Goal: Task Accomplishment & Management: Use online tool/utility

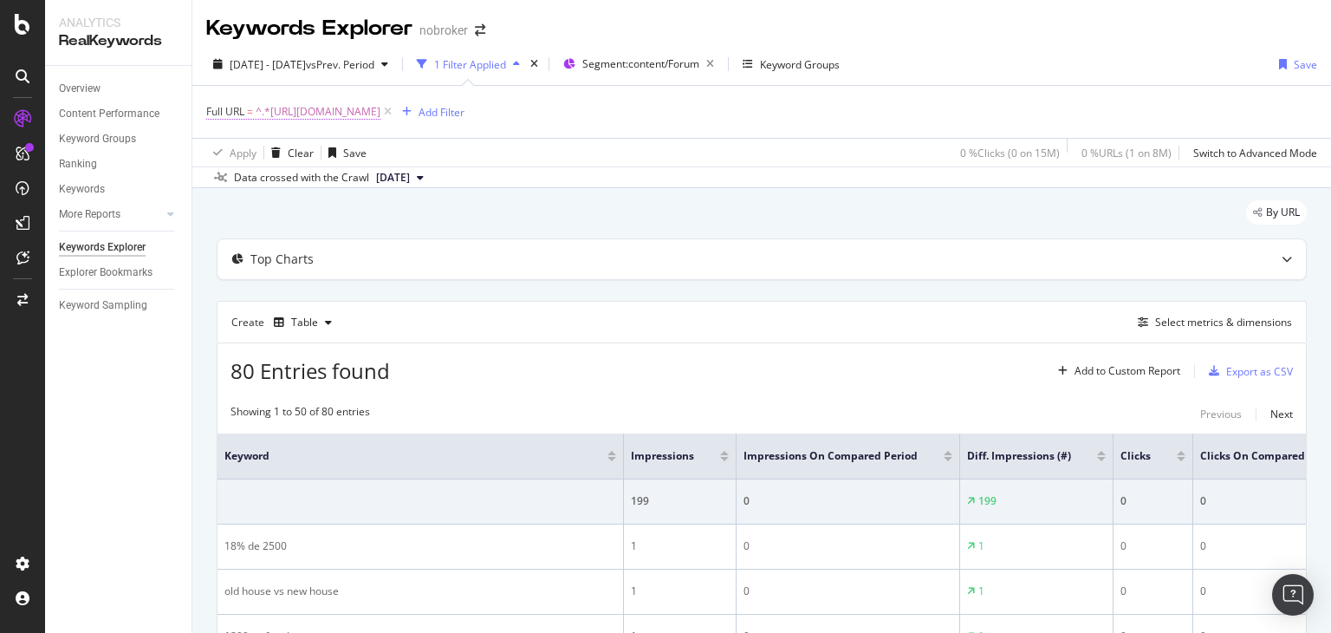
click at [380, 115] on span "^.*[URL][DOMAIN_NAME]" at bounding box center [318, 112] width 125 height 24
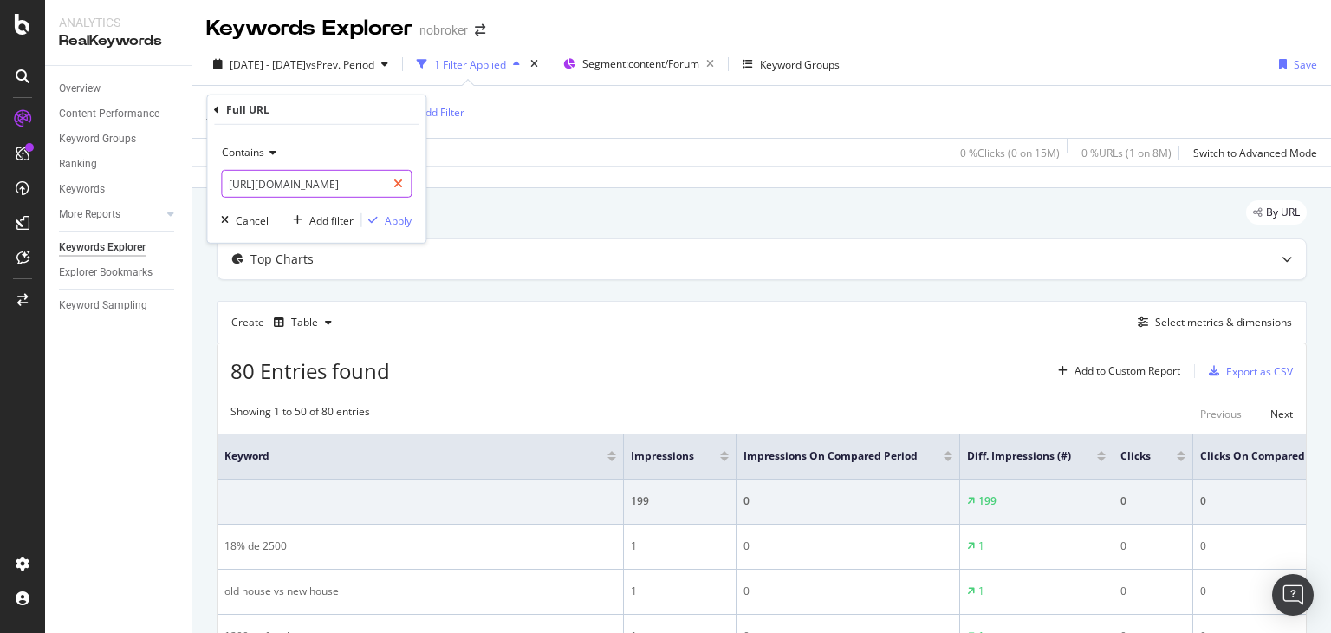
click at [402, 185] on icon at bounding box center [398, 184] width 10 height 12
click at [326, 188] on input "text" at bounding box center [316, 184] width 189 height 28
paste input "[URL][DOMAIN_NAME]"
type input "[URL][DOMAIN_NAME]"
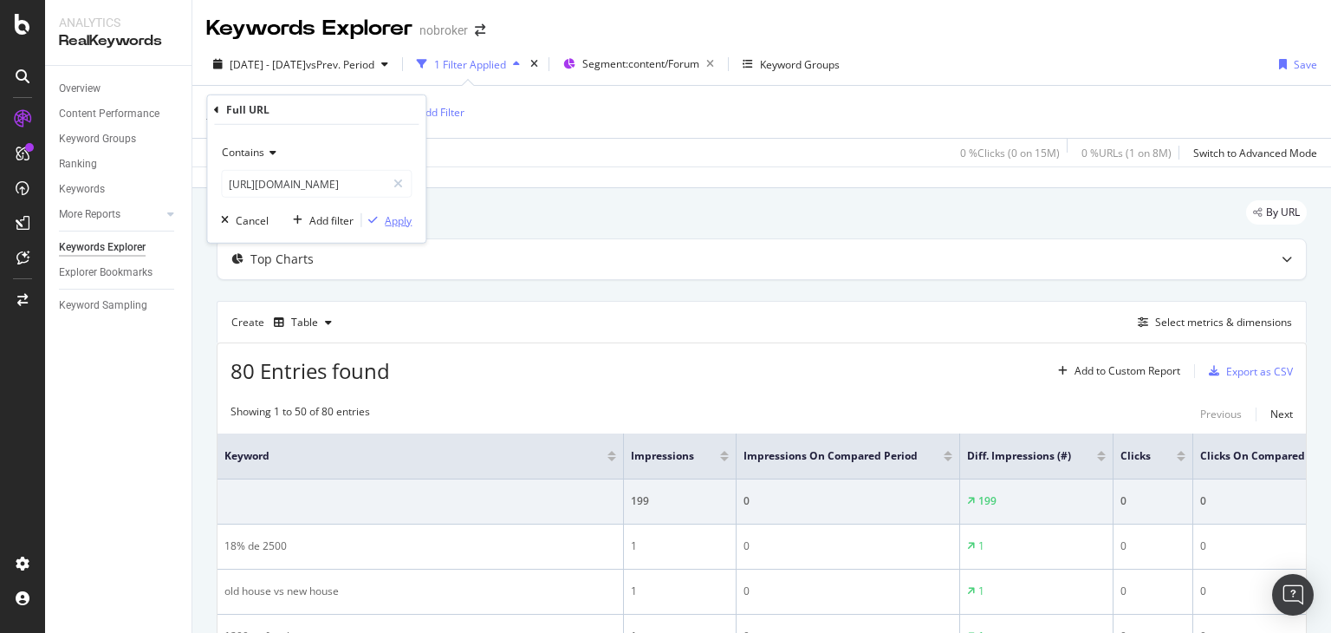
scroll to position [0, 0]
click at [385, 218] on div "Apply" at bounding box center [398, 219] width 27 height 15
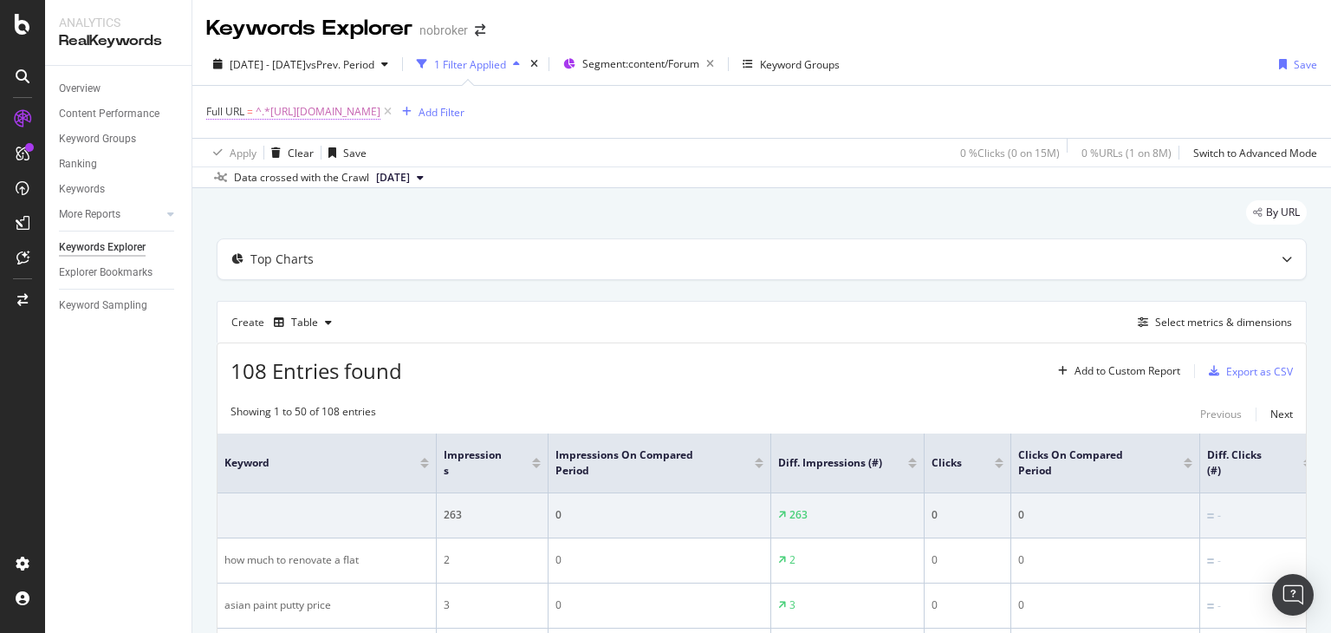
click at [380, 107] on span "^.*[URL][DOMAIN_NAME]" at bounding box center [318, 112] width 125 height 24
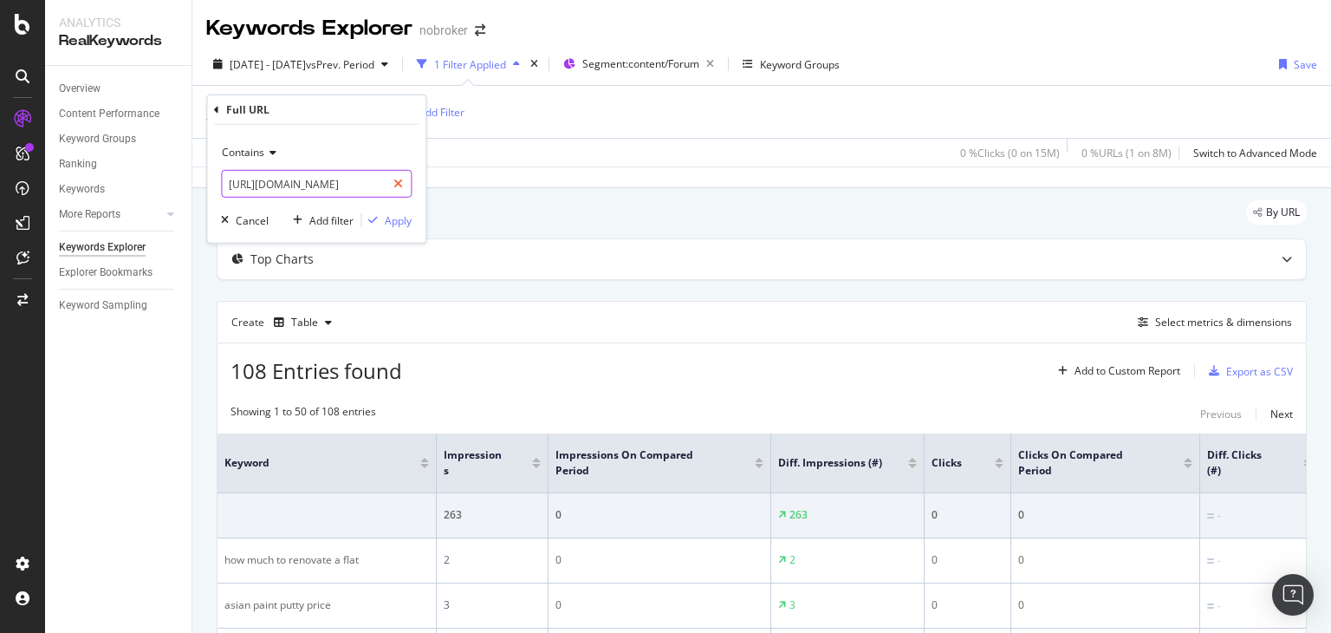
click at [398, 182] on icon at bounding box center [398, 184] width 10 height 12
click at [338, 192] on input "text" at bounding box center [316, 184] width 189 height 28
paste input "[URL][DOMAIN_NAME]"
type input "[URL][DOMAIN_NAME]"
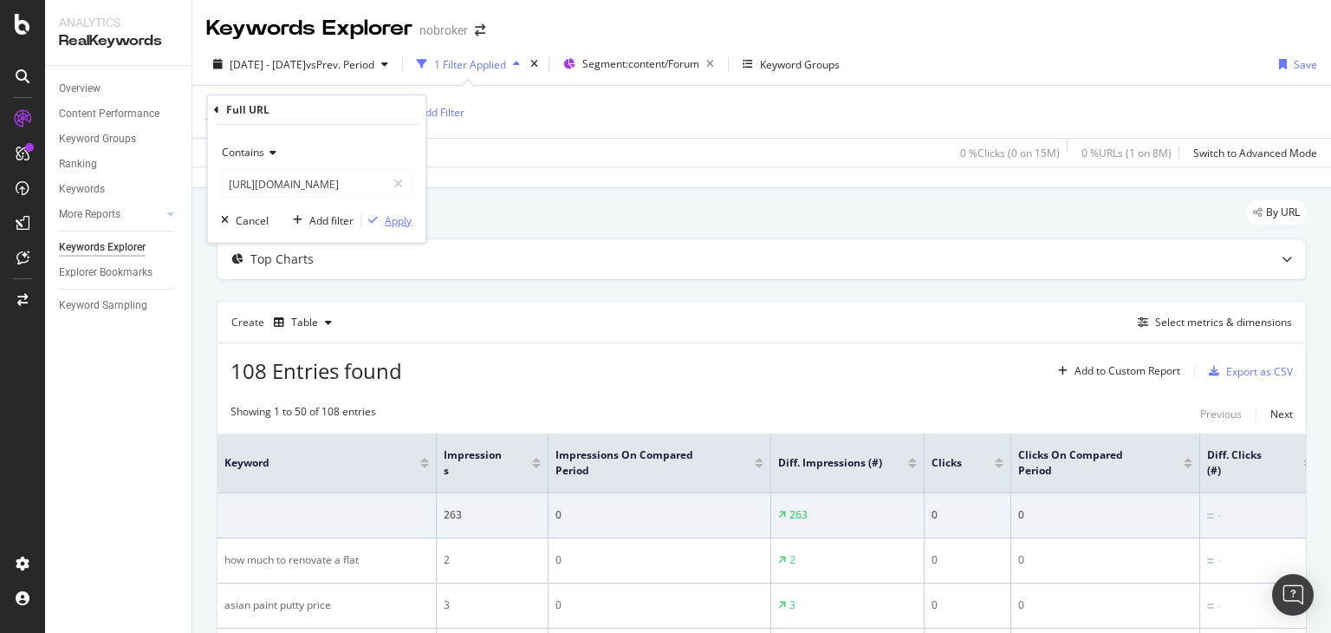
scroll to position [0, 0]
click at [393, 219] on div "Apply" at bounding box center [398, 219] width 27 height 15
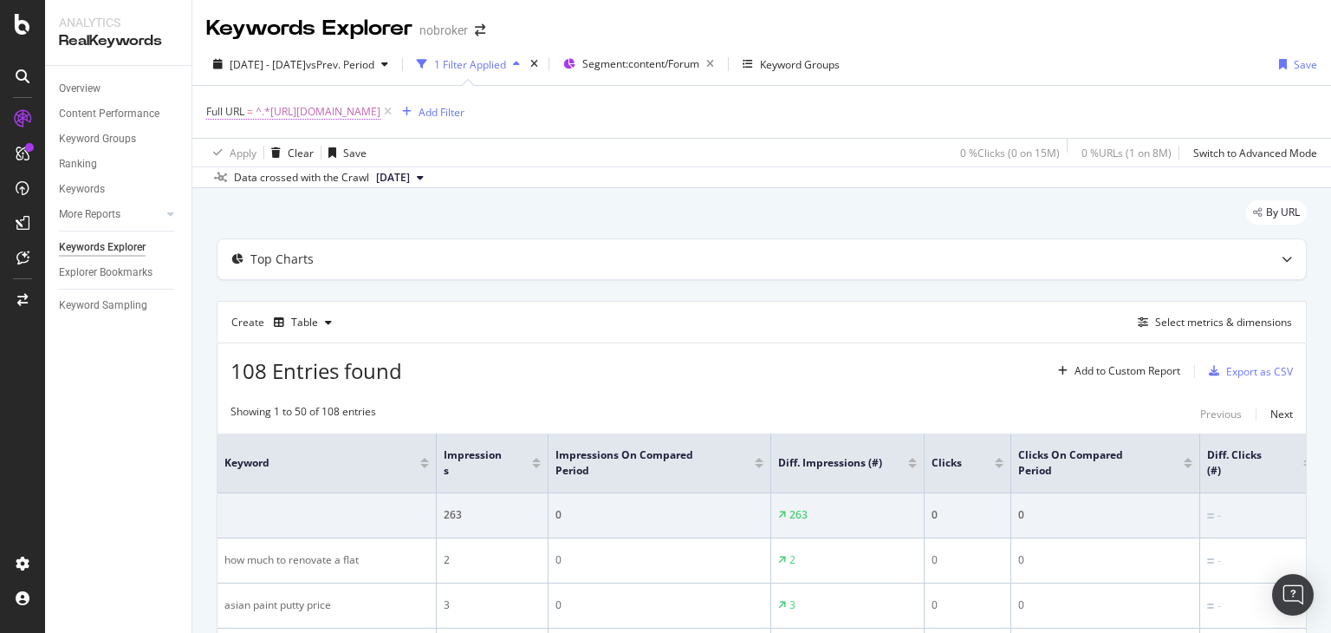
click at [380, 112] on span "^.*[URL][DOMAIN_NAME]" at bounding box center [318, 112] width 125 height 24
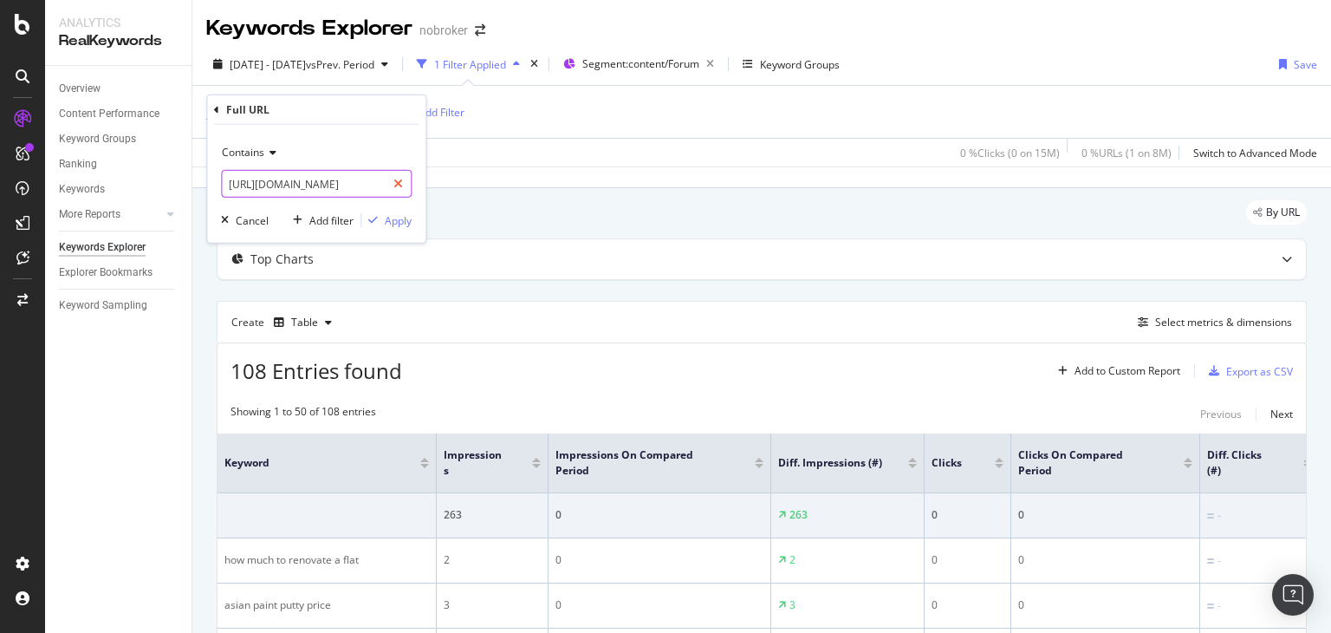
click at [405, 184] on div at bounding box center [398, 184] width 25 height 28
click at [346, 191] on input "text" at bounding box center [316, 184] width 189 height 28
paste input "[URL][DOMAIN_NAME]"
type input "[URL][DOMAIN_NAME]"
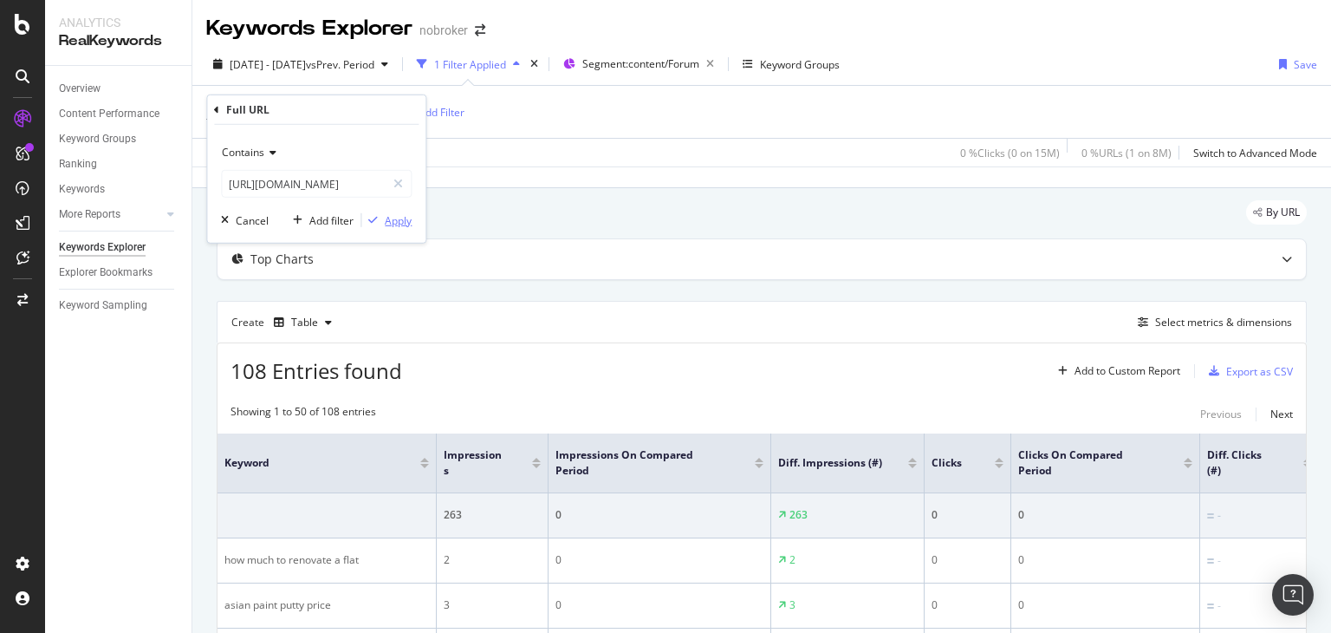
click at [403, 219] on div "Apply" at bounding box center [398, 219] width 27 height 15
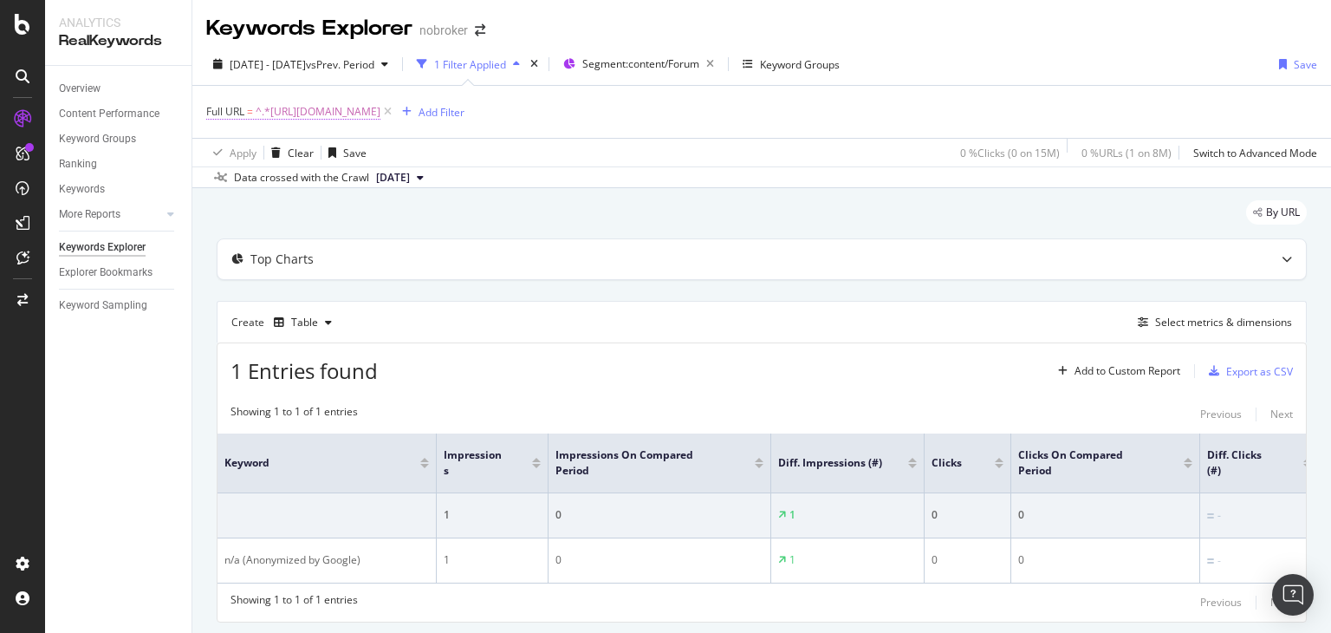
click at [380, 106] on span "^.*[URL][DOMAIN_NAME]" at bounding box center [318, 112] width 125 height 24
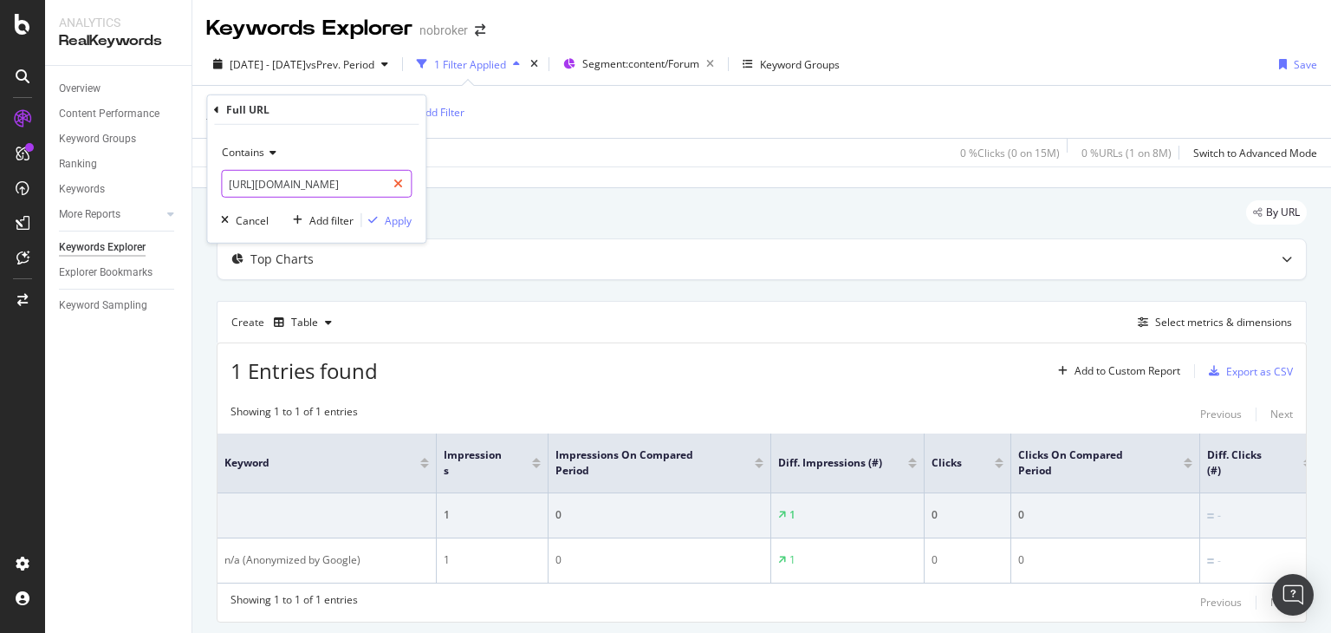
click at [402, 183] on icon at bounding box center [398, 184] width 10 height 12
click at [356, 187] on input "text" at bounding box center [316, 184] width 189 height 28
paste input "[URL][DOMAIN_NAME]"
type input "[URL][DOMAIN_NAME]"
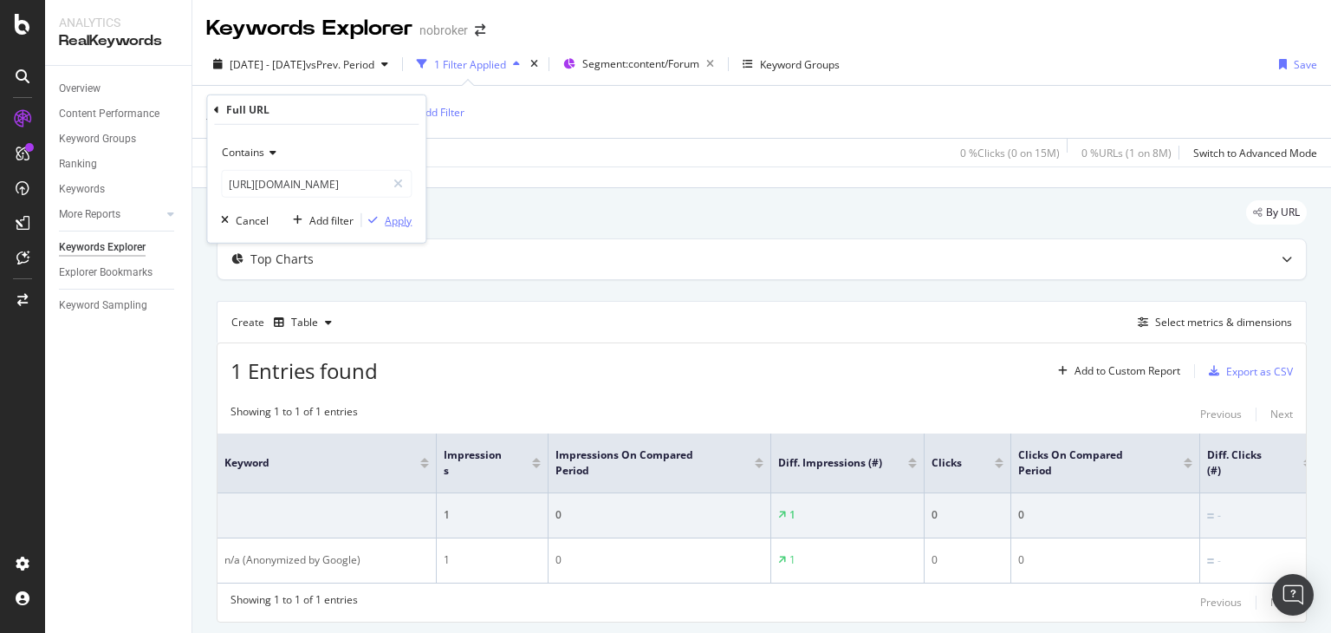
scroll to position [0, 0]
click at [395, 223] on div "Apply" at bounding box center [398, 219] width 27 height 15
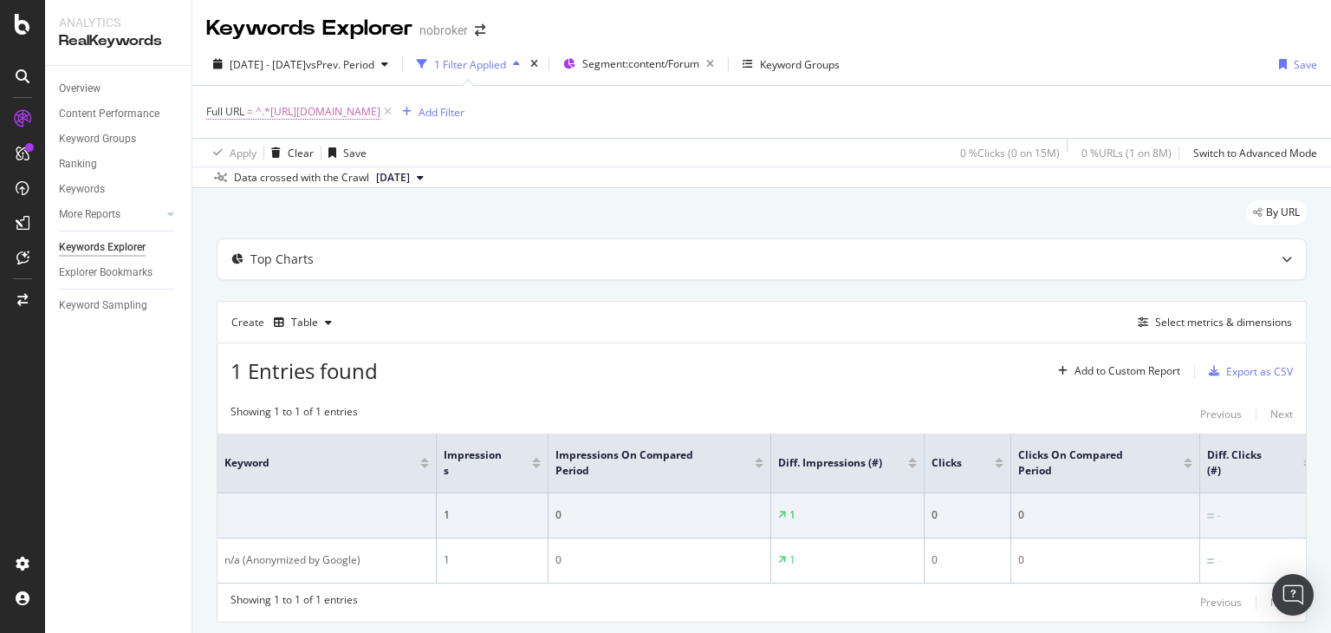
click at [380, 114] on span "^.*[URL][DOMAIN_NAME]" at bounding box center [318, 112] width 125 height 24
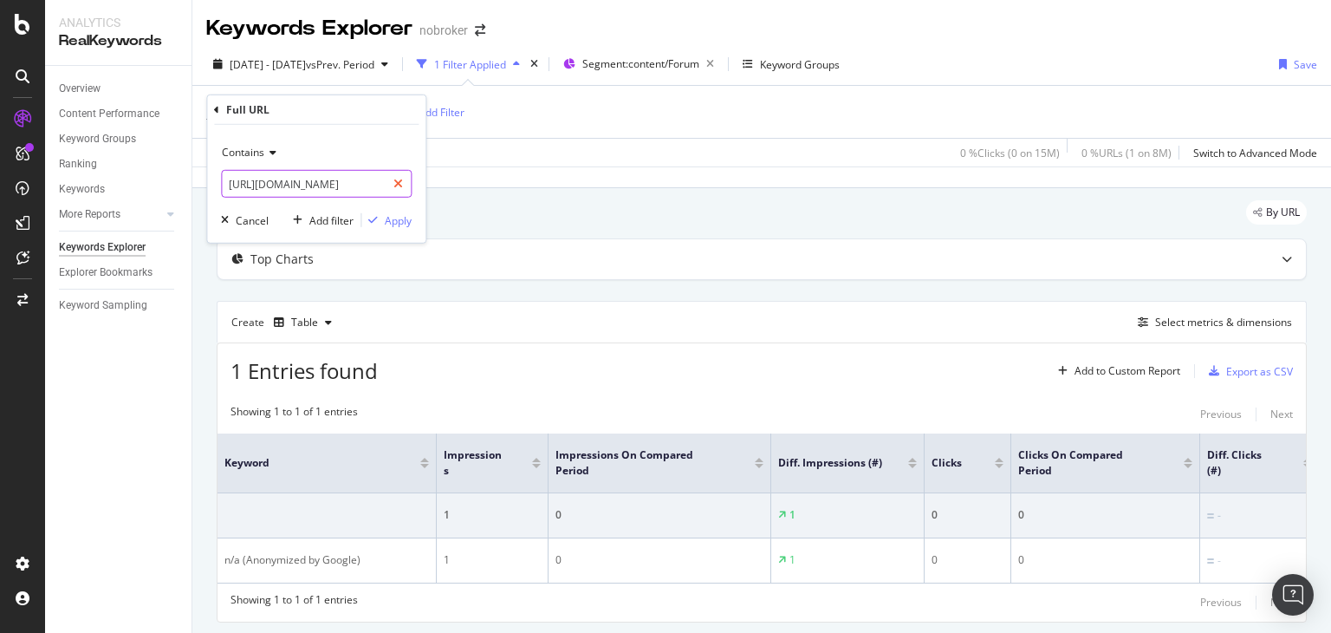
click at [399, 180] on icon at bounding box center [398, 184] width 10 height 12
click at [330, 188] on input "text" at bounding box center [316, 184] width 189 height 28
paste input "[URL][DOMAIN_NAME]"
type input "[URL][DOMAIN_NAME]"
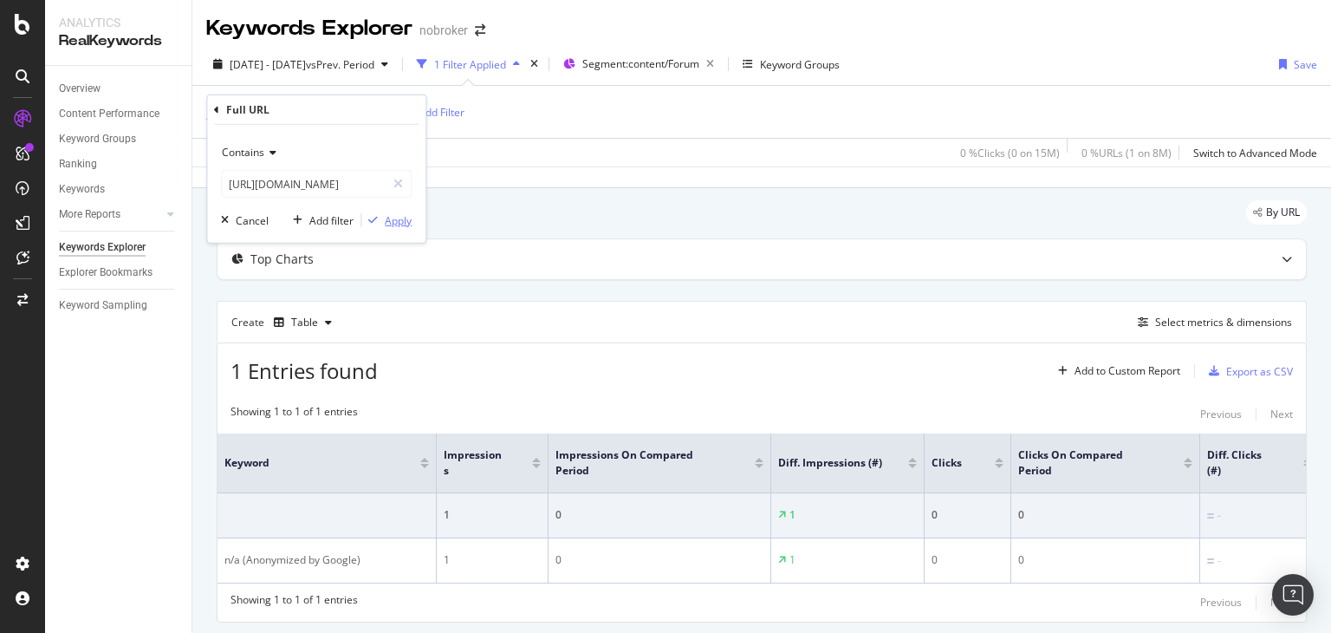
scroll to position [0, 0]
click at [388, 215] on div "Apply" at bounding box center [398, 219] width 27 height 15
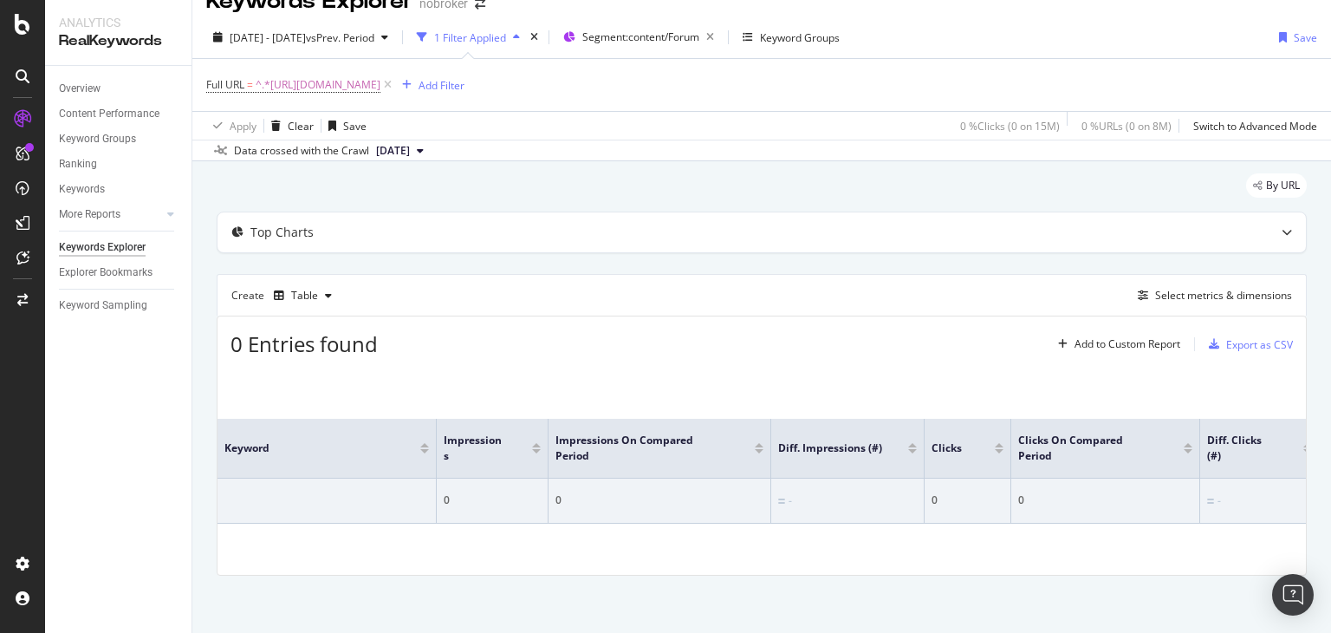
scroll to position [29, 0]
click at [380, 85] on span "^.*[URL][DOMAIN_NAME]" at bounding box center [318, 82] width 125 height 24
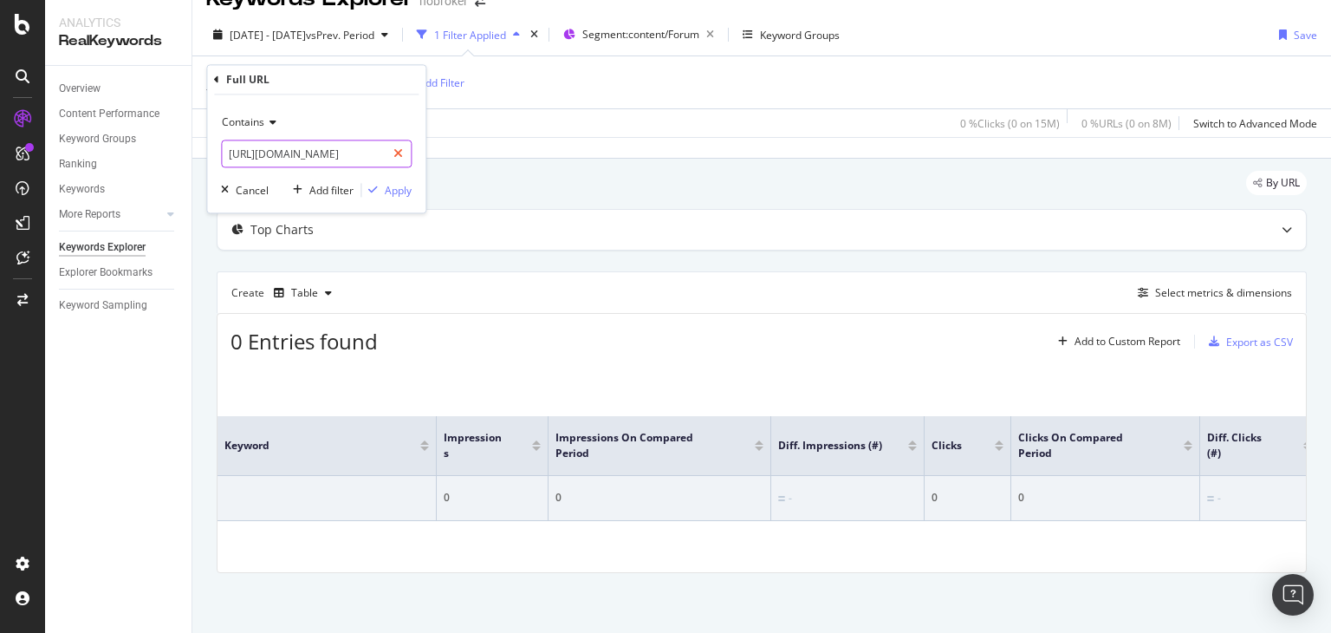
click at [406, 159] on div at bounding box center [398, 154] width 25 height 28
click at [375, 153] on input "text" at bounding box center [316, 154] width 189 height 28
paste input "[URL][DOMAIN_NAME]"
type input "[URL][DOMAIN_NAME]"
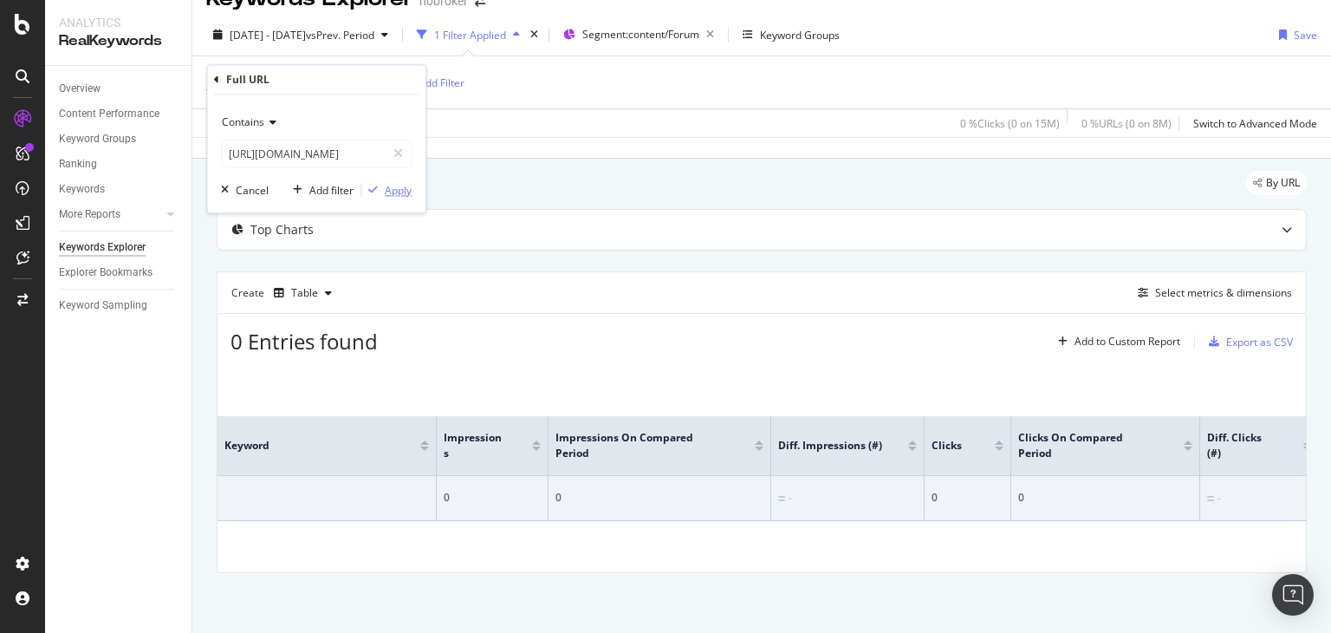
scroll to position [0, 0]
click at [386, 191] on div "Apply" at bounding box center [398, 190] width 27 height 15
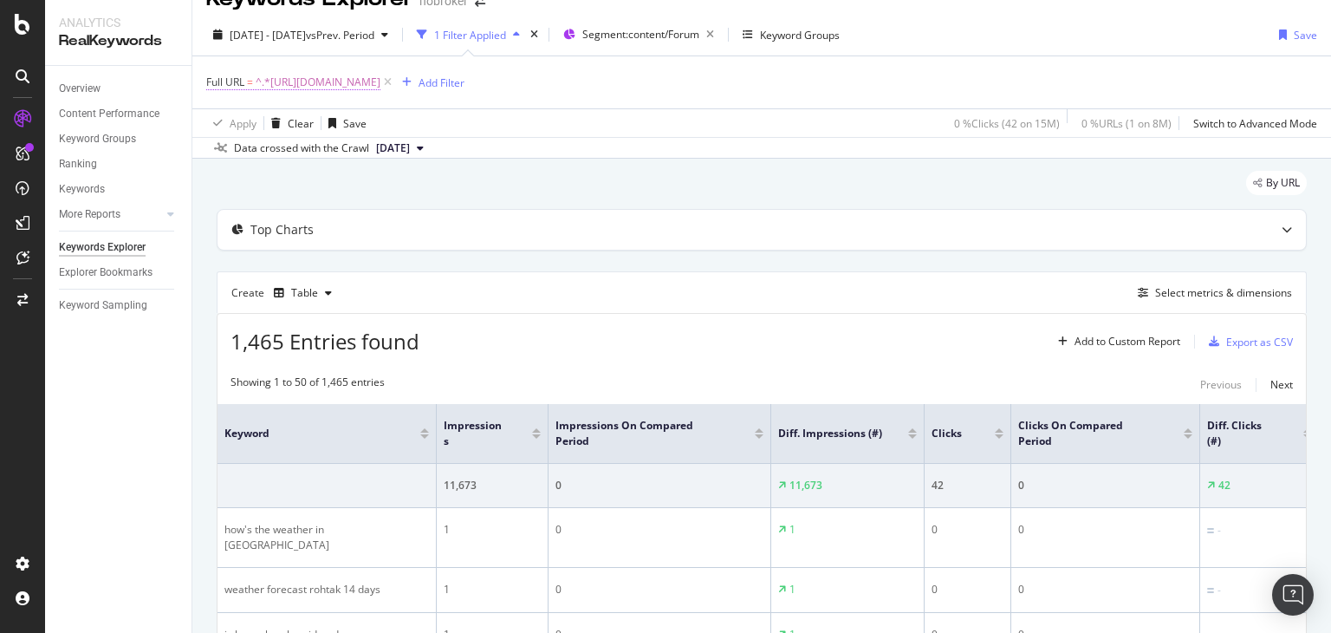
click at [380, 84] on span "^.*[URL][DOMAIN_NAME]" at bounding box center [318, 82] width 125 height 24
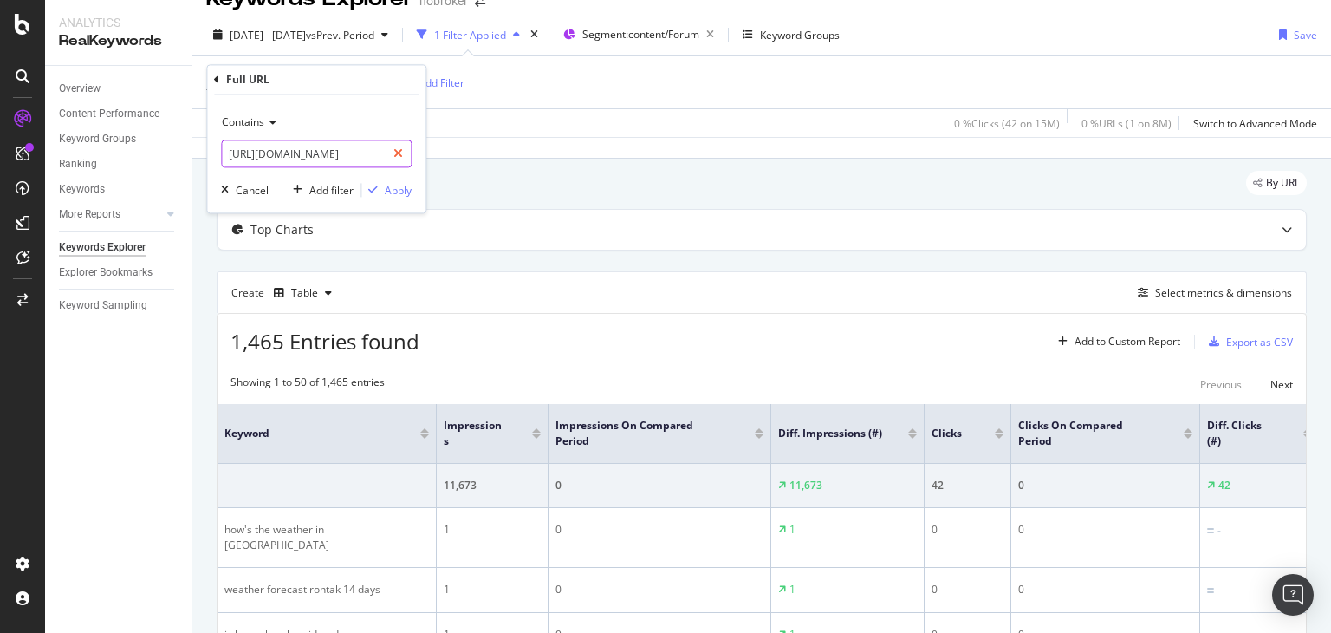
click at [400, 153] on icon at bounding box center [398, 154] width 10 height 12
click at [288, 154] on input "text" at bounding box center [316, 154] width 189 height 28
paste input "[URL][DOMAIN_NAME]"
type input "[URL][DOMAIN_NAME]"
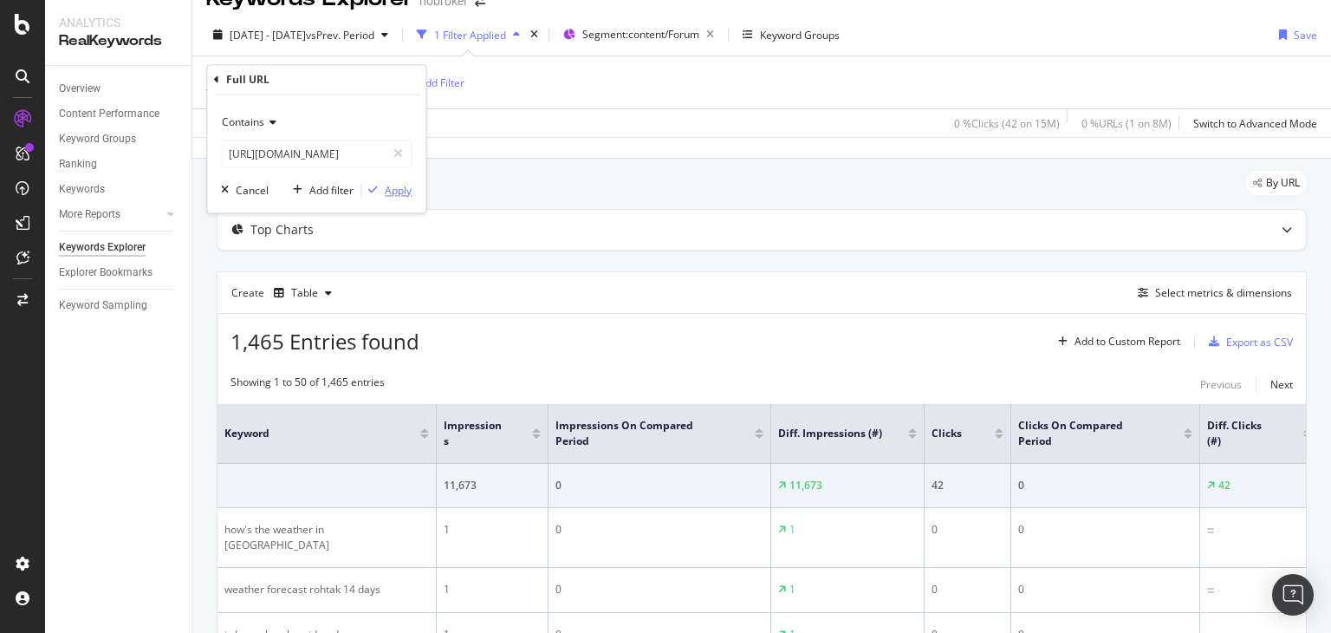
scroll to position [0, 0]
click at [400, 191] on div "Apply" at bounding box center [398, 190] width 27 height 15
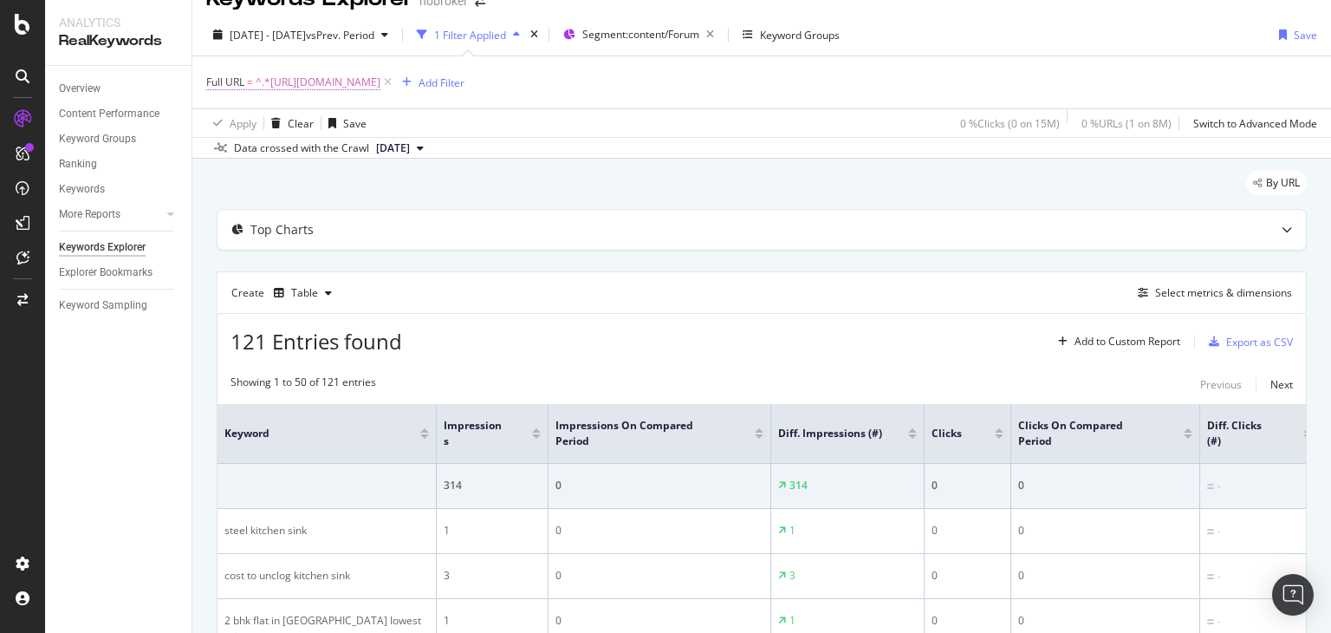
click at [380, 84] on span "^.*[URL][DOMAIN_NAME]" at bounding box center [318, 82] width 125 height 24
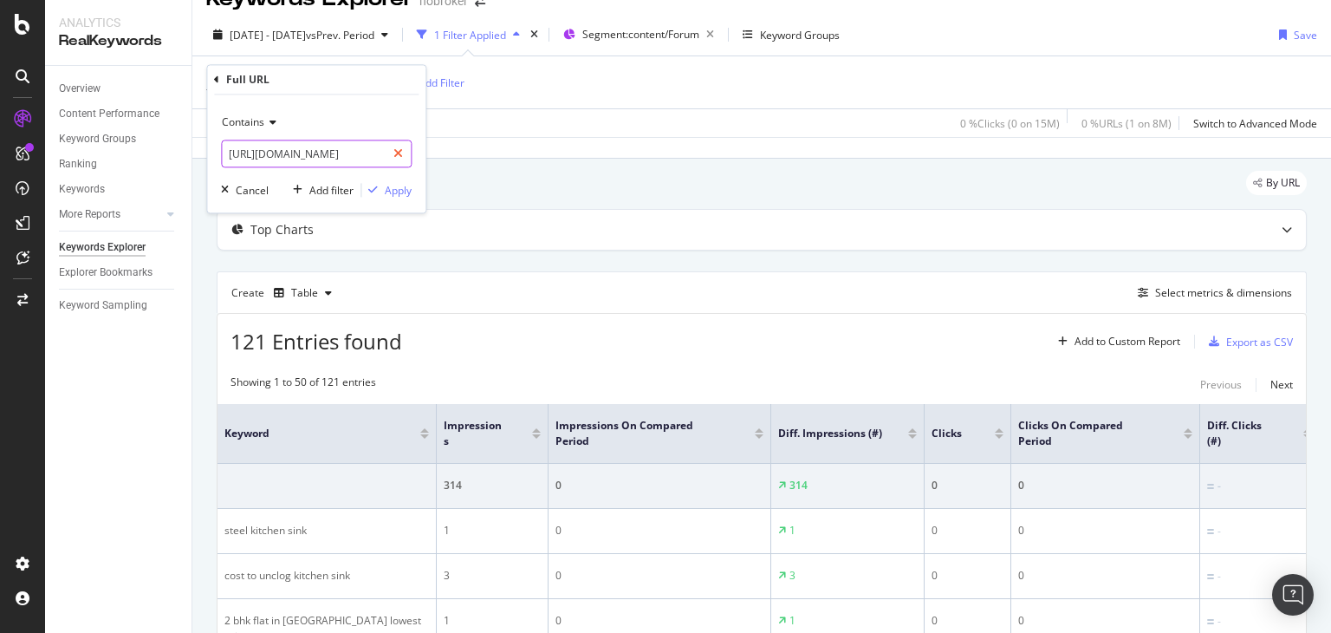
click at [398, 156] on icon at bounding box center [398, 154] width 10 height 12
click at [334, 151] on input "text" at bounding box center [316, 154] width 189 height 28
paste input "[URL][DOMAIN_NAME]"
type input "[URL][DOMAIN_NAME]"
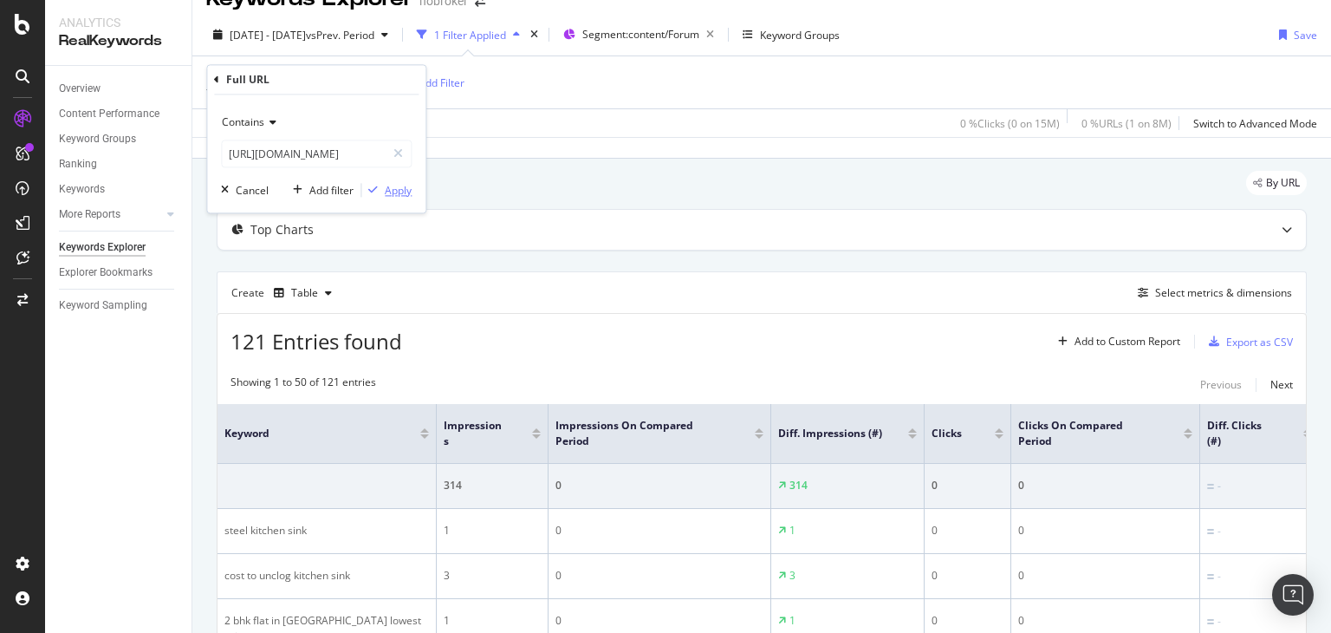
scroll to position [0, 0]
click at [385, 197] on div "Apply" at bounding box center [398, 190] width 27 height 15
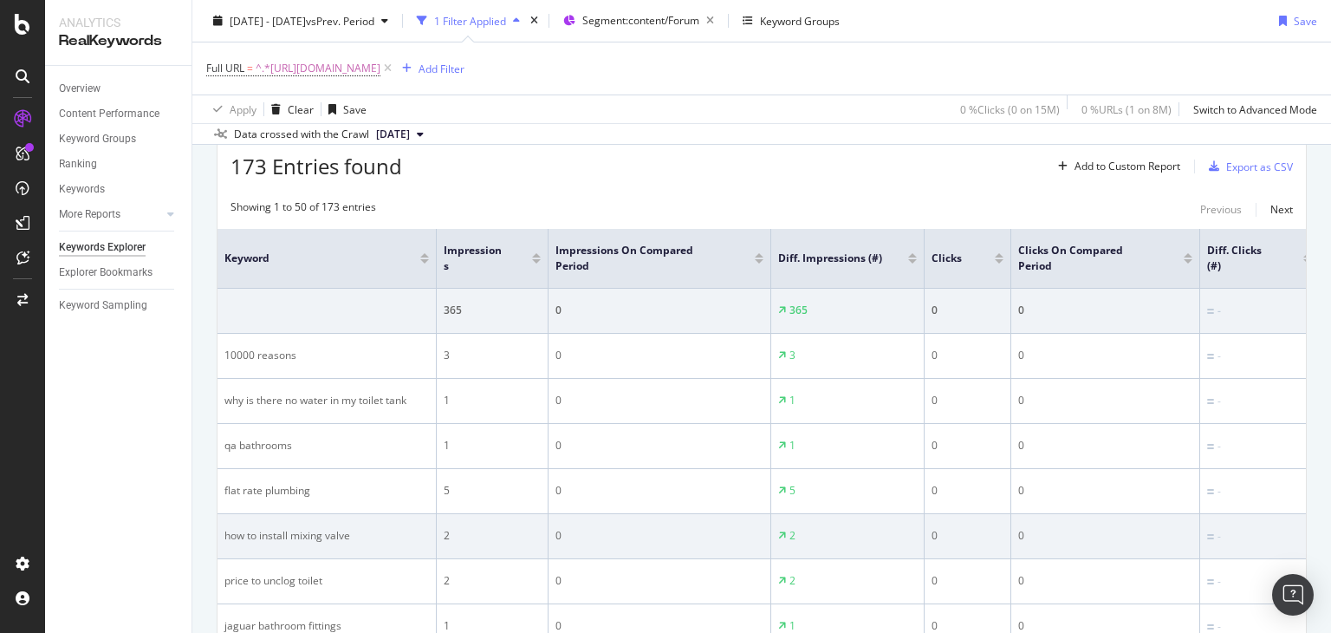
scroll to position [203, 0]
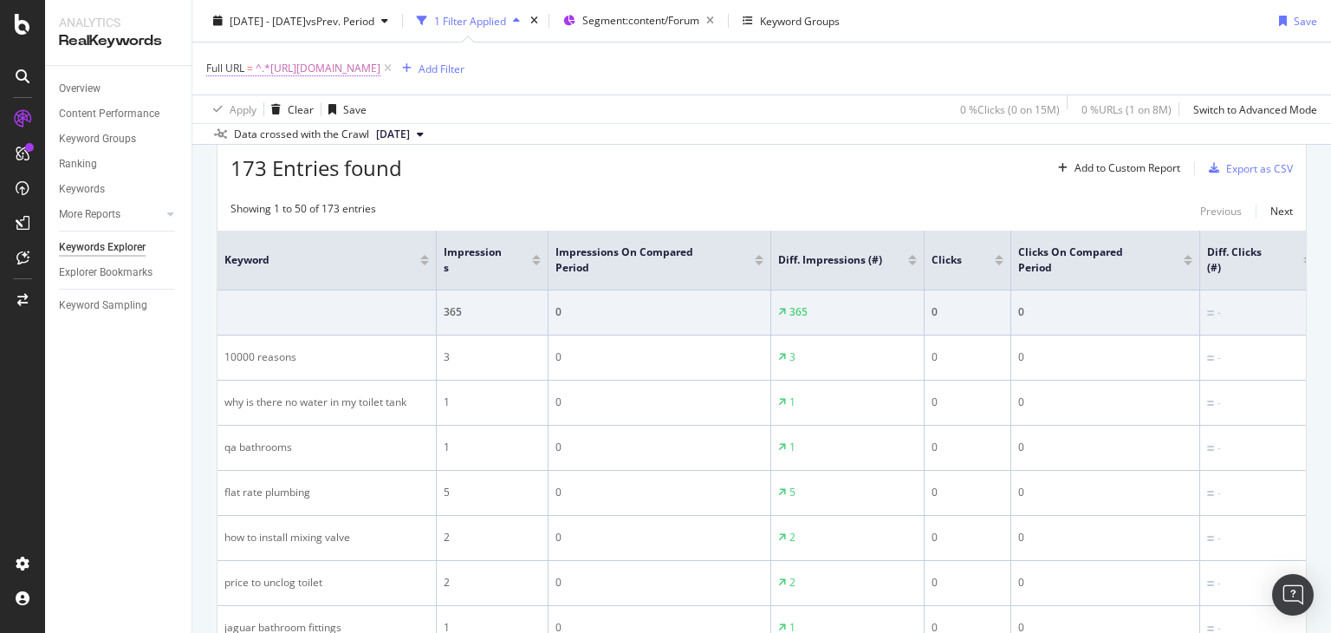
click at [380, 68] on span "^.*[URL][DOMAIN_NAME]" at bounding box center [318, 68] width 125 height 24
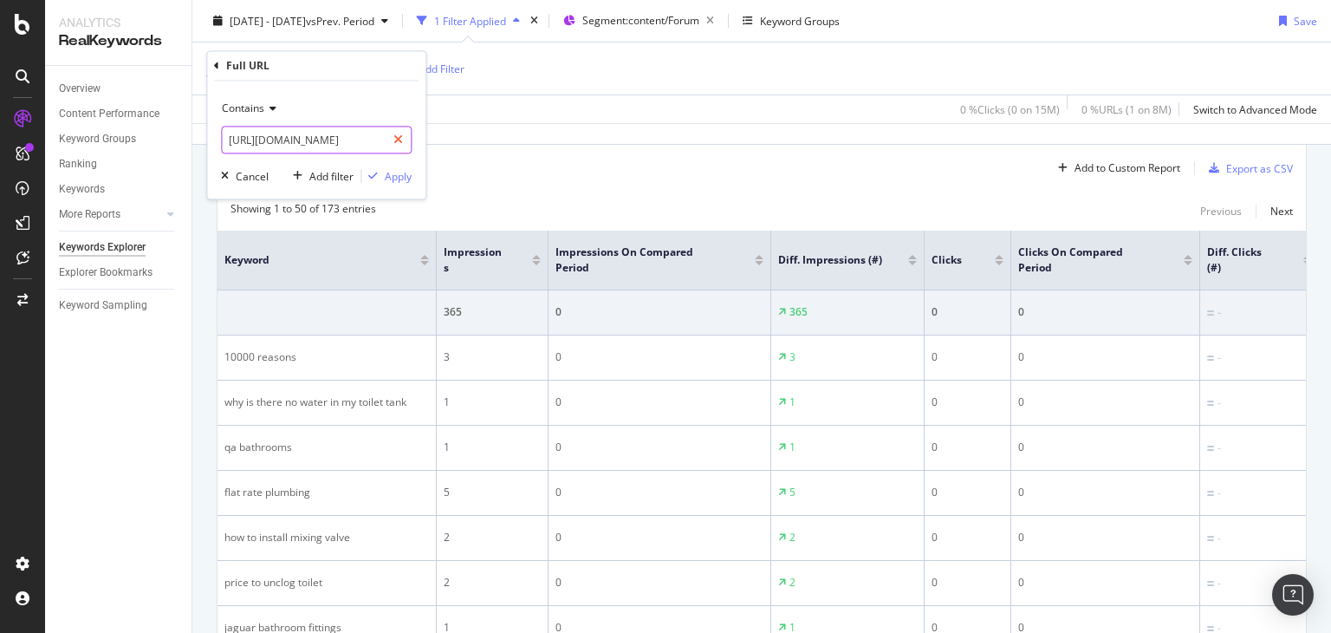
click at [395, 136] on icon at bounding box center [398, 140] width 10 height 12
click at [322, 146] on input "text" at bounding box center [316, 141] width 189 height 28
paste input "[URL][DOMAIN_NAME]"
type input "[URL][DOMAIN_NAME]"
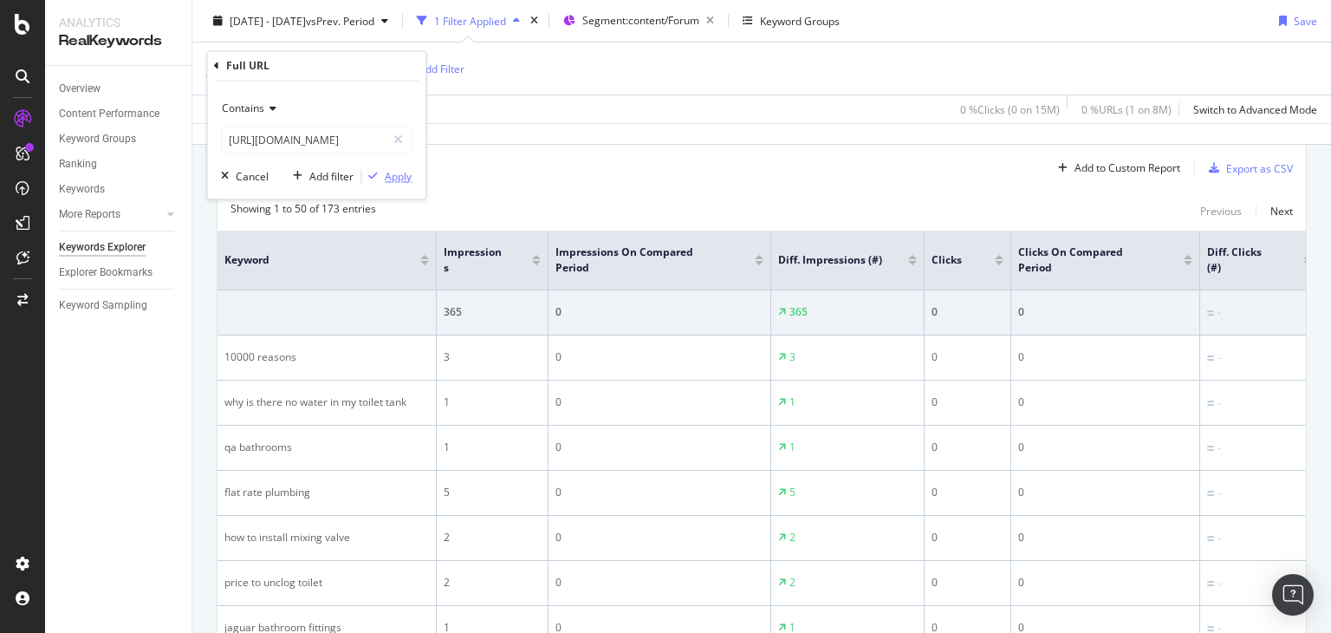
scroll to position [0, 0]
click at [397, 180] on div "Apply" at bounding box center [398, 176] width 27 height 15
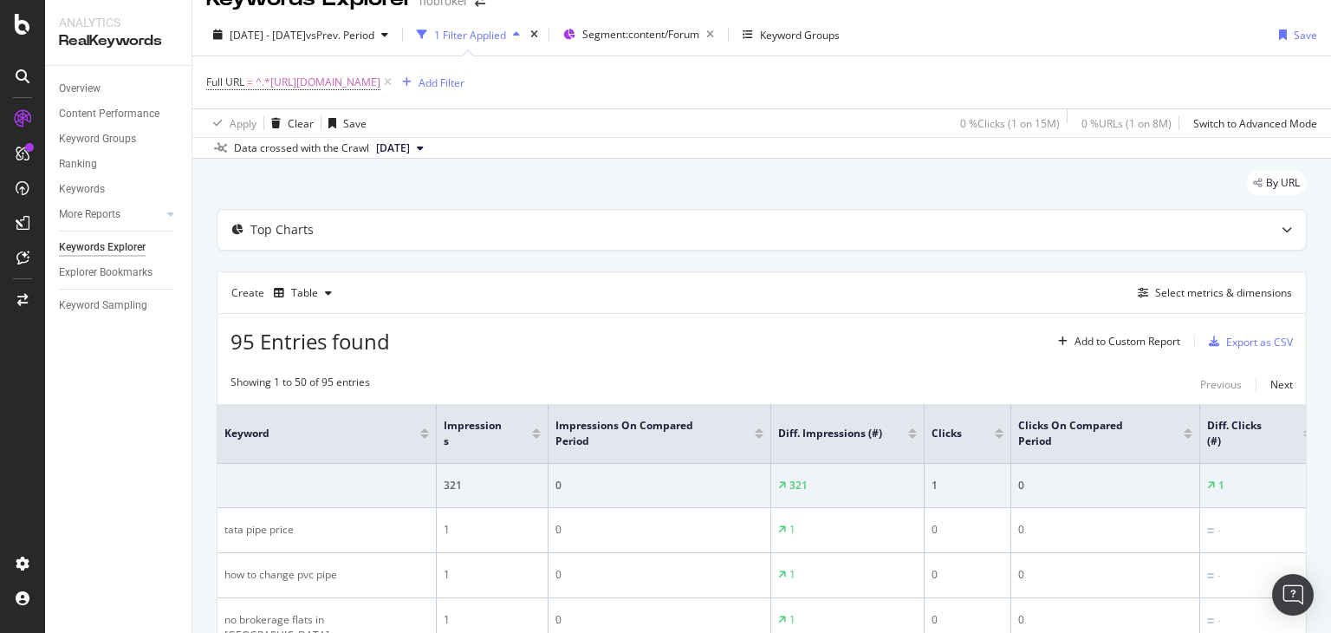
scroll to position [203, 0]
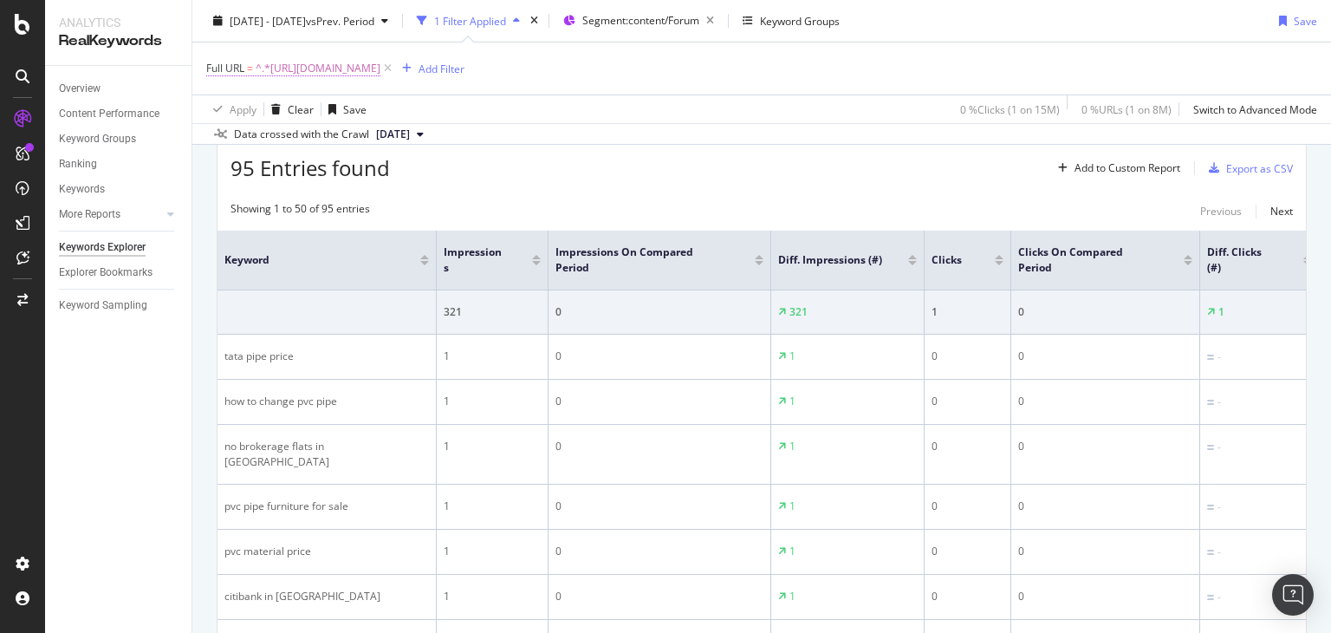
click at [380, 65] on span "^.*[URL][DOMAIN_NAME]" at bounding box center [318, 68] width 125 height 24
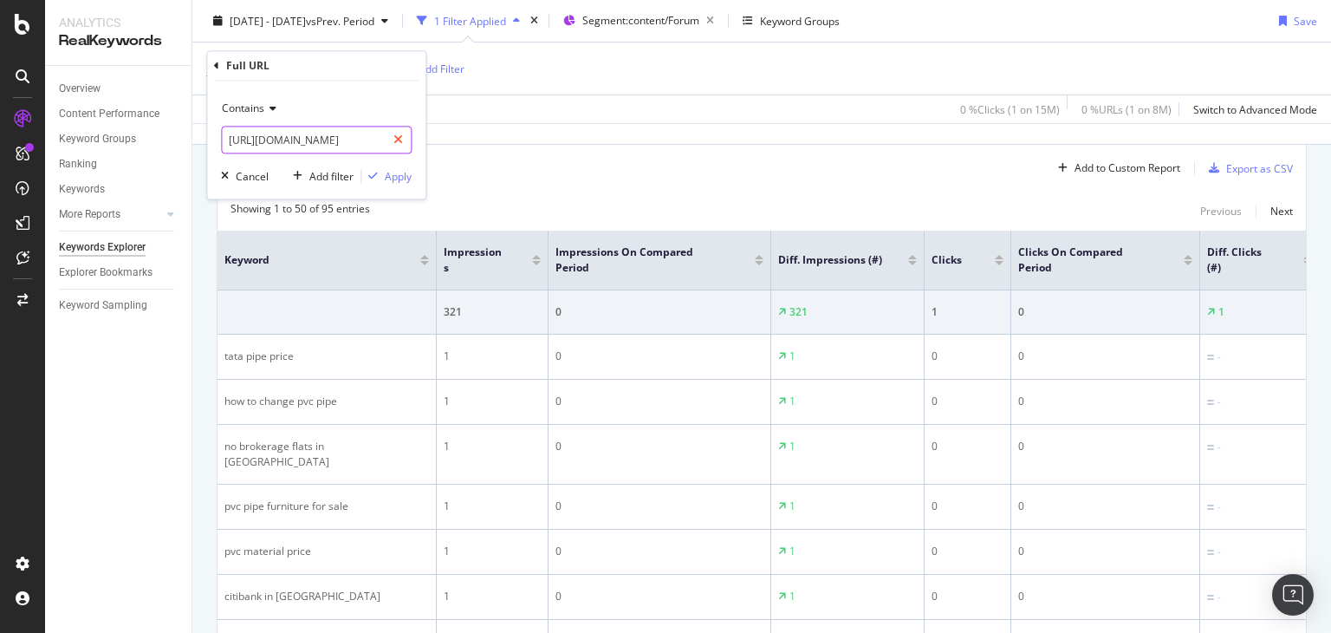
click at [399, 139] on icon at bounding box center [398, 140] width 10 height 12
click at [303, 136] on input "text" at bounding box center [316, 141] width 189 height 28
paste input "[URL][DOMAIN_NAME]"
type input "[URL][DOMAIN_NAME]"
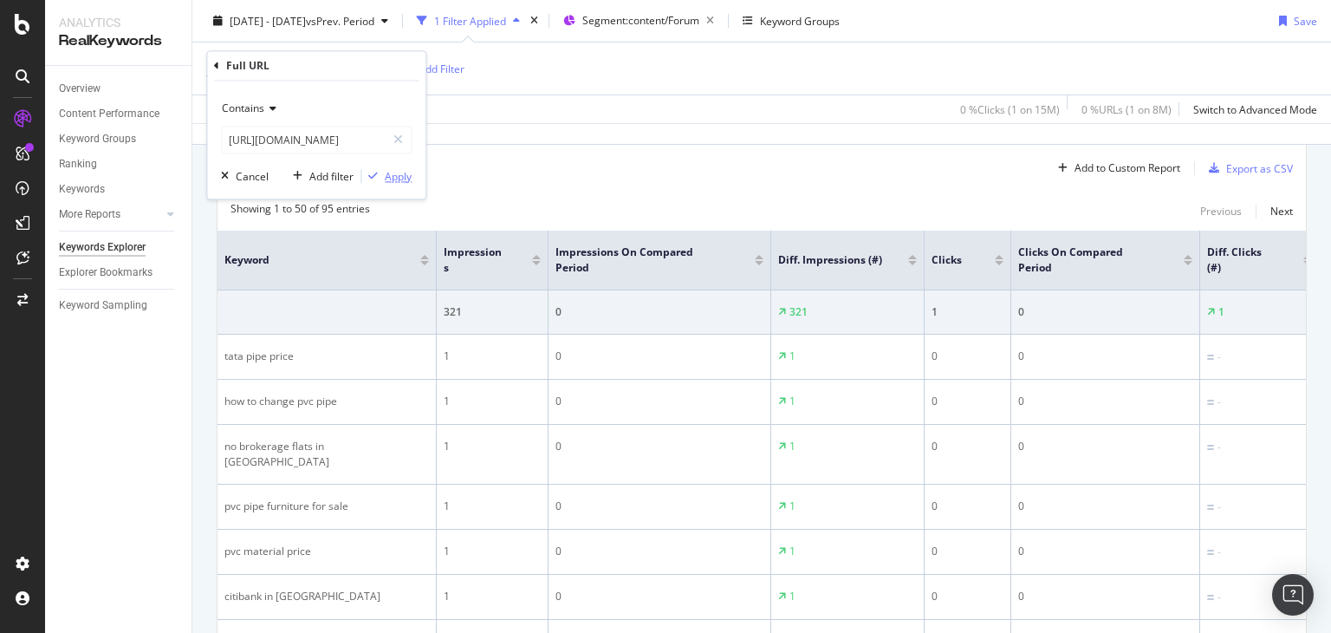
scroll to position [0, 0]
click at [391, 174] on div "Apply" at bounding box center [398, 176] width 27 height 15
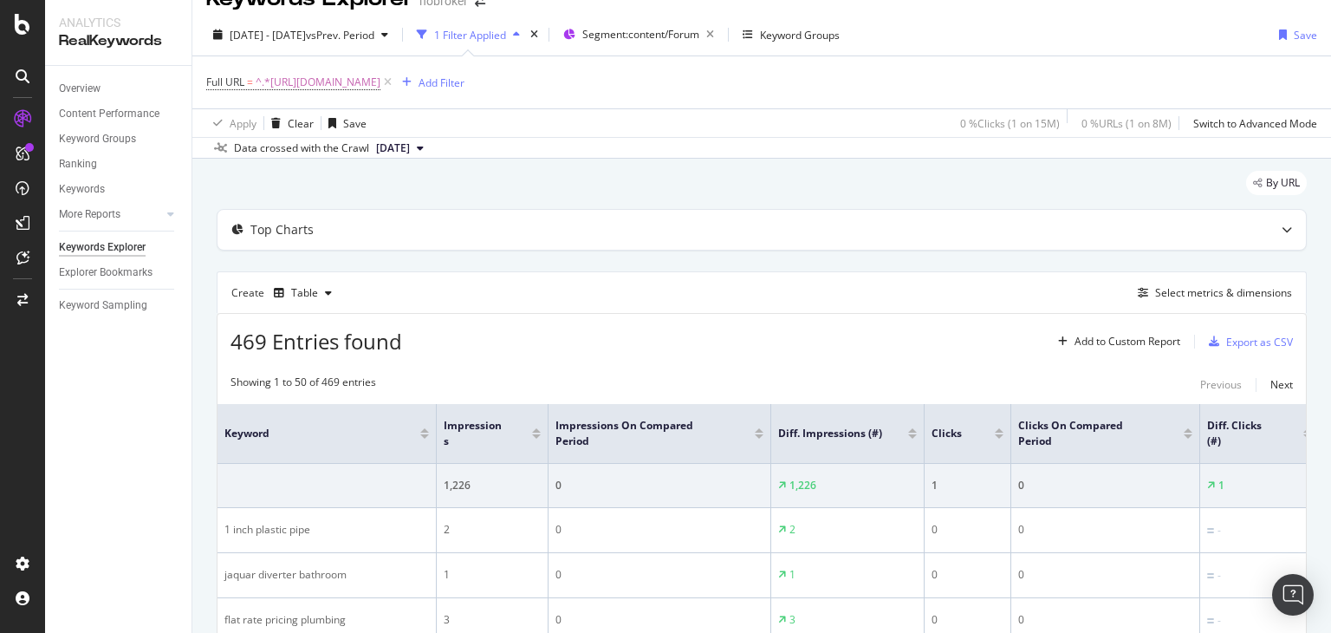
scroll to position [203, 0]
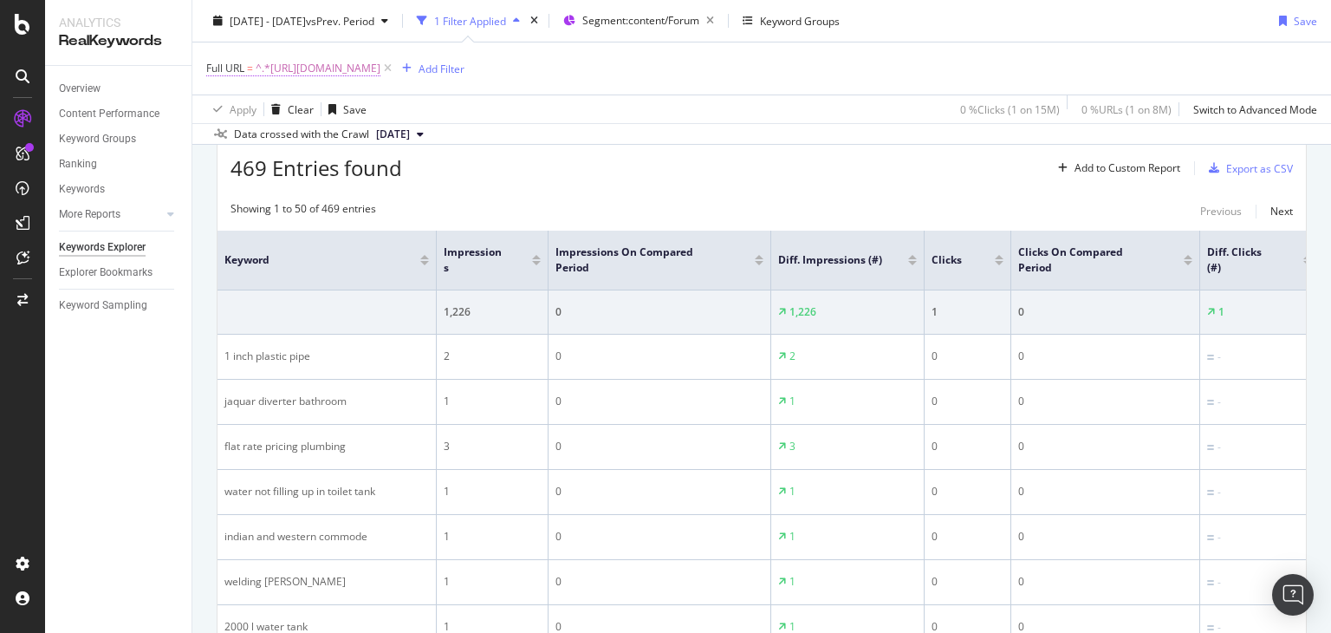
click at [380, 70] on span "^.*[URL][DOMAIN_NAME]" at bounding box center [318, 68] width 125 height 24
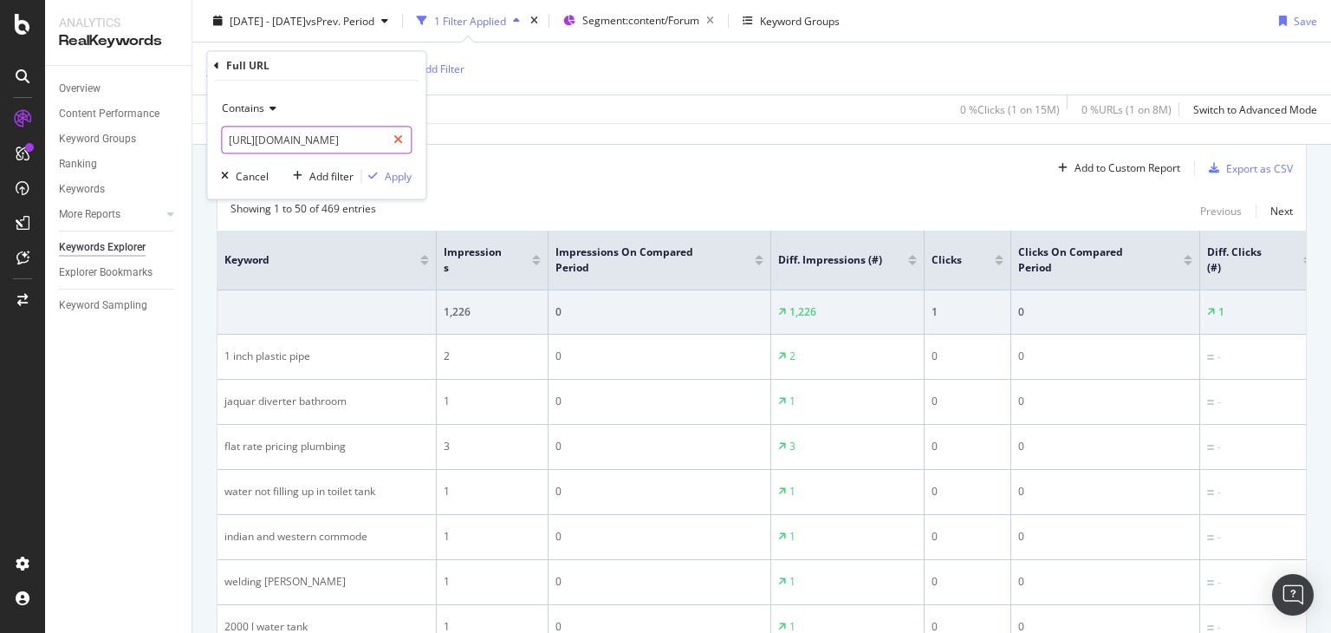
click at [402, 141] on icon at bounding box center [398, 140] width 10 height 12
click at [350, 143] on input "text" at bounding box center [316, 141] width 189 height 28
paste input "[URL][DOMAIN_NAME]"
type input "[URL][DOMAIN_NAME]"
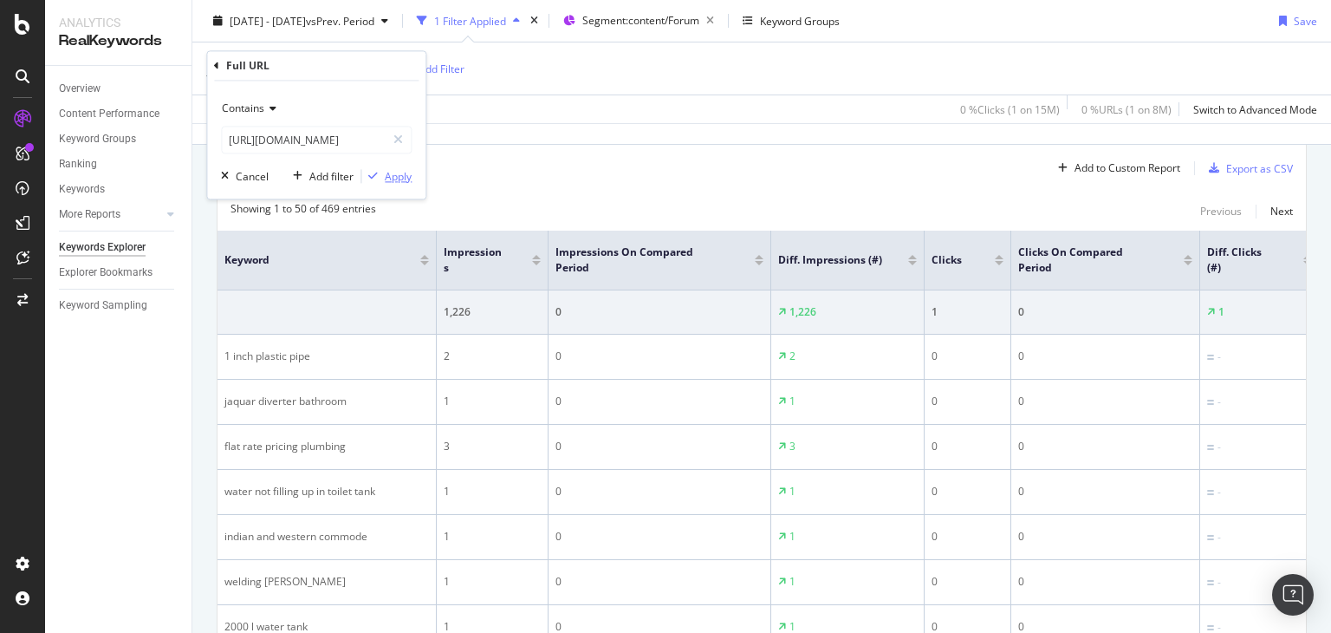
scroll to position [0, 0]
click at [385, 176] on div "Apply" at bounding box center [398, 176] width 27 height 15
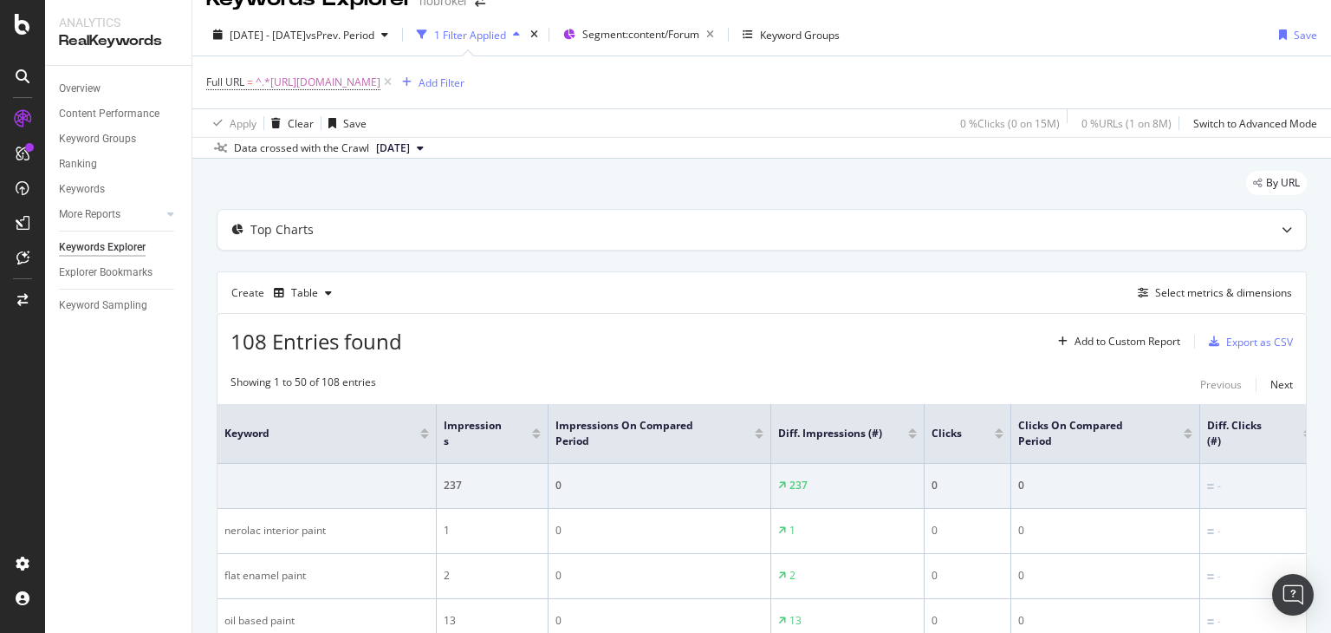
scroll to position [203, 0]
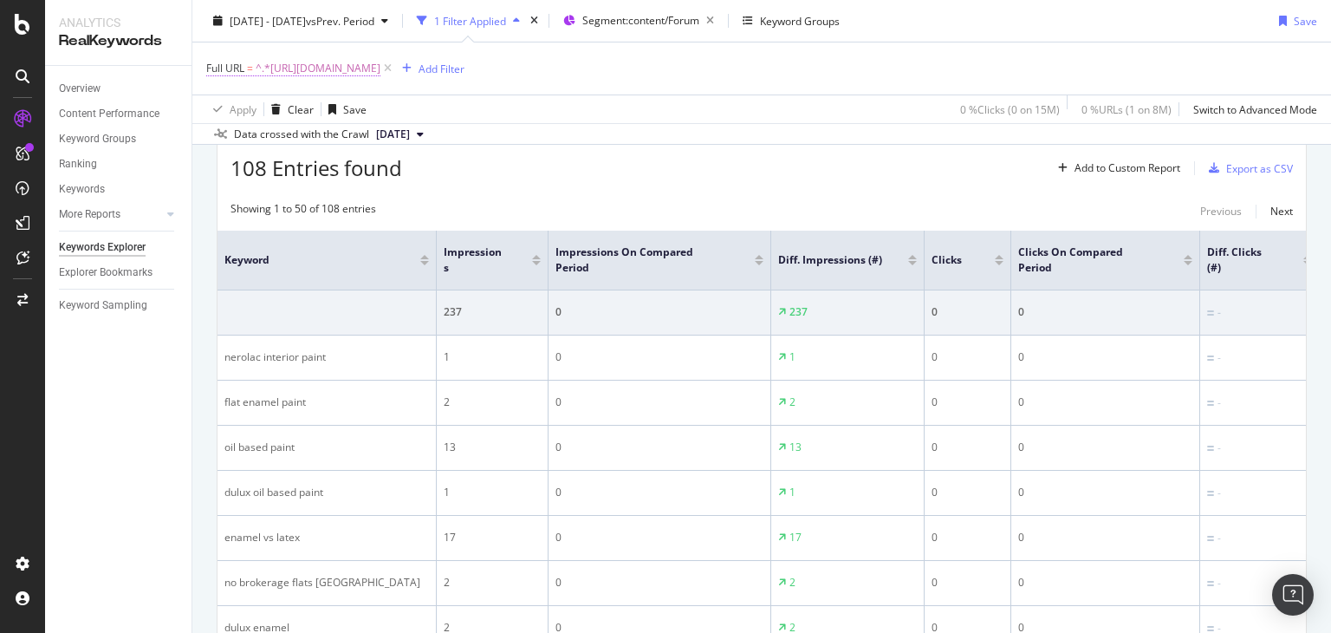
click at [350, 69] on span "^.*[URL][DOMAIN_NAME]" at bounding box center [318, 68] width 125 height 24
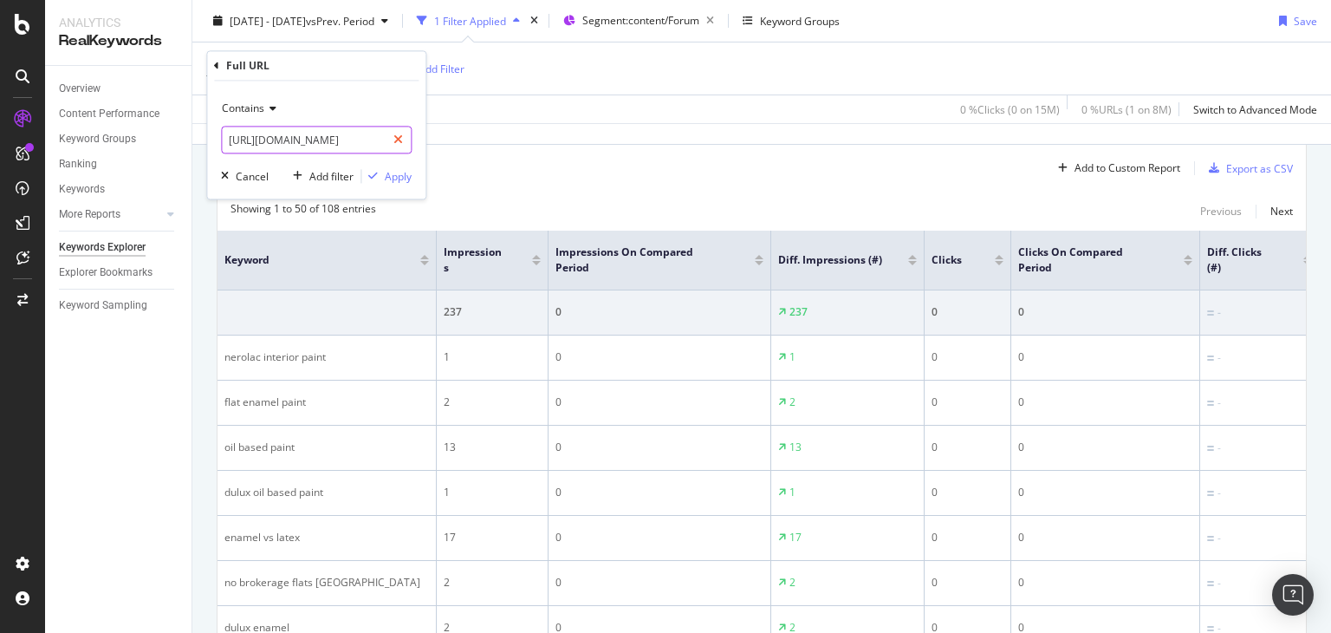
click at [401, 140] on icon at bounding box center [398, 140] width 10 height 12
click at [360, 138] on input "text" at bounding box center [316, 141] width 189 height 28
paste input "[URL][DOMAIN_NAME]"
type input "[URL][DOMAIN_NAME]"
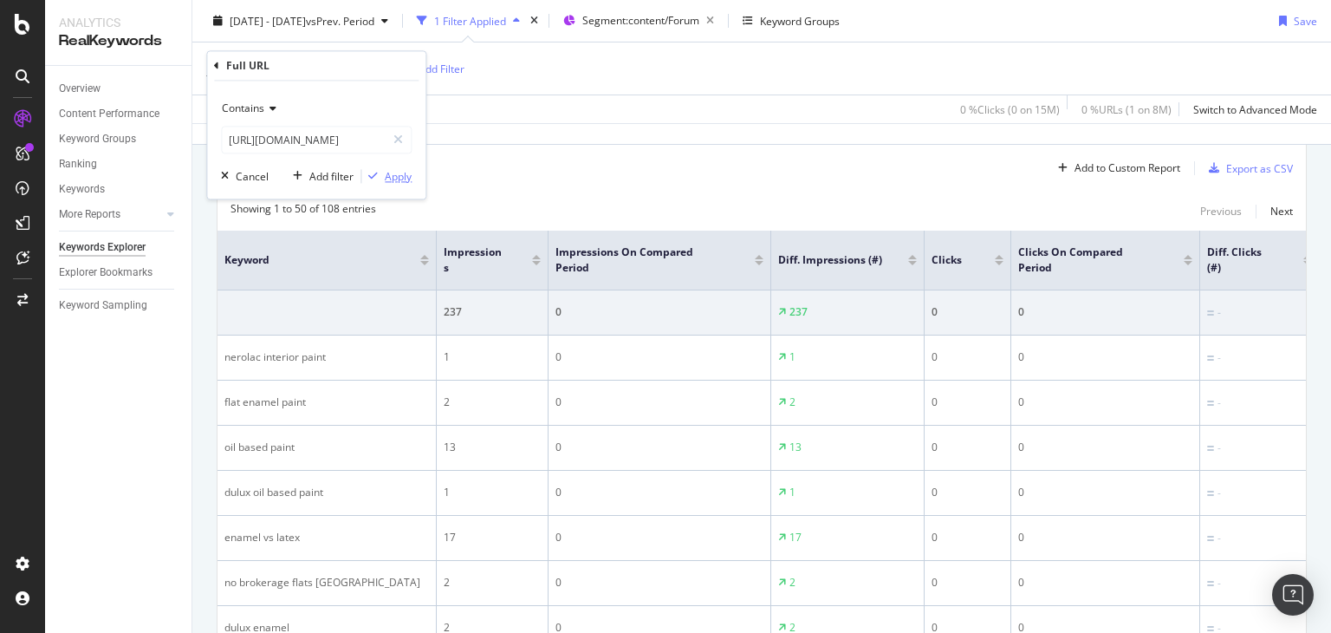
scroll to position [0, 0]
click at [398, 174] on div "Apply" at bounding box center [398, 176] width 27 height 15
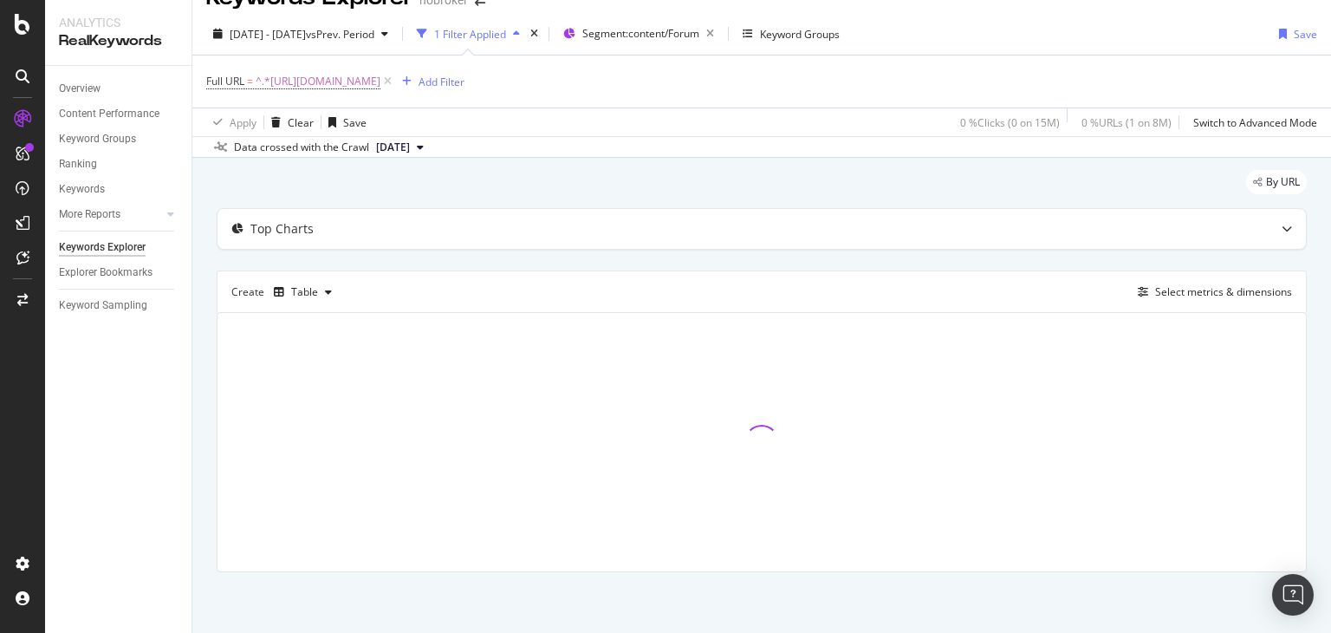
scroll to position [29, 0]
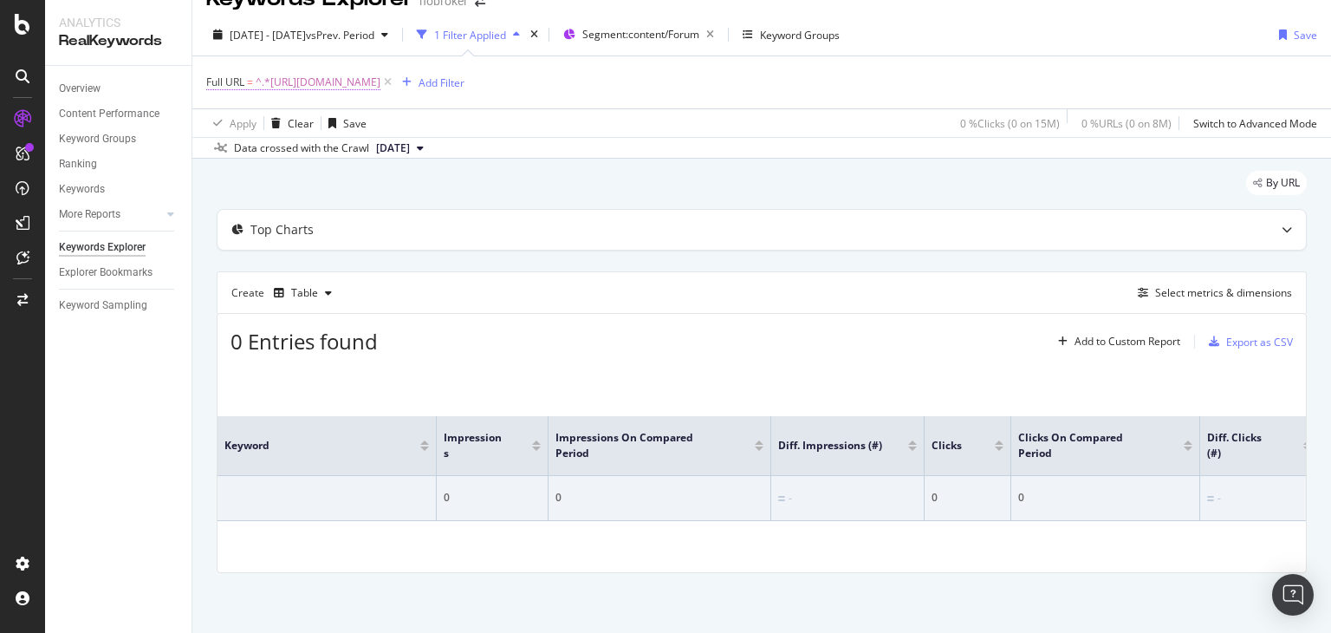
click at [364, 80] on span "^.*[URL][DOMAIN_NAME]" at bounding box center [318, 82] width 125 height 24
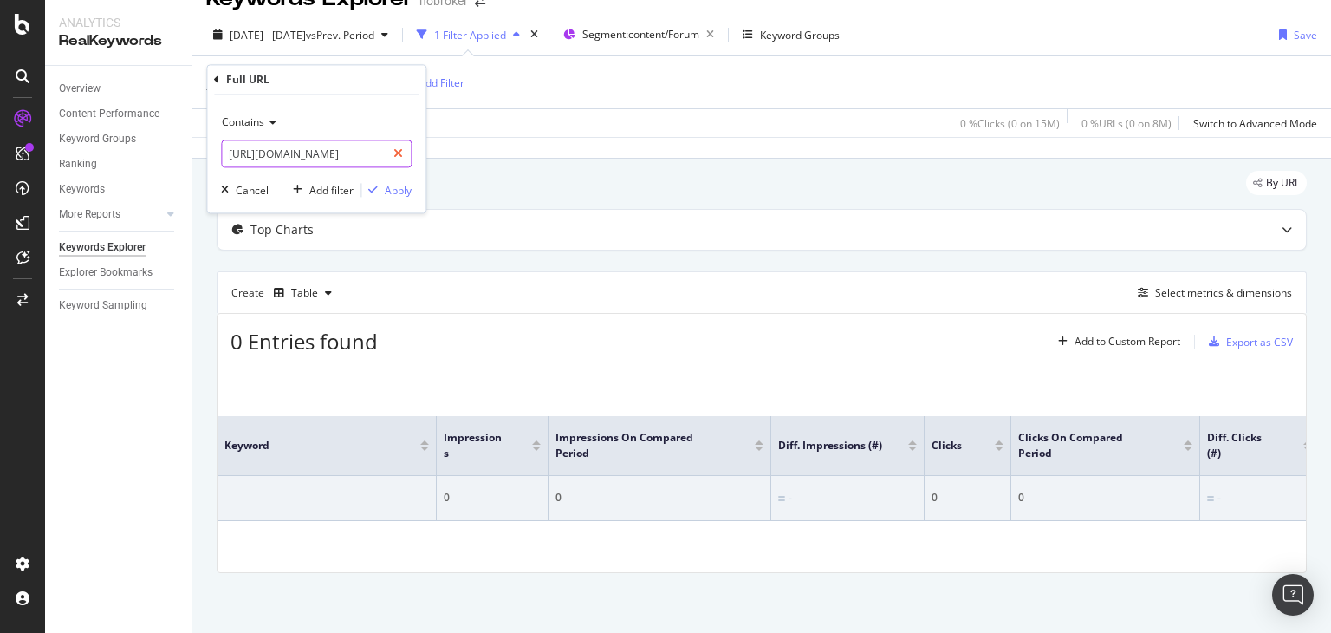
click at [394, 153] on icon at bounding box center [398, 154] width 10 height 12
click at [336, 158] on input "text" at bounding box center [316, 154] width 189 height 28
paste input "[URL][DOMAIN_NAME]"
type input "[URL][DOMAIN_NAME]"
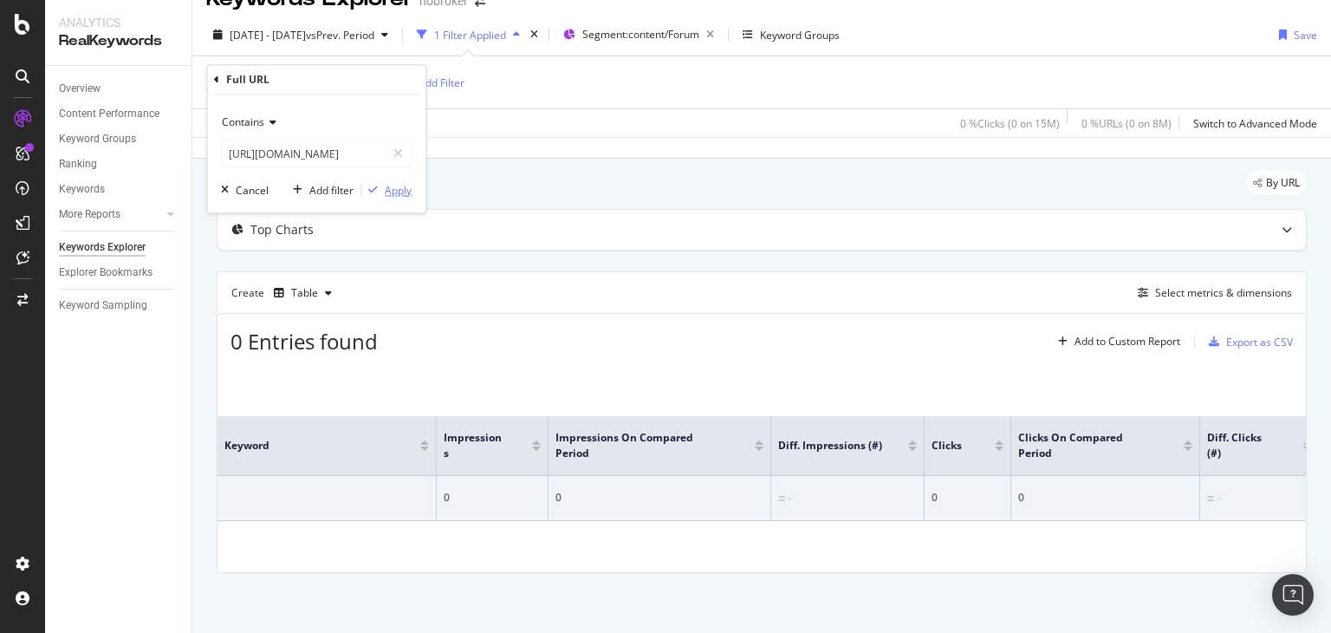
scroll to position [0, 0]
click at [386, 191] on div "Apply" at bounding box center [398, 190] width 27 height 15
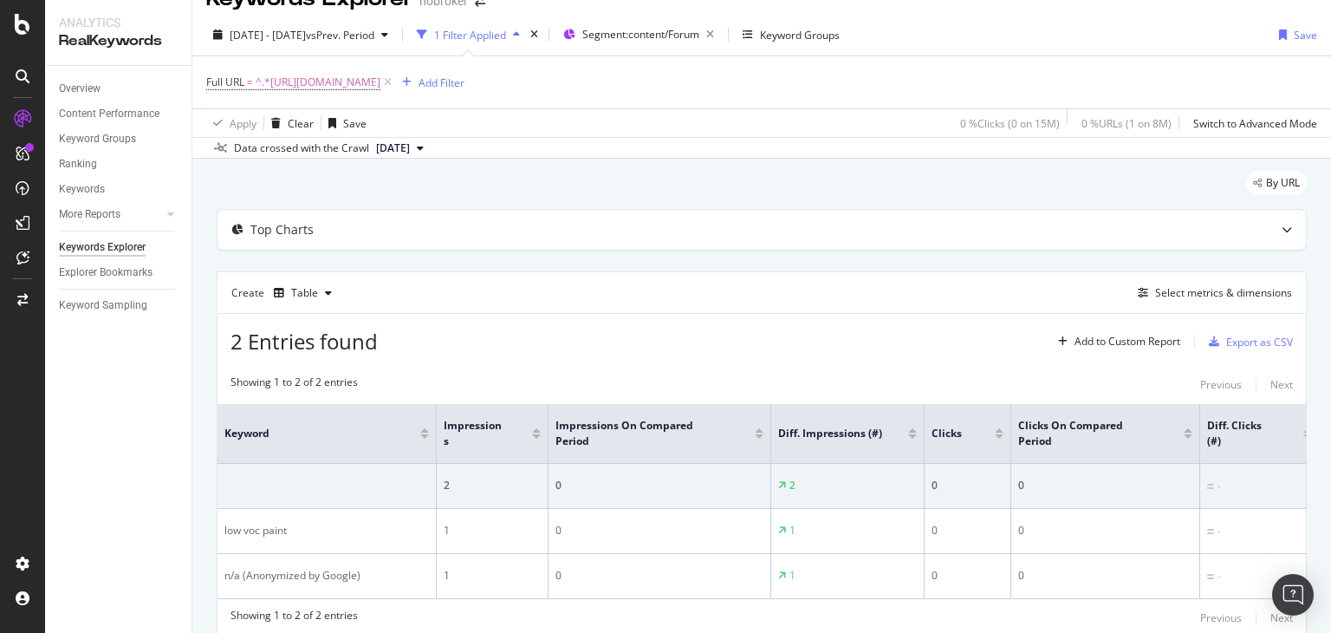
scroll to position [107, 0]
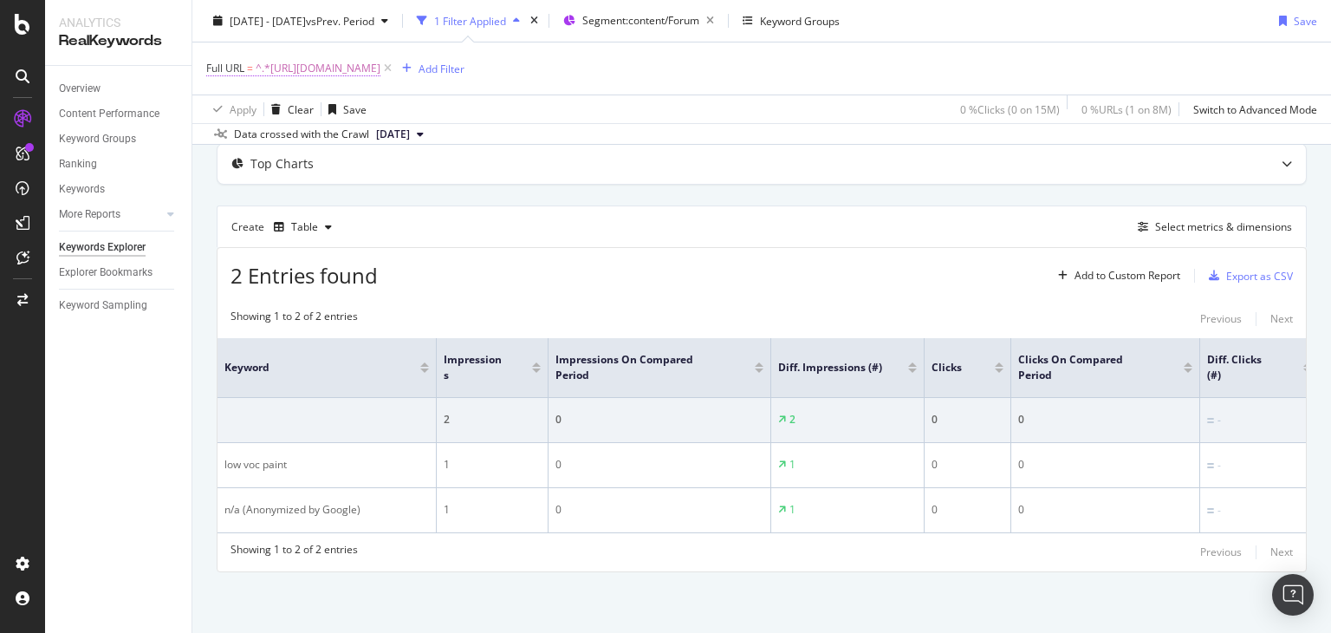
click at [380, 75] on span "^.*[URL][DOMAIN_NAME]" at bounding box center [318, 68] width 125 height 24
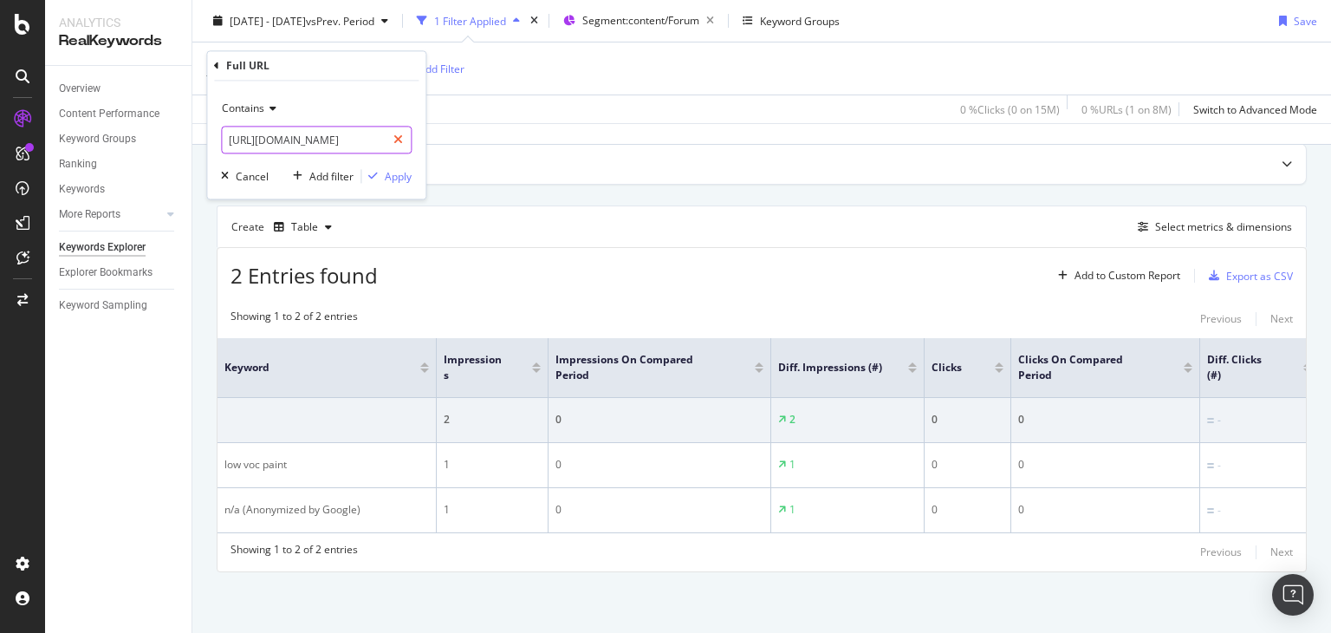
click at [399, 142] on icon at bounding box center [398, 140] width 10 height 12
click at [367, 134] on input "text" at bounding box center [316, 141] width 189 height 28
paste input "[URL][DOMAIN_NAME]"
type input "[URL][DOMAIN_NAME]"
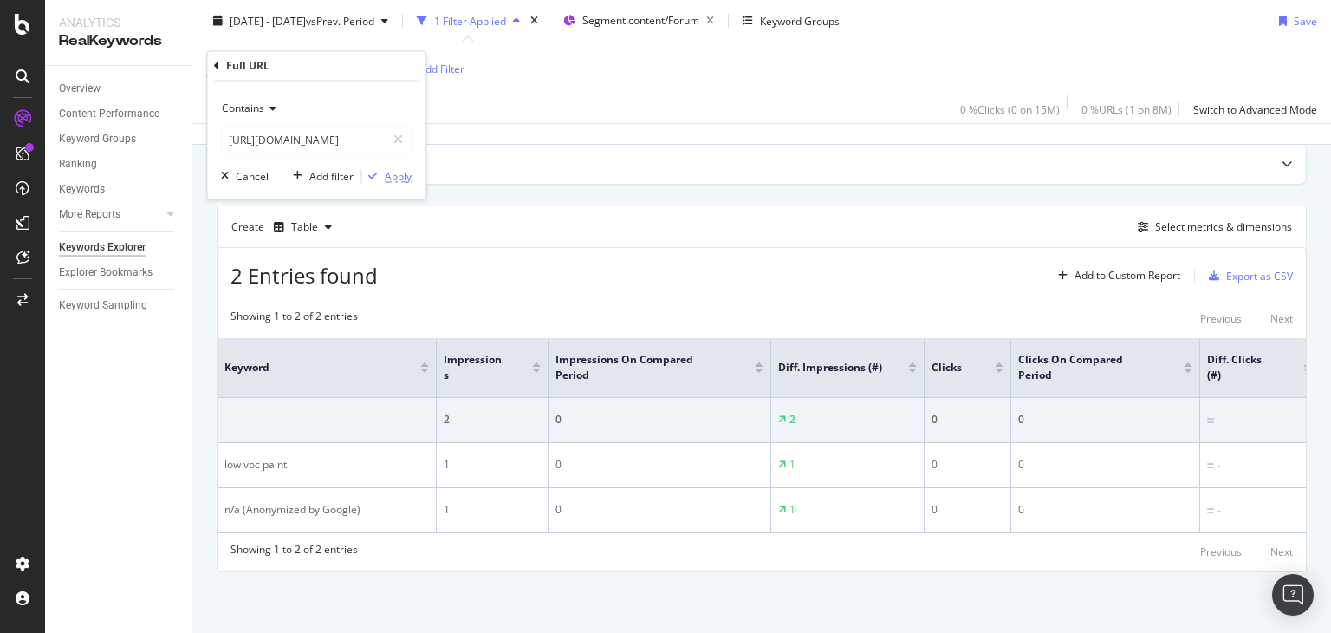
scroll to position [0, 0]
click at [385, 178] on div "Apply" at bounding box center [398, 176] width 27 height 15
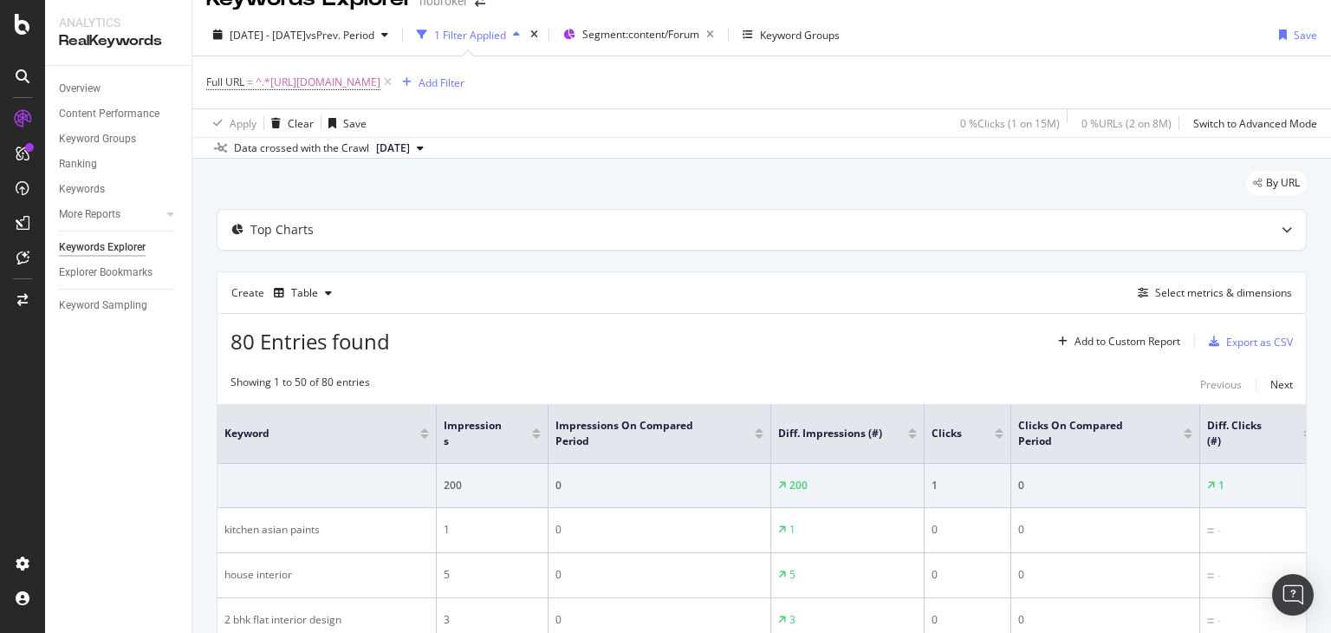
scroll to position [203, 0]
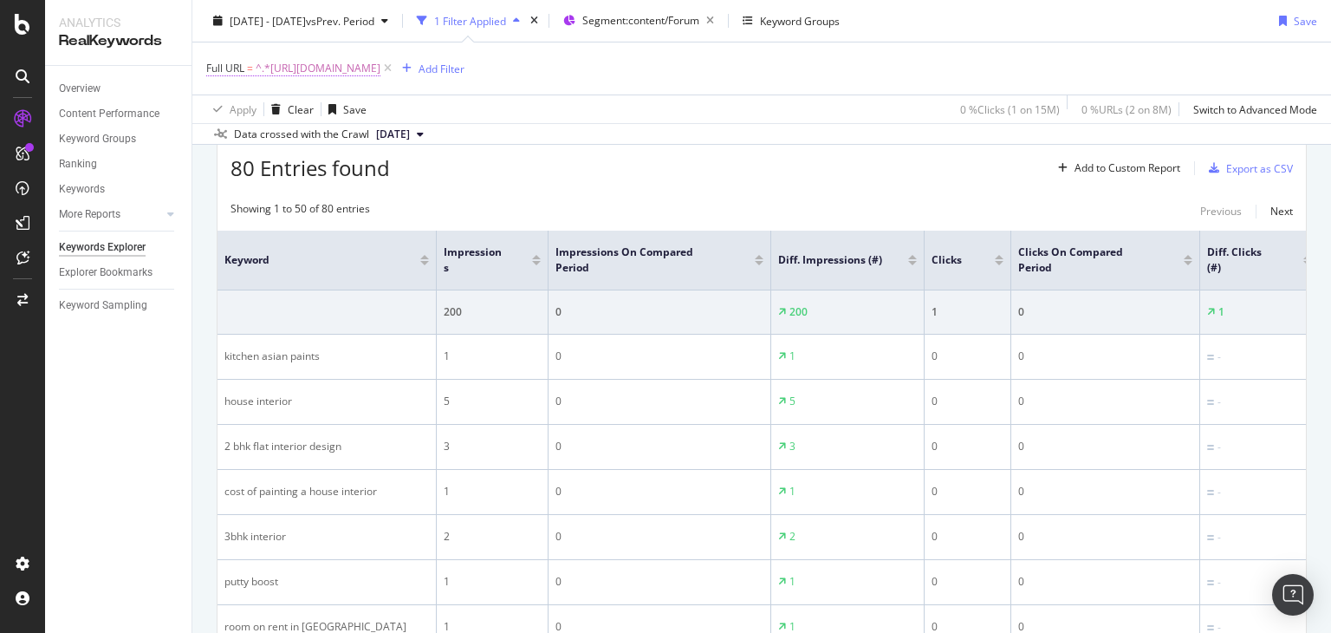
click at [380, 71] on span "^.*[URL][DOMAIN_NAME]" at bounding box center [318, 68] width 125 height 24
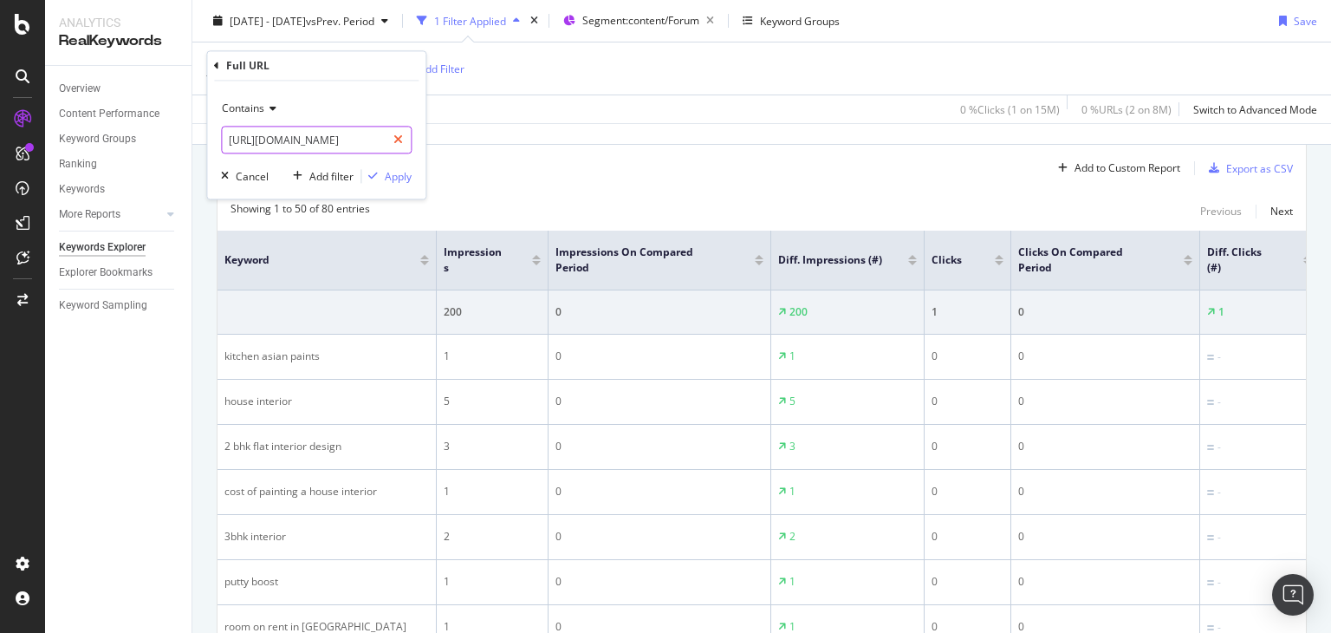
click at [401, 137] on icon at bounding box center [398, 140] width 10 height 12
click at [368, 142] on input "text" at bounding box center [316, 141] width 189 height 28
paste input "[URL][DOMAIN_NAME]"
type input "[URL][DOMAIN_NAME]"
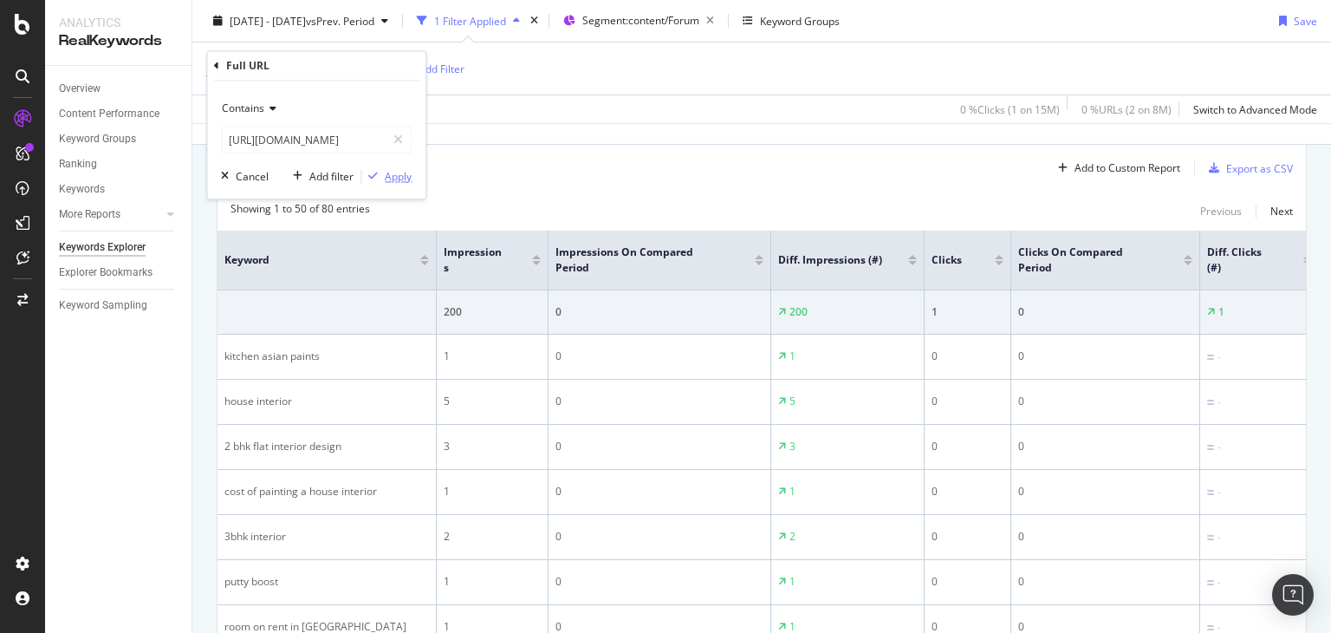
scroll to position [0, 0]
click at [381, 169] on div "Apply" at bounding box center [386, 177] width 50 height 16
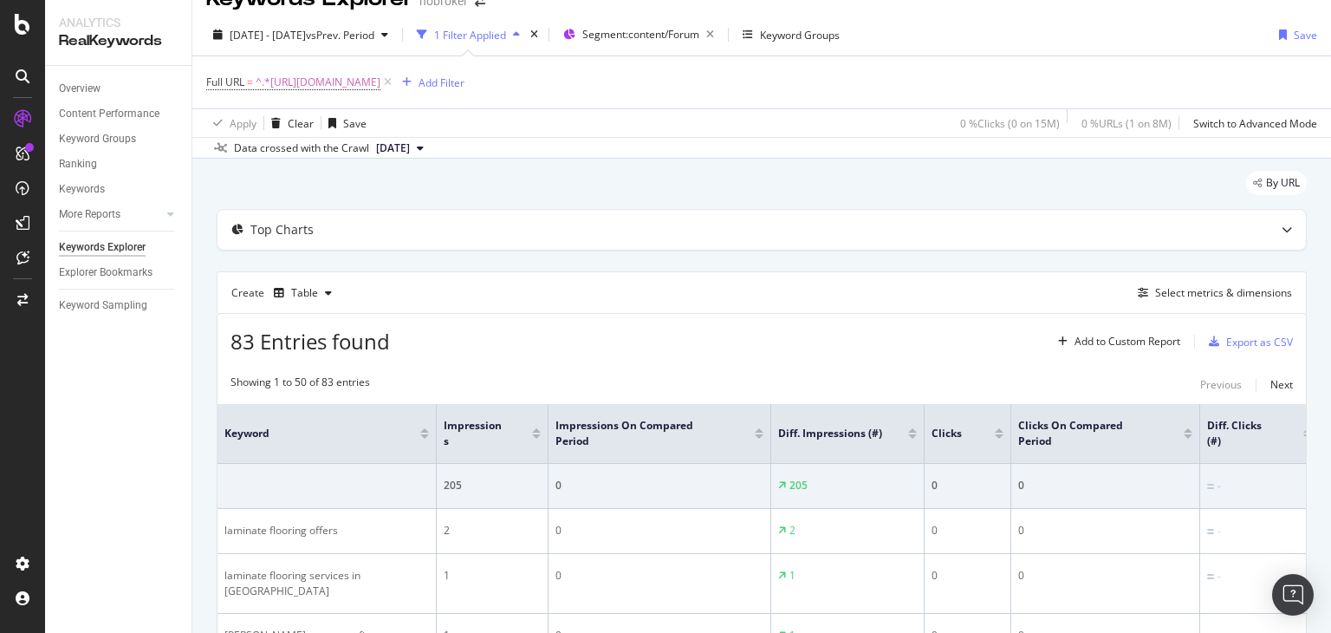
scroll to position [203, 0]
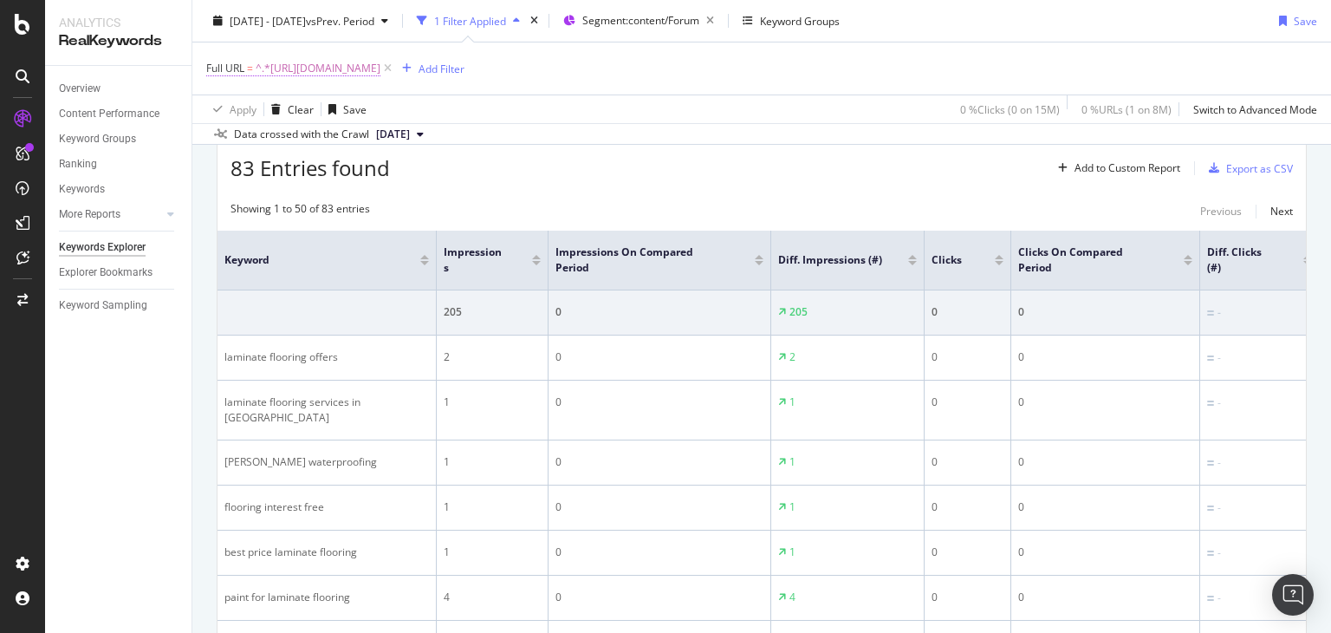
click at [380, 70] on span "^.*[URL][DOMAIN_NAME]" at bounding box center [318, 68] width 125 height 24
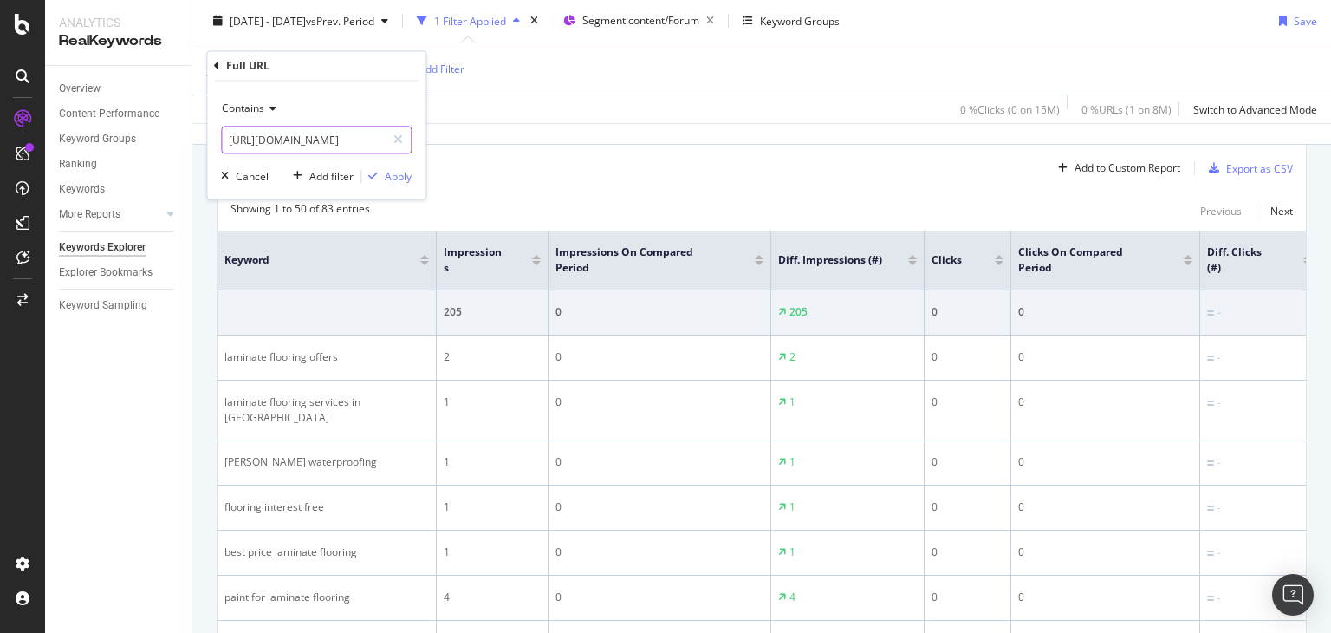
click at [396, 143] on icon at bounding box center [398, 140] width 10 height 12
click at [360, 143] on input "text" at bounding box center [316, 141] width 189 height 28
paste input "[URL][DOMAIN_NAME]"
type input "[URL][DOMAIN_NAME]"
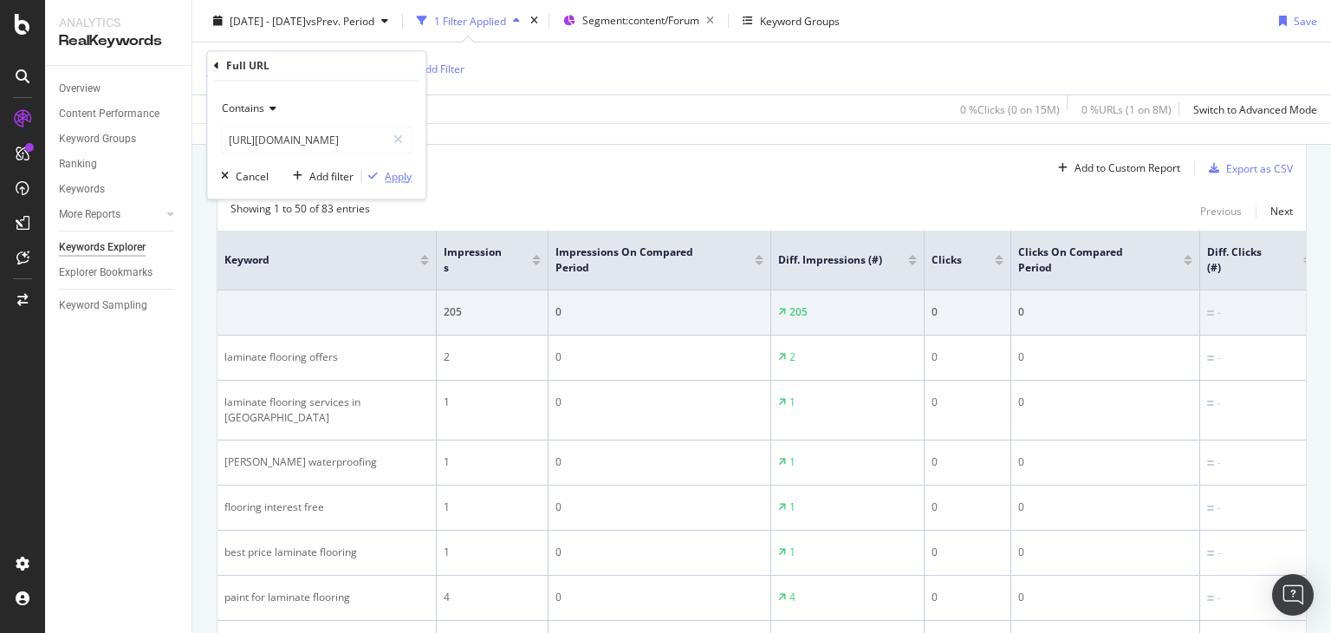
scroll to position [0, 0]
click at [381, 172] on div "button" at bounding box center [372, 177] width 23 height 10
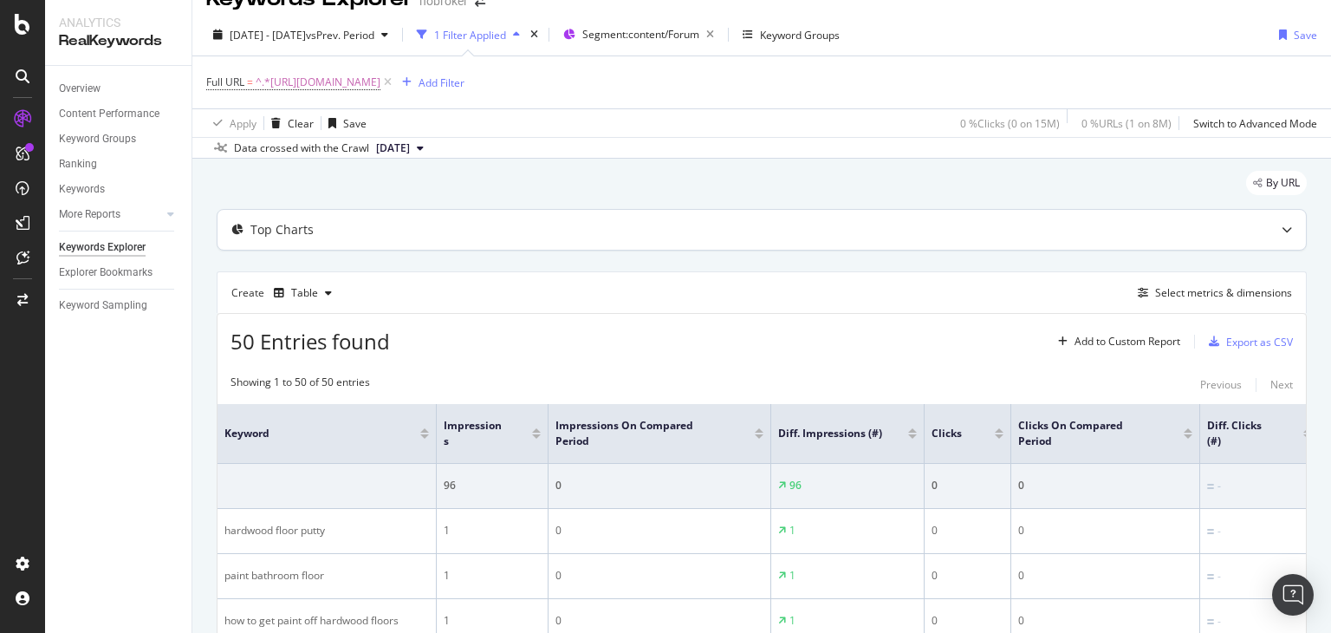
scroll to position [203, 0]
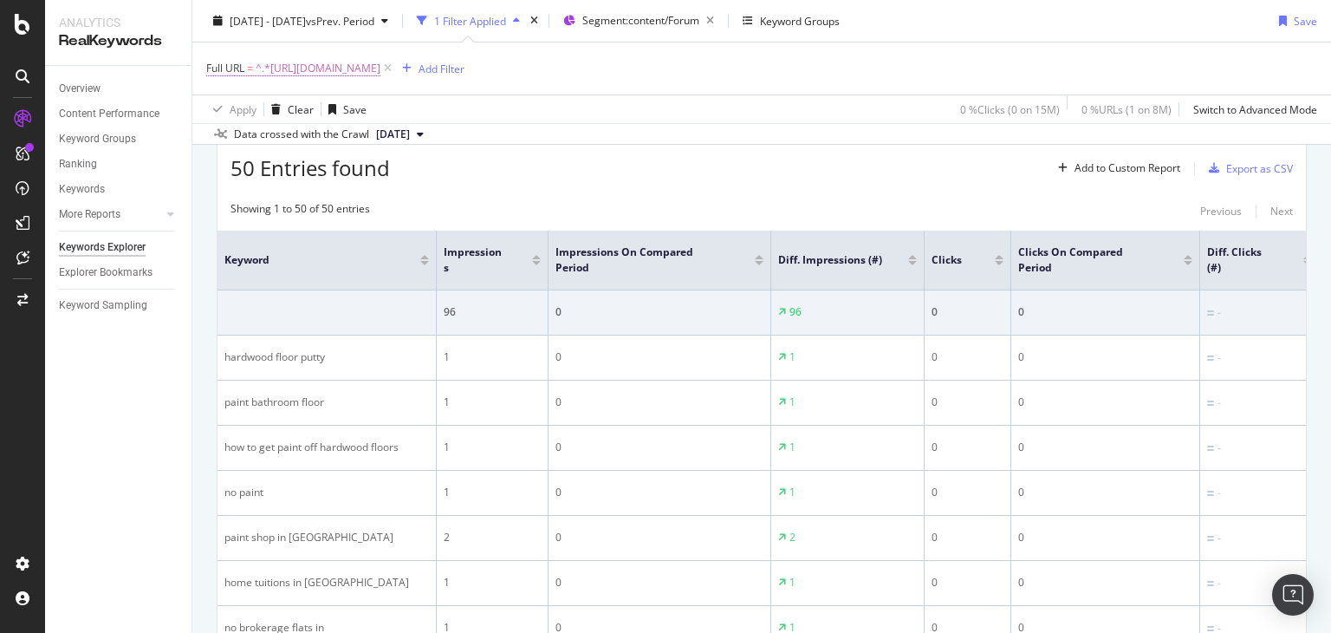
click at [380, 64] on span "^.*[URL][DOMAIN_NAME]" at bounding box center [318, 68] width 125 height 24
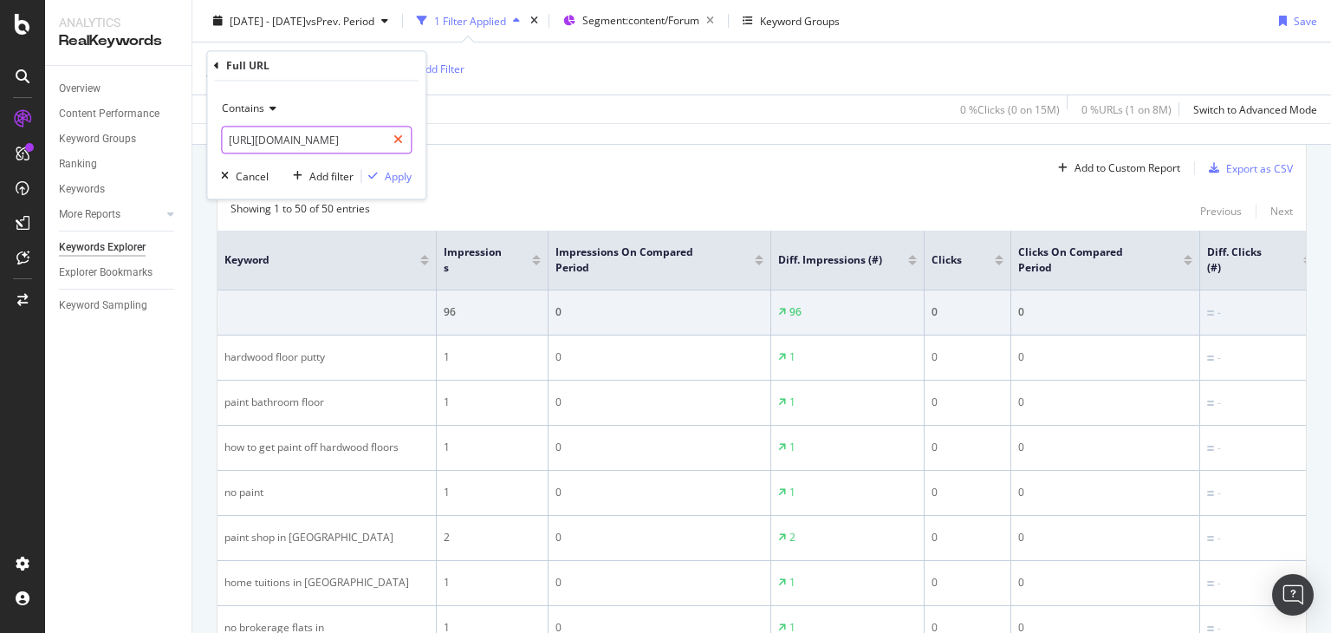
click at [402, 138] on icon at bounding box center [398, 140] width 10 height 12
click at [339, 140] on input "text" at bounding box center [316, 141] width 189 height 28
paste input "[URL][DOMAIN_NAME]"
type input "[URL][DOMAIN_NAME]"
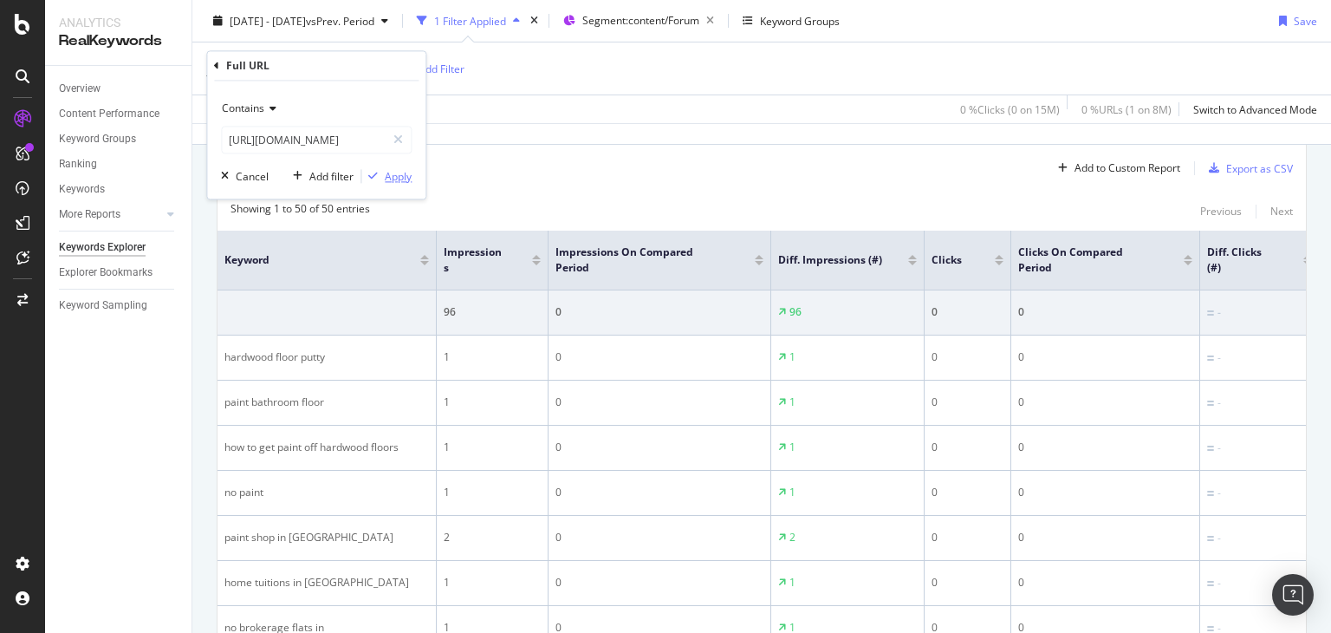
scroll to position [0, 0]
click at [391, 176] on div "Apply" at bounding box center [398, 176] width 27 height 15
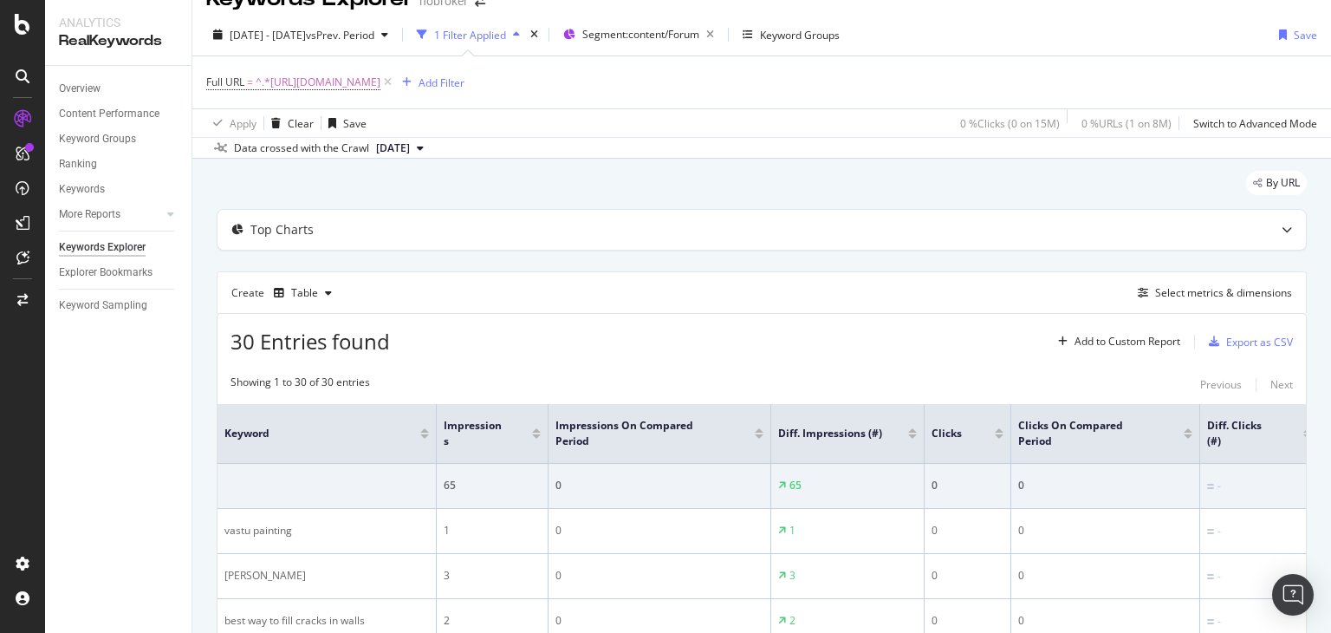
scroll to position [203, 0]
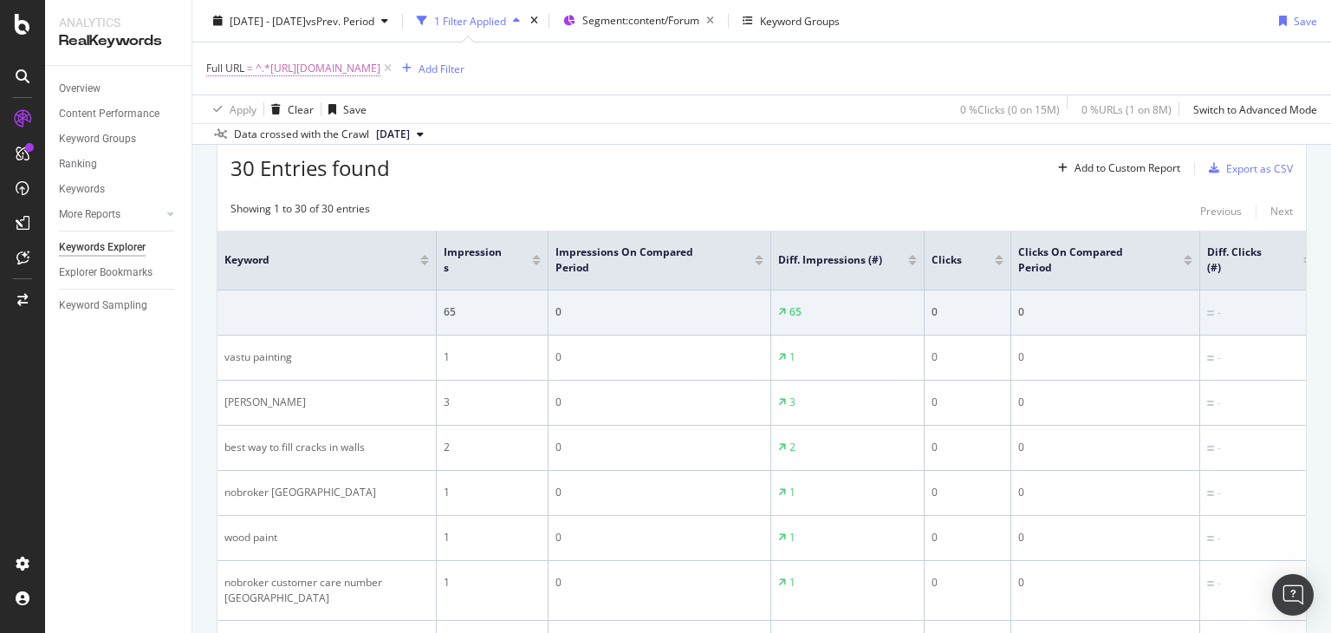
click at [380, 68] on span "^.*[URL][DOMAIN_NAME]" at bounding box center [318, 68] width 125 height 24
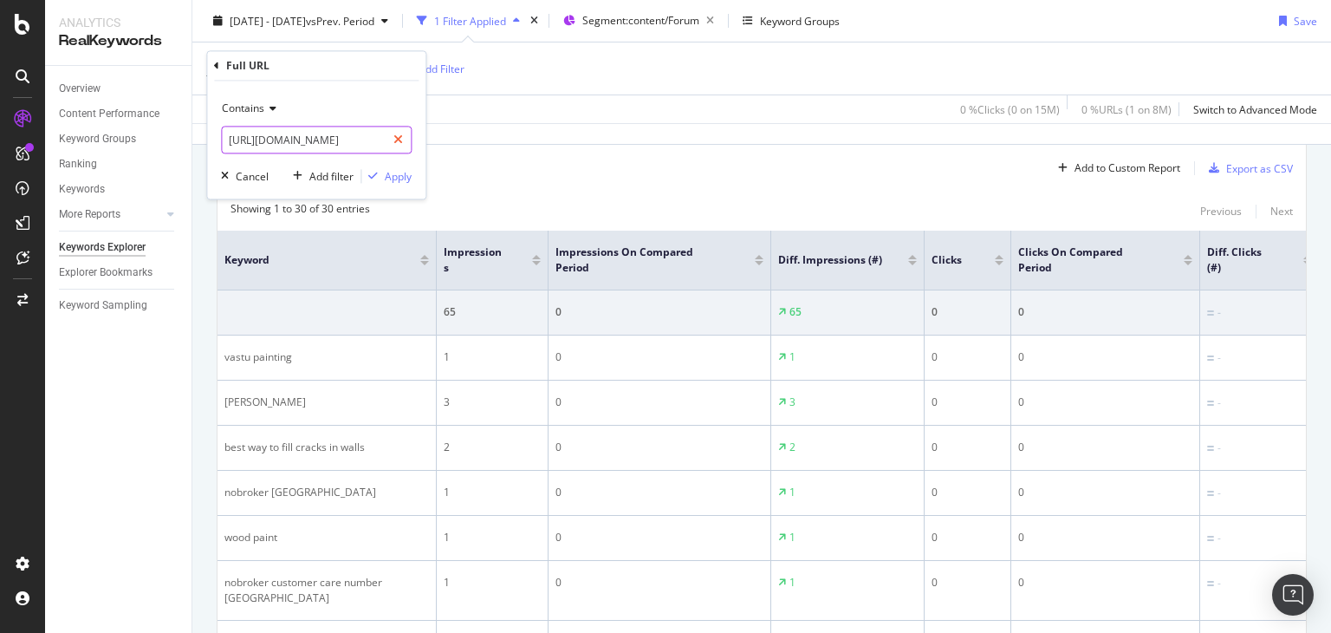
click at [398, 137] on icon at bounding box center [398, 140] width 10 height 12
click at [377, 138] on input "text" at bounding box center [316, 141] width 189 height 28
paste input "[URL][DOMAIN_NAME]"
type input "[URL][DOMAIN_NAME]"
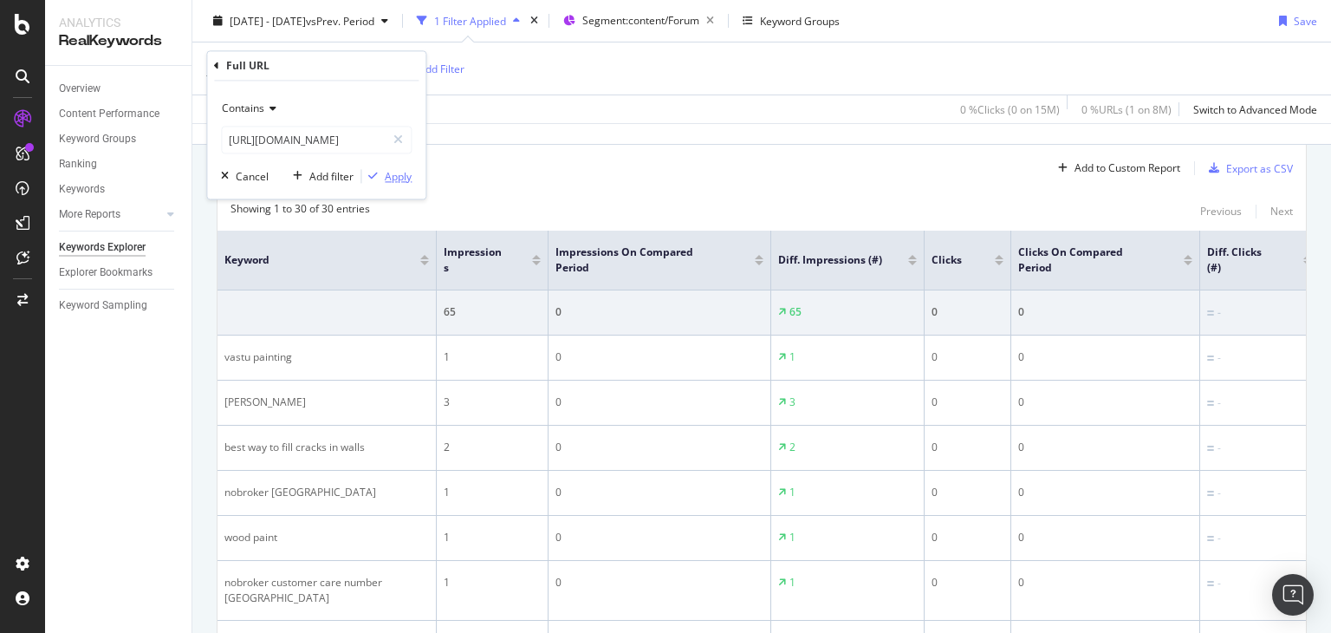
scroll to position [0, 0]
click at [397, 176] on div "Apply" at bounding box center [398, 176] width 27 height 15
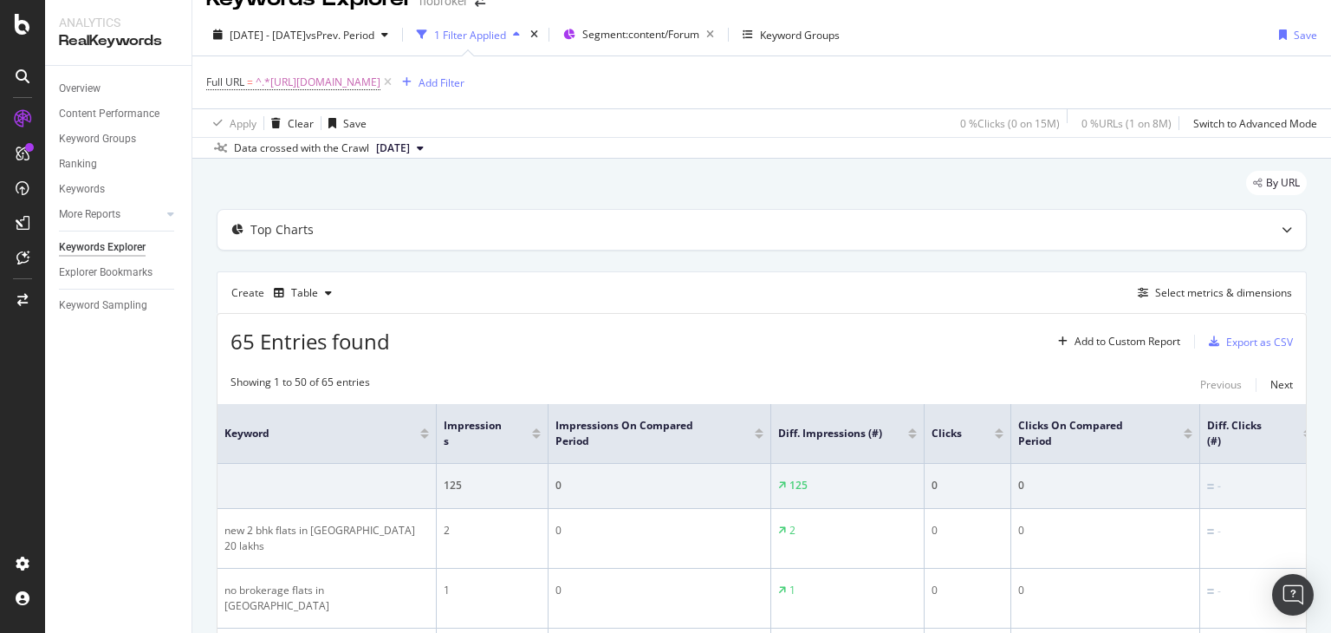
scroll to position [203, 0]
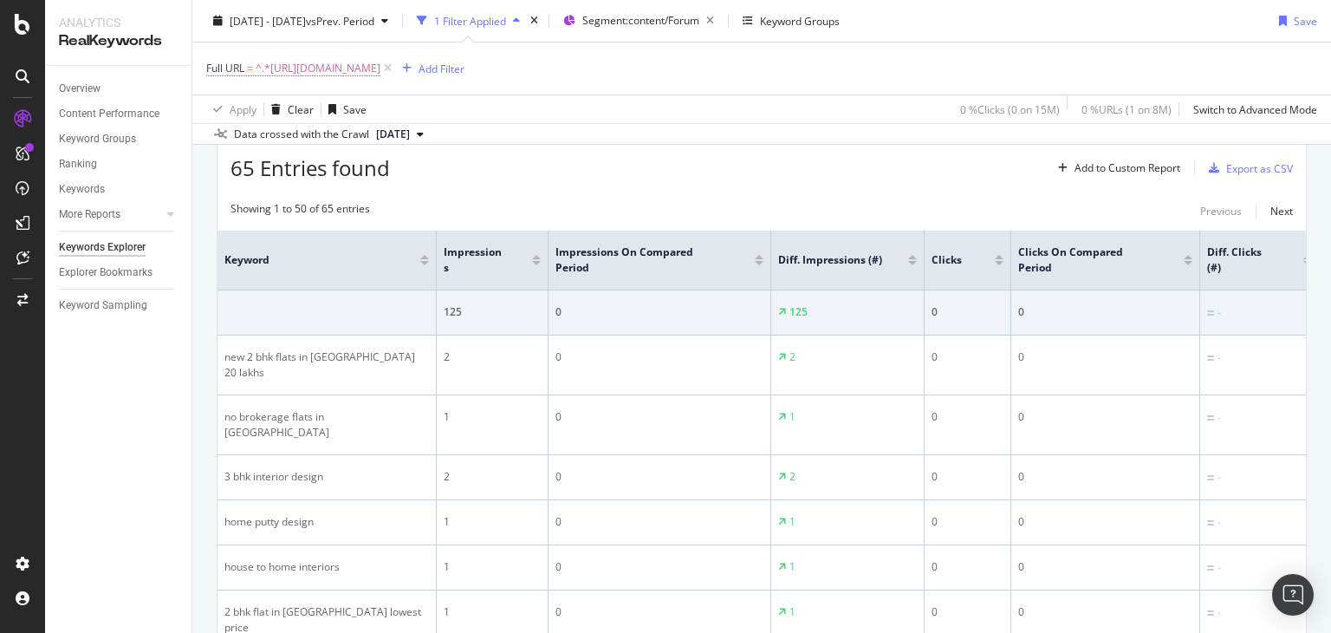
click at [380, 68] on span "^.*[URL][DOMAIN_NAME]" at bounding box center [318, 68] width 125 height 24
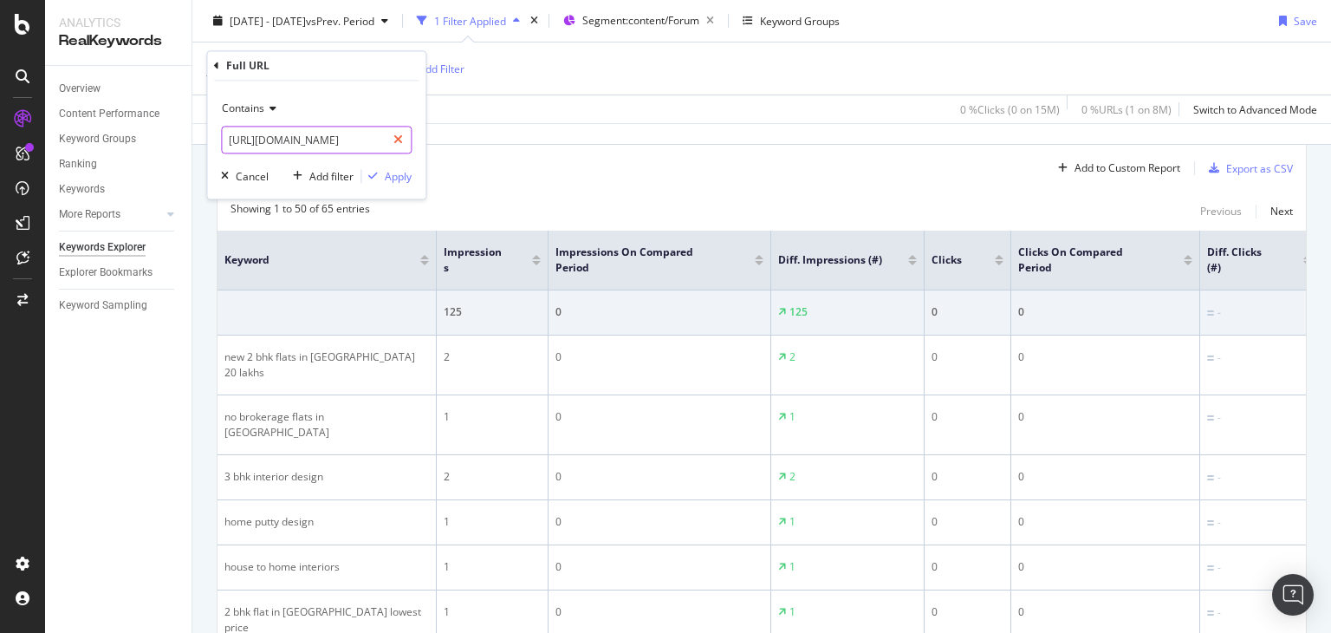
click at [402, 139] on icon at bounding box center [398, 140] width 10 height 12
click at [373, 133] on input "text" at bounding box center [316, 141] width 189 height 28
paste input "[URL][DOMAIN_NAME]"
type input "[URL][DOMAIN_NAME]"
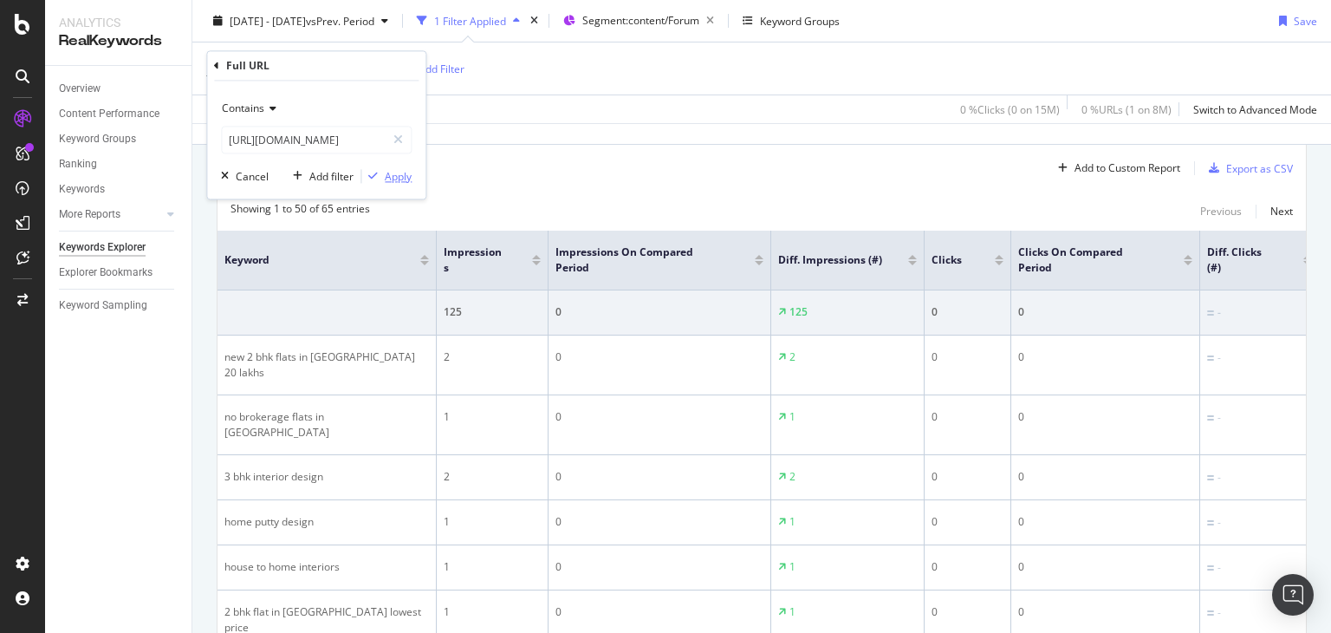
scroll to position [0, 0]
click at [399, 178] on div "Apply" at bounding box center [398, 176] width 27 height 15
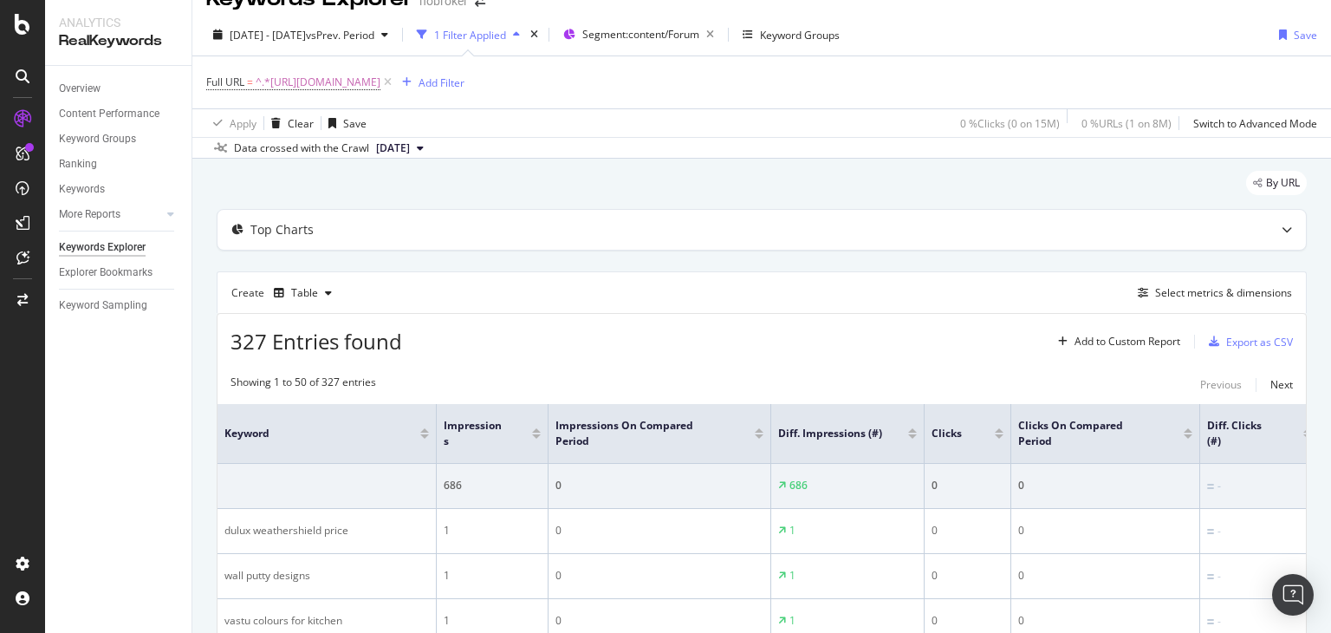
scroll to position [203, 0]
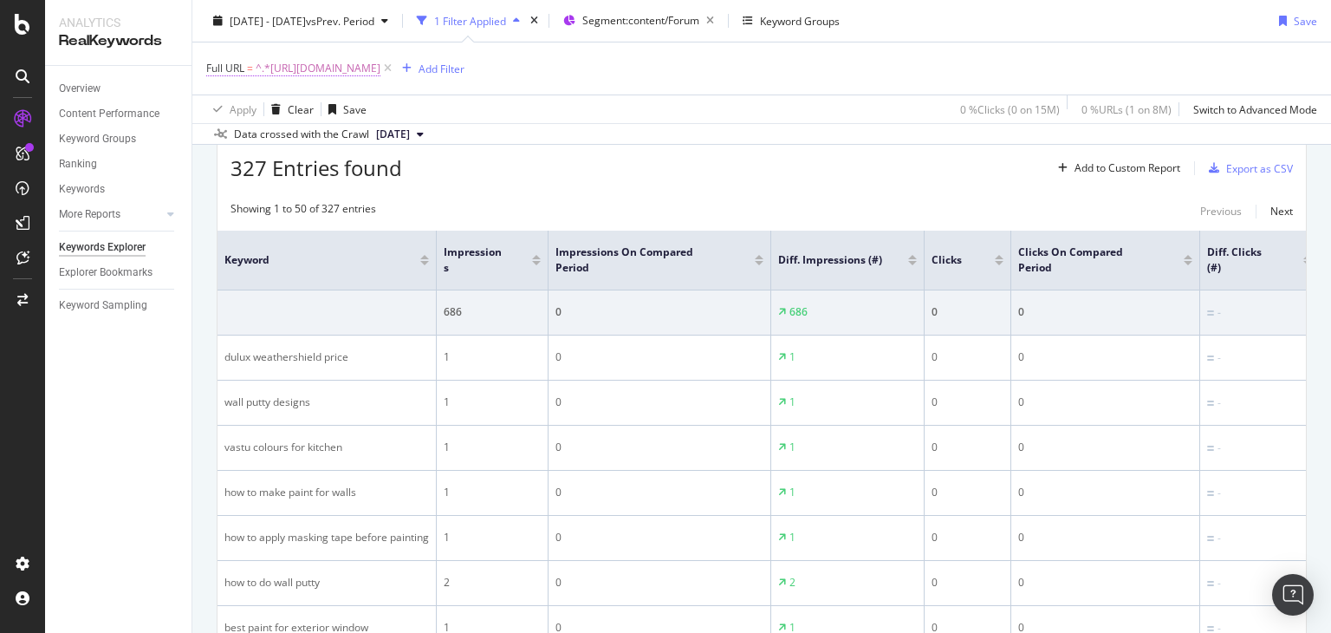
click at [380, 70] on span "^.*[URL][DOMAIN_NAME]" at bounding box center [318, 68] width 125 height 24
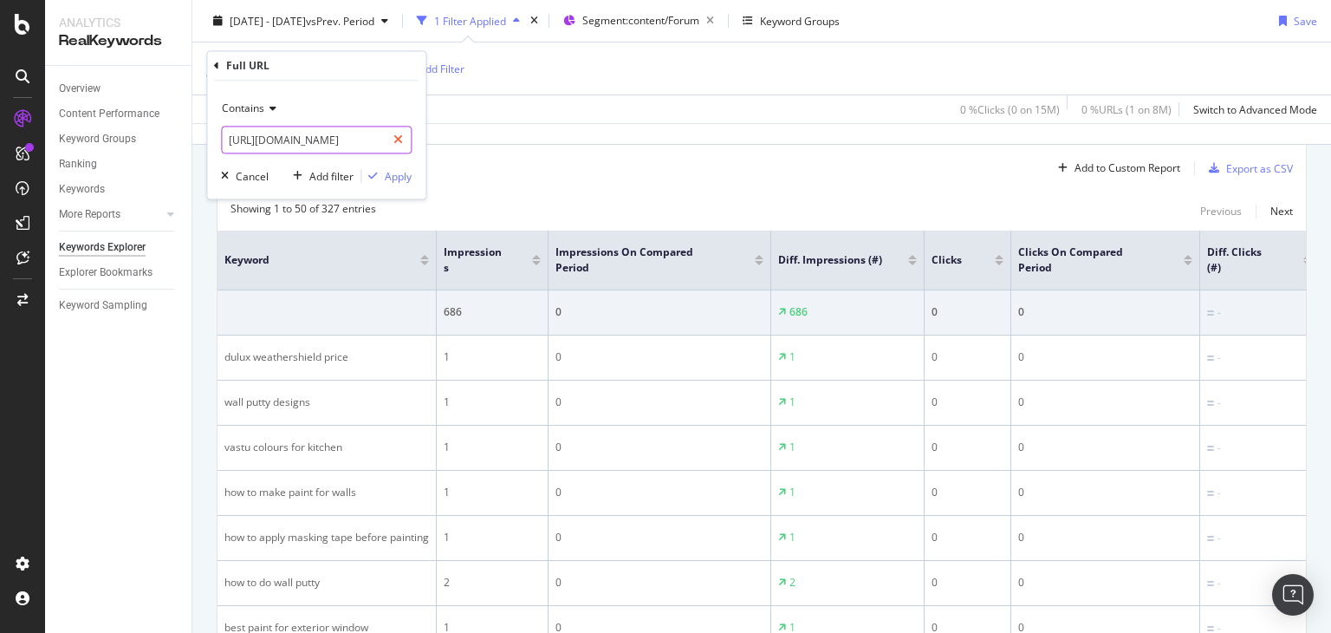
click at [395, 137] on icon at bounding box center [398, 140] width 10 height 12
click at [338, 140] on input "text" at bounding box center [316, 141] width 189 height 28
paste input "[URL][DOMAIN_NAME]"
type input "[URL][DOMAIN_NAME]"
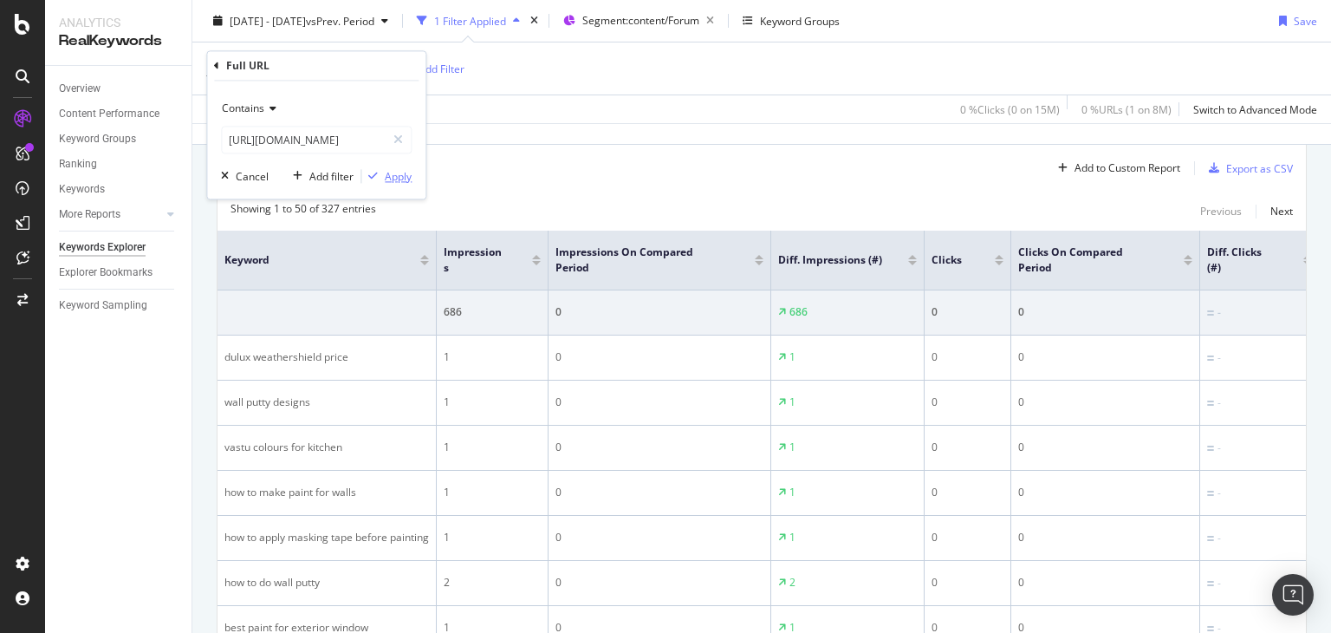
scroll to position [0, 0]
click at [393, 176] on div "Apply" at bounding box center [398, 176] width 27 height 15
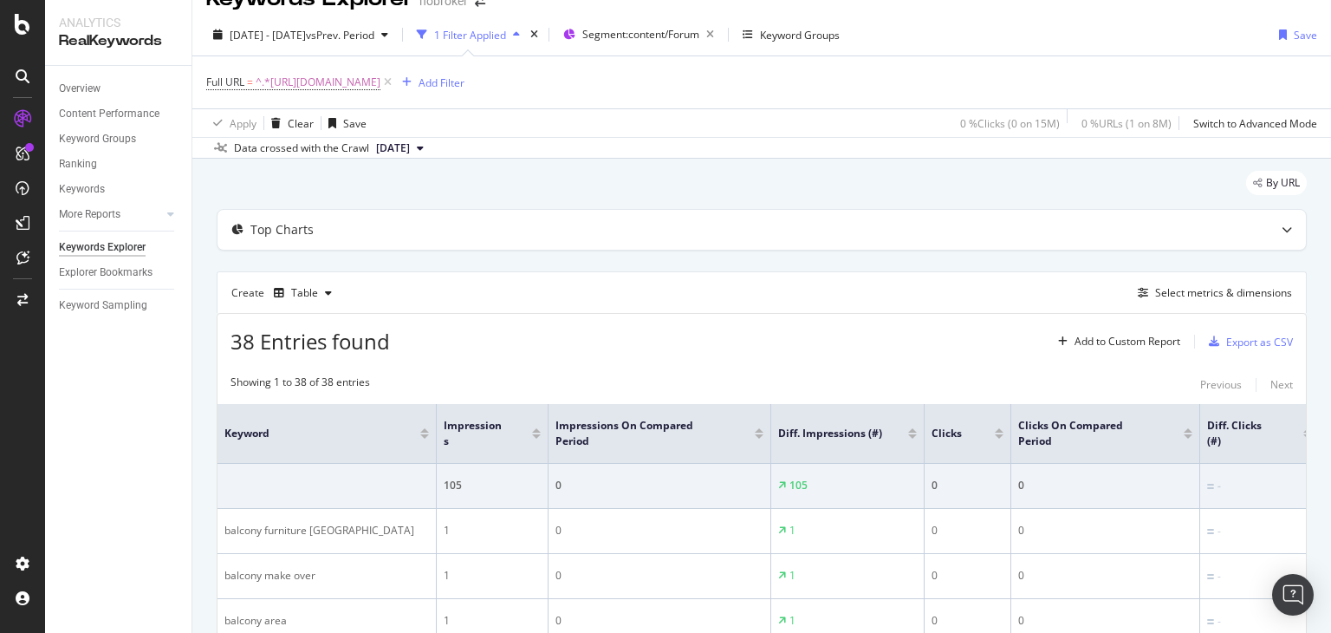
scroll to position [203, 0]
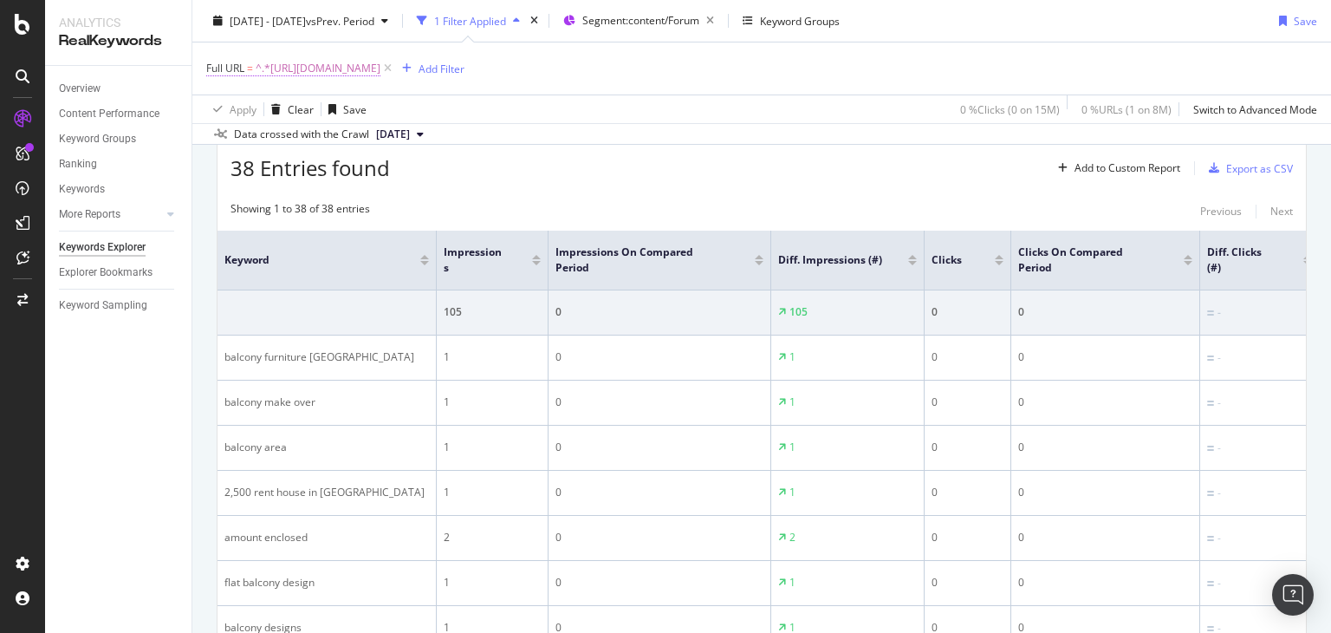
click at [380, 63] on span "^.*[URL][DOMAIN_NAME]" at bounding box center [318, 68] width 125 height 24
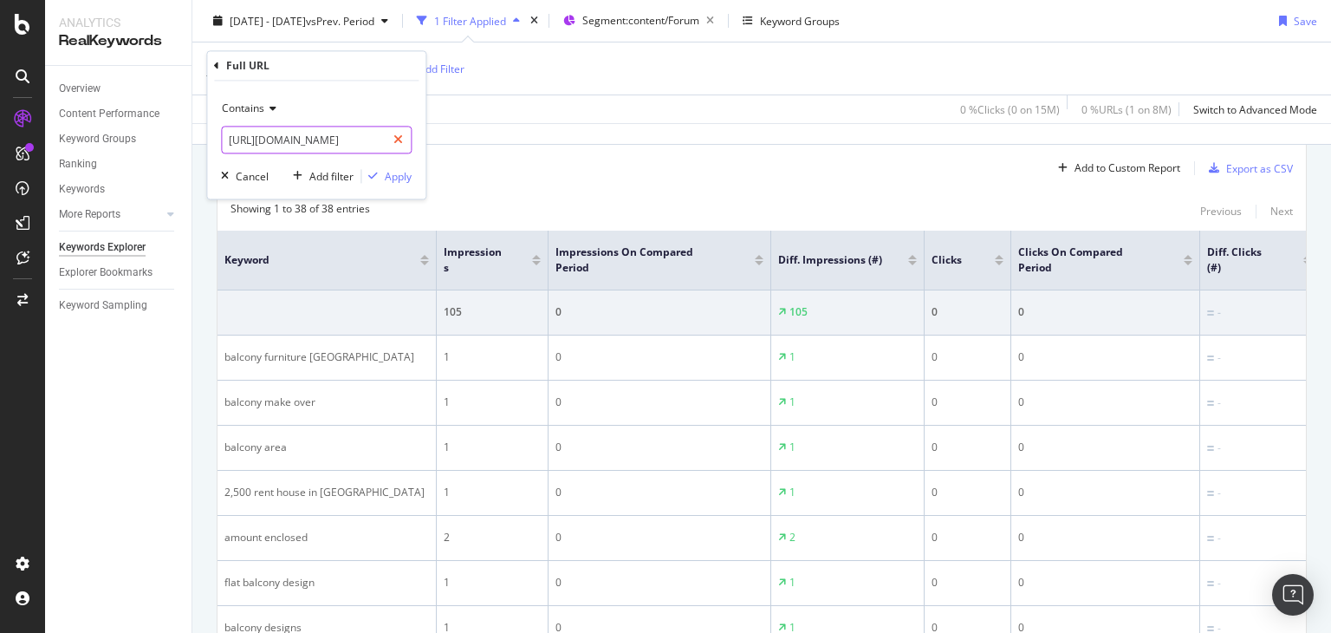
click at [404, 140] on div at bounding box center [398, 141] width 25 height 28
click at [367, 142] on input "text" at bounding box center [316, 141] width 189 height 28
paste input "[URL][DOMAIN_NAME]"
type input "[URL][DOMAIN_NAME]"
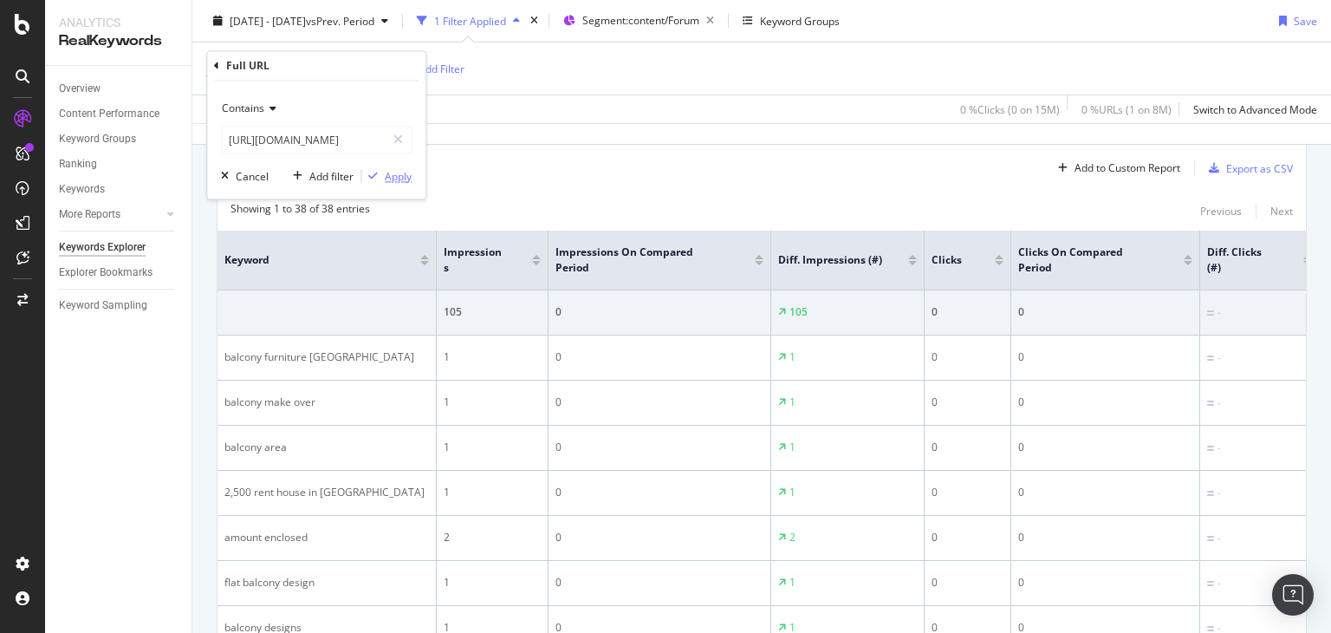
scroll to position [0, 0]
click at [387, 173] on div "Apply" at bounding box center [398, 176] width 27 height 15
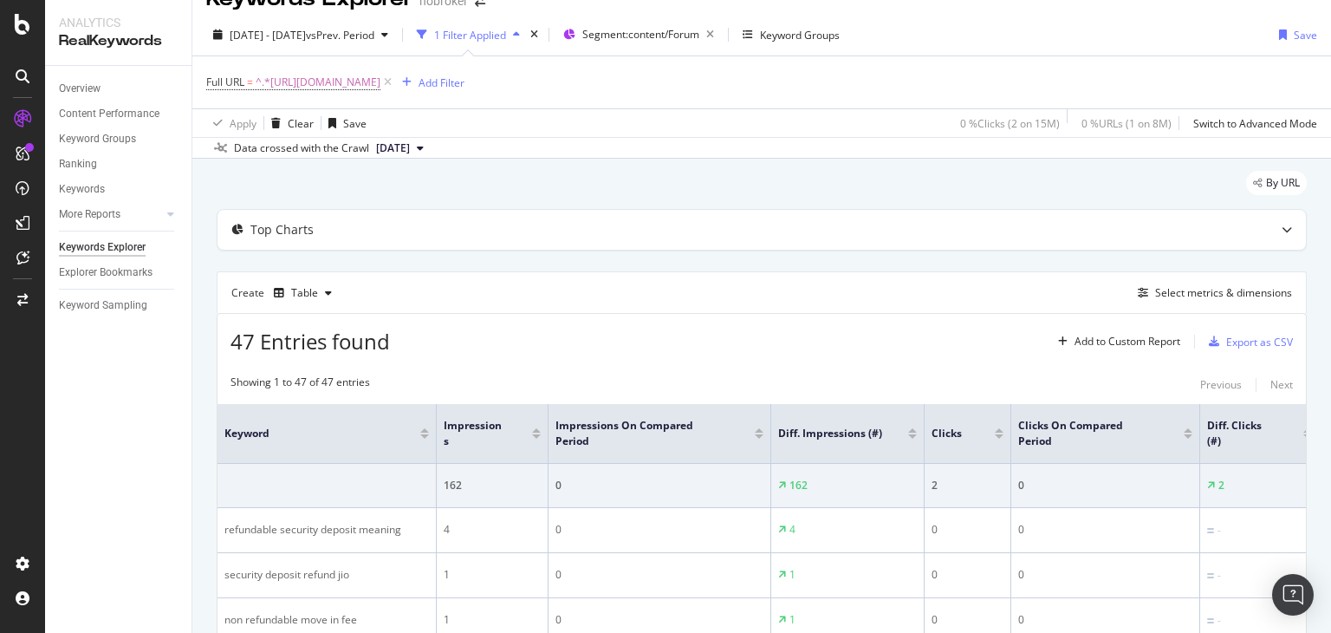
scroll to position [203, 0]
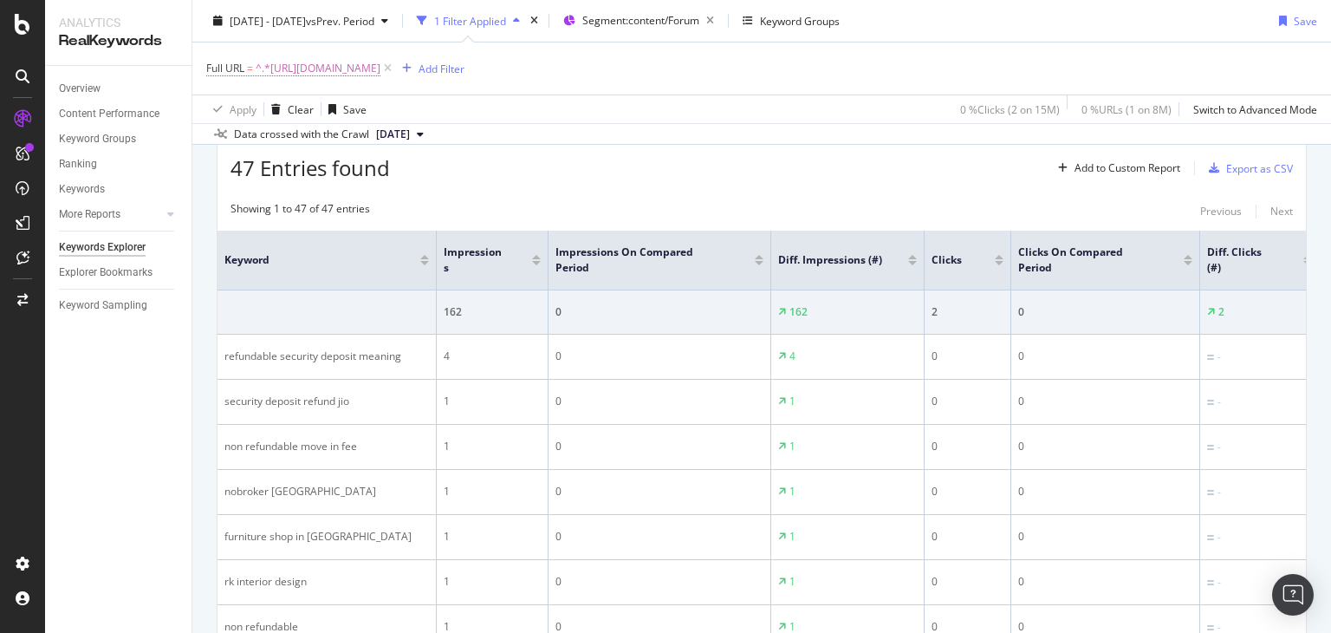
click at [380, 63] on span "^.*[URL][DOMAIN_NAME]" at bounding box center [318, 68] width 125 height 24
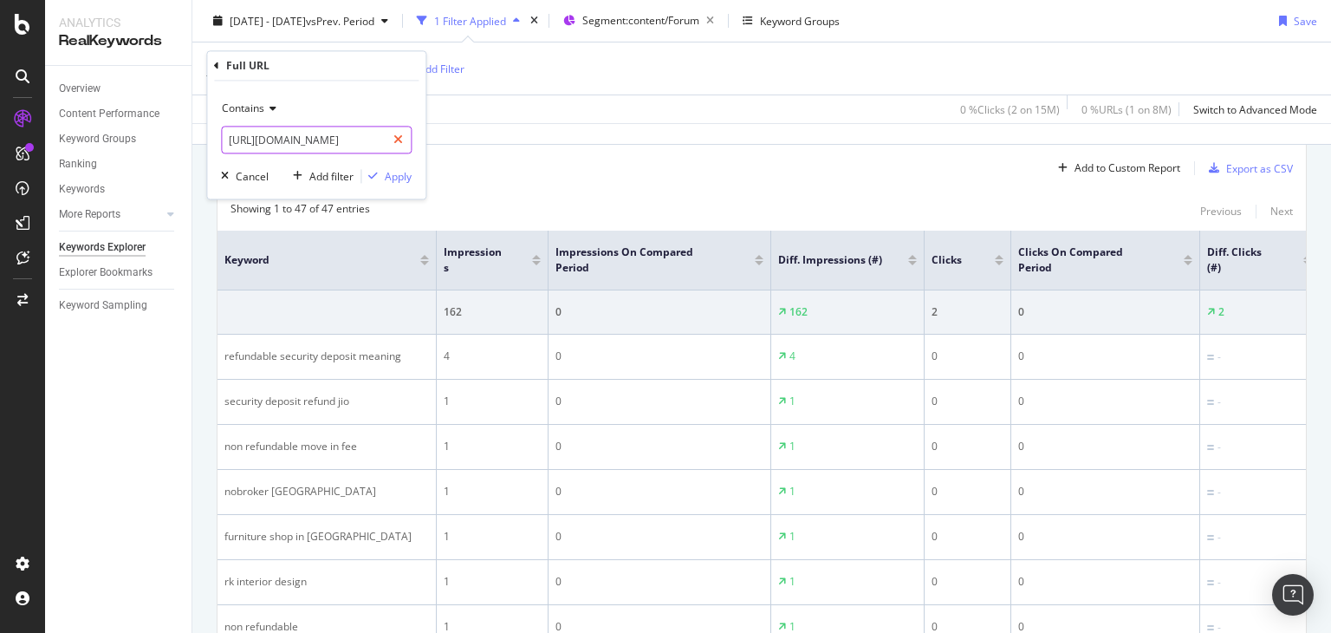
click at [405, 140] on div at bounding box center [398, 141] width 25 height 28
click at [356, 140] on input "text" at bounding box center [316, 141] width 189 height 28
paste input "[URL][DOMAIN_NAME]"
type input "[URL][DOMAIN_NAME]"
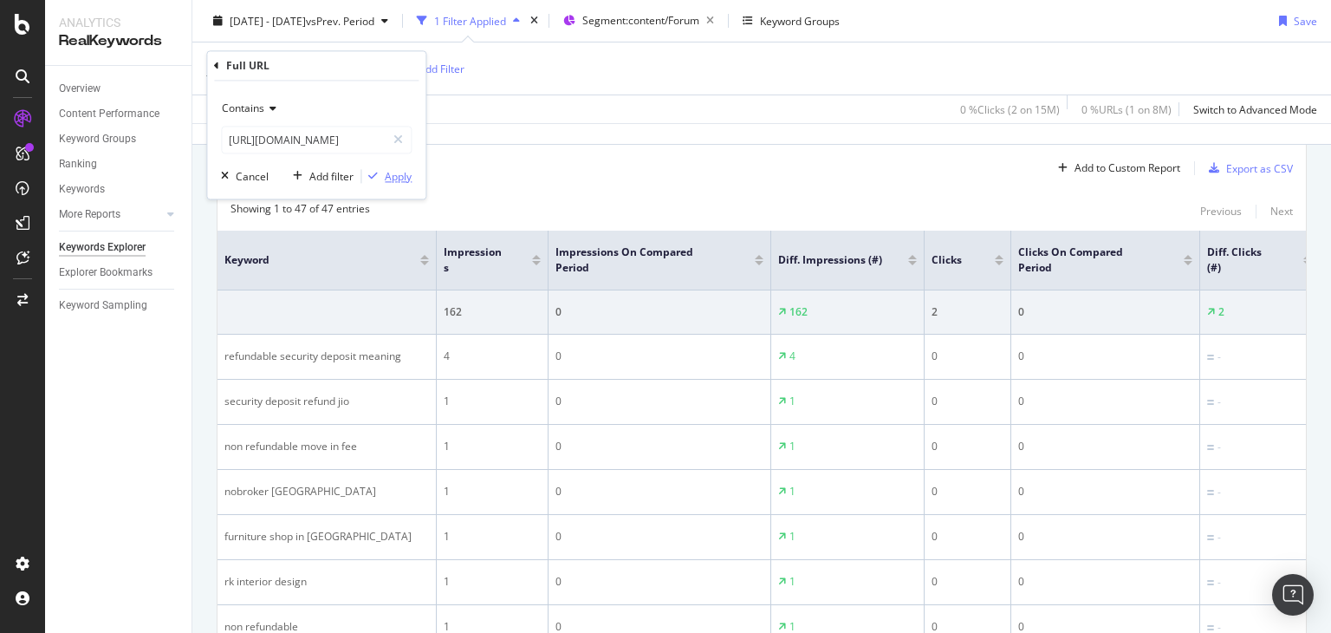
click at [393, 174] on div "Apply" at bounding box center [398, 176] width 27 height 15
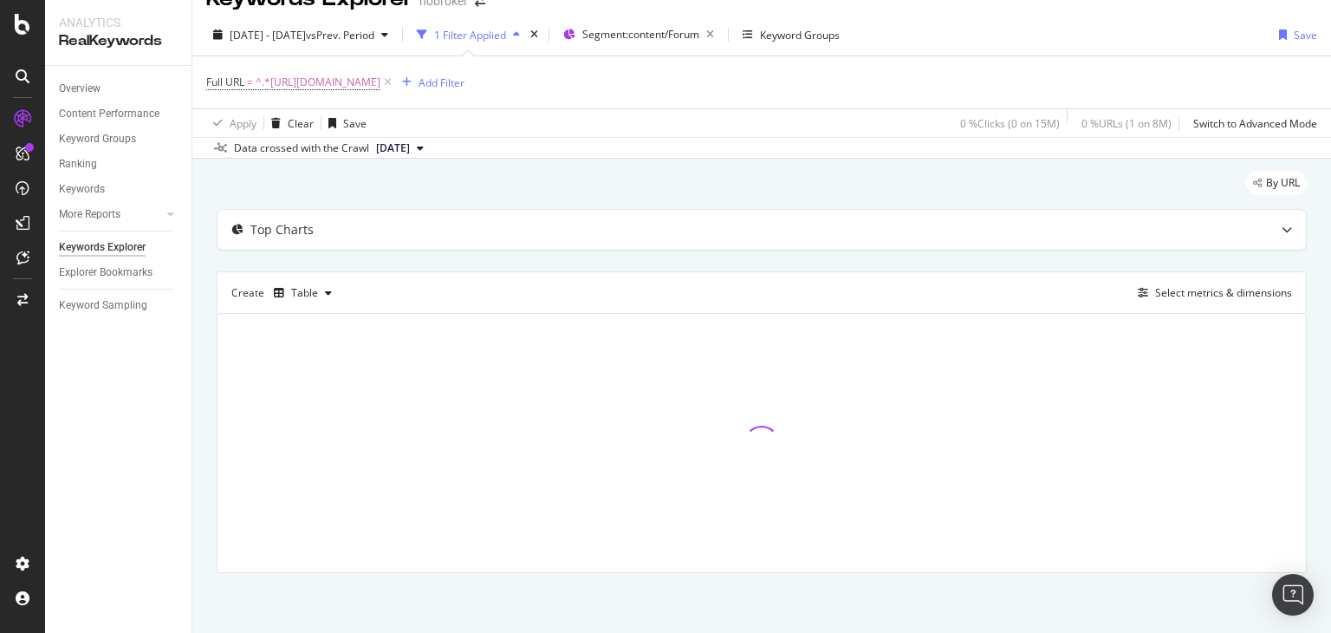
scroll to position [203, 0]
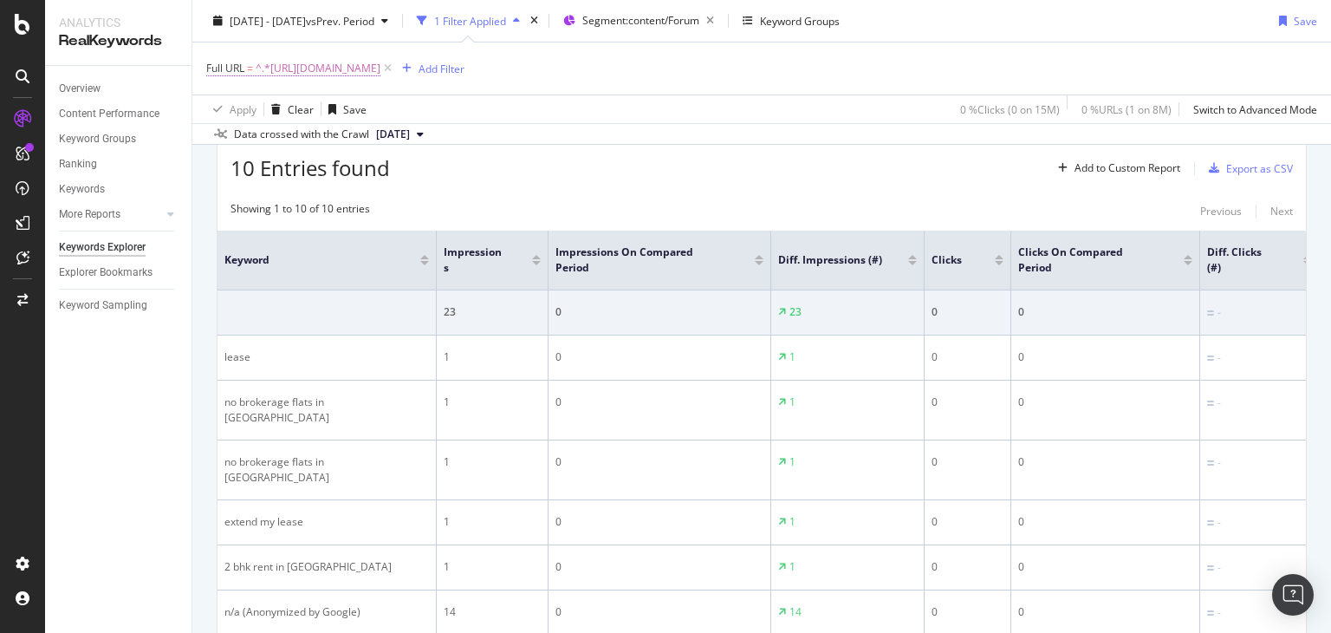
click at [380, 69] on span "^.*[URL][DOMAIN_NAME]" at bounding box center [318, 68] width 125 height 24
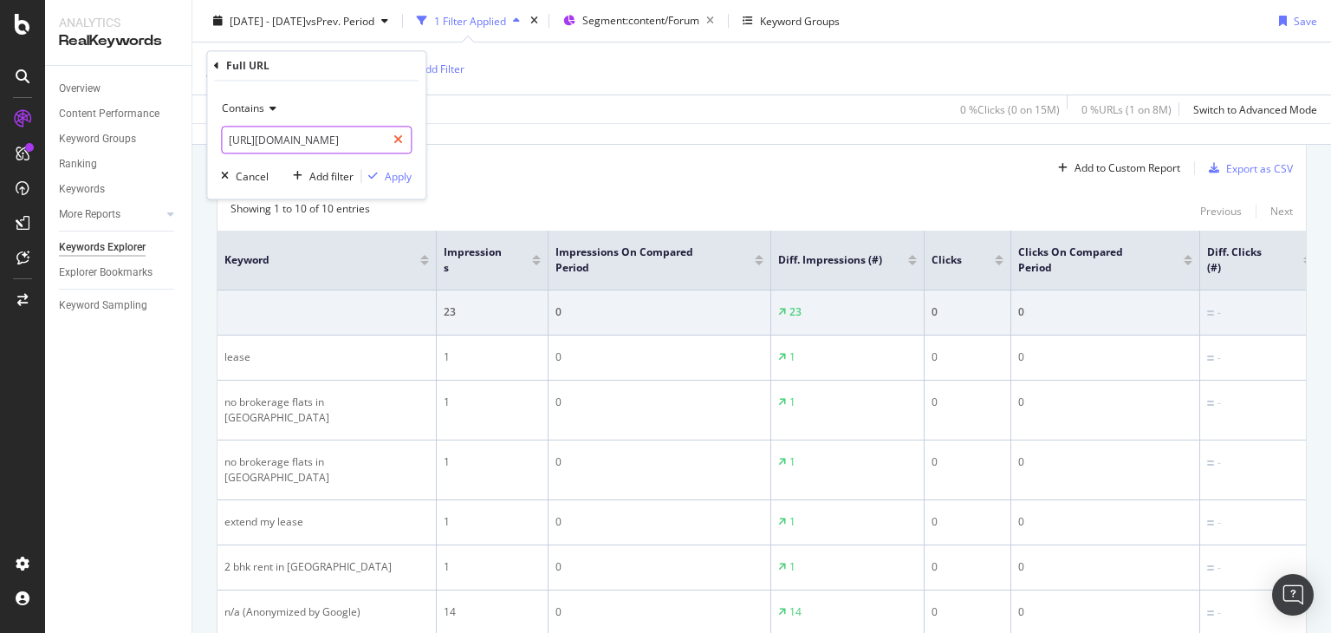
click at [400, 140] on icon at bounding box center [398, 140] width 10 height 12
click at [309, 137] on input "text" at bounding box center [316, 141] width 189 height 28
paste input "[URL][DOMAIN_NAME]"
type input "[URL][DOMAIN_NAME]"
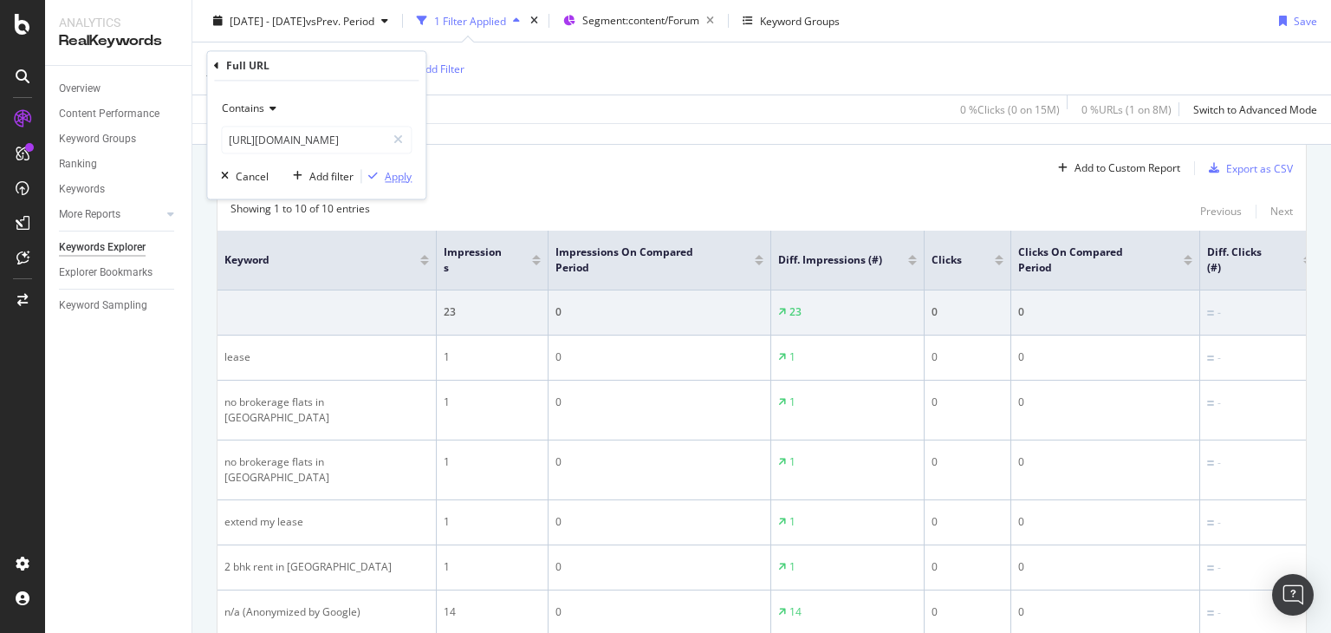
scroll to position [0, 0]
click at [393, 178] on div "Apply" at bounding box center [398, 176] width 27 height 15
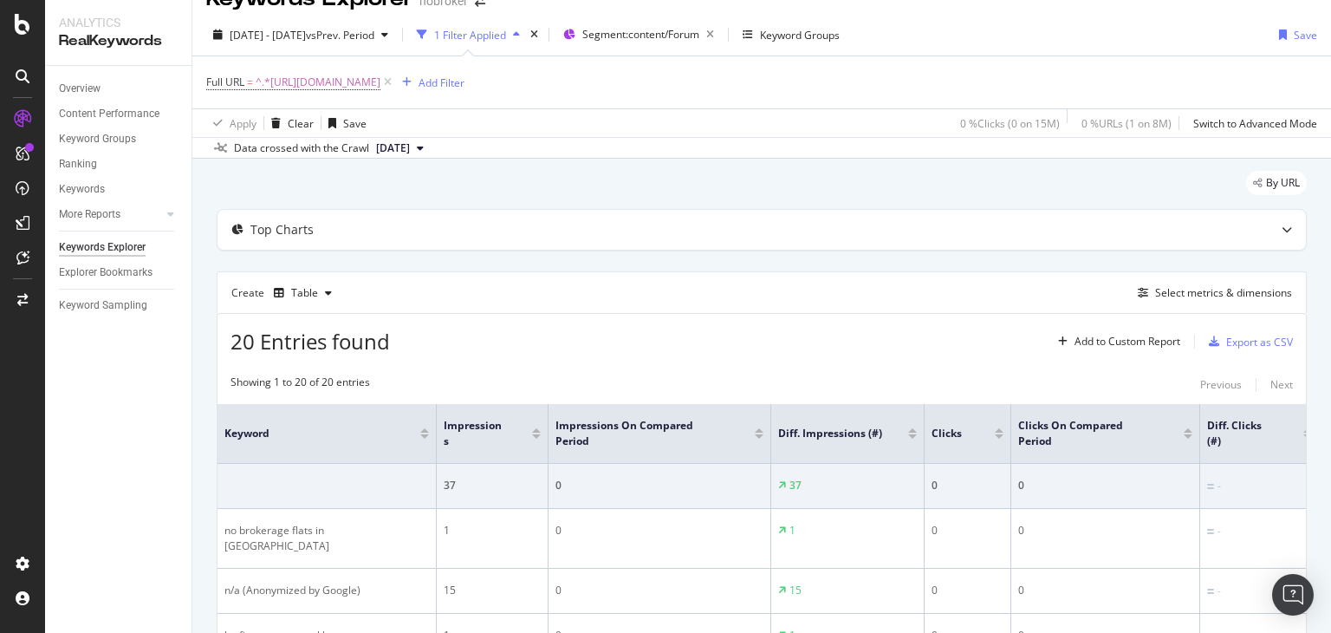
scroll to position [203, 0]
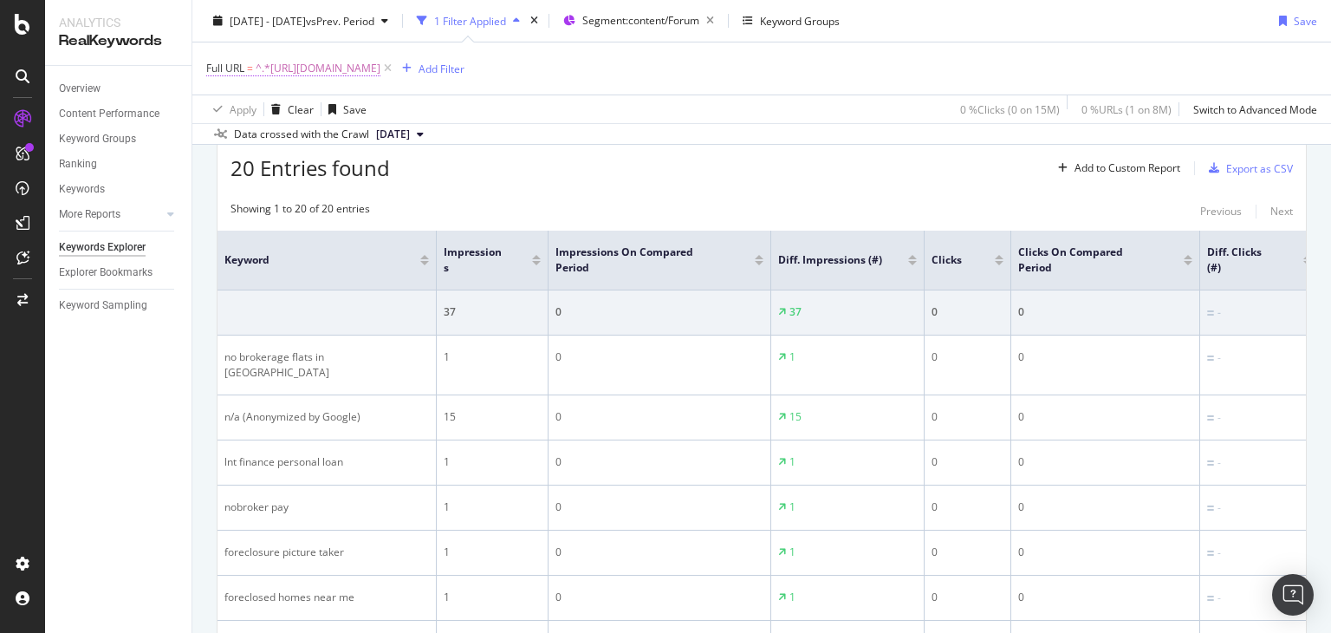
click at [380, 74] on span "^.*[URL][DOMAIN_NAME]" at bounding box center [318, 68] width 125 height 24
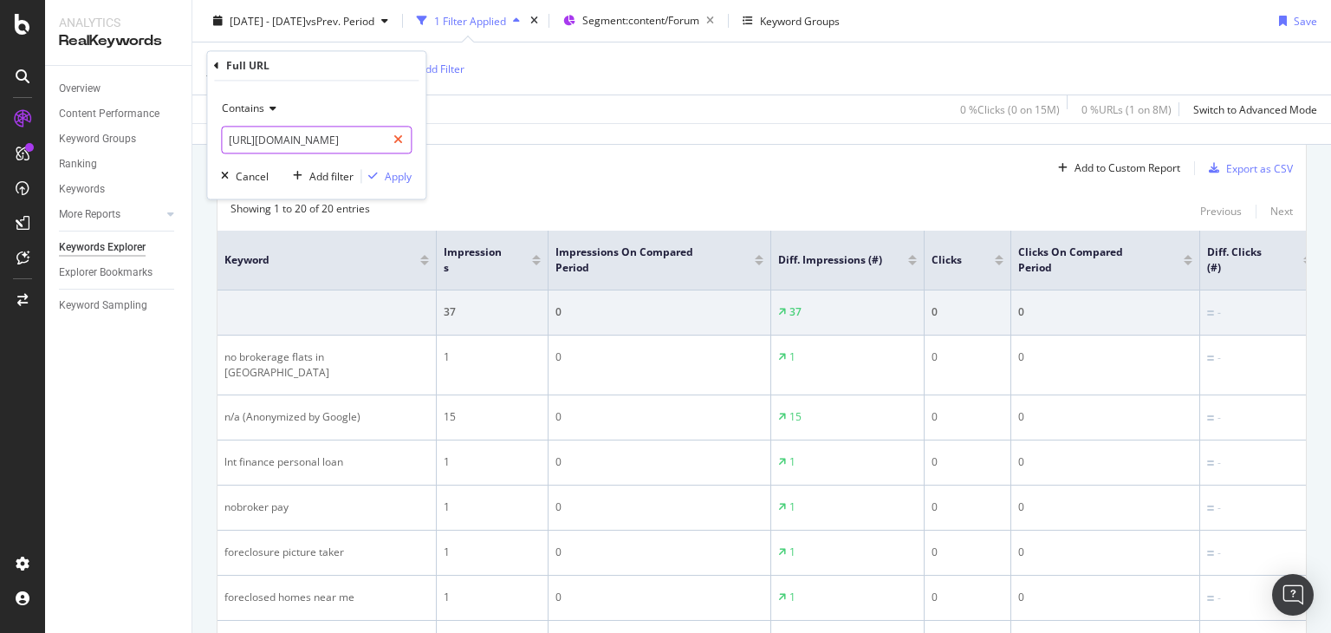
click at [402, 140] on icon at bounding box center [398, 140] width 10 height 12
click at [340, 136] on input "text" at bounding box center [316, 141] width 189 height 28
paste input "[URL][DOMAIN_NAME]"
type input "[URL][DOMAIN_NAME]"
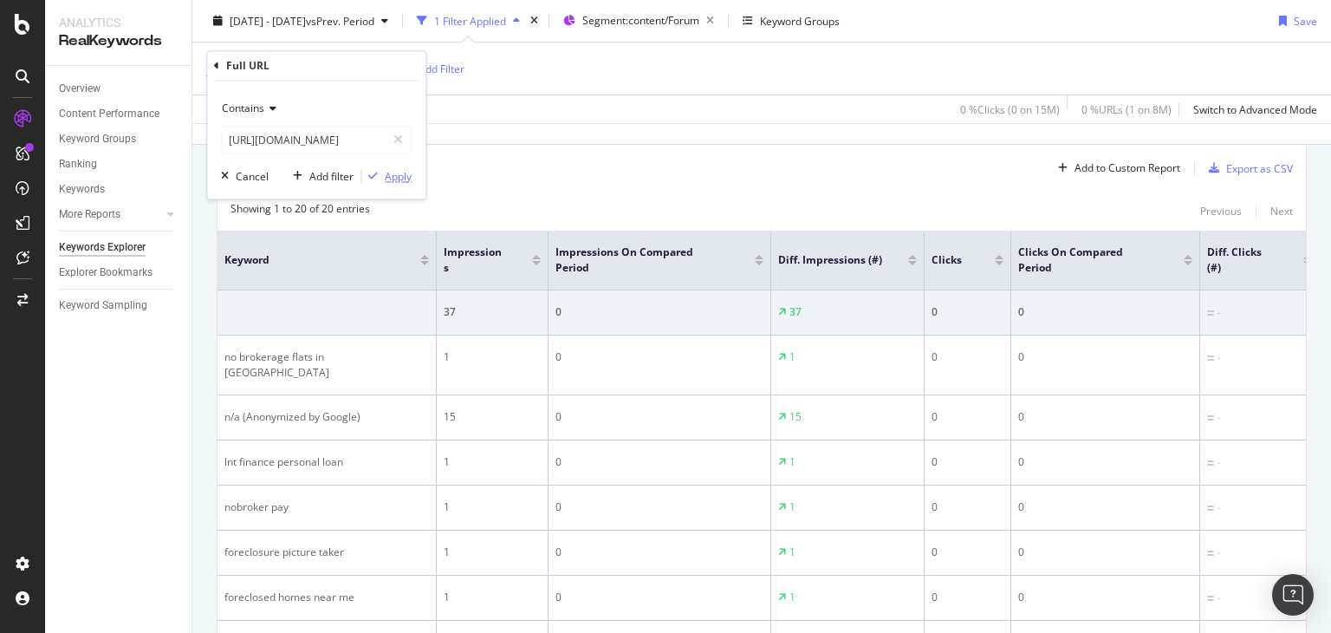
scroll to position [0, 0]
click at [387, 183] on div "Apply" at bounding box center [398, 176] width 27 height 15
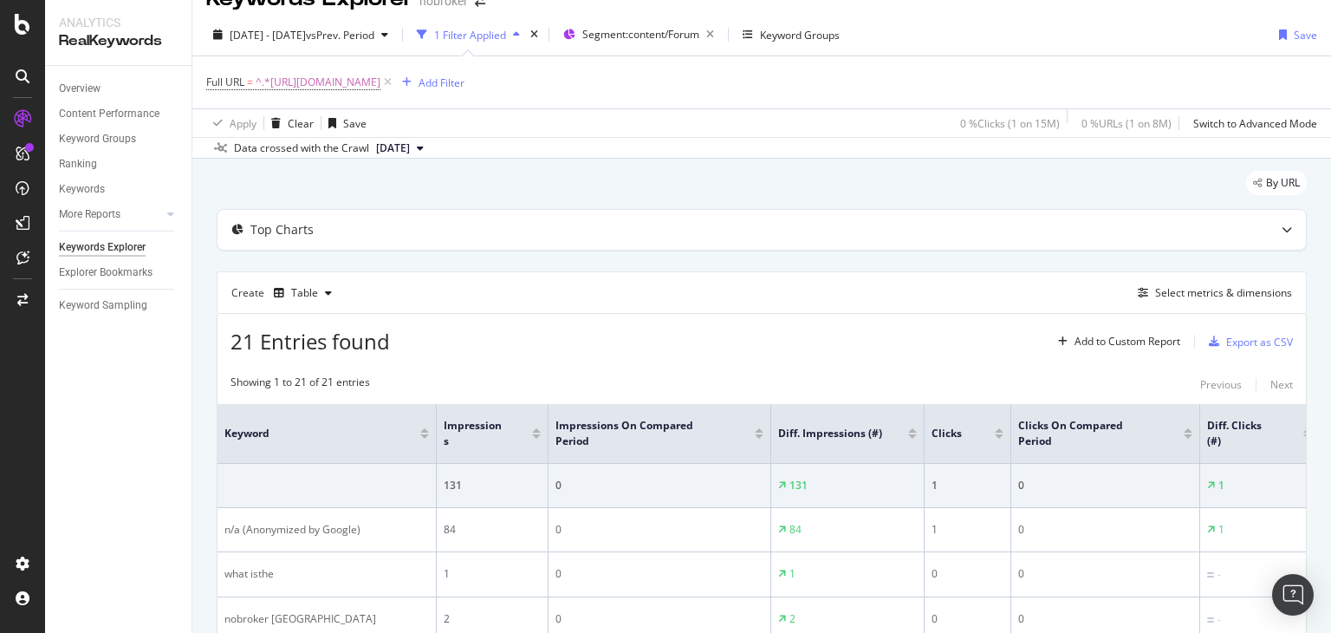
scroll to position [203, 0]
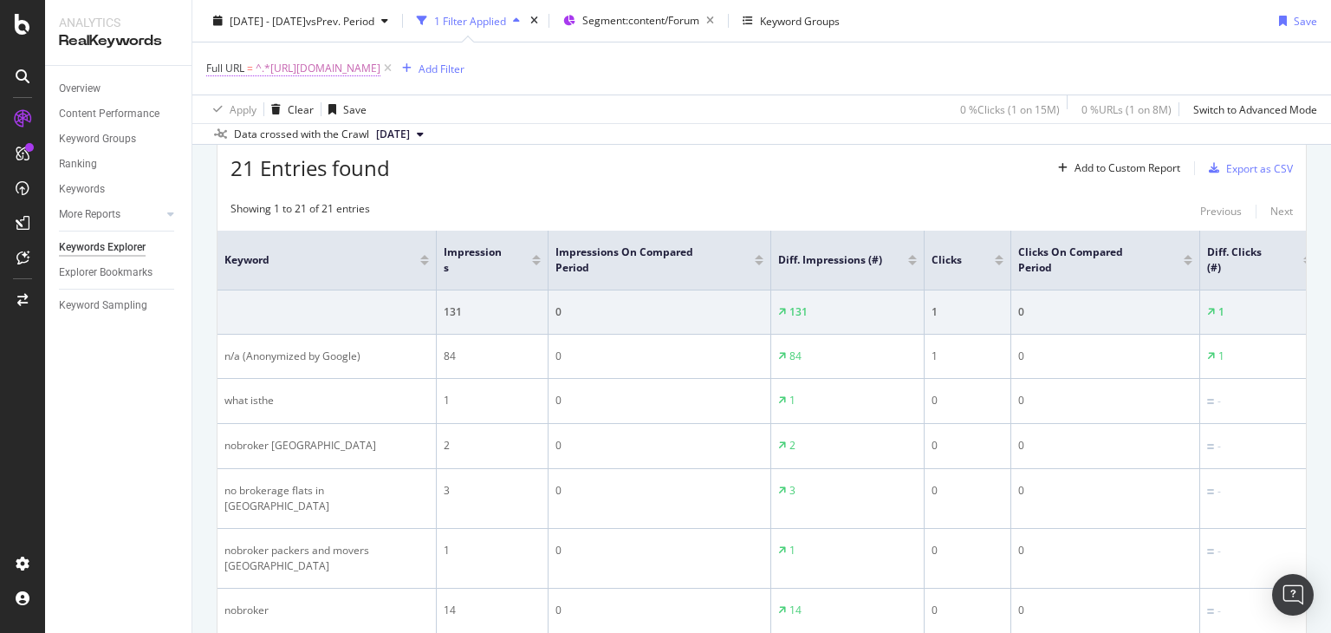
click at [380, 63] on span "^.*[URL][DOMAIN_NAME]" at bounding box center [318, 68] width 125 height 24
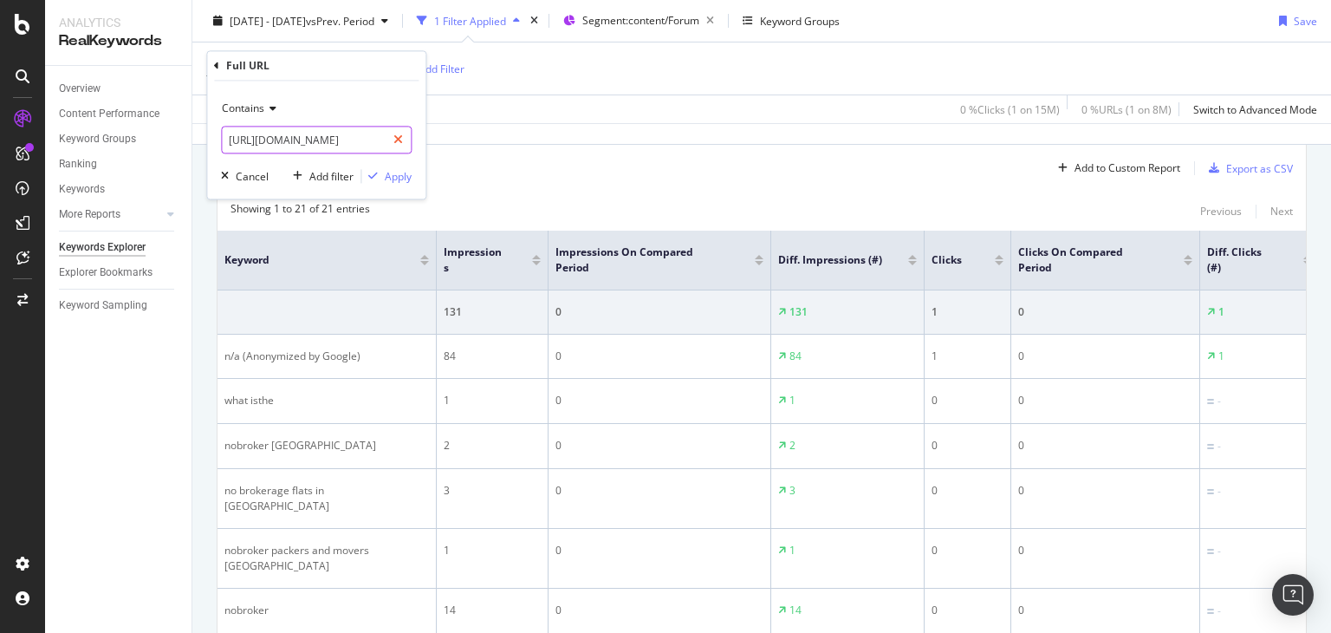
click at [406, 131] on div at bounding box center [398, 141] width 25 height 28
click at [377, 140] on input "text" at bounding box center [316, 141] width 189 height 28
paste input "[URL][DOMAIN_NAME]"
type input "[URL][DOMAIN_NAME]"
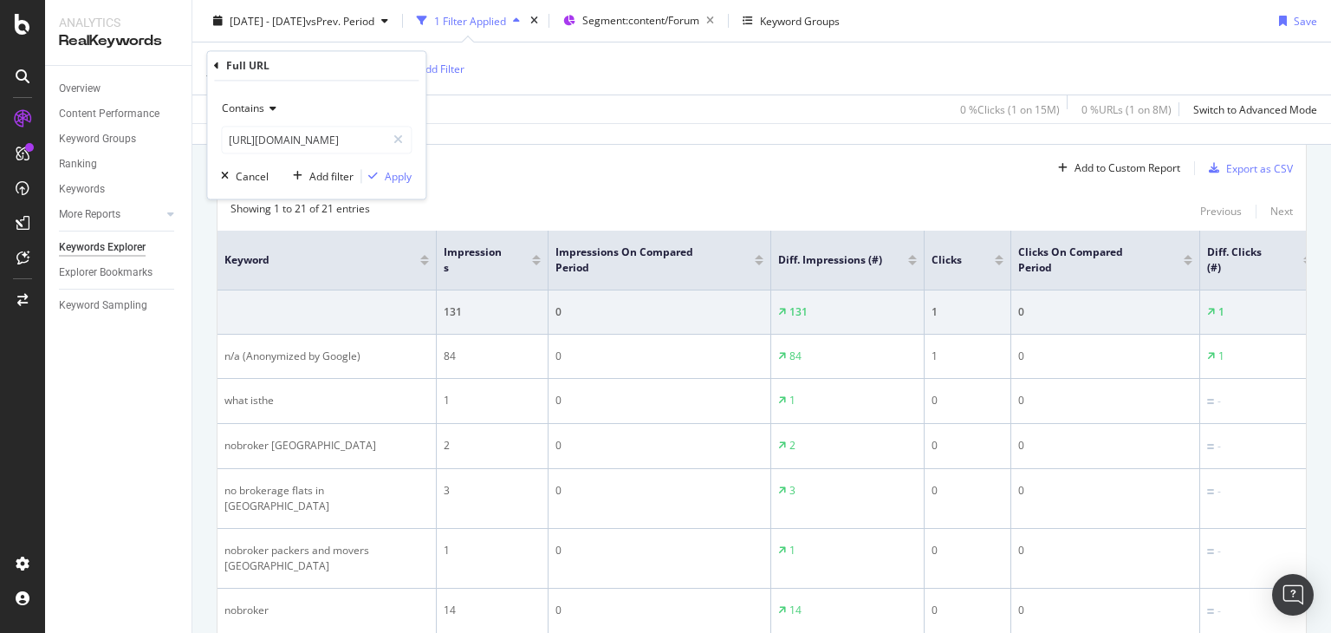
scroll to position [0, 0]
click at [372, 185] on div "Contains [URL][DOMAIN_NAME] Cancel Add filter Apply" at bounding box center [316, 140] width 218 height 118
click at [382, 179] on div "button" at bounding box center [372, 177] width 23 height 10
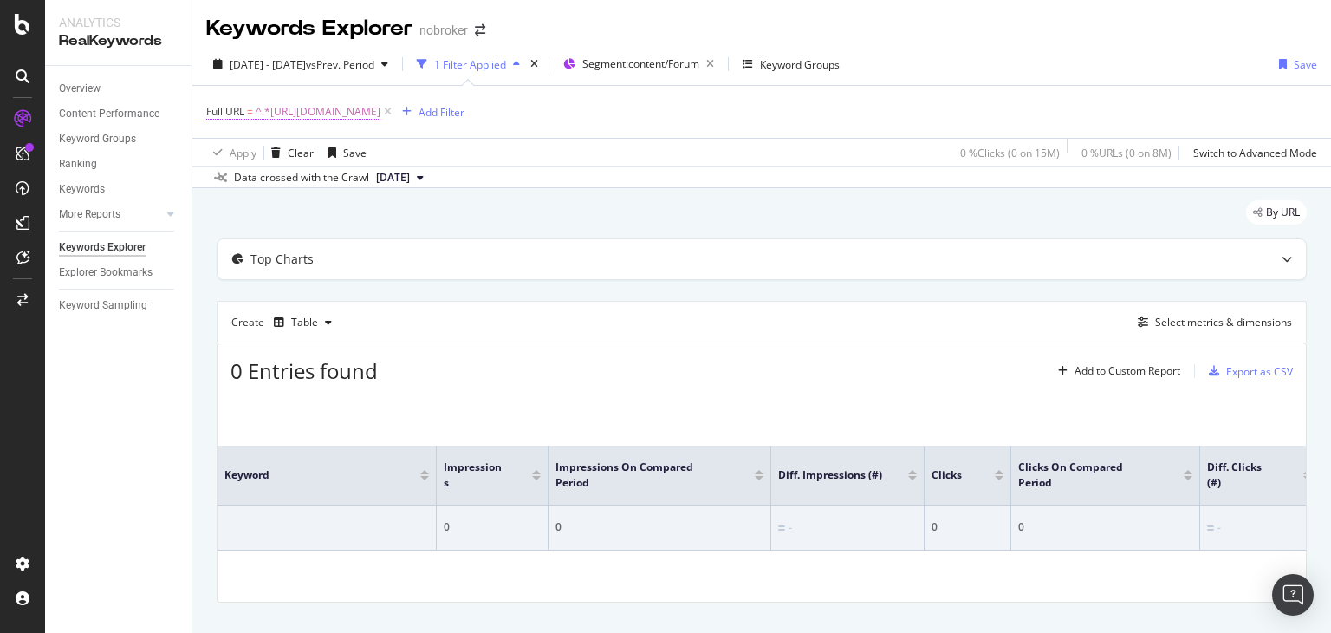
click at [380, 114] on span "^.*[URL][DOMAIN_NAME]" at bounding box center [318, 112] width 125 height 24
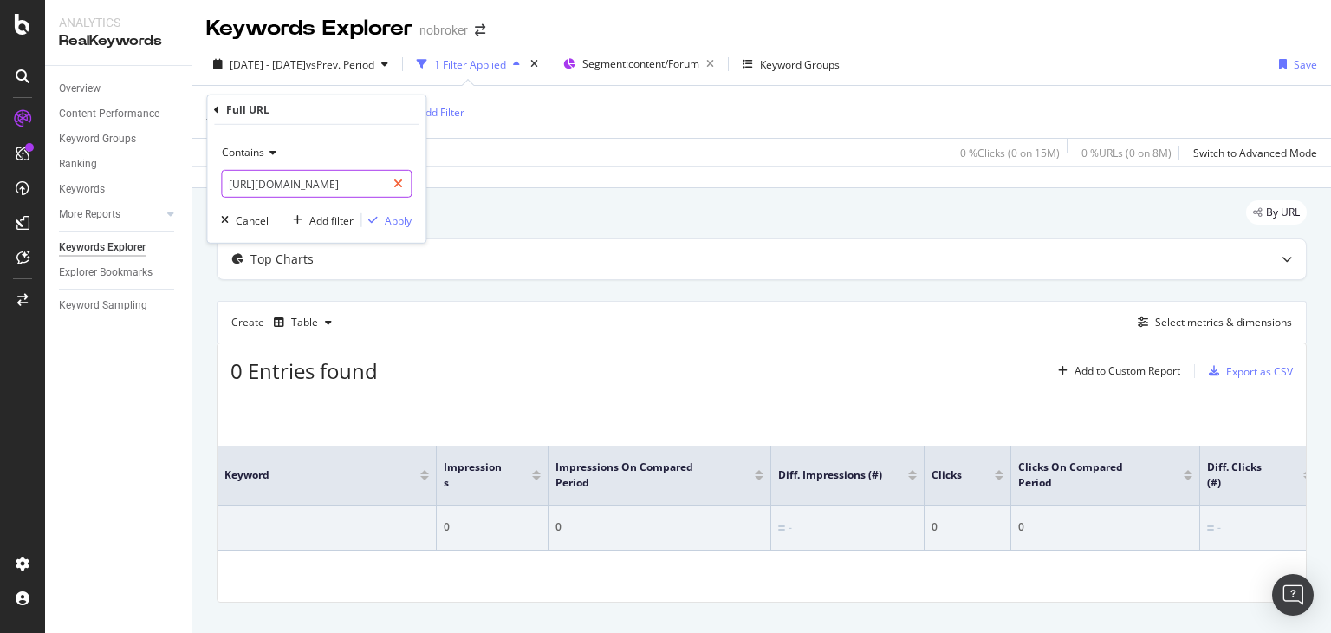
click at [400, 186] on icon at bounding box center [398, 184] width 10 height 12
click at [343, 177] on input "text" at bounding box center [316, 184] width 189 height 28
paste input "[URL][DOMAIN_NAME]"
type input "[URL][DOMAIN_NAME]"
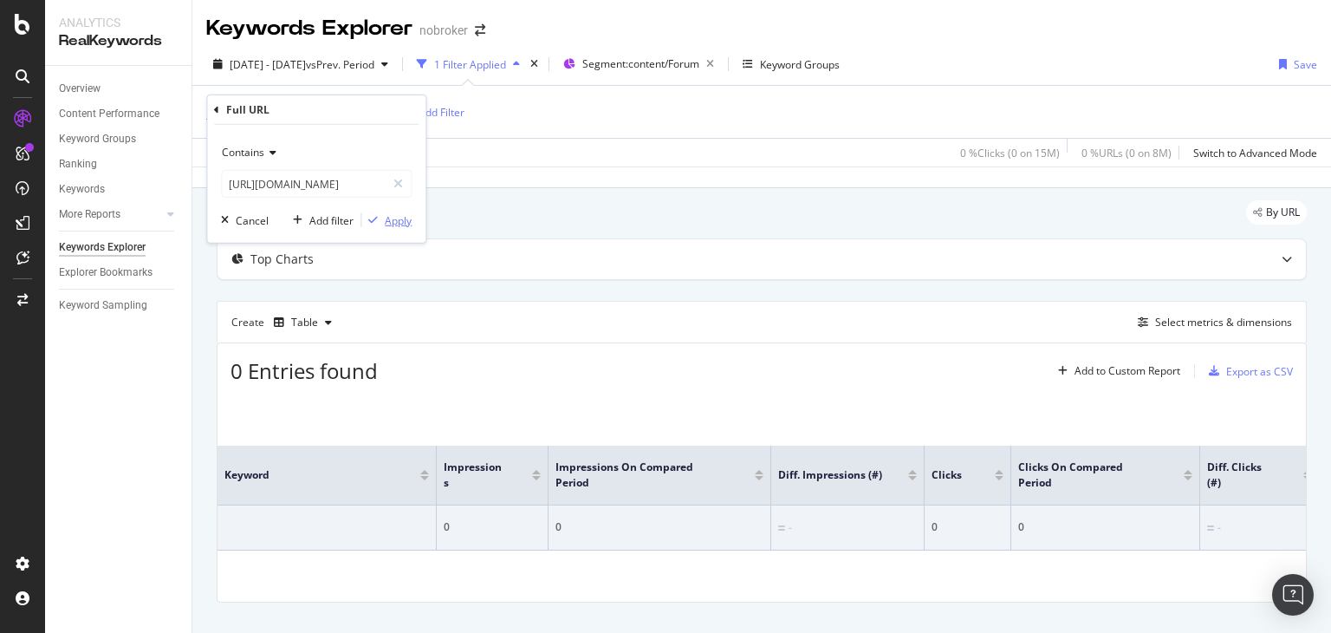
click at [394, 219] on div "Apply" at bounding box center [398, 219] width 27 height 15
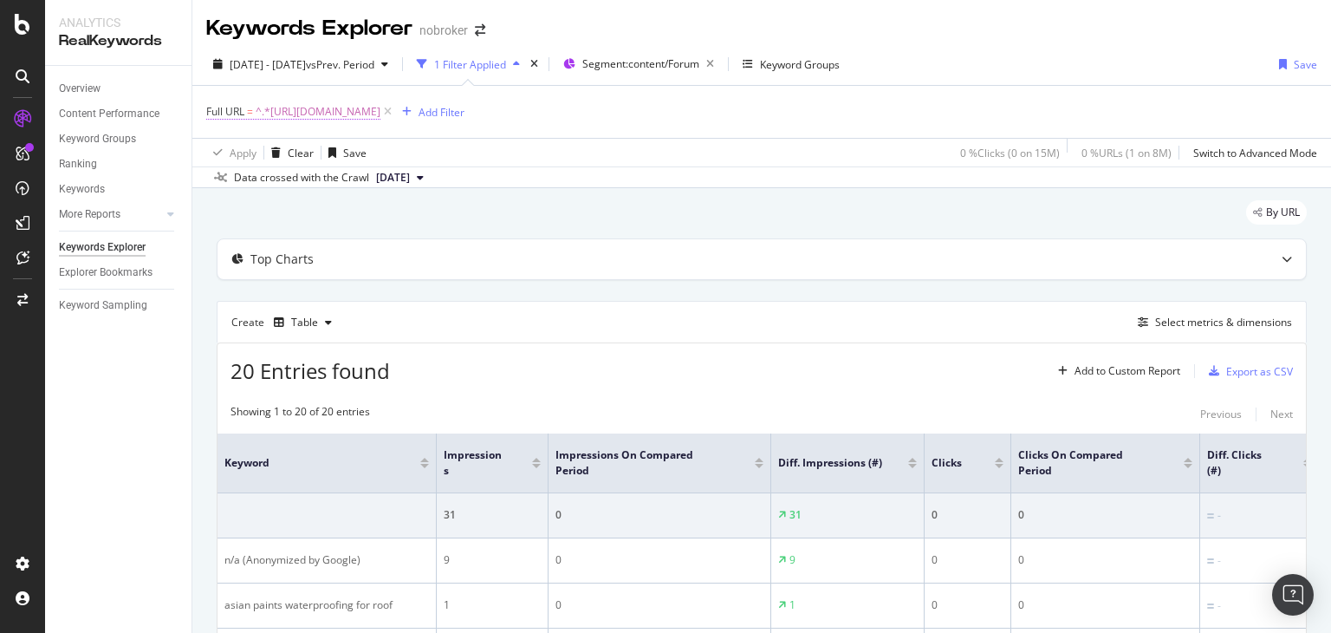
click at [380, 112] on span "^.*[URL][DOMAIN_NAME]" at bounding box center [318, 112] width 125 height 24
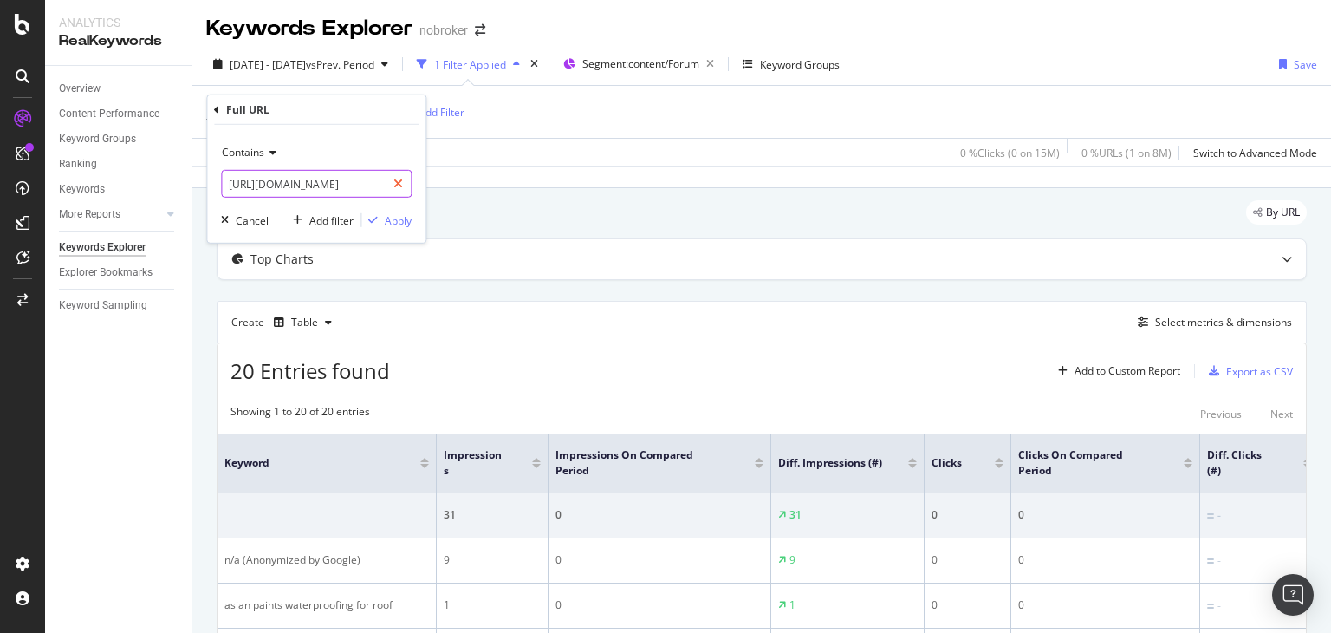
click at [400, 186] on icon at bounding box center [398, 184] width 10 height 12
click at [349, 190] on input "text" at bounding box center [316, 184] width 189 height 28
paste input "[URL][DOMAIN_NAME]"
type input "[URL][DOMAIN_NAME]"
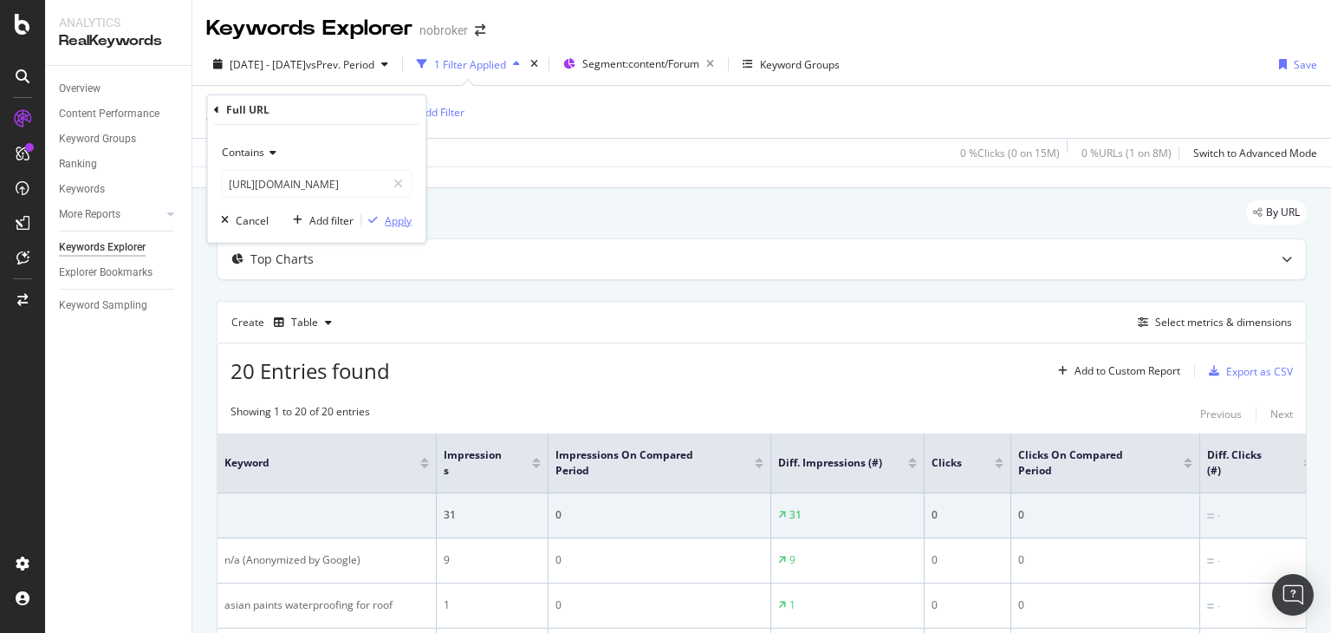
scroll to position [0, 0]
click at [394, 227] on button "Apply" at bounding box center [386, 219] width 50 height 17
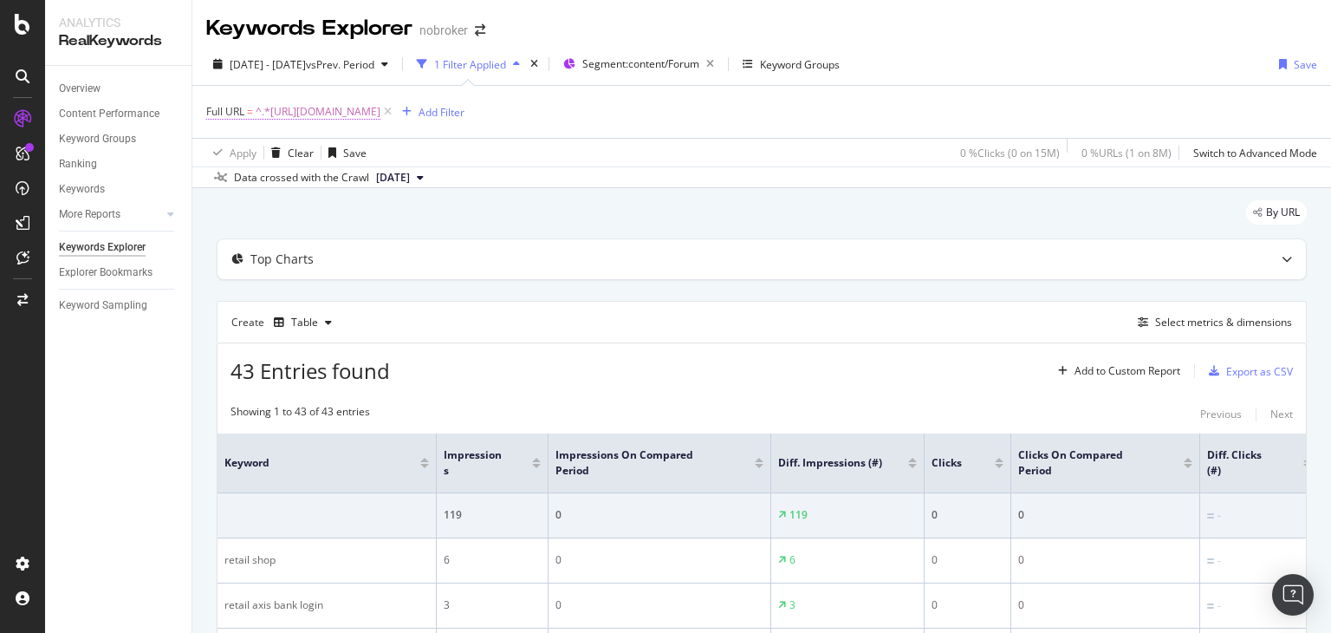
click at [380, 111] on span "^.*[URL][DOMAIN_NAME]" at bounding box center [318, 112] width 125 height 24
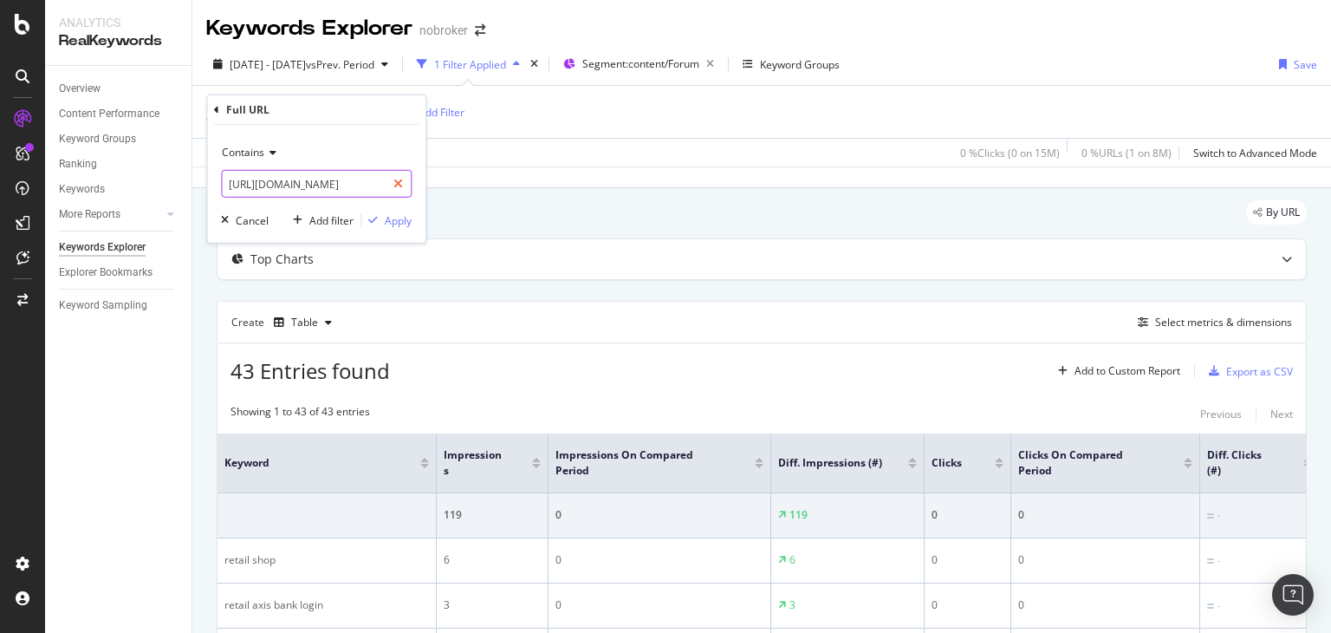
click at [394, 182] on icon at bounding box center [398, 184] width 10 height 12
click at [308, 173] on input "text" at bounding box center [316, 184] width 189 height 28
paste input "[URL][DOMAIN_NAME]"
type input "[URL][DOMAIN_NAME]"
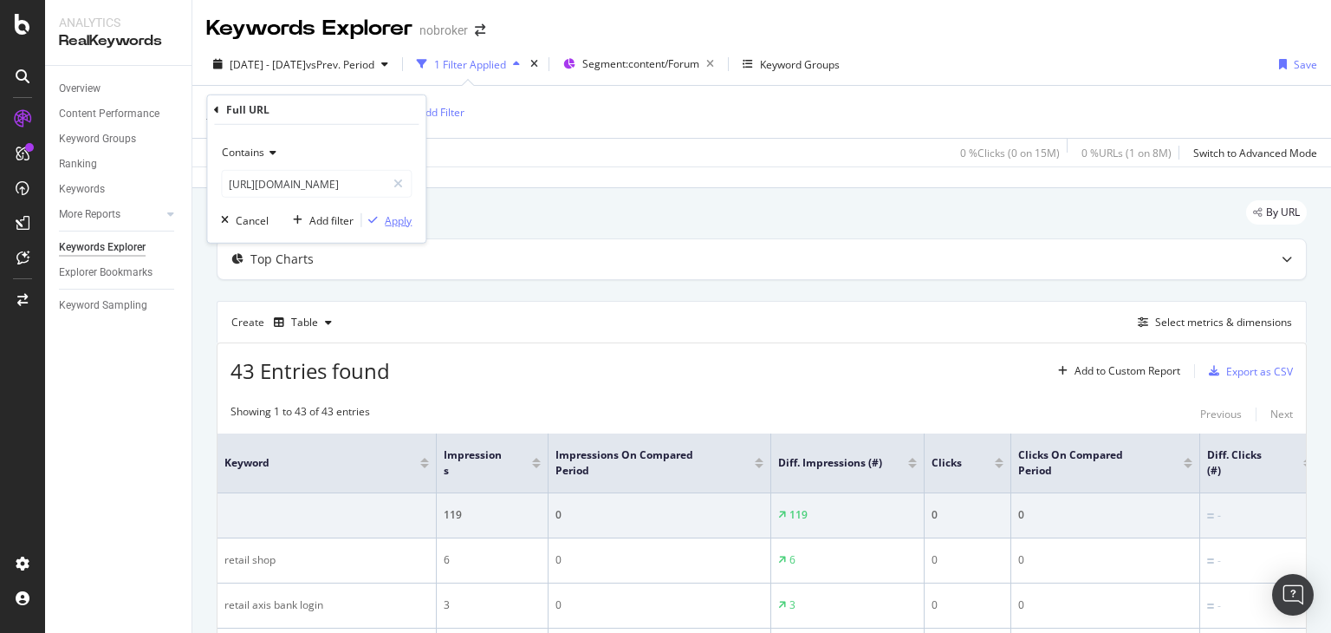
scroll to position [0, 0]
click at [382, 219] on div "button" at bounding box center [372, 220] width 23 height 10
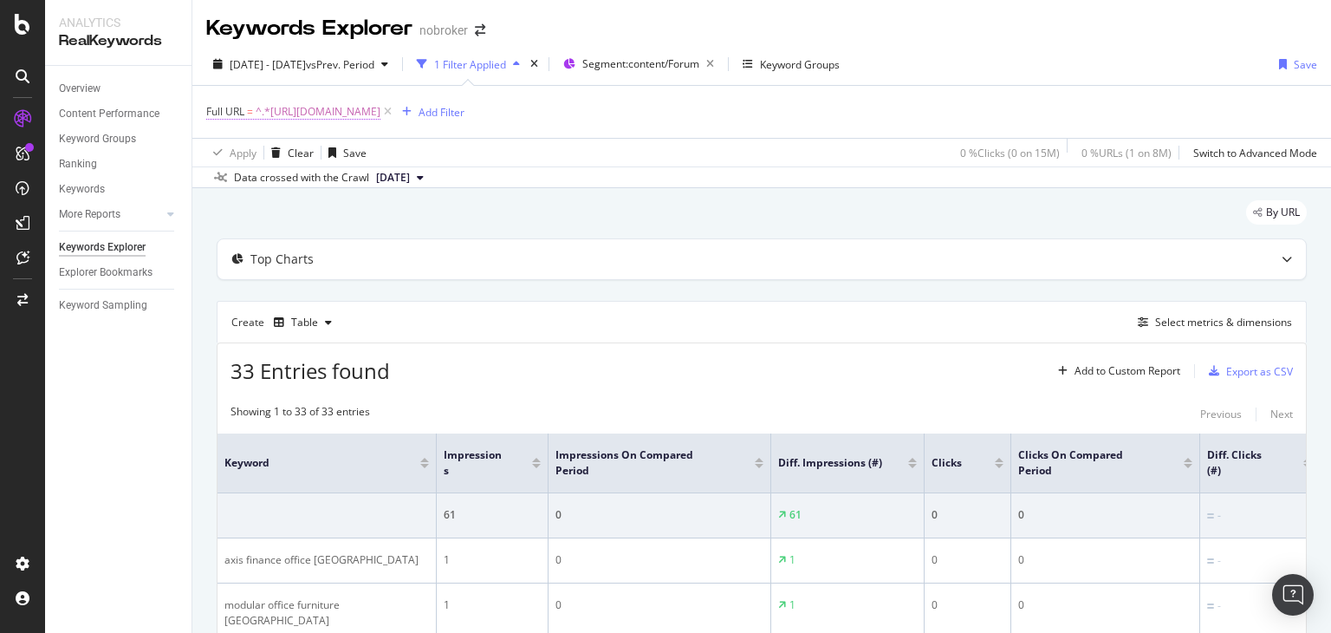
click at [380, 115] on span "^.*[URL][DOMAIN_NAME]" at bounding box center [318, 112] width 125 height 24
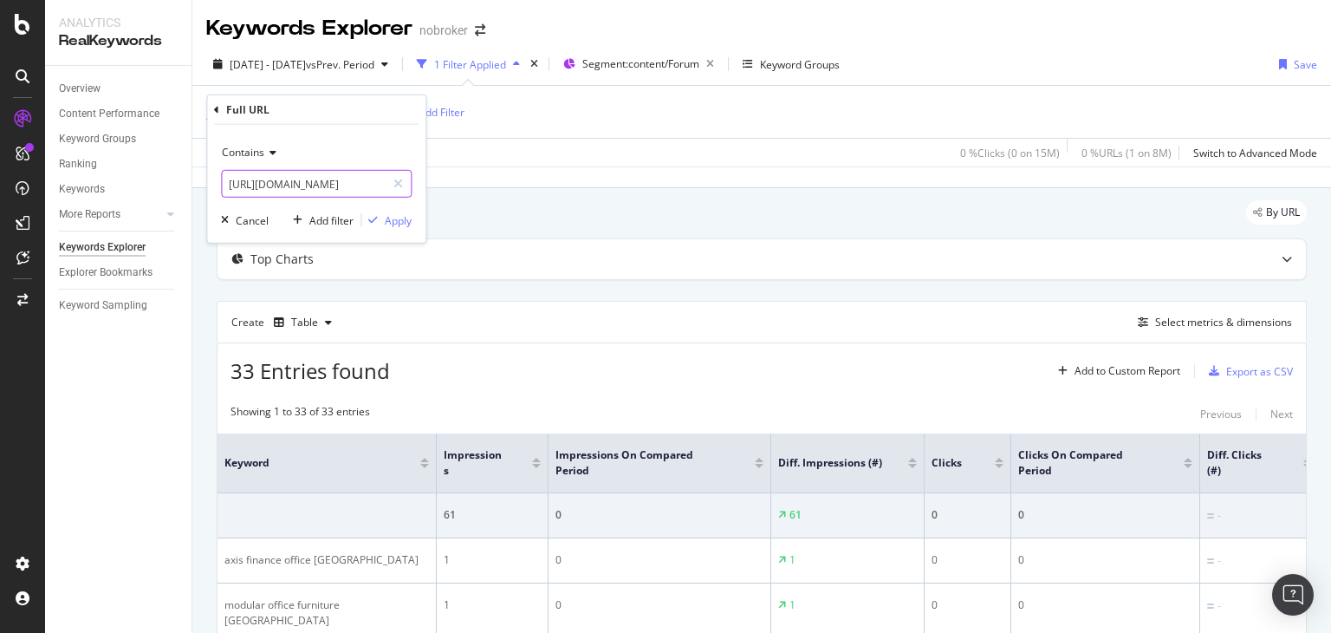
drag, startPoint x: 403, startPoint y: 179, endPoint x: 374, endPoint y: 179, distance: 28.6
click at [402, 179] on icon at bounding box center [398, 184] width 10 height 12
click at [343, 184] on input "text" at bounding box center [316, 184] width 189 height 28
paste input "[URL][DOMAIN_NAME]"
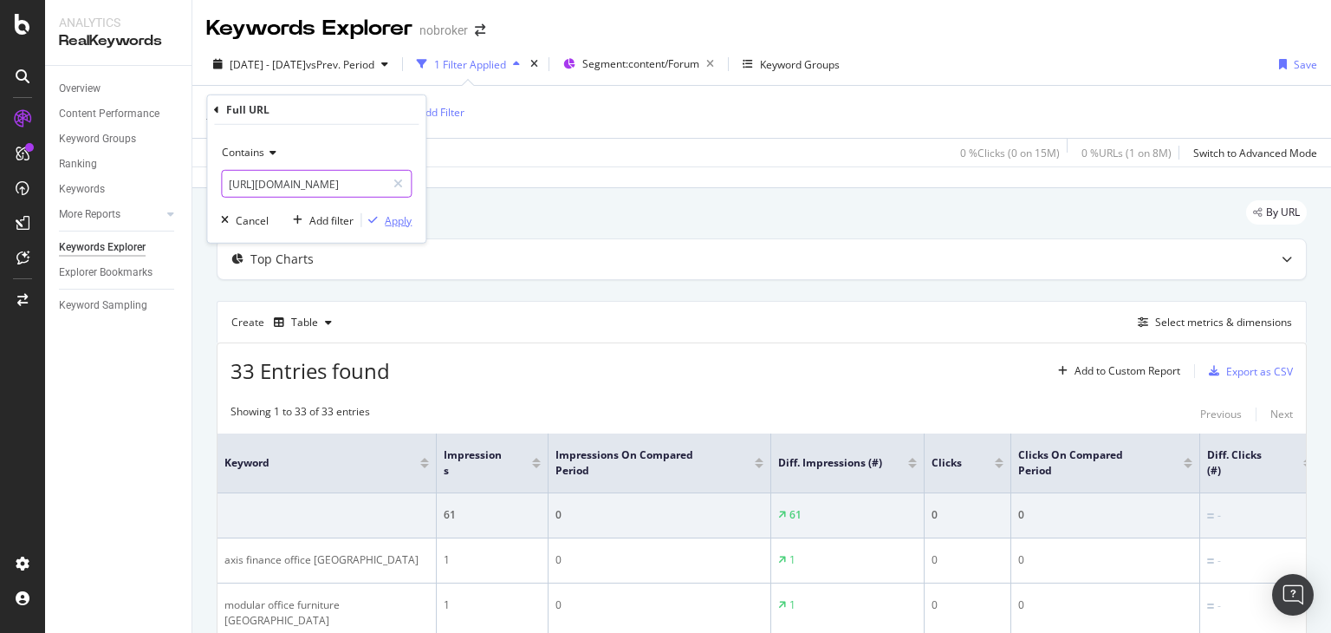
type input "[URL][DOMAIN_NAME]"
click at [395, 221] on div "Apply" at bounding box center [398, 219] width 27 height 15
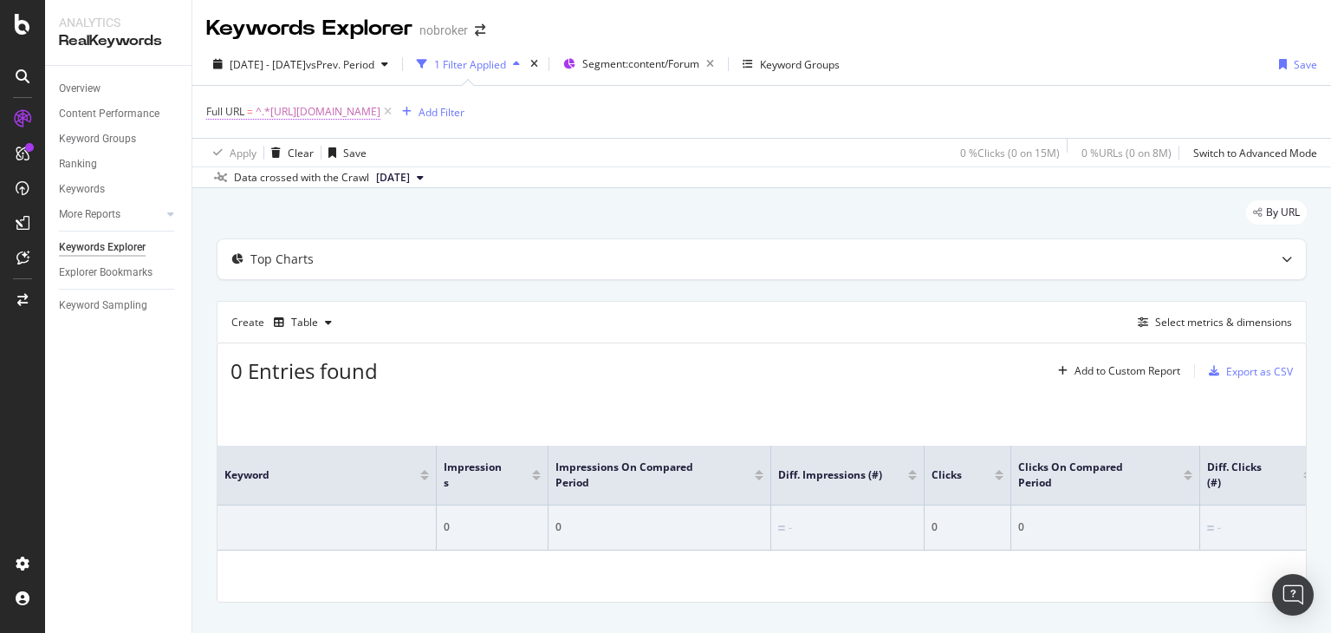
click at [380, 111] on span "^.*[URL][DOMAIN_NAME]" at bounding box center [318, 112] width 125 height 24
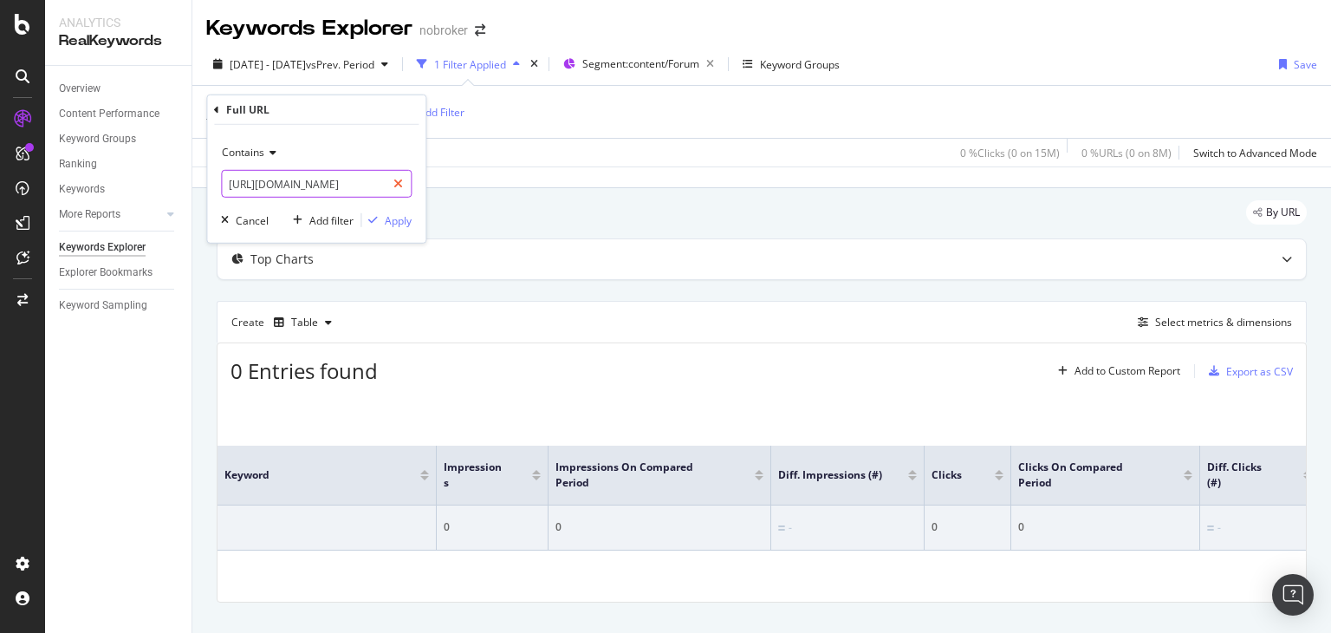
click at [399, 178] on icon at bounding box center [398, 184] width 10 height 12
click at [364, 205] on div "Contains Cancel Add filter Apply" at bounding box center [316, 184] width 218 height 118
click at [357, 185] on input "text" at bounding box center [316, 184] width 189 height 28
paste input "[URL][DOMAIN_NAME]"
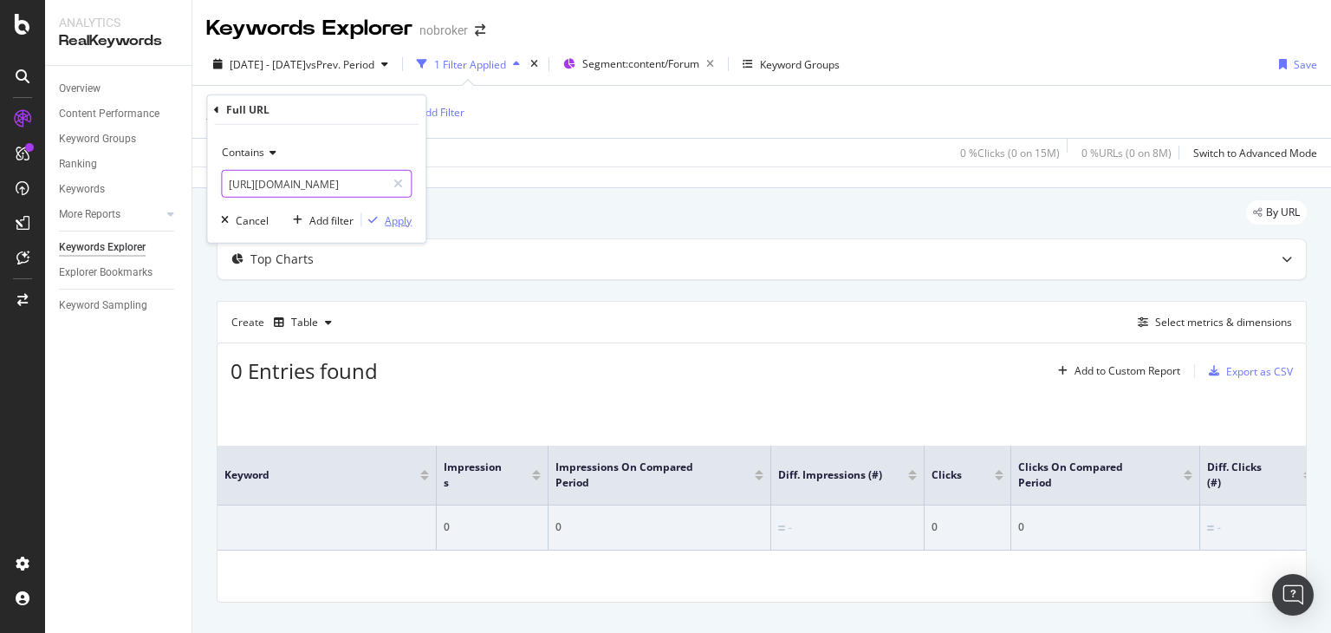
type input "[URL][DOMAIN_NAME]"
click at [390, 224] on div "Apply" at bounding box center [398, 219] width 27 height 15
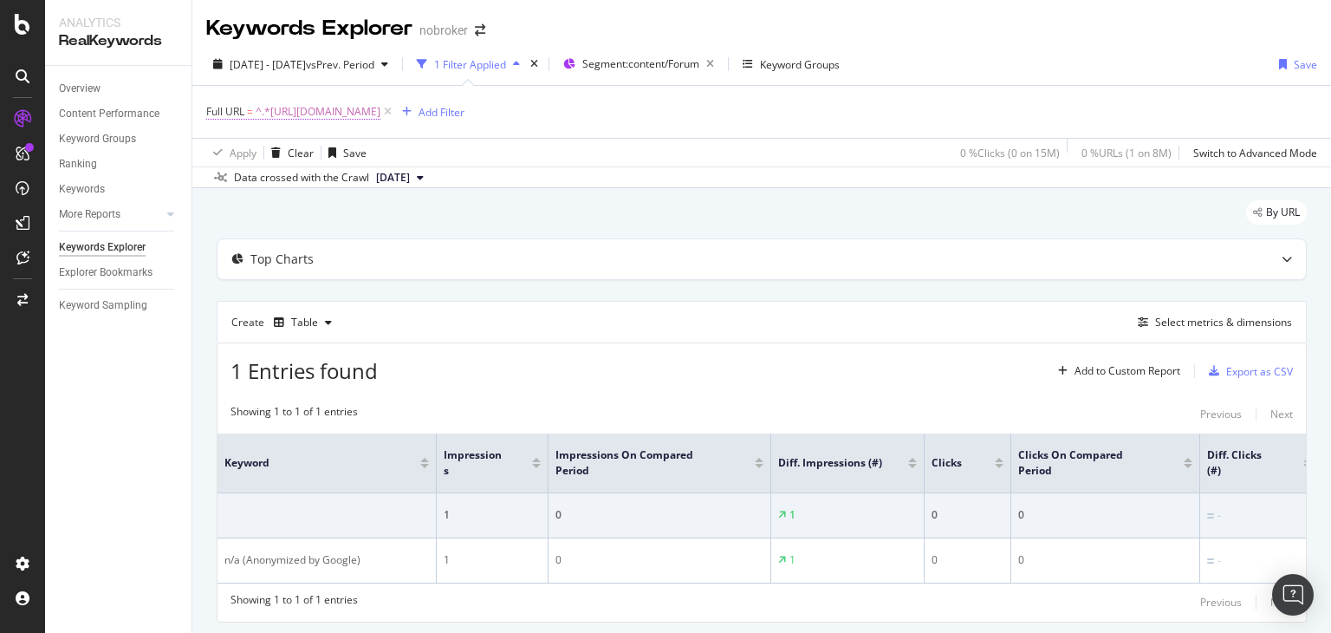
click at [380, 117] on span "^.*[URL][DOMAIN_NAME]" at bounding box center [318, 112] width 125 height 24
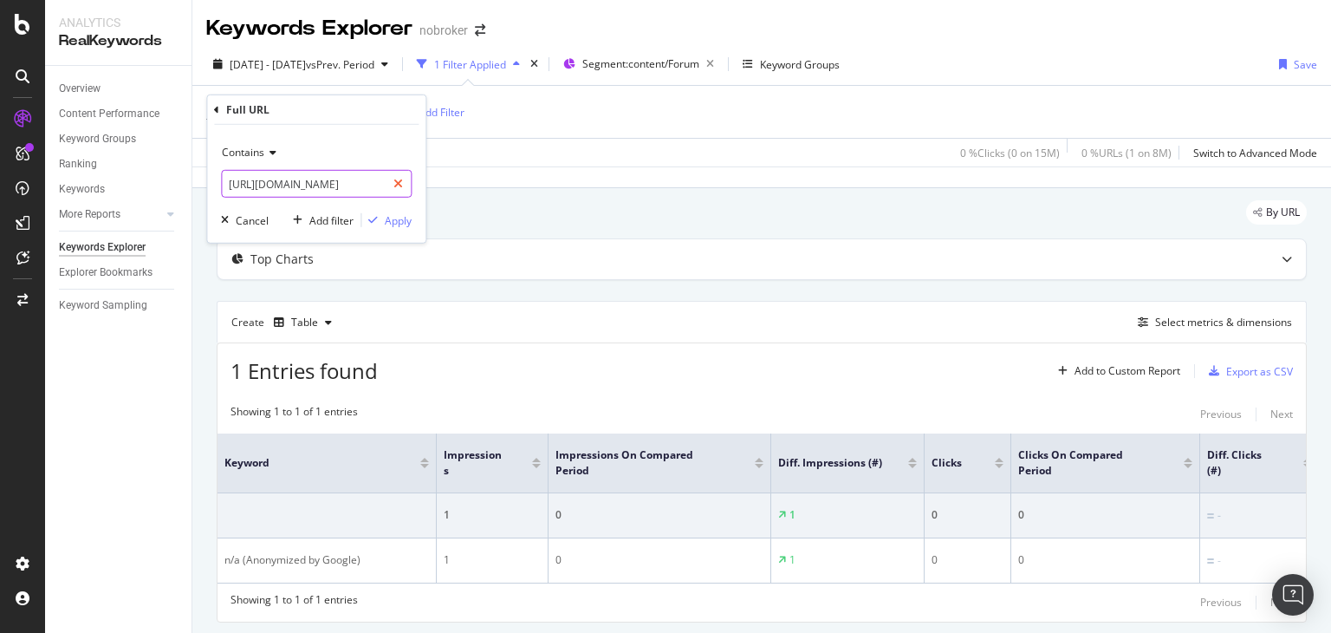
click at [395, 181] on icon at bounding box center [398, 184] width 10 height 12
click at [369, 188] on input "text" at bounding box center [316, 184] width 189 height 28
paste input "[URL][DOMAIN_NAME]"
type input "[URL][DOMAIN_NAME]"
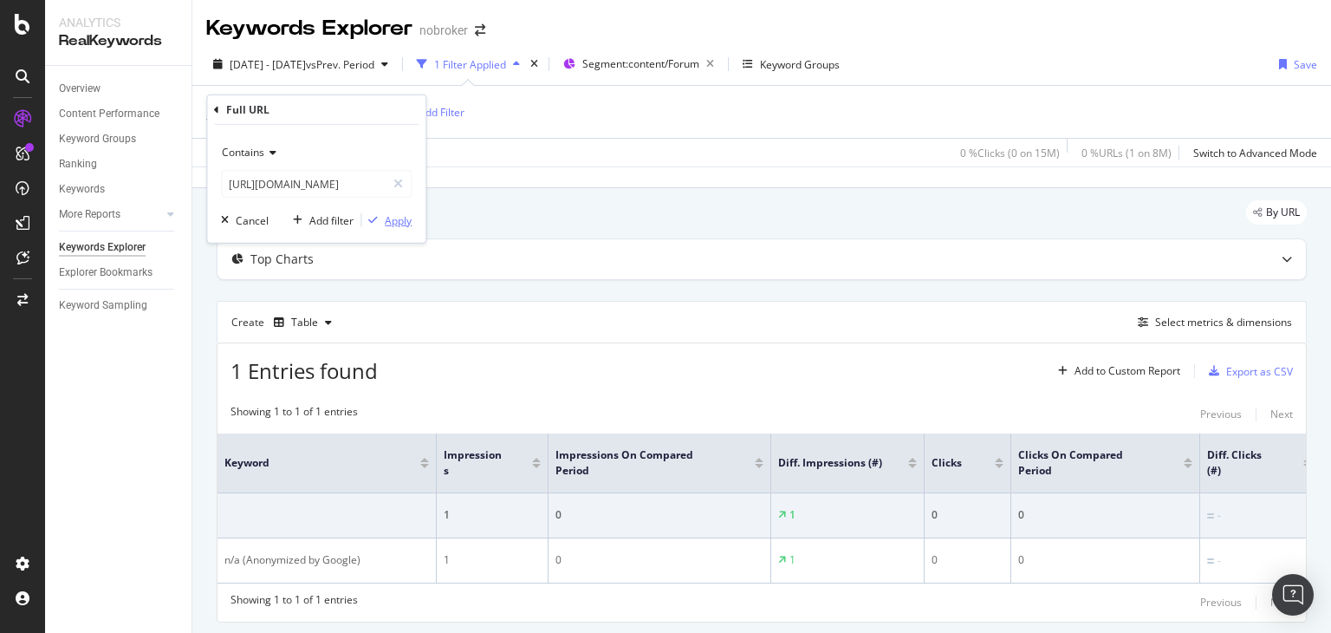
scroll to position [0, 0]
click at [388, 219] on div "Apply" at bounding box center [398, 219] width 27 height 15
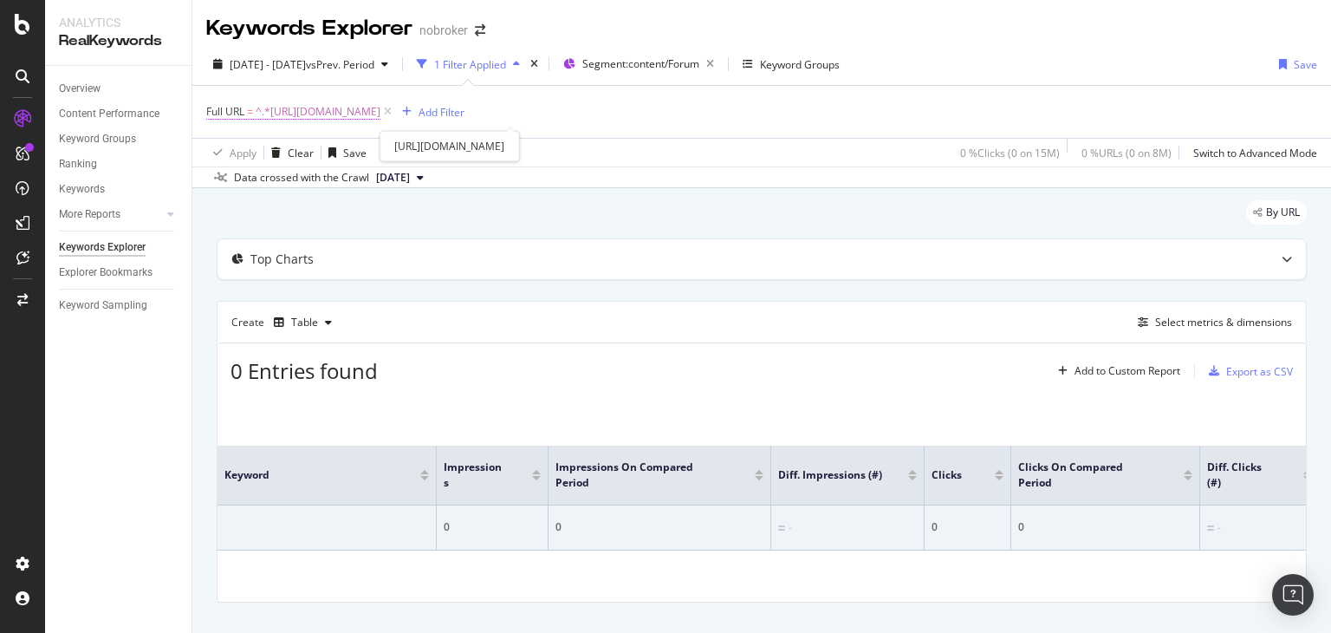
click at [380, 117] on span "^.*[URL][DOMAIN_NAME]" at bounding box center [318, 112] width 125 height 24
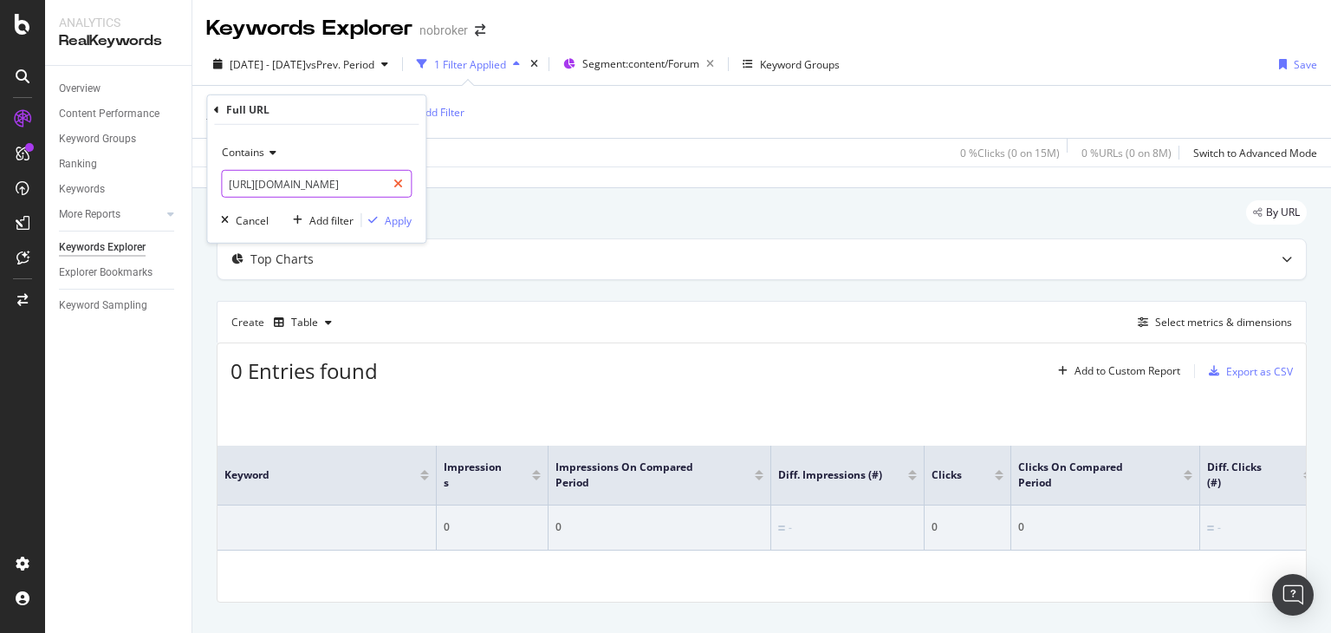
click at [400, 186] on icon at bounding box center [398, 184] width 10 height 12
click at [349, 187] on input "text" at bounding box center [316, 184] width 189 height 28
paste input "[URL][DOMAIN_NAME]"
type input "[URL][DOMAIN_NAME]"
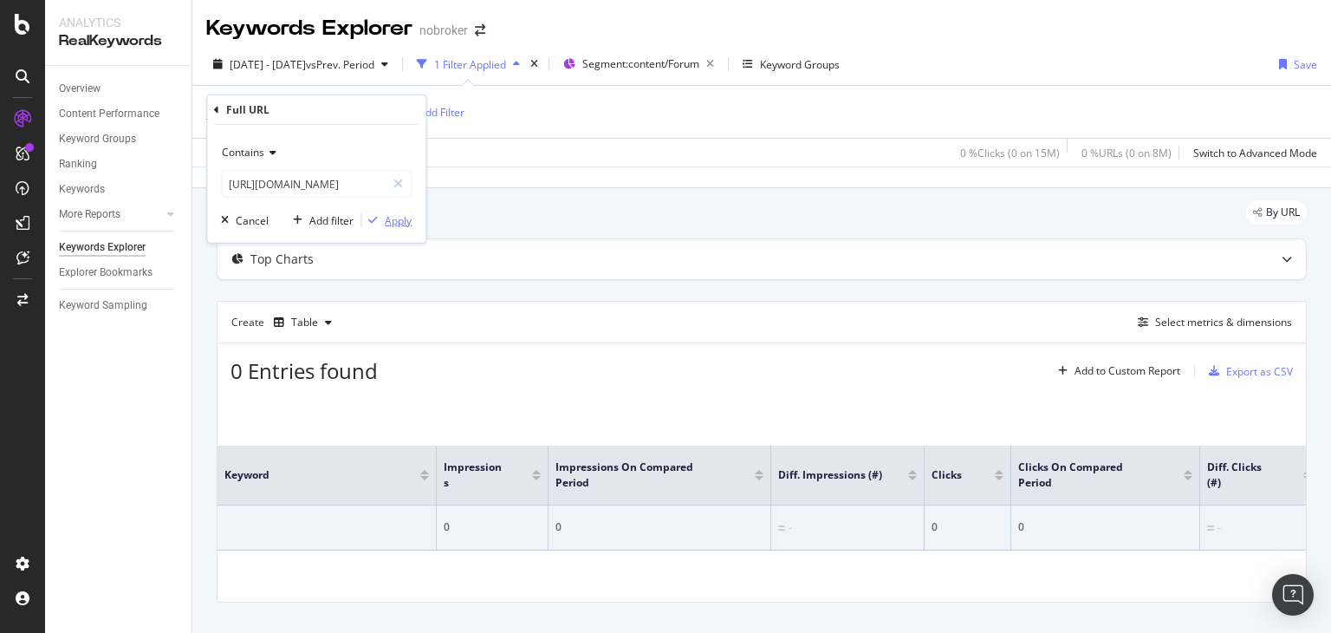
scroll to position [0, 0]
click at [399, 226] on div "Apply" at bounding box center [398, 219] width 27 height 15
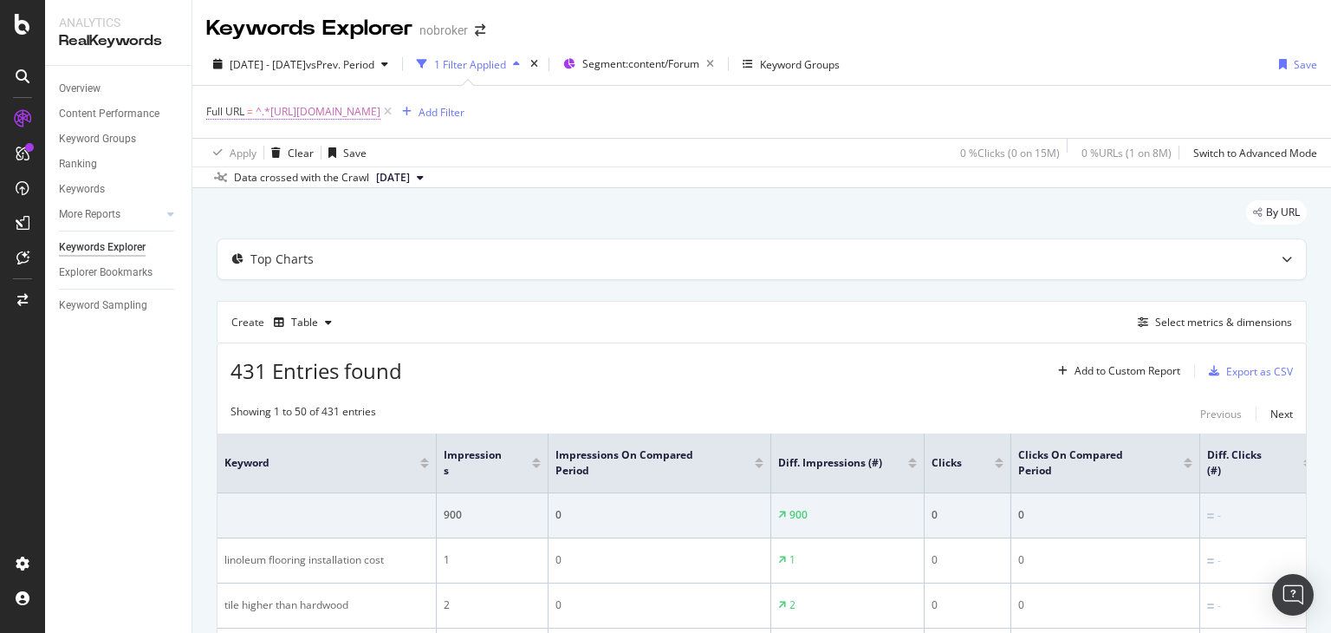
click at [380, 112] on span "^.*[URL][DOMAIN_NAME]" at bounding box center [318, 112] width 125 height 24
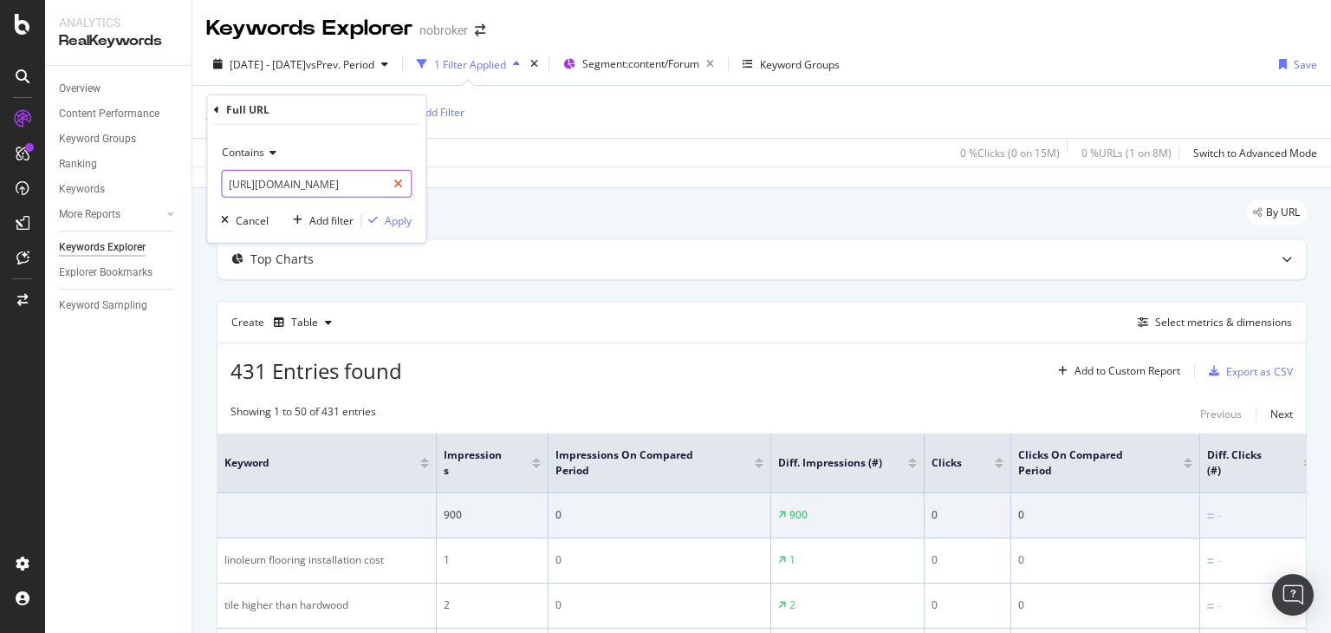
click at [399, 184] on icon at bounding box center [398, 184] width 10 height 12
click at [357, 184] on input "text" at bounding box center [316, 184] width 189 height 28
paste input "[URL][DOMAIN_NAME]"
type input "[URL][DOMAIN_NAME]"
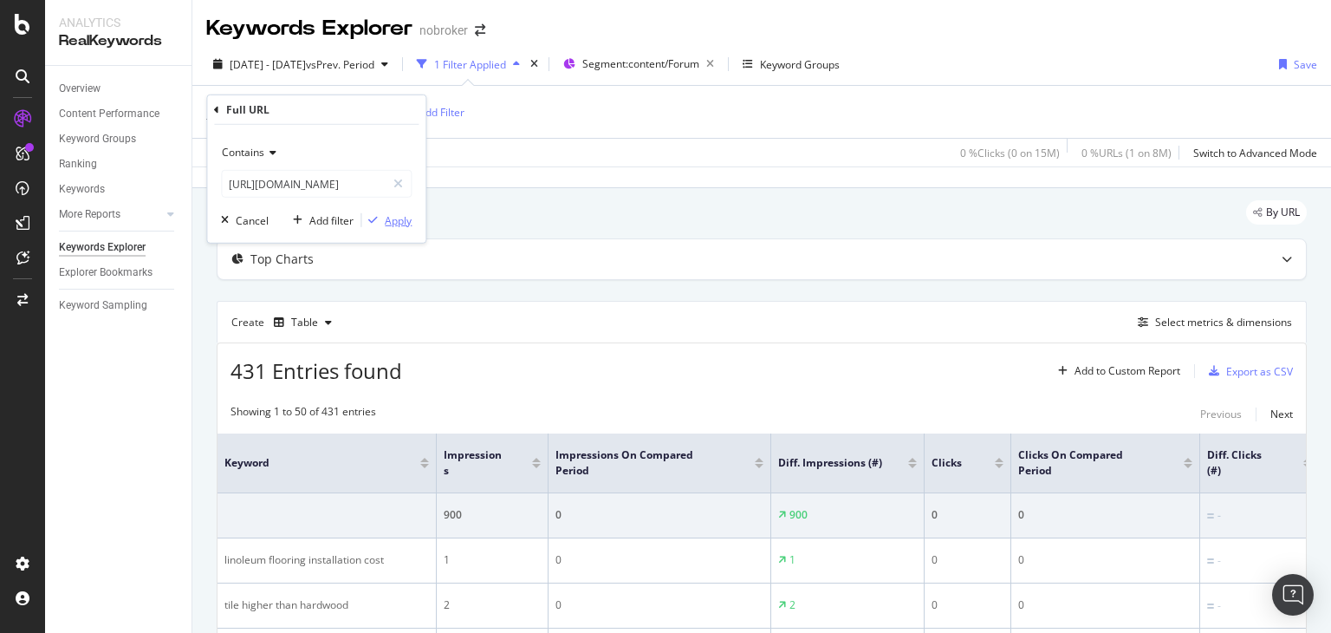
scroll to position [0, 0]
click at [396, 217] on div "Apply" at bounding box center [398, 219] width 27 height 15
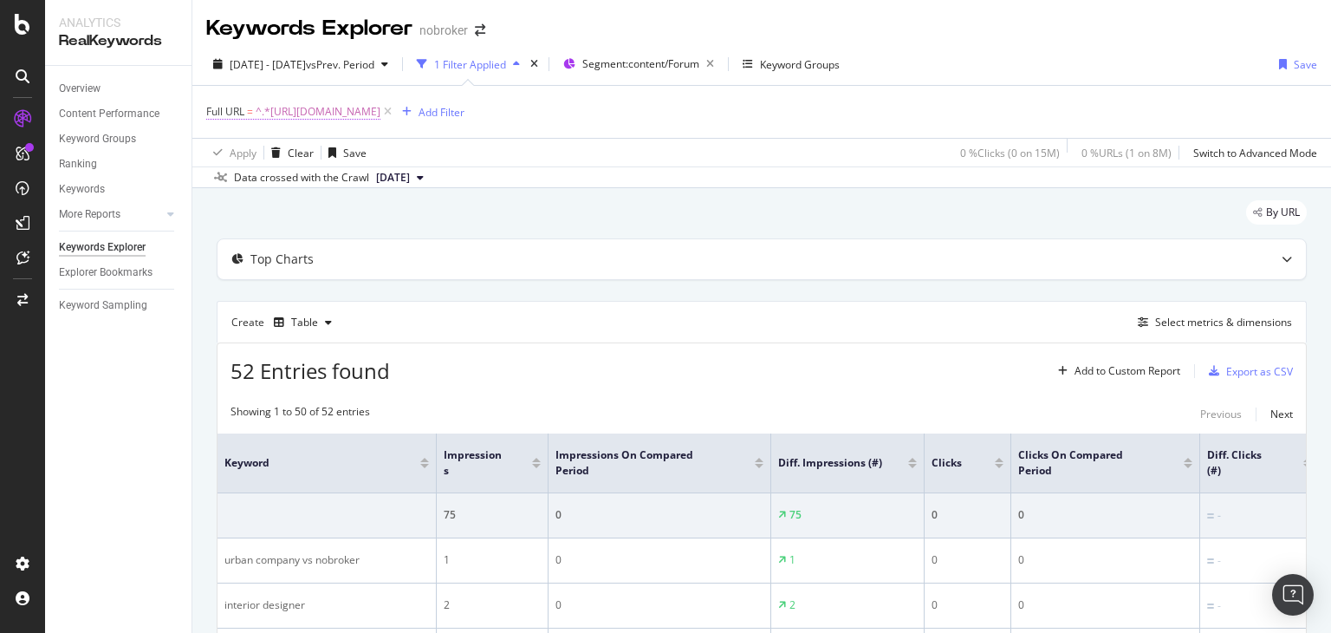
click at [380, 114] on span "^.*[URL][DOMAIN_NAME]" at bounding box center [318, 112] width 125 height 24
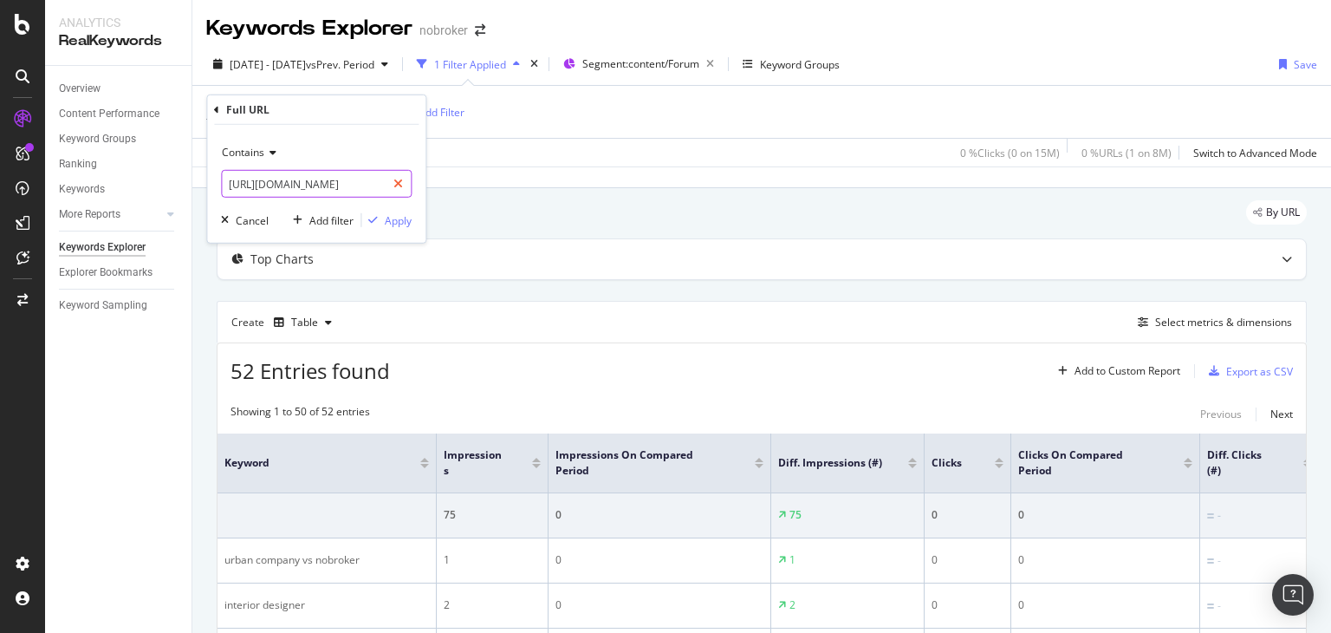
click at [402, 181] on icon at bounding box center [398, 184] width 10 height 12
click at [357, 185] on input "text" at bounding box center [316, 184] width 189 height 28
paste input "[URL][DOMAIN_NAME]"
type input "[URL][DOMAIN_NAME]"
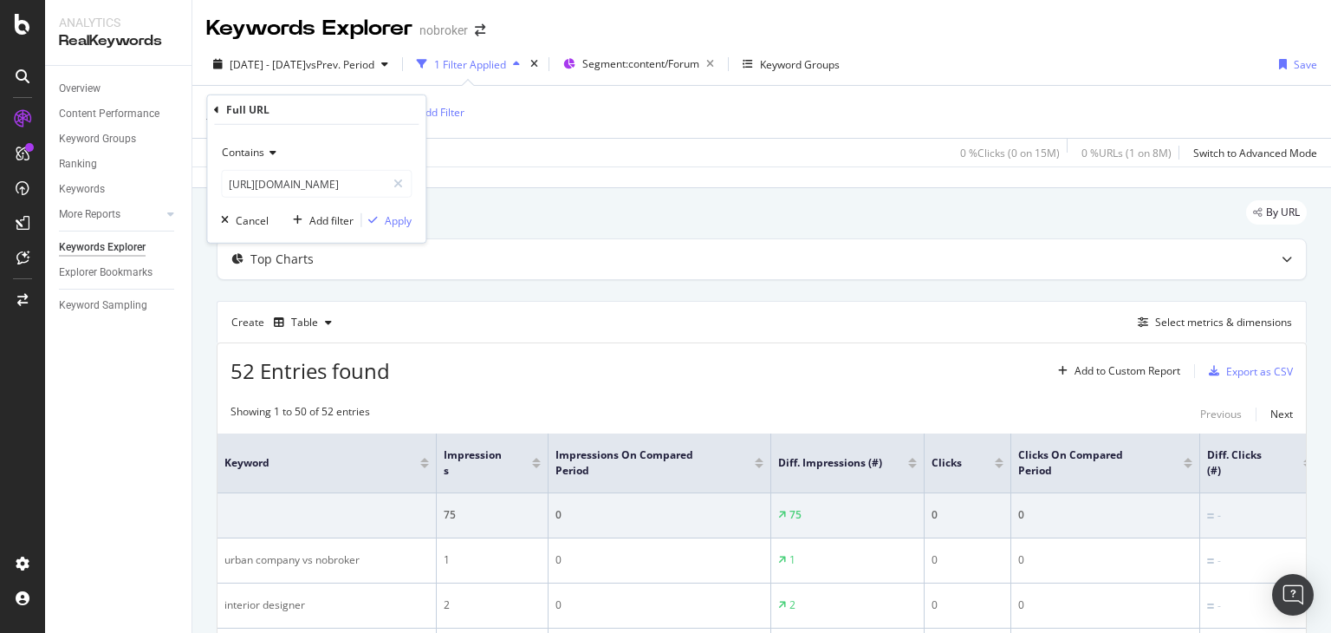
scroll to position [0, 0]
click at [393, 209] on div "Contains [URL][DOMAIN_NAME] Cancel Add filter Apply" at bounding box center [316, 184] width 218 height 118
click at [393, 216] on div "Apply" at bounding box center [398, 219] width 27 height 15
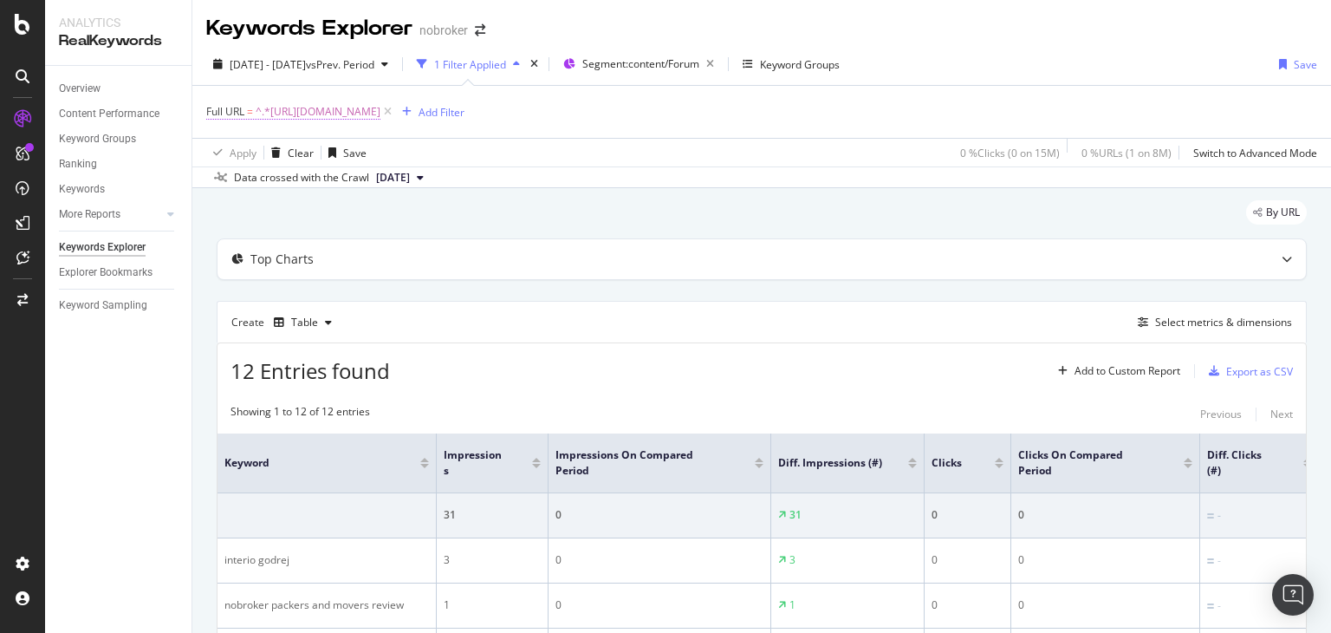
click at [380, 111] on span "^.*[URL][DOMAIN_NAME]" at bounding box center [318, 112] width 125 height 24
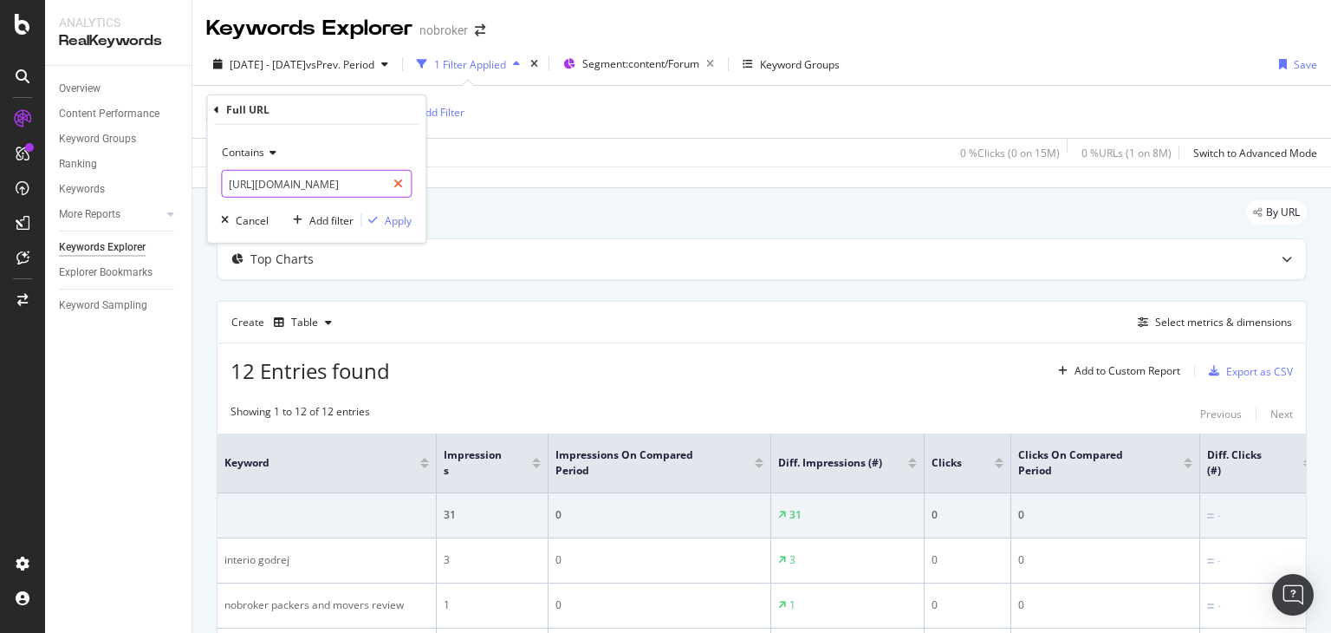
click at [399, 178] on icon at bounding box center [398, 184] width 10 height 12
click at [354, 188] on input "text" at bounding box center [316, 184] width 189 height 28
paste input "[URL][DOMAIN_NAME]"
type input "[URL][DOMAIN_NAME]"
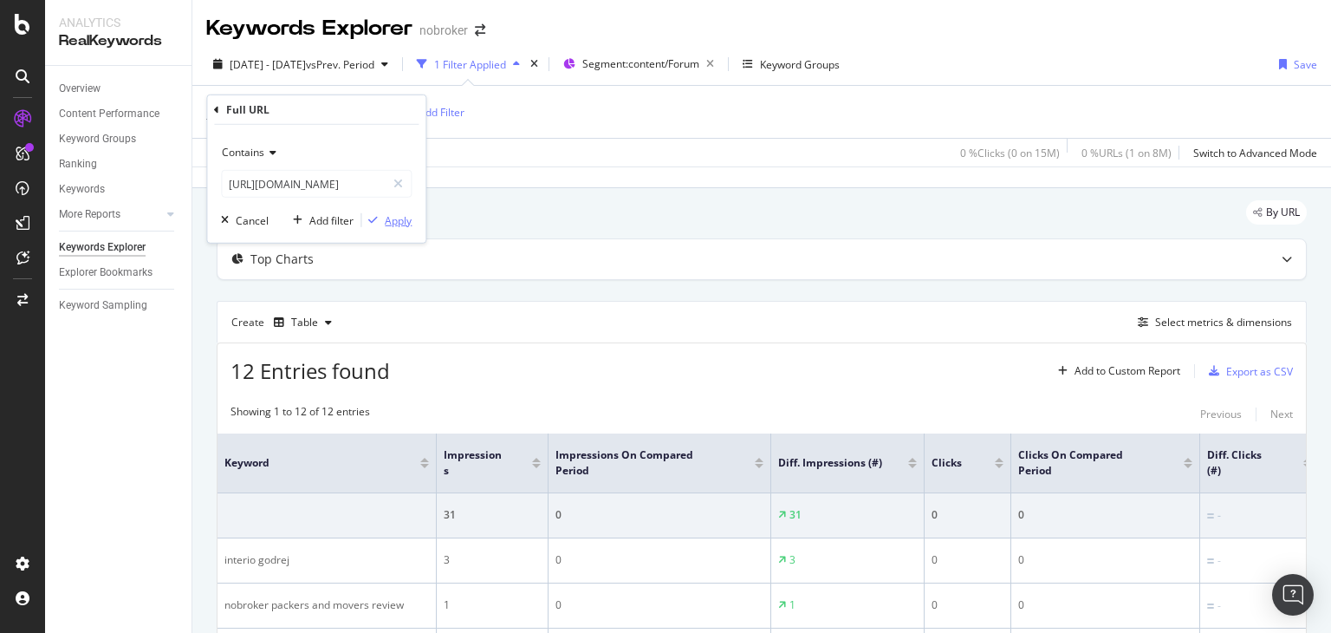
scroll to position [0, 0]
click at [394, 216] on div "Apply" at bounding box center [398, 219] width 27 height 15
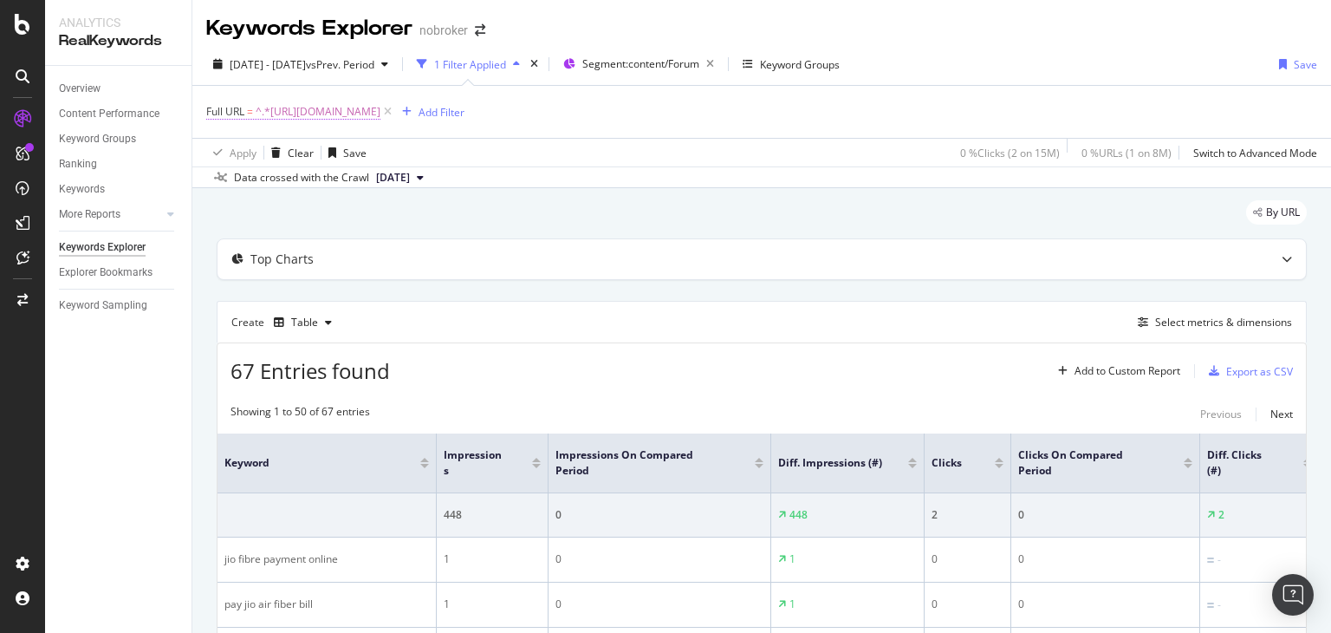
click at [380, 108] on span "^.*[URL][DOMAIN_NAME]" at bounding box center [318, 112] width 125 height 24
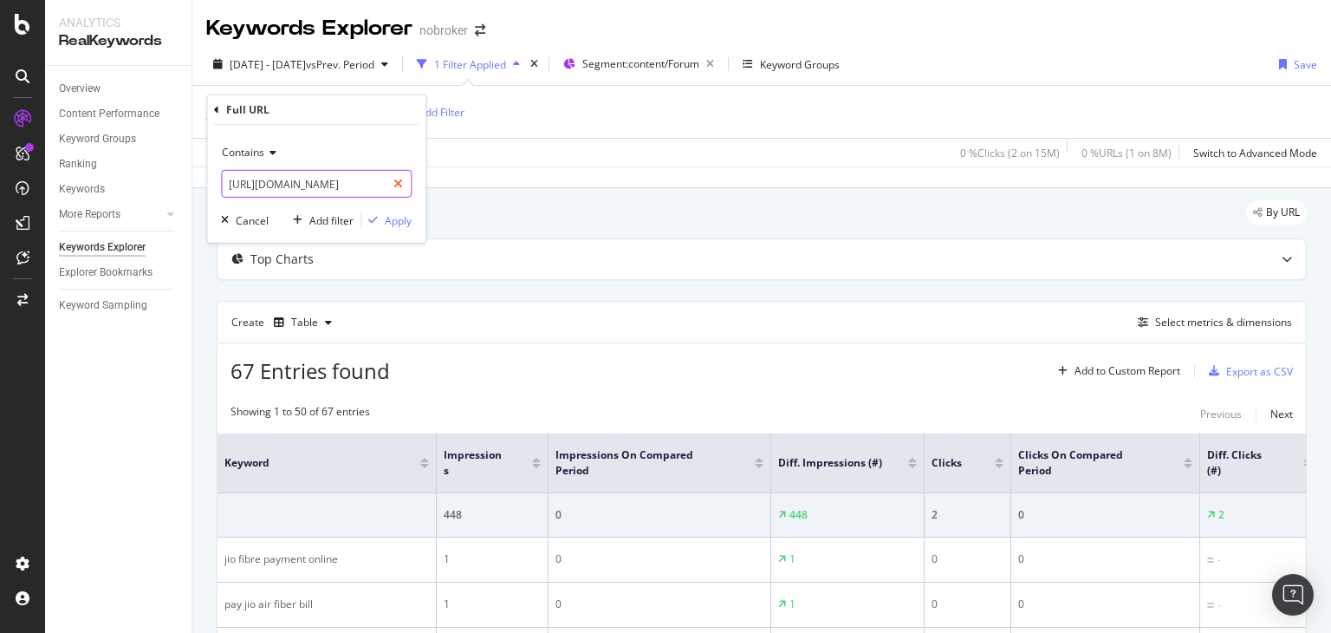
drag, startPoint x: 399, startPoint y: 181, endPoint x: 358, endPoint y: 185, distance: 40.9
click at [399, 181] on icon at bounding box center [398, 184] width 10 height 12
click at [345, 185] on input "text" at bounding box center [316, 184] width 189 height 28
paste input "[URL][DOMAIN_NAME]"
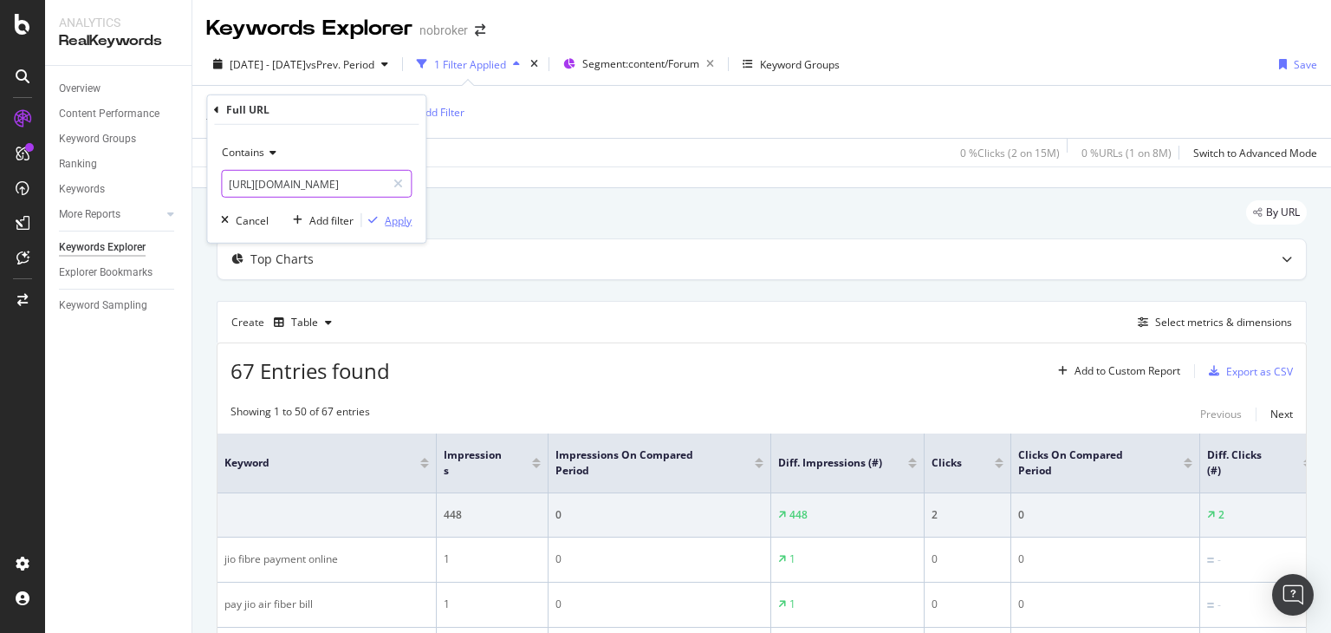
type input "[URL][DOMAIN_NAME]"
click at [396, 218] on div "Apply" at bounding box center [398, 219] width 27 height 15
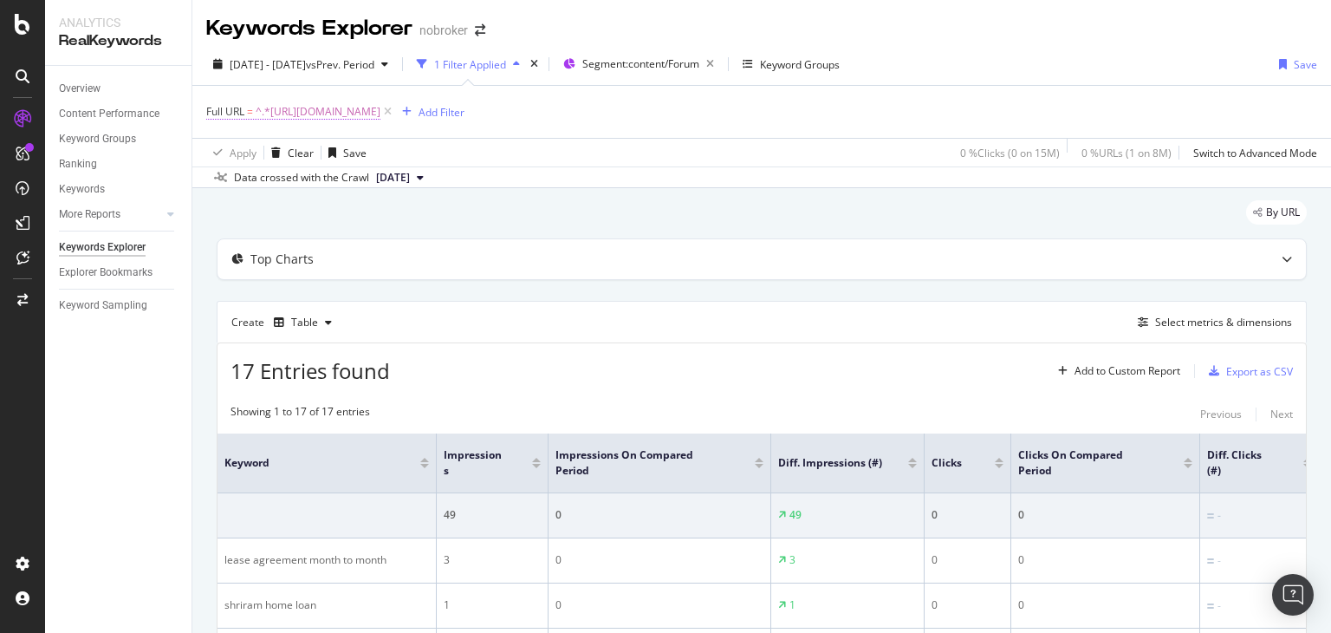
click at [380, 107] on span "^.*[URL][DOMAIN_NAME]" at bounding box center [318, 112] width 125 height 24
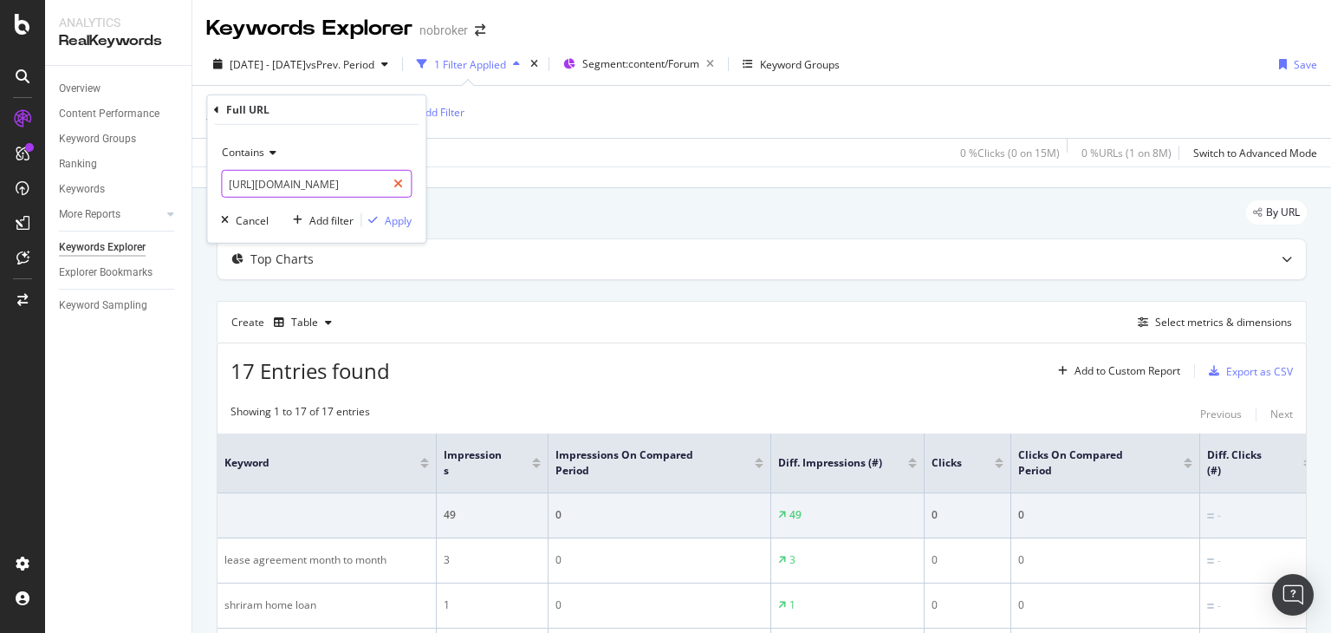
click at [399, 183] on icon at bounding box center [398, 184] width 10 height 12
click at [347, 185] on input "text" at bounding box center [316, 184] width 189 height 28
paste input "[URL][DOMAIN_NAME]"
type input "[URL][DOMAIN_NAME]"
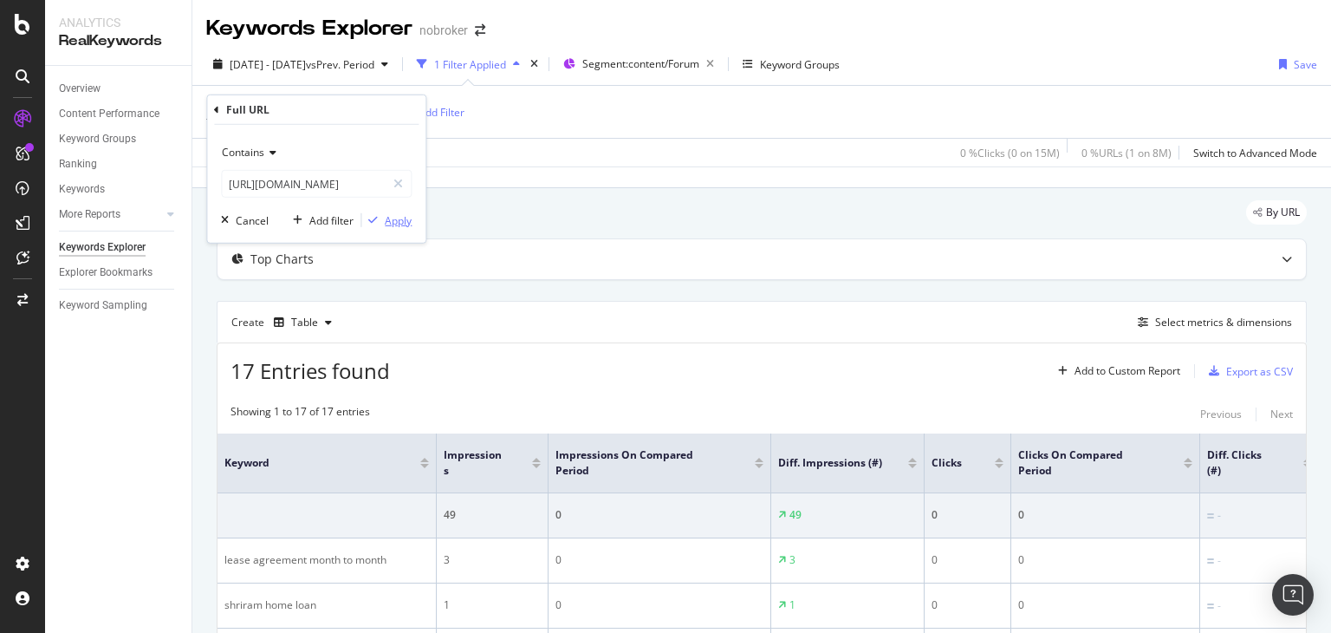
scroll to position [0, 0]
click at [381, 226] on div "Apply" at bounding box center [386, 220] width 50 height 16
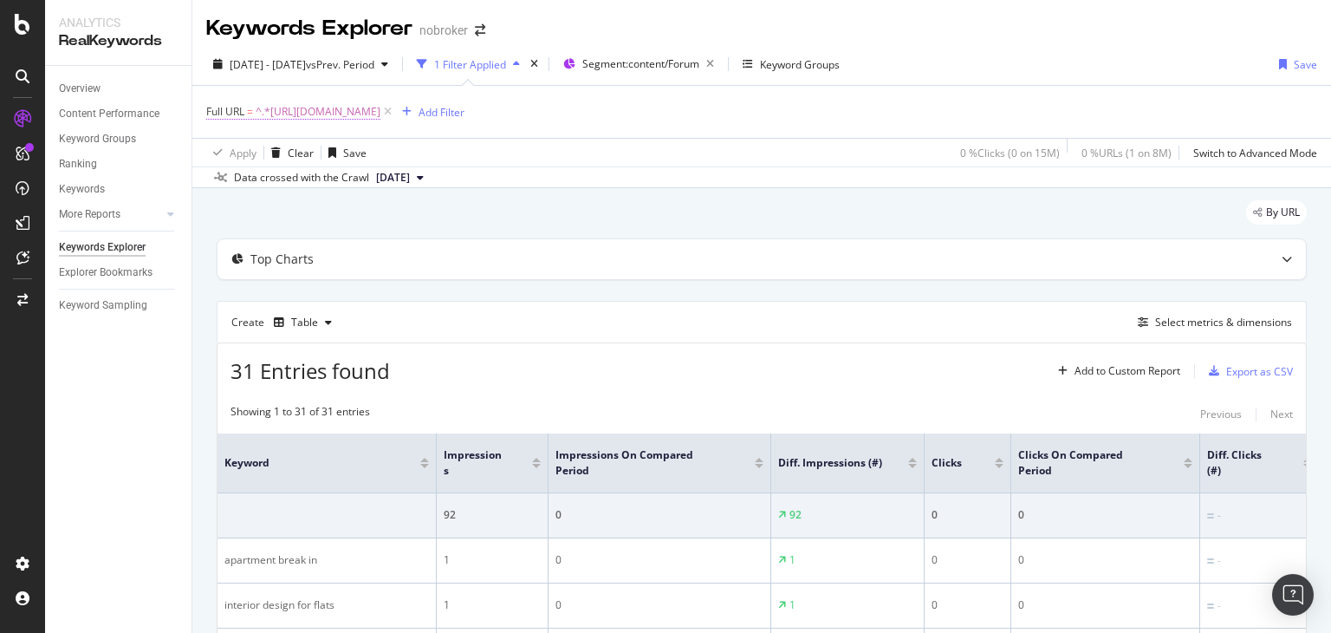
click at [380, 114] on span "^.*[URL][DOMAIN_NAME]" at bounding box center [318, 112] width 125 height 24
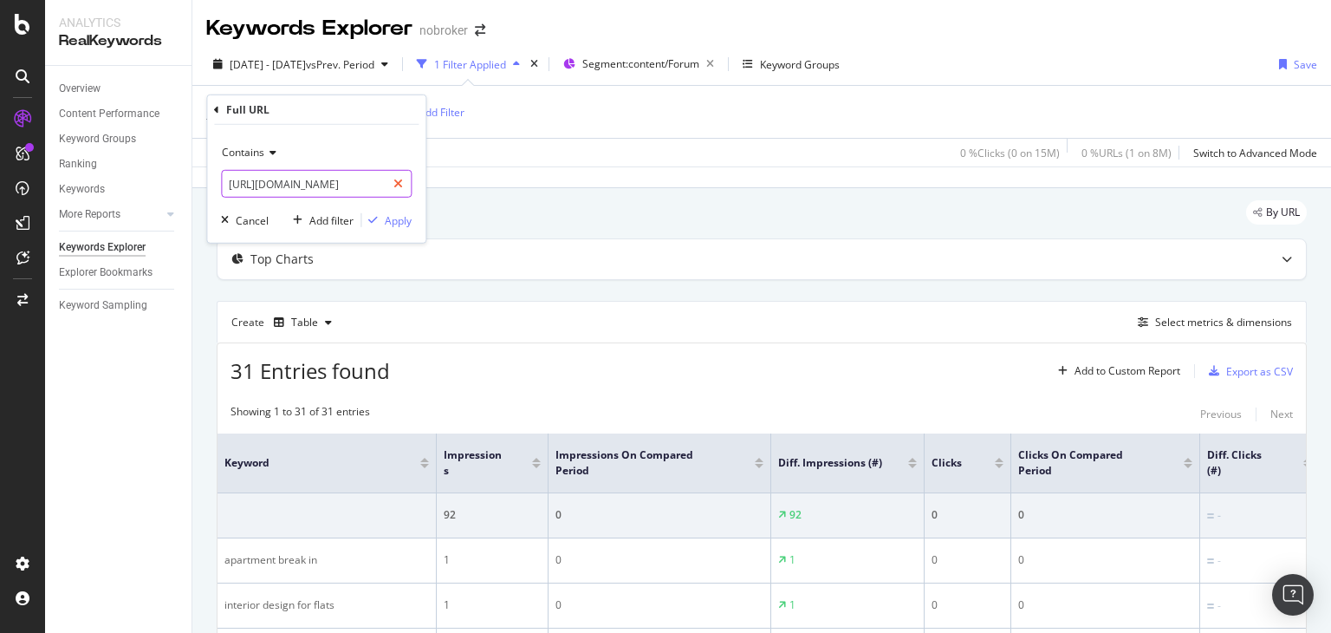
click at [404, 185] on div at bounding box center [398, 184] width 25 height 28
click at [333, 184] on input "text" at bounding box center [316, 184] width 189 height 28
paste input "[URL][DOMAIN_NAME]"
type input "[URL][DOMAIN_NAME]"
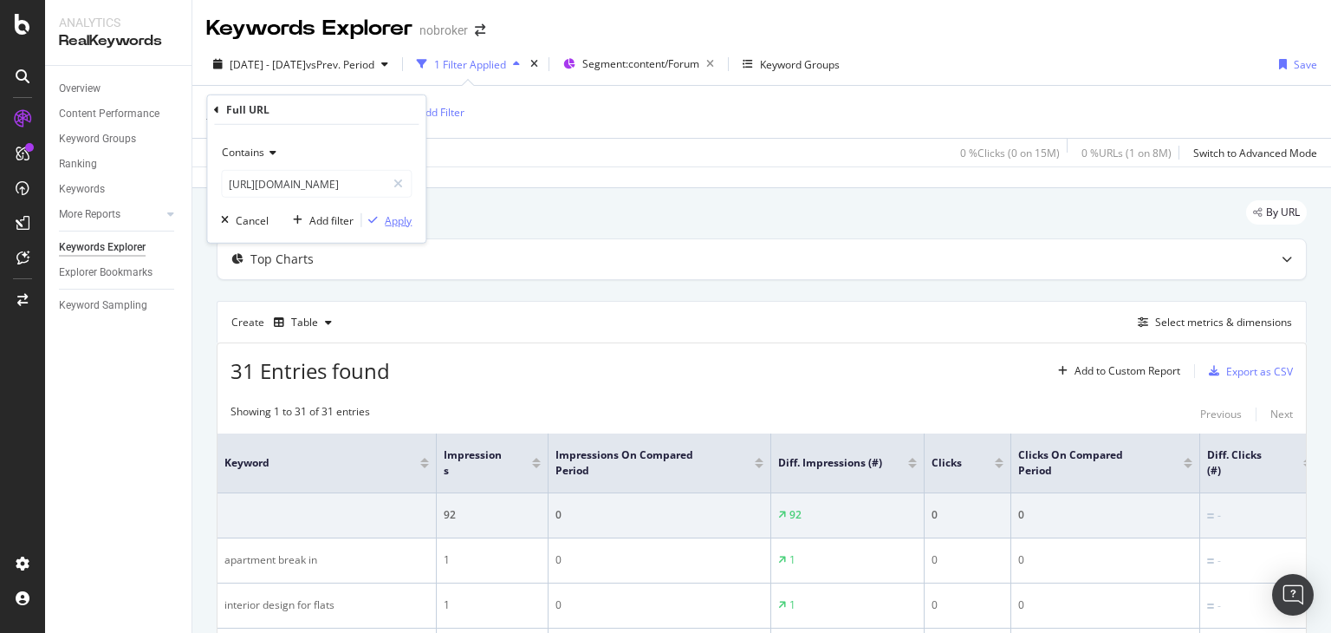
scroll to position [0, 0]
click at [399, 220] on div "Apply" at bounding box center [398, 219] width 27 height 15
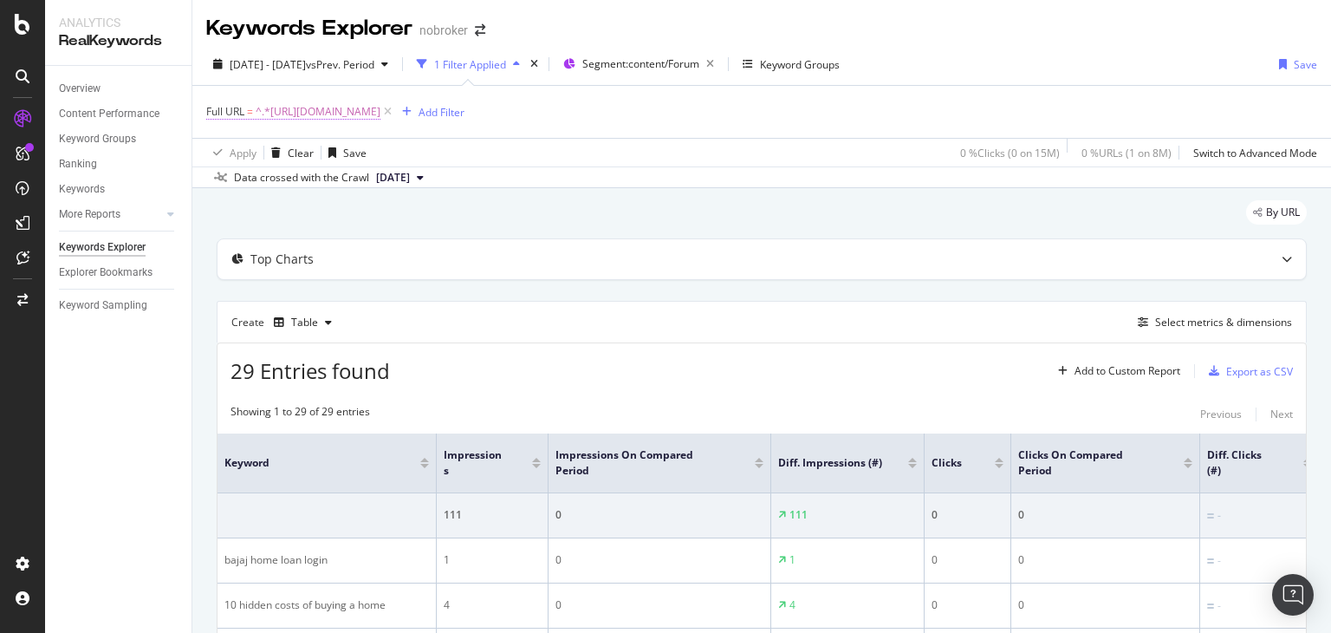
click at [380, 110] on span "^.*[URL][DOMAIN_NAME]" at bounding box center [318, 112] width 125 height 24
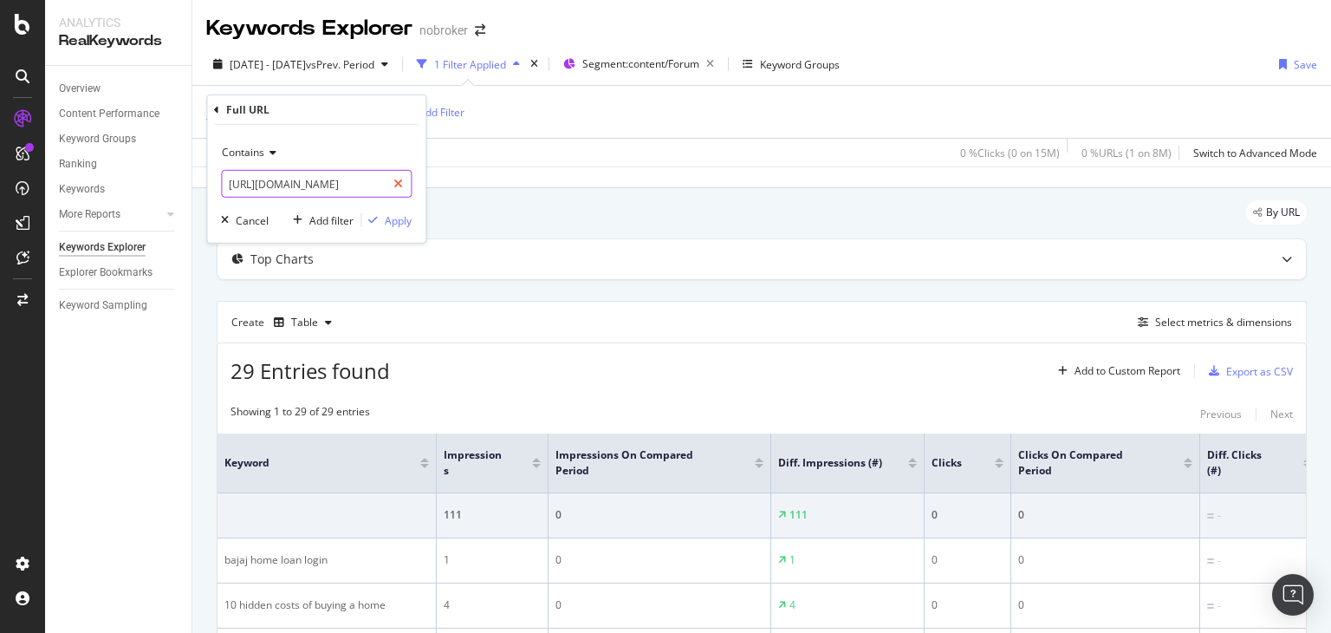
click at [399, 181] on icon at bounding box center [398, 184] width 10 height 12
click at [345, 187] on input "text" at bounding box center [316, 184] width 189 height 28
paste input "[URL][DOMAIN_NAME]"
type input "[URL][DOMAIN_NAME]"
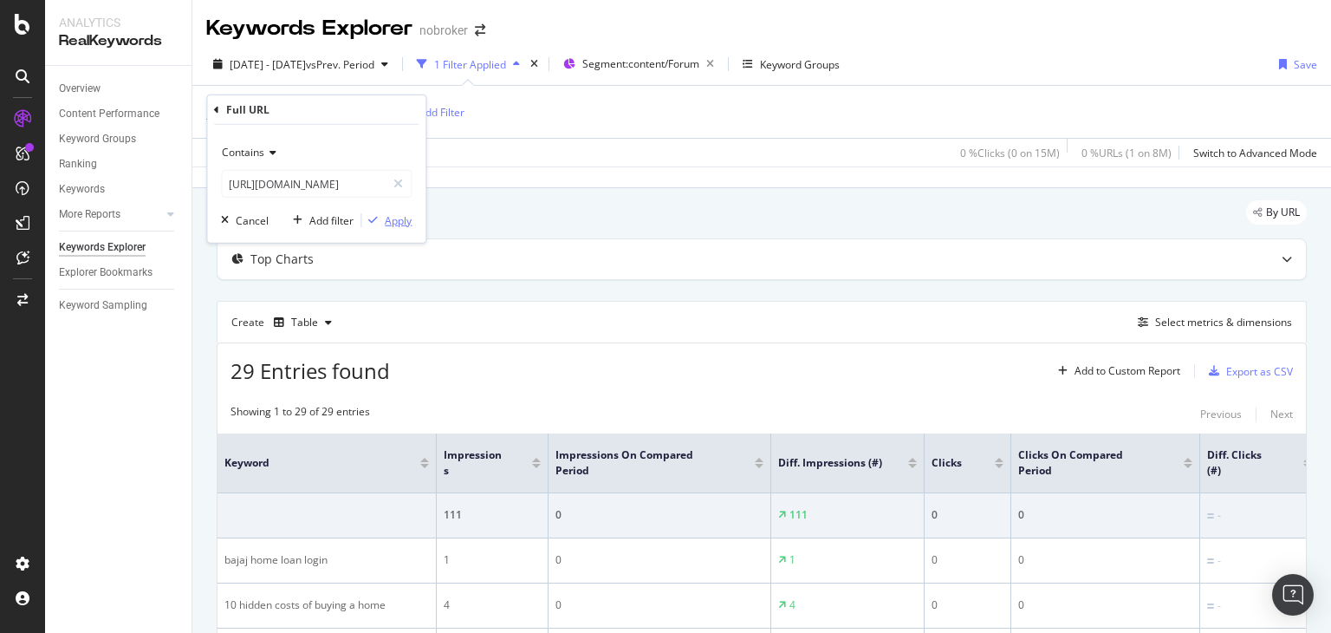
scroll to position [0, 0]
click at [391, 218] on div "Apply" at bounding box center [398, 219] width 27 height 15
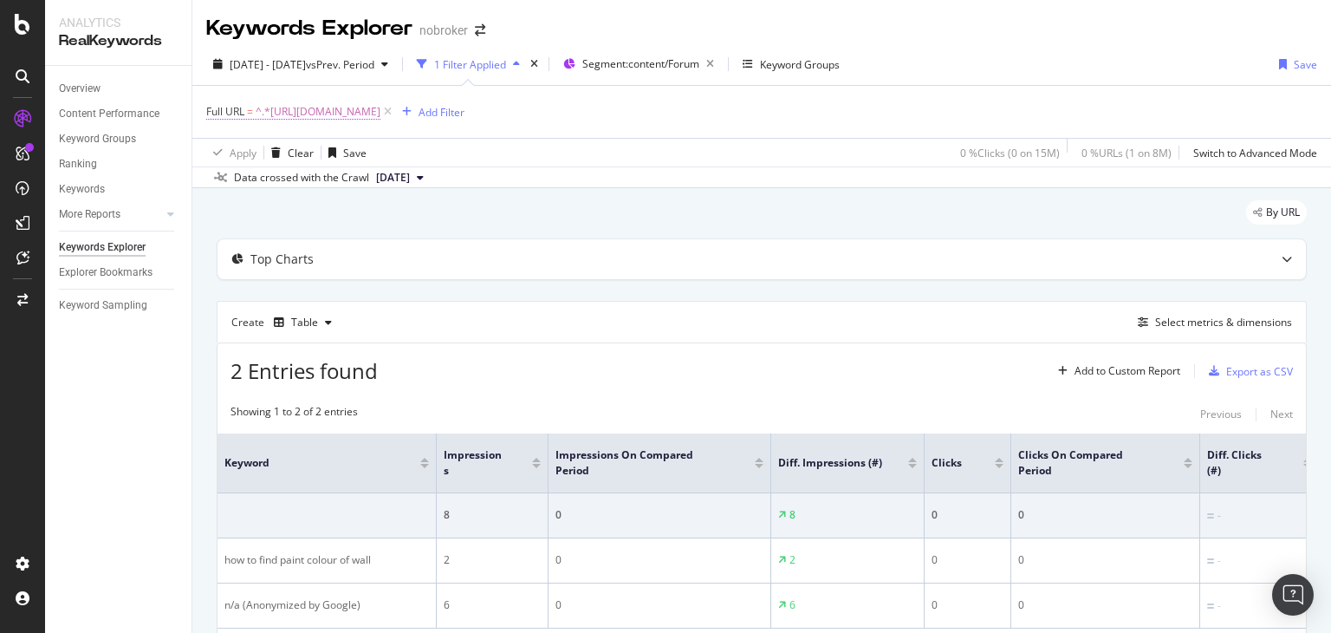
click at [380, 114] on span "^.*[URL][DOMAIN_NAME]" at bounding box center [318, 112] width 125 height 24
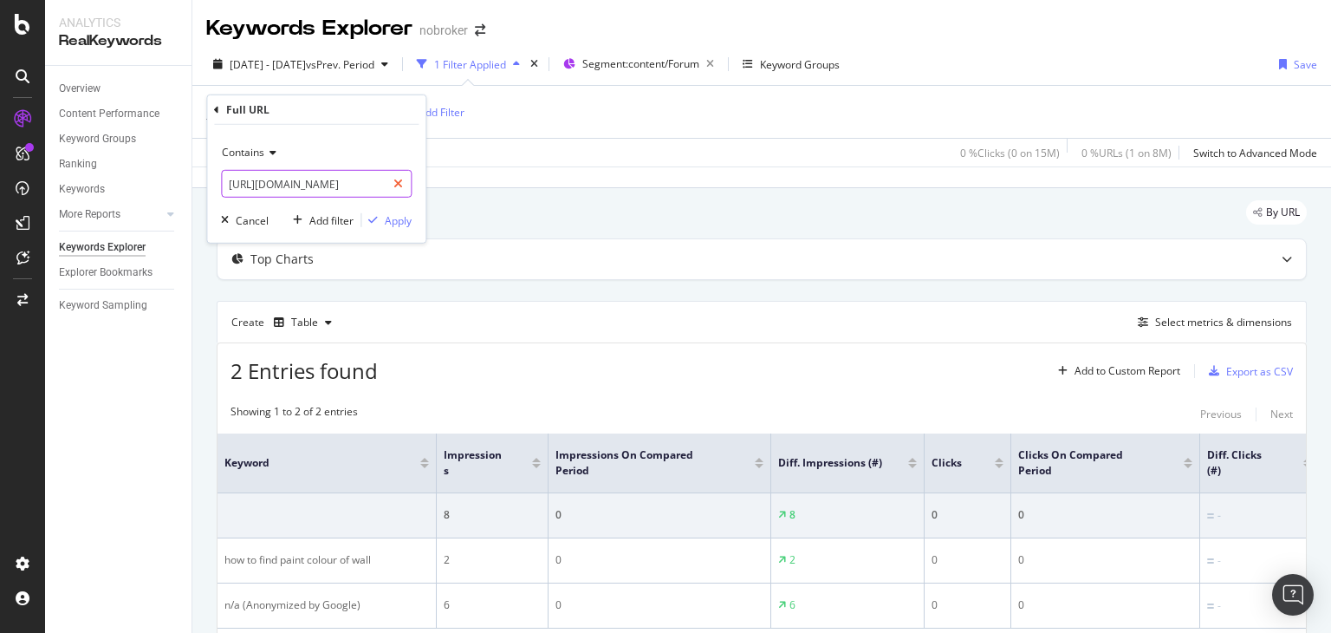
click at [397, 185] on icon at bounding box center [398, 184] width 10 height 12
click at [354, 189] on input "text" at bounding box center [316, 184] width 189 height 28
paste input "[URL][DOMAIN_NAME]"
type input "[URL][DOMAIN_NAME]"
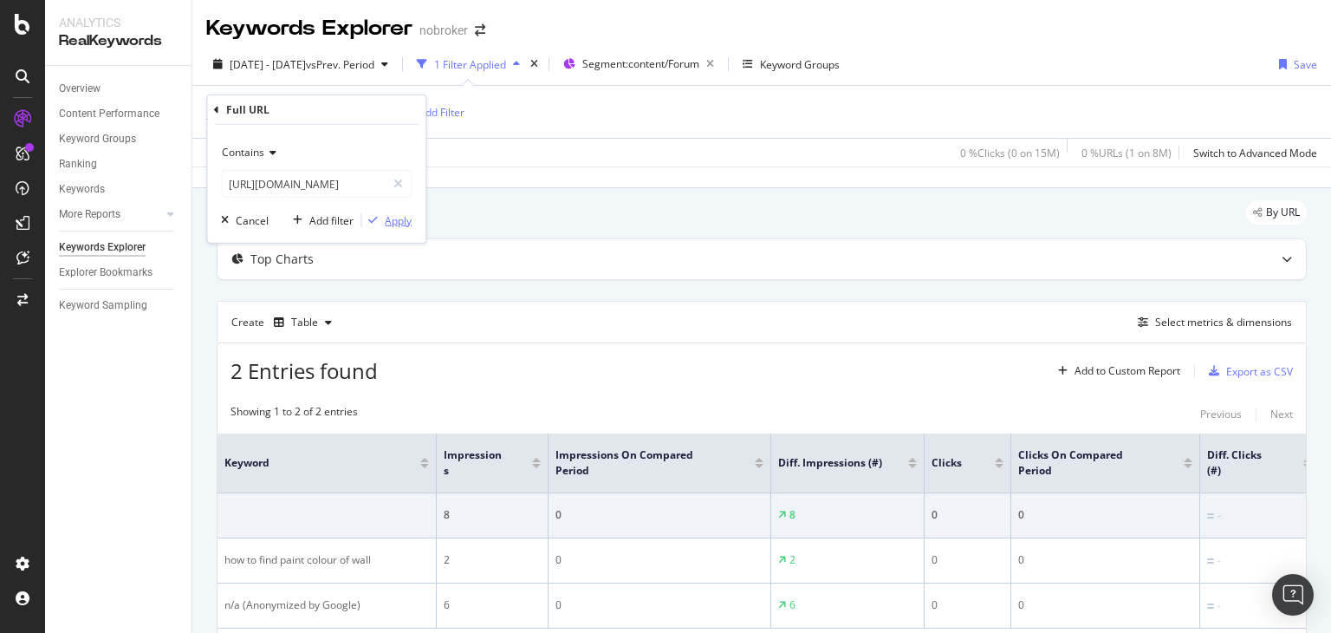
scroll to position [0, 0]
click at [402, 226] on div "Apply" at bounding box center [398, 219] width 27 height 15
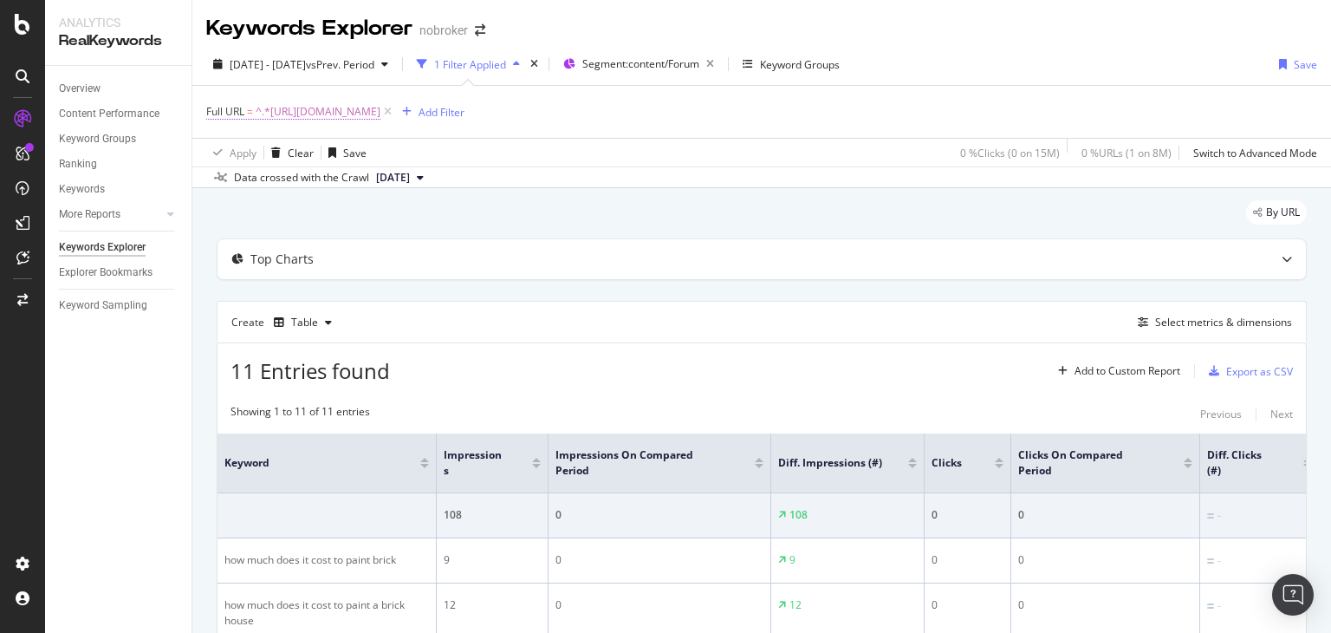
click at [380, 112] on span "^.*[URL][DOMAIN_NAME]" at bounding box center [318, 112] width 125 height 24
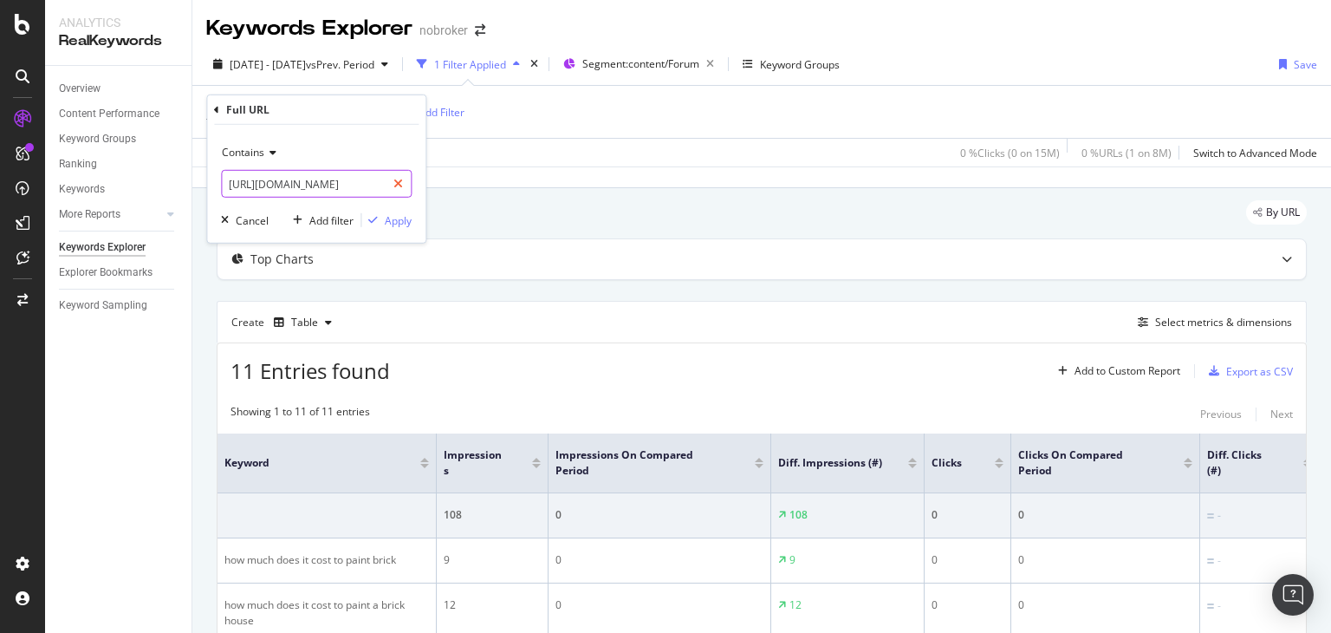
click at [401, 185] on icon at bounding box center [398, 184] width 10 height 12
click at [319, 188] on input "text" at bounding box center [316, 184] width 189 height 28
paste input "[URL][DOMAIN_NAME]"
type input "[URL][DOMAIN_NAME]"
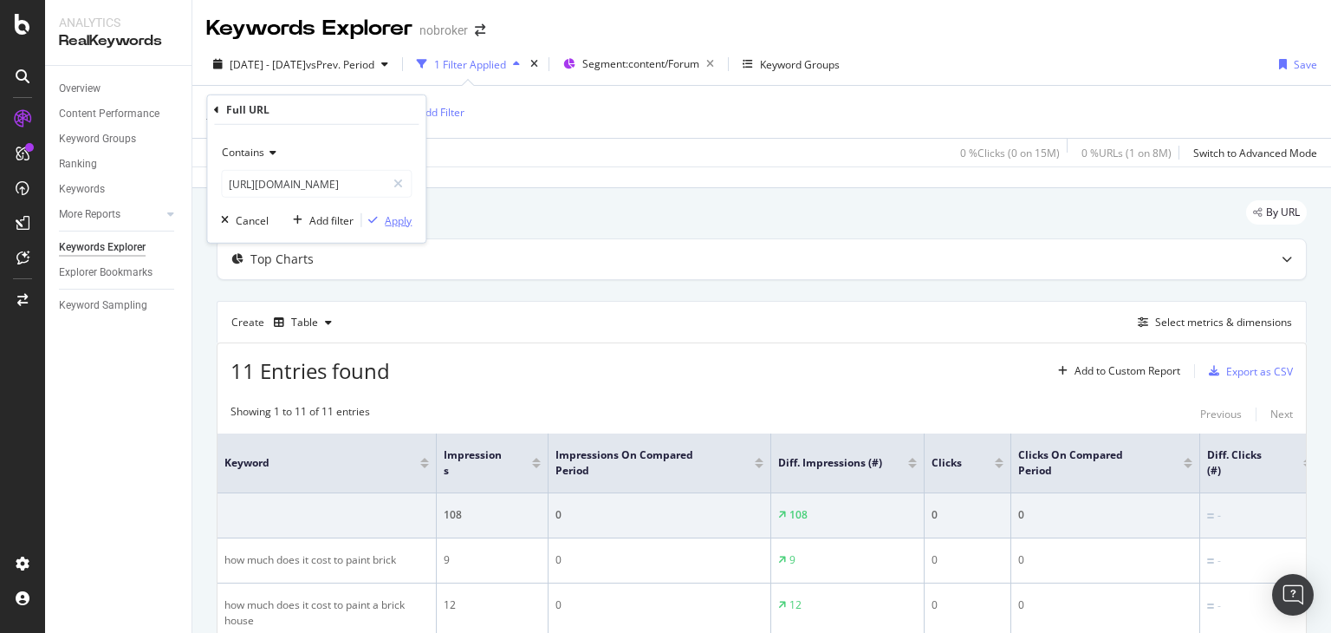
scroll to position [0, 0]
click at [397, 221] on div "Apply" at bounding box center [398, 219] width 27 height 15
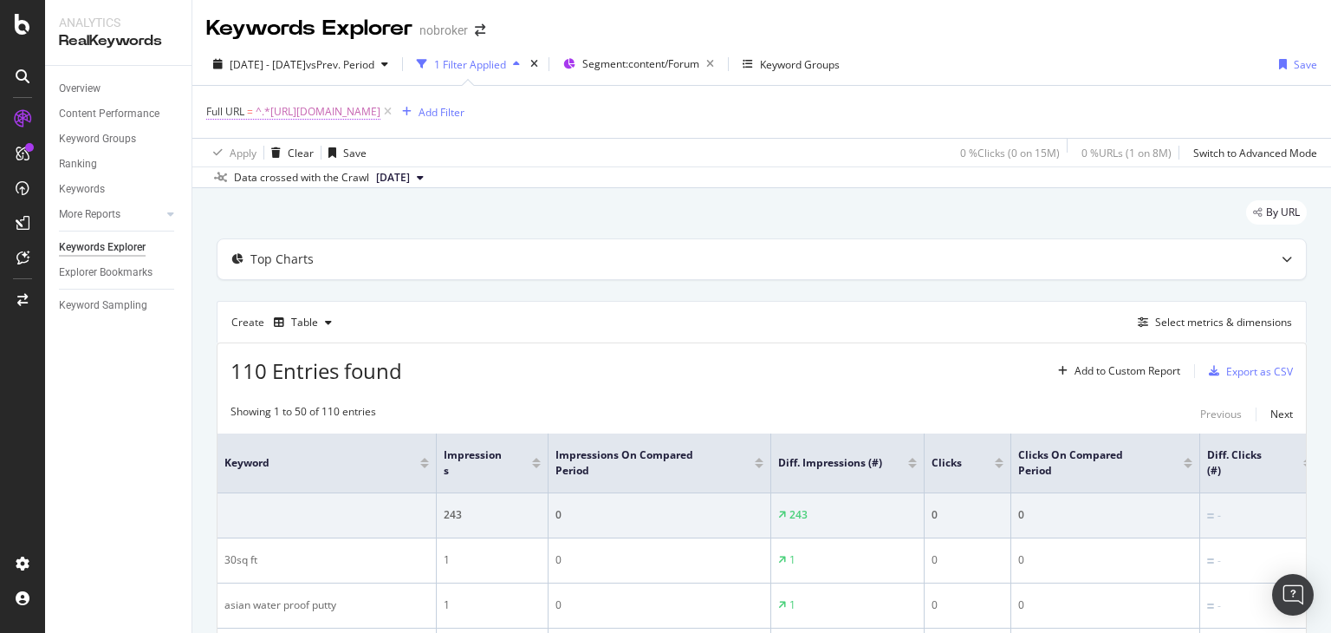
click at [380, 103] on span "^.*[URL][DOMAIN_NAME]" at bounding box center [318, 112] width 125 height 24
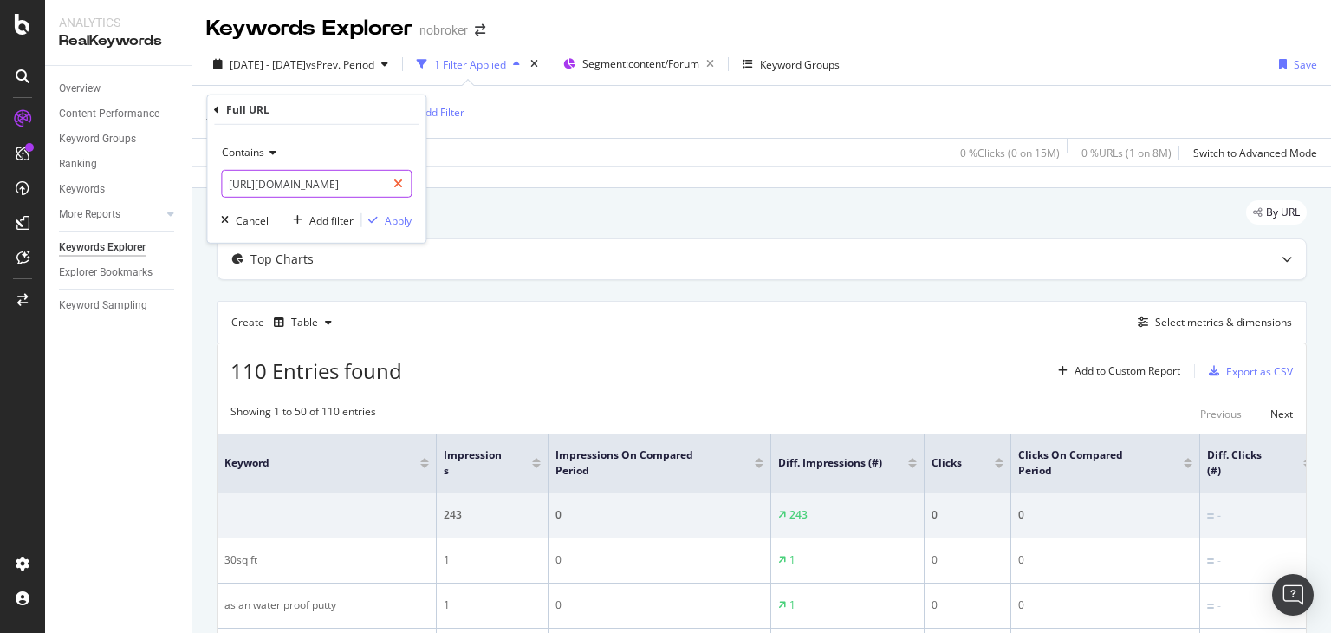
click at [393, 185] on div at bounding box center [398, 184] width 25 height 28
click at [329, 182] on input "text" at bounding box center [316, 184] width 189 height 28
paste input "[URL][DOMAIN_NAME]"
type input "[URL][DOMAIN_NAME]"
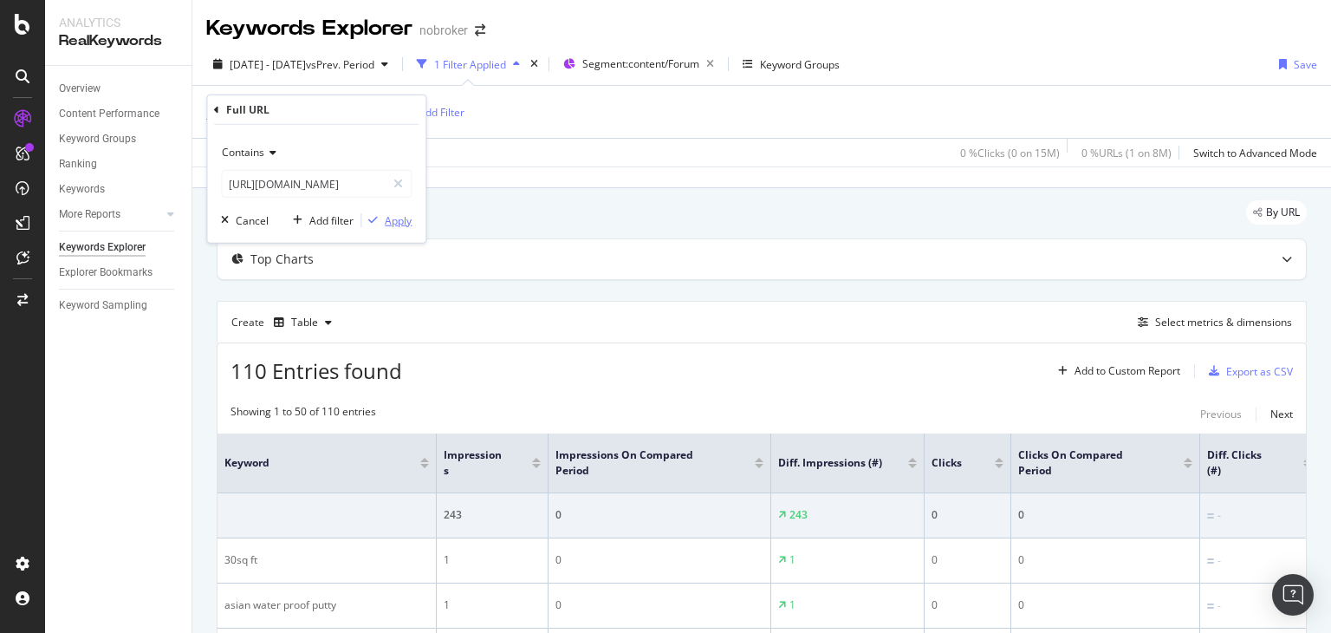
scroll to position [0, 0]
click at [390, 221] on div "Apply" at bounding box center [398, 219] width 27 height 15
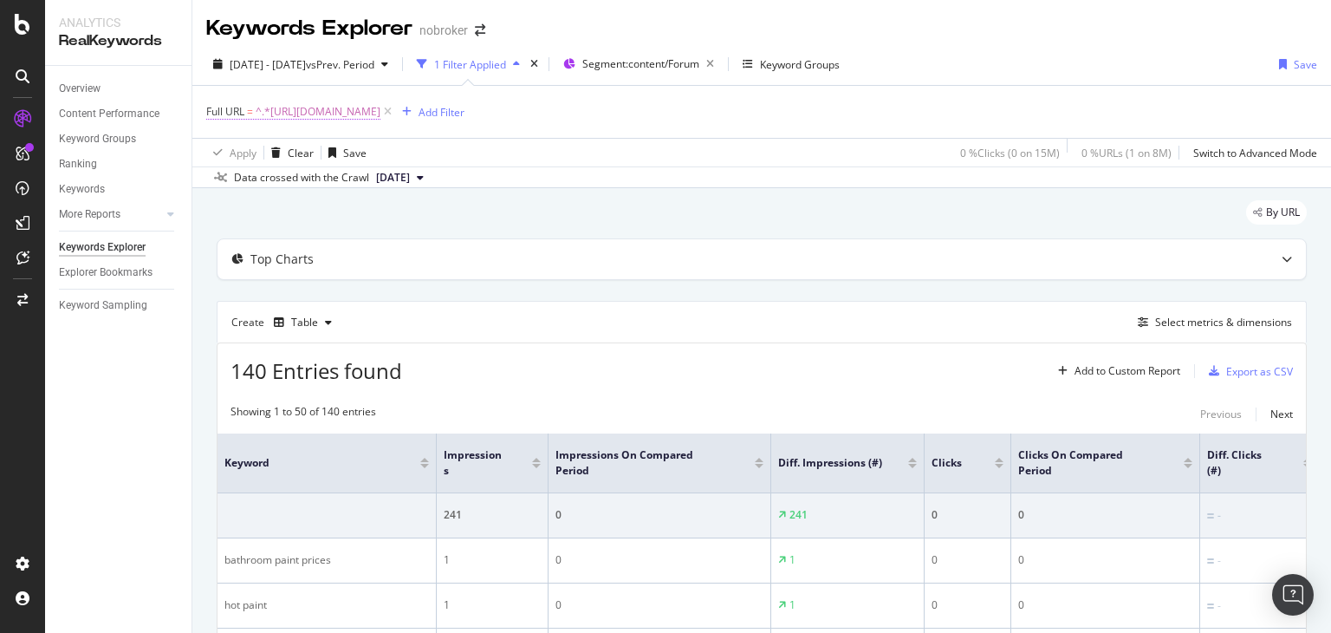
click at [380, 115] on span "^.*[URL][DOMAIN_NAME]" at bounding box center [318, 112] width 125 height 24
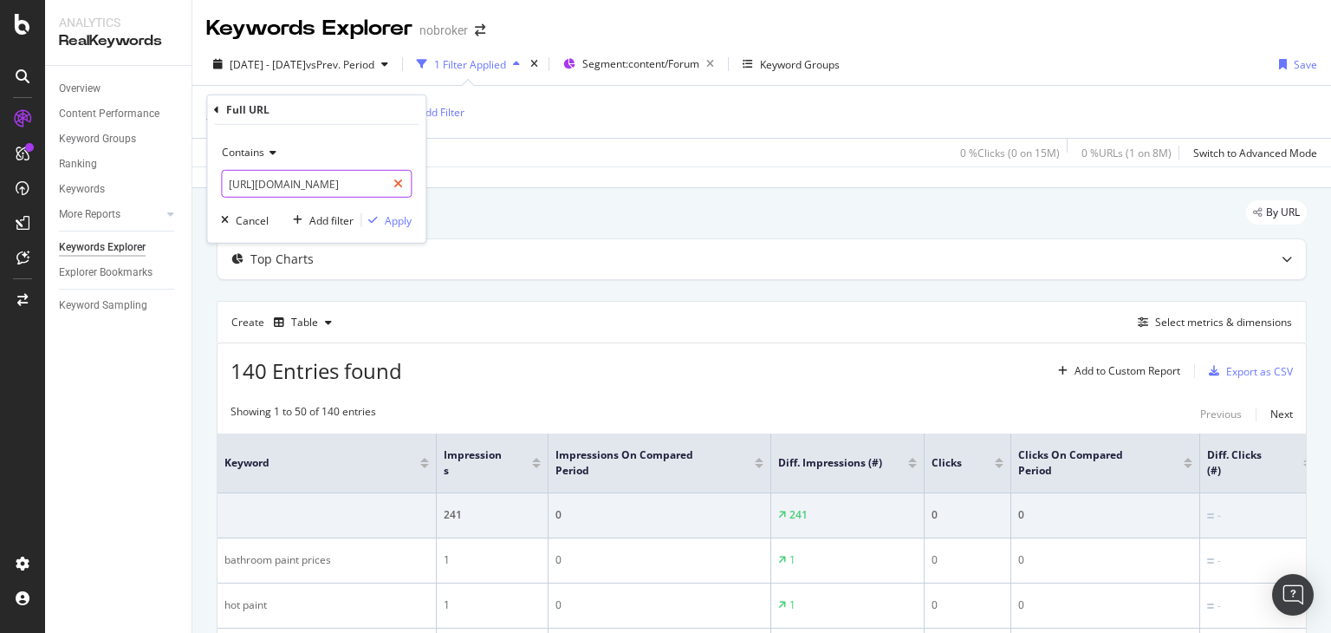
click at [402, 182] on icon at bounding box center [398, 184] width 10 height 12
click at [362, 183] on input "text" at bounding box center [316, 184] width 189 height 28
paste input "[URL][DOMAIN_NAME]"
type input "[URL][DOMAIN_NAME]"
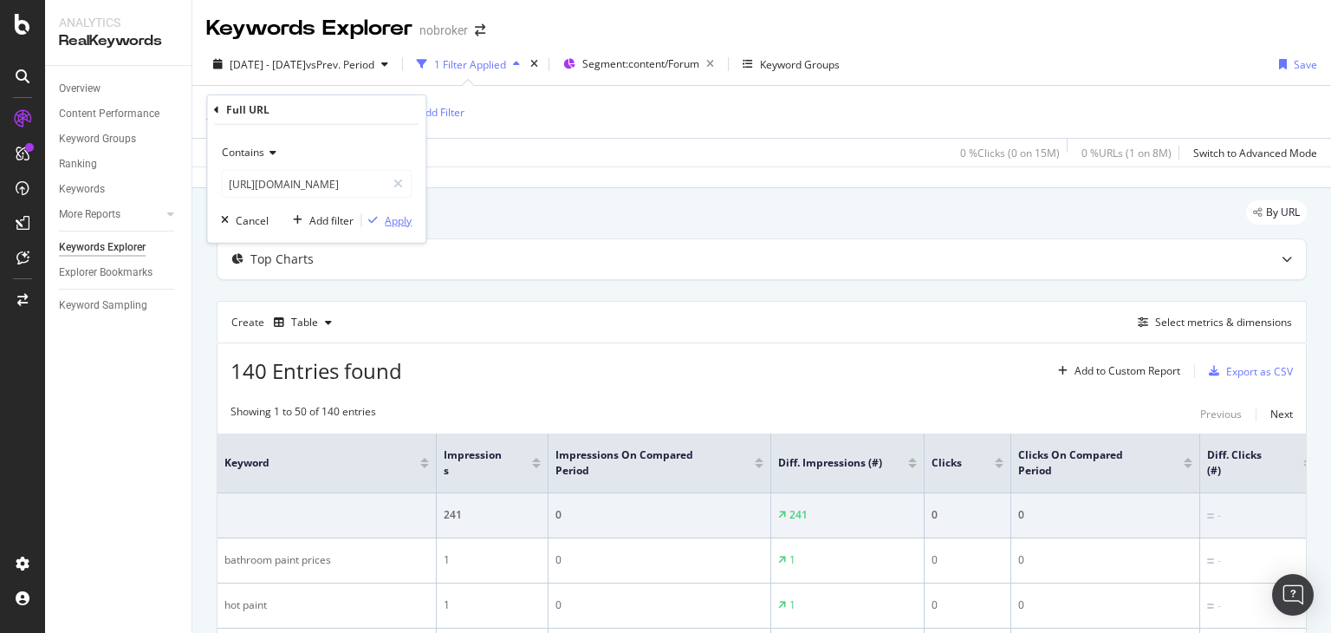
scroll to position [0, 0]
click at [396, 224] on div "Apply" at bounding box center [398, 219] width 27 height 15
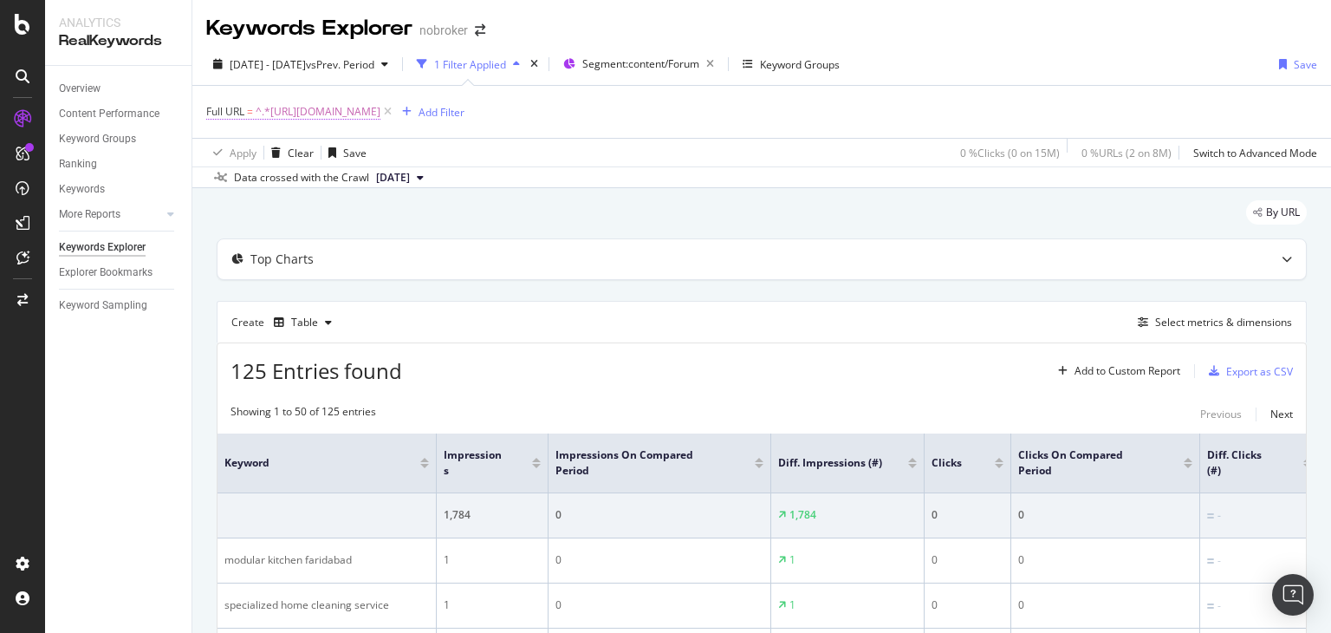
click at [380, 114] on span "^.*[URL][DOMAIN_NAME]" at bounding box center [318, 112] width 125 height 24
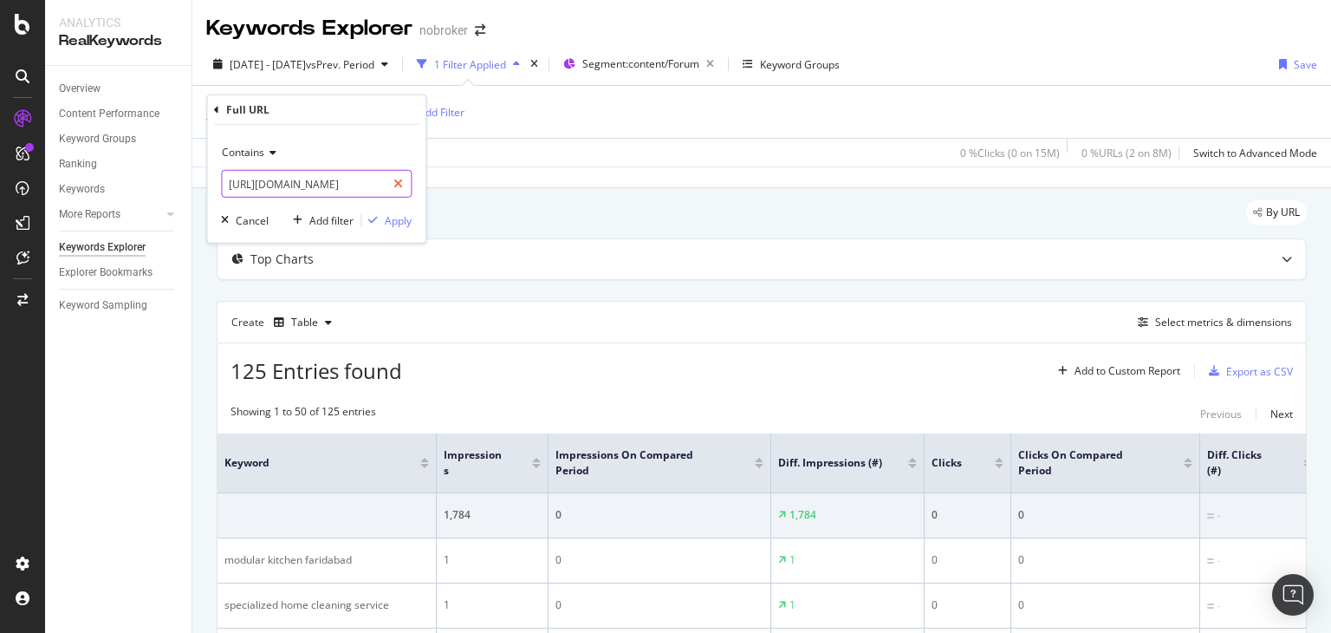
click at [397, 181] on icon at bounding box center [398, 184] width 10 height 12
click at [347, 186] on input "text" at bounding box center [316, 184] width 189 height 28
paste input "[URL][DOMAIN_NAME]"
type input "[URL][DOMAIN_NAME]"
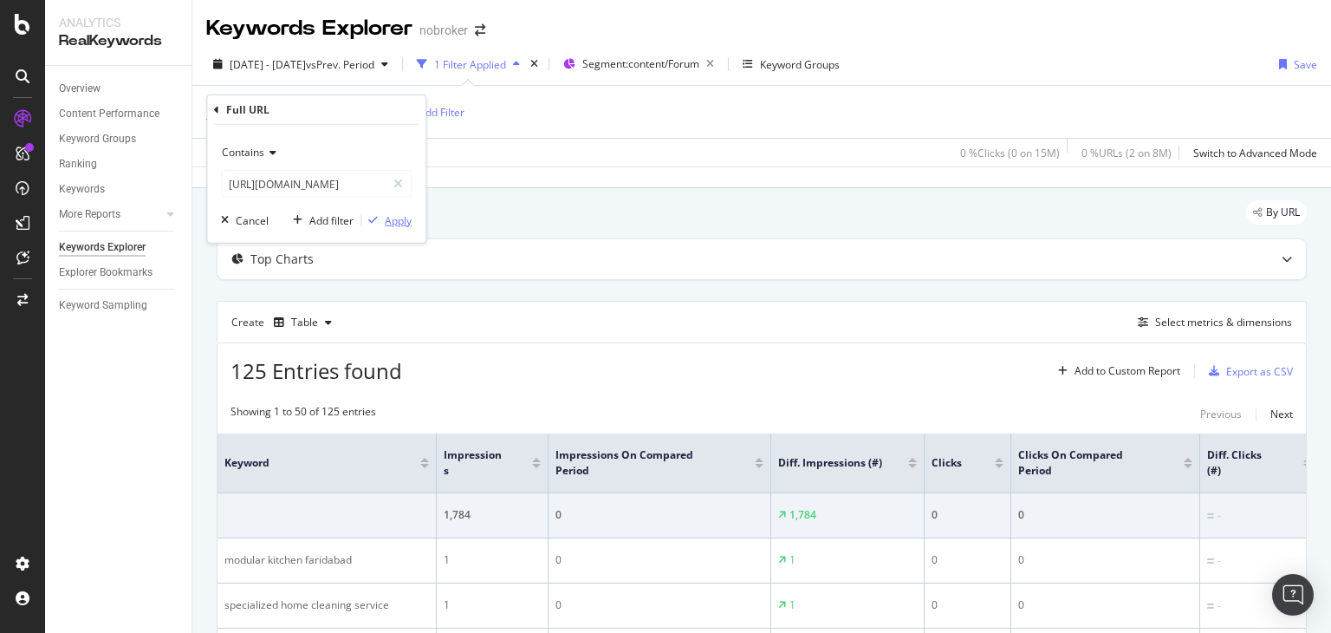
scroll to position [0, 0]
click at [388, 213] on div "Apply" at bounding box center [398, 219] width 27 height 15
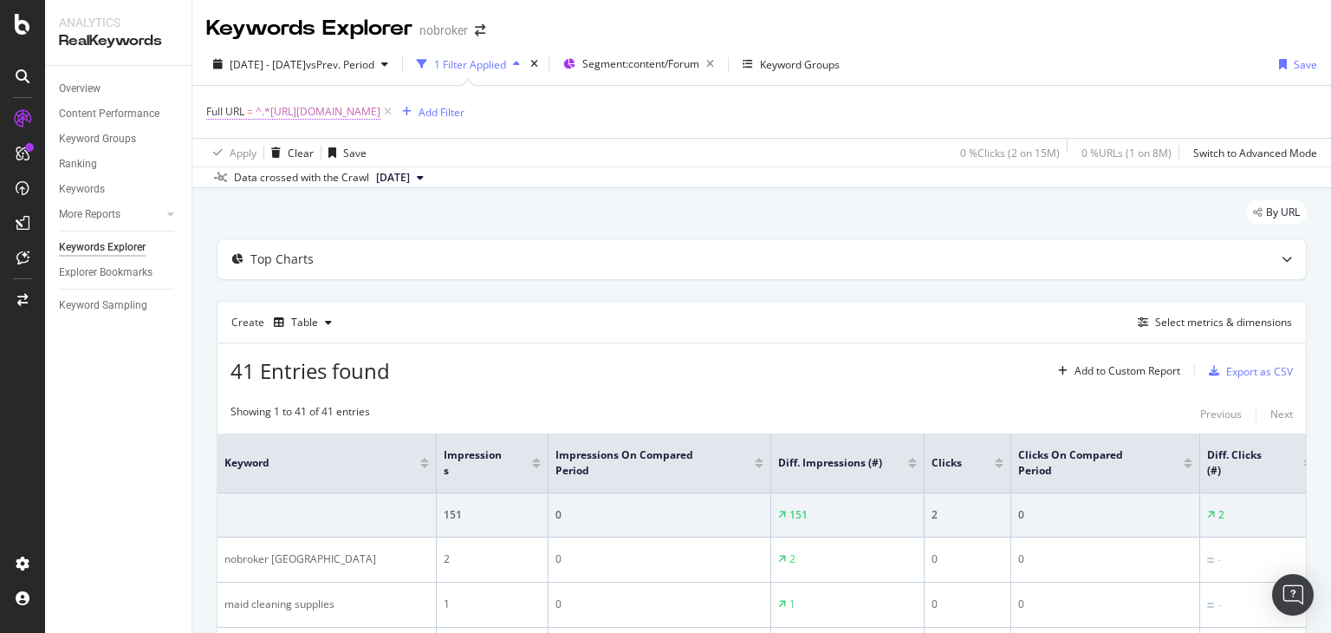
click at [380, 111] on span "^.*[URL][DOMAIN_NAME]" at bounding box center [318, 112] width 125 height 24
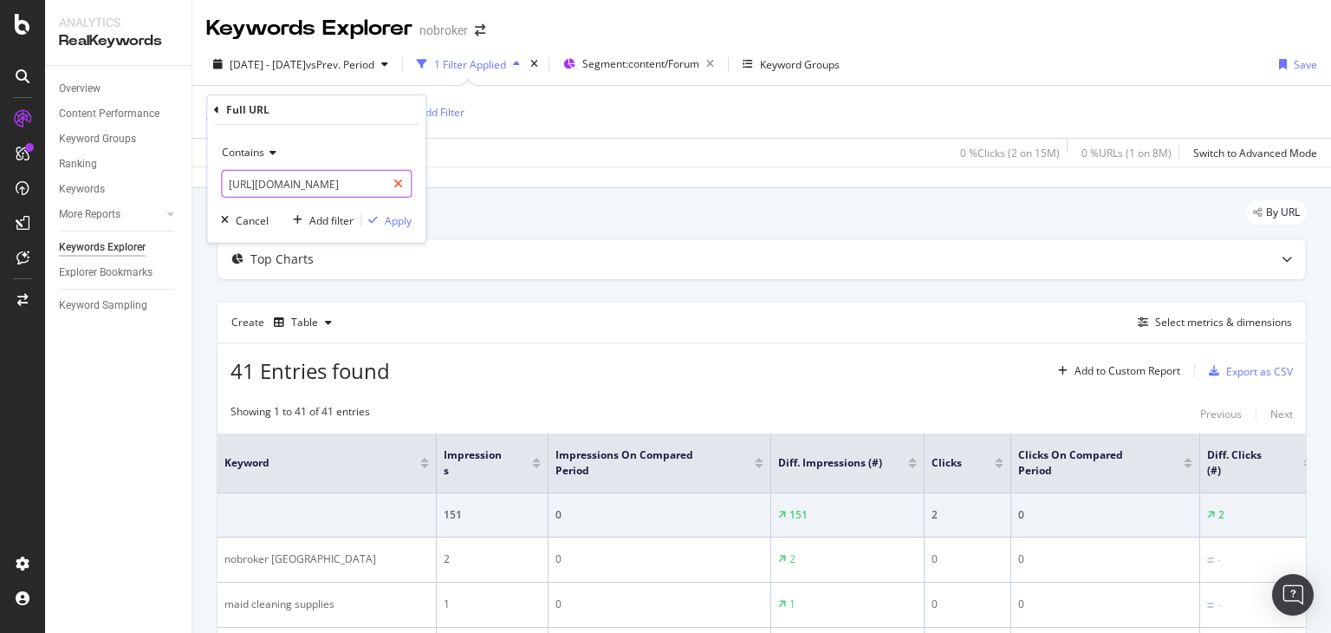
click at [394, 178] on icon at bounding box center [398, 184] width 10 height 12
click at [338, 187] on input "text" at bounding box center [316, 184] width 189 height 28
paste input "[URL][DOMAIN_NAME]"
type input "[URL][DOMAIN_NAME]"
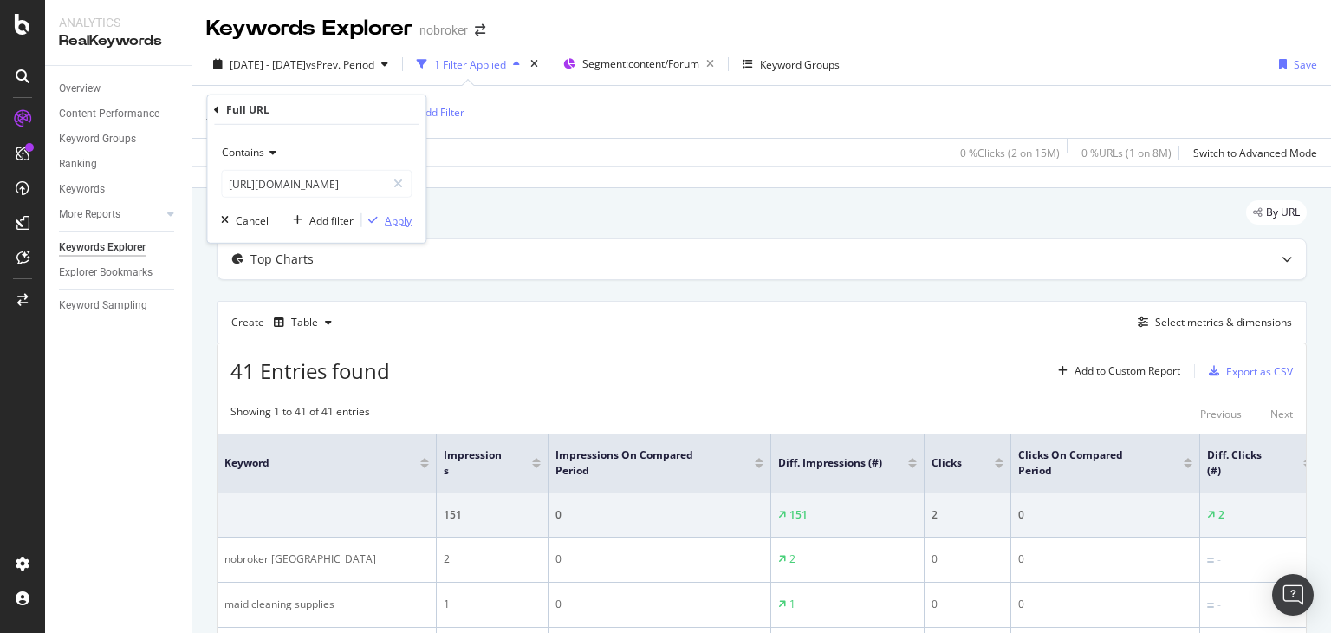
scroll to position [0, 0]
click at [387, 216] on div "Apply" at bounding box center [398, 219] width 27 height 15
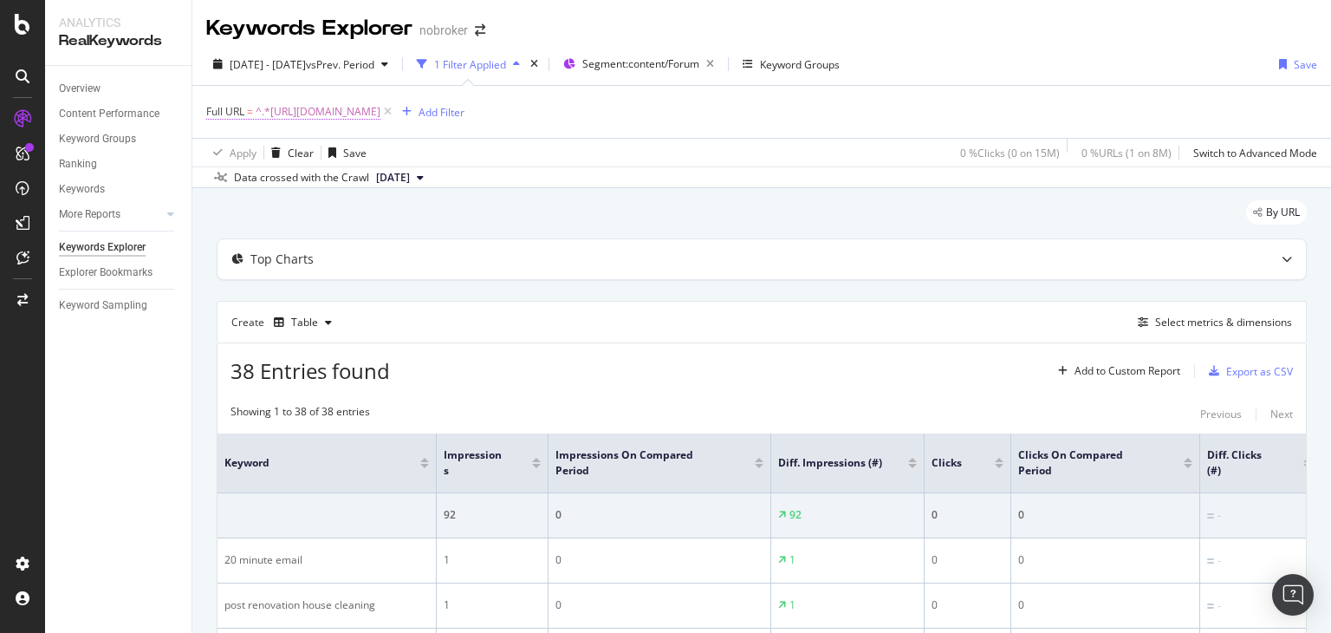
click at [380, 107] on span "^.*[URL][DOMAIN_NAME]" at bounding box center [318, 112] width 125 height 24
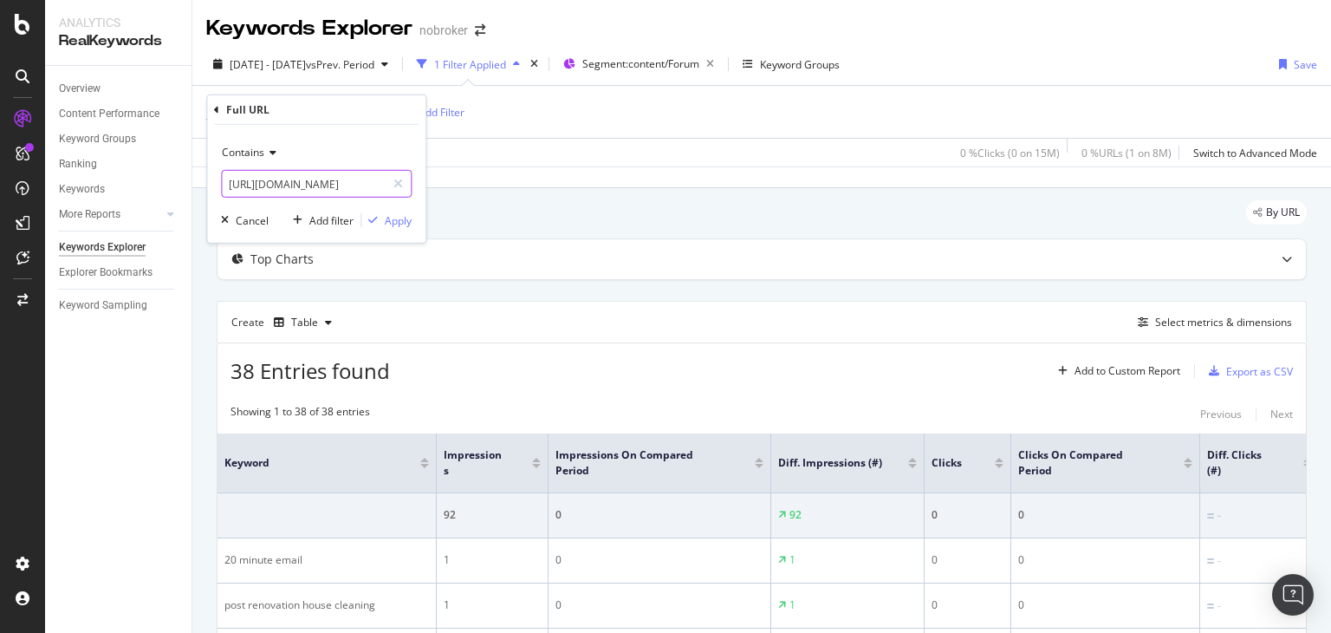
click at [397, 183] on icon at bounding box center [398, 184] width 10 height 12
click at [337, 182] on input "text" at bounding box center [316, 184] width 189 height 28
paste input "[URL][DOMAIN_NAME]"
type input "[URL][DOMAIN_NAME]"
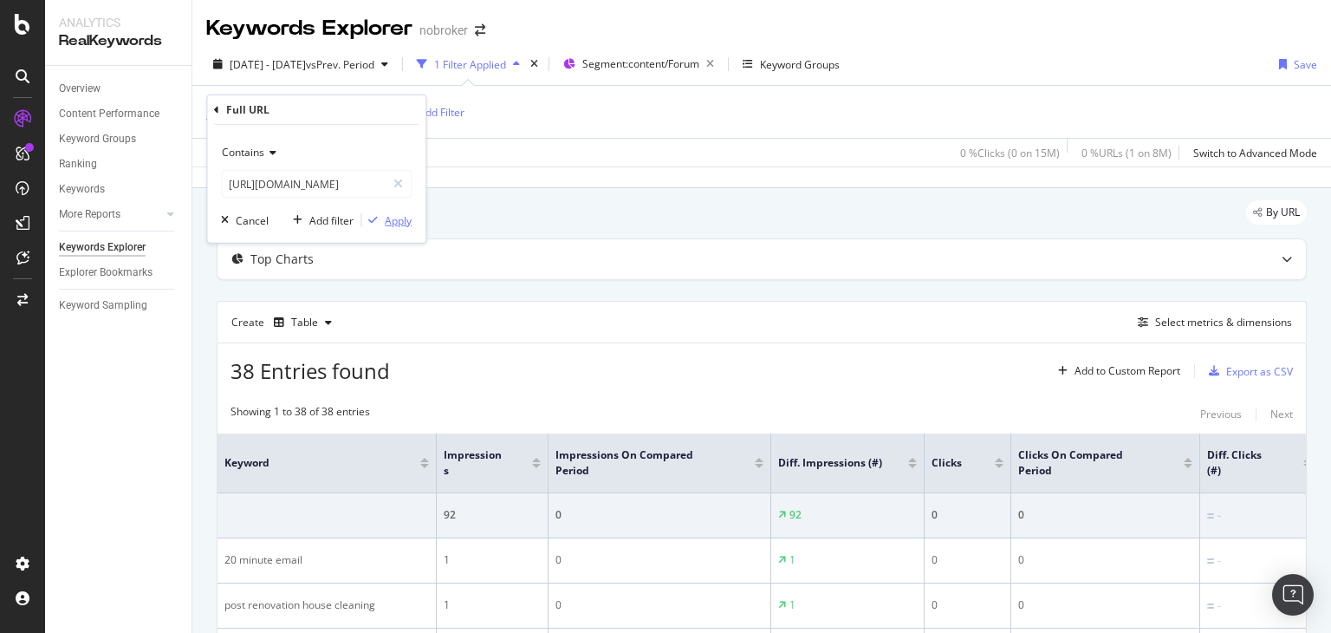
scroll to position [0, 0]
click at [383, 225] on div "Apply" at bounding box center [386, 220] width 50 height 16
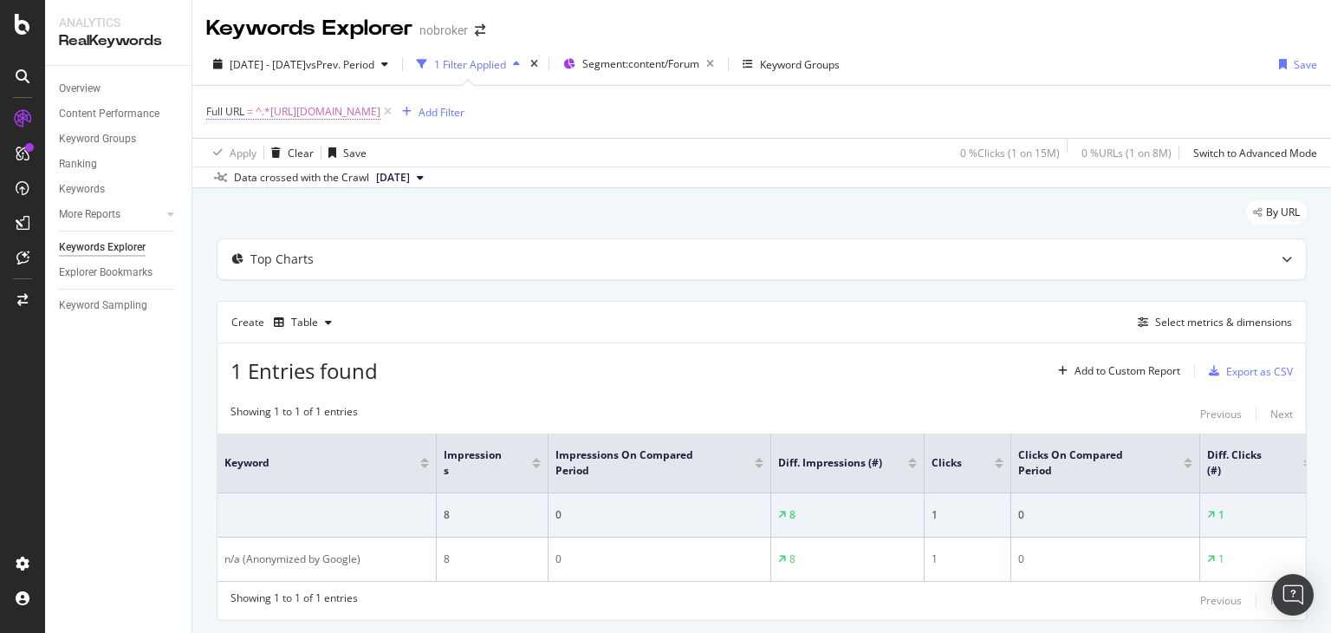
click at [380, 111] on span "^.*[URL][DOMAIN_NAME]" at bounding box center [318, 112] width 125 height 24
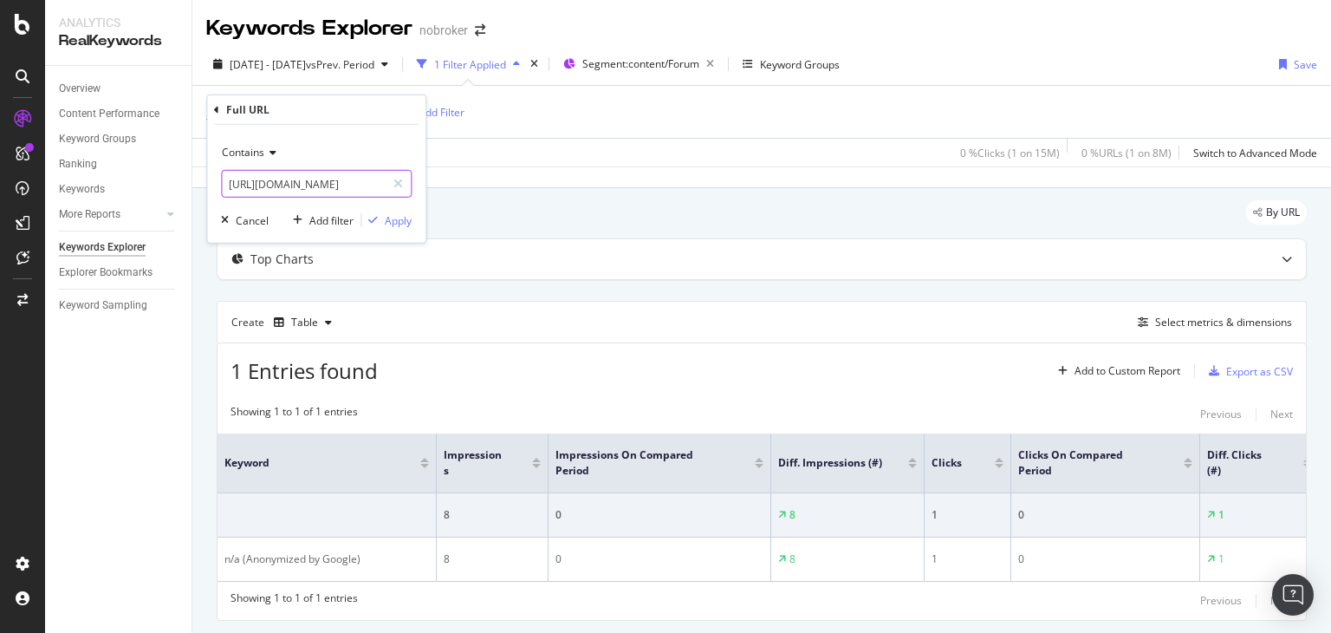
click at [403, 178] on div at bounding box center [398, 184] width 25 height 28
click at [340, 178] on input "text" at bounding box center [316, 184] width 189 height 28
paste input "[URL][DOMAIN_NAME]"
type input "[URL][DOMAIN_NAME]"
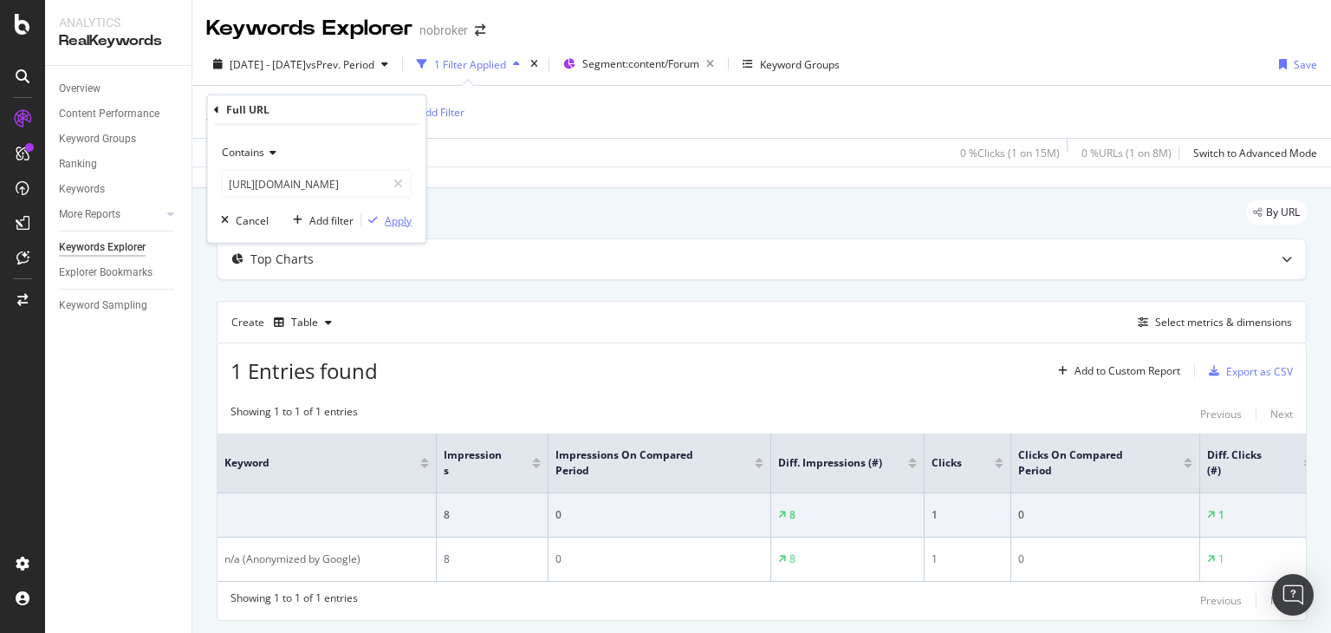
scroll to position [0, 0]
click at [377, 216] on icon "button" at bounding box center [373, 220] width 10 height 10
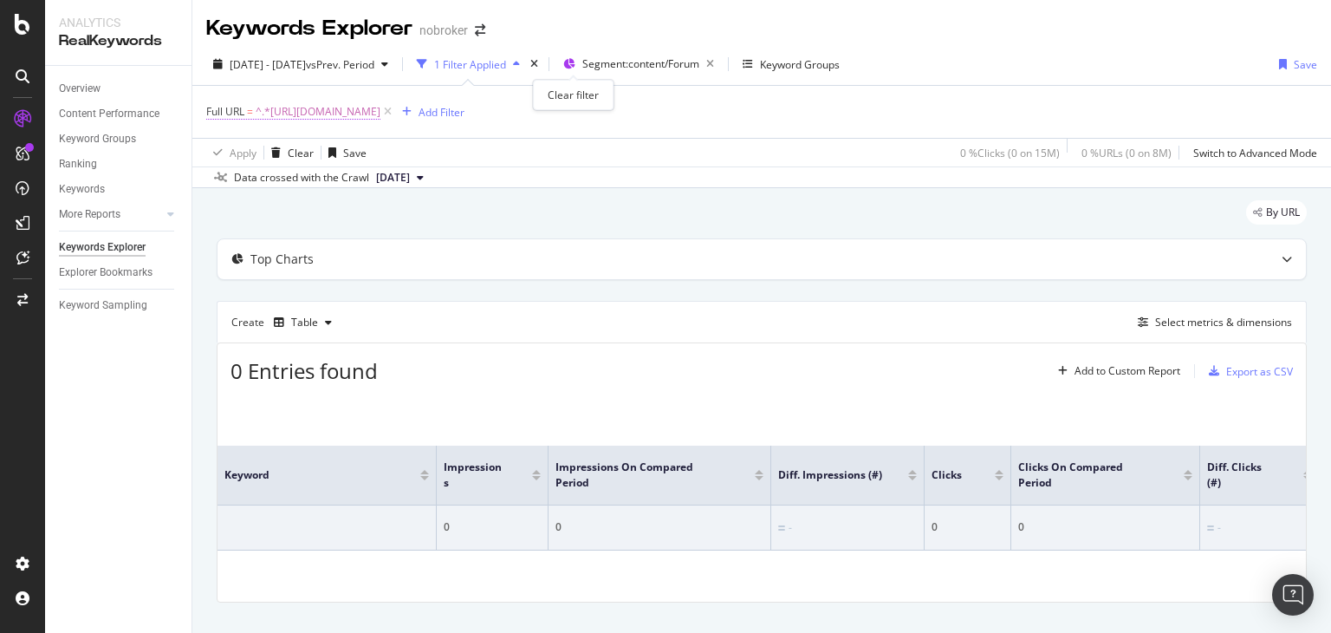
click at [380, 112] on span "^.*[URL][DOMAIN_NAME]" at bounding box center [318, 112] width 125 height 24
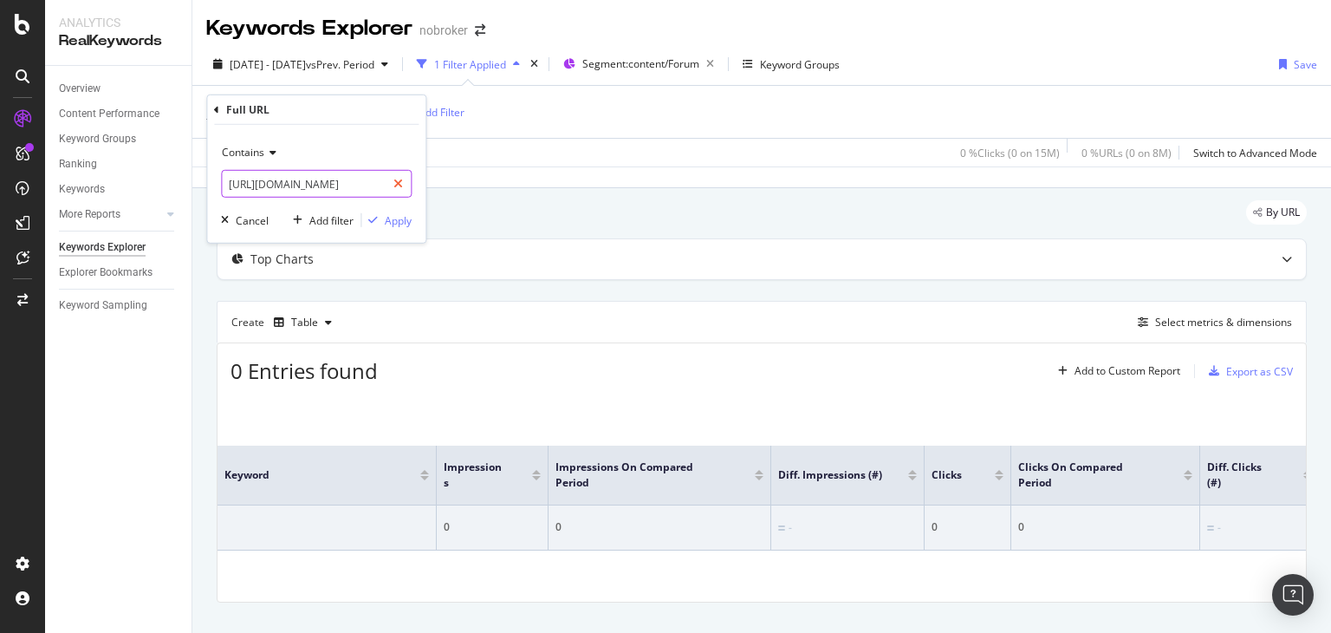
click at [394, 182] on icon at bounding box center [398, 184] width 10 height 12
click at [347, 184] on input "text" at bounding box center [316, 184] width 189 height 28
paste input "[URL][DOMAIN_NAME]"
type input "[URL][DOMAIN_NAME]"
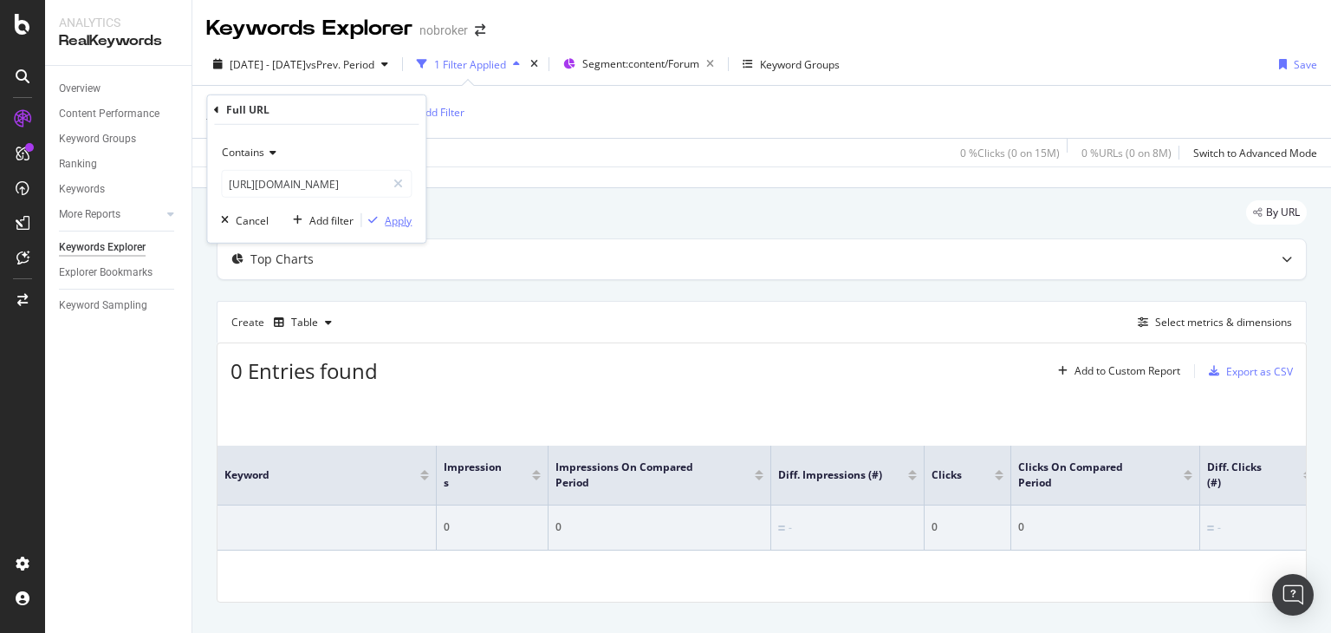
scroll to position [0, 0]
click at [402, 218] on div "Apply" at bounding box center [398, 219] width 27 height 15
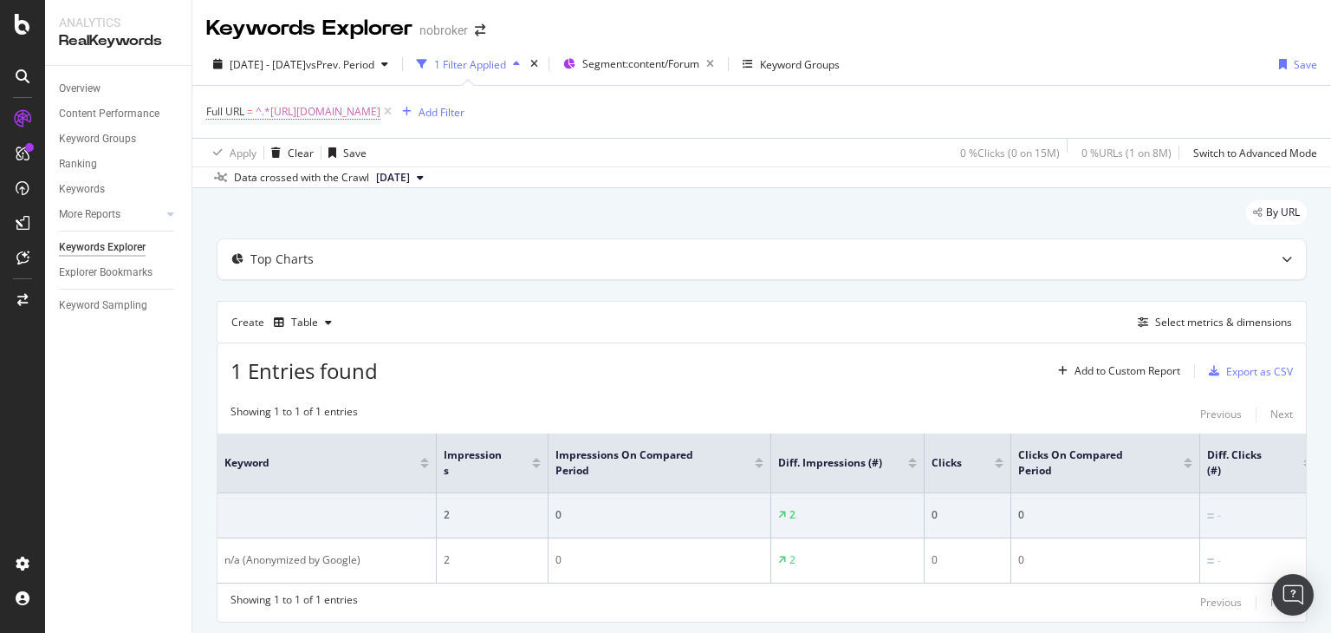
click at [378, 108] on span "^.*[URL][DOMAIN_NAME]" at bounding box center [318, 112] width 125 height 24
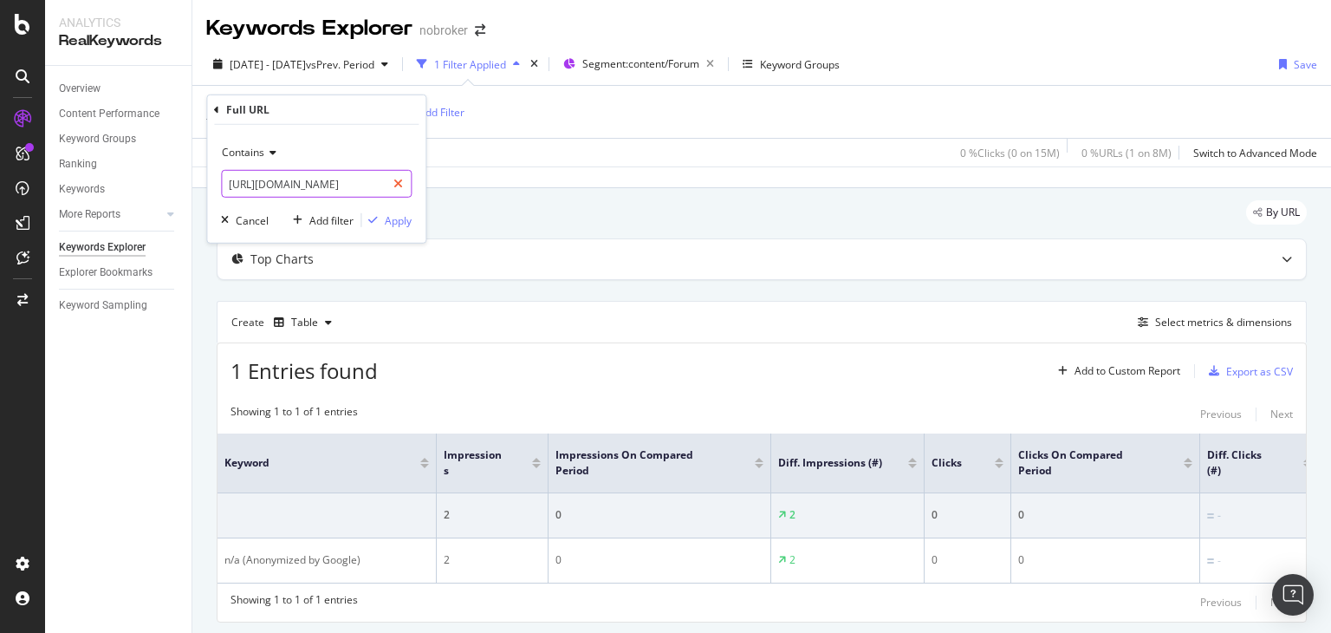
click at [398, 173] on div at bounding box center [398, 184] width 25 height 28
click at [341, 185] on input "text" at bounding box center [316, 184] width 189 height 28
paste input "[URL][DOMAIN_NAME]"
type input "[URL][DOMAIN_NAME]"
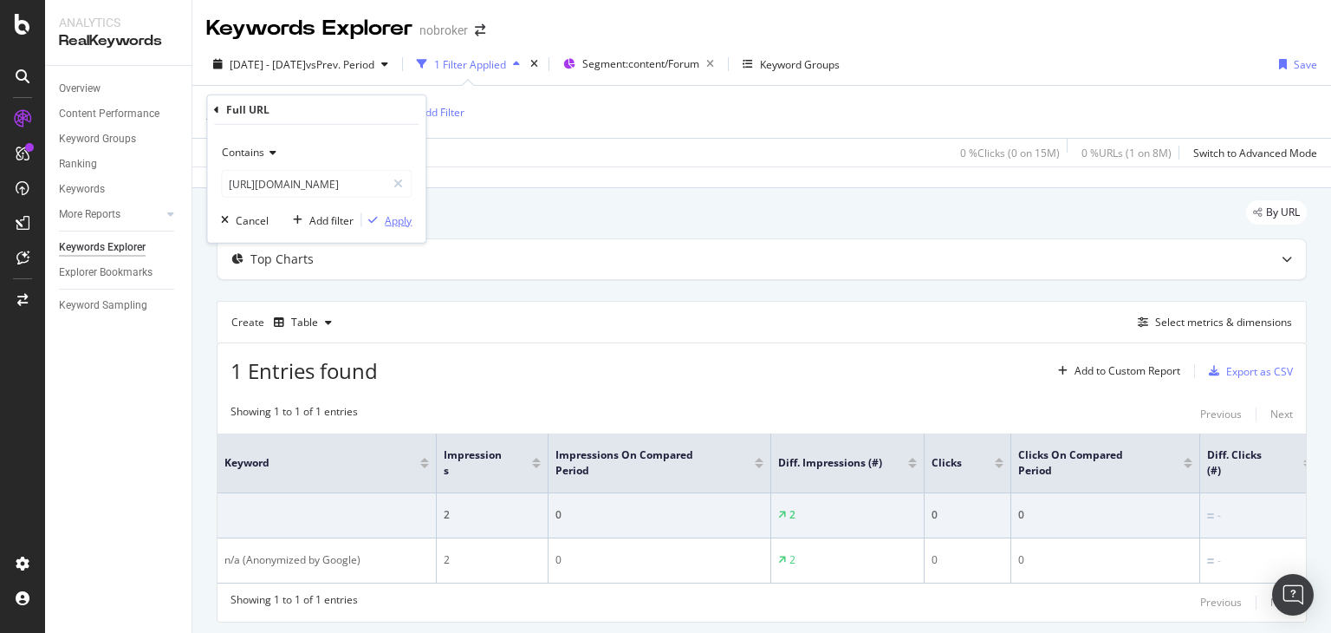
scroll to position [0, 0]
click at [394, 219] on div "Apply" at bounding box center [398, 219] width 27 height 15
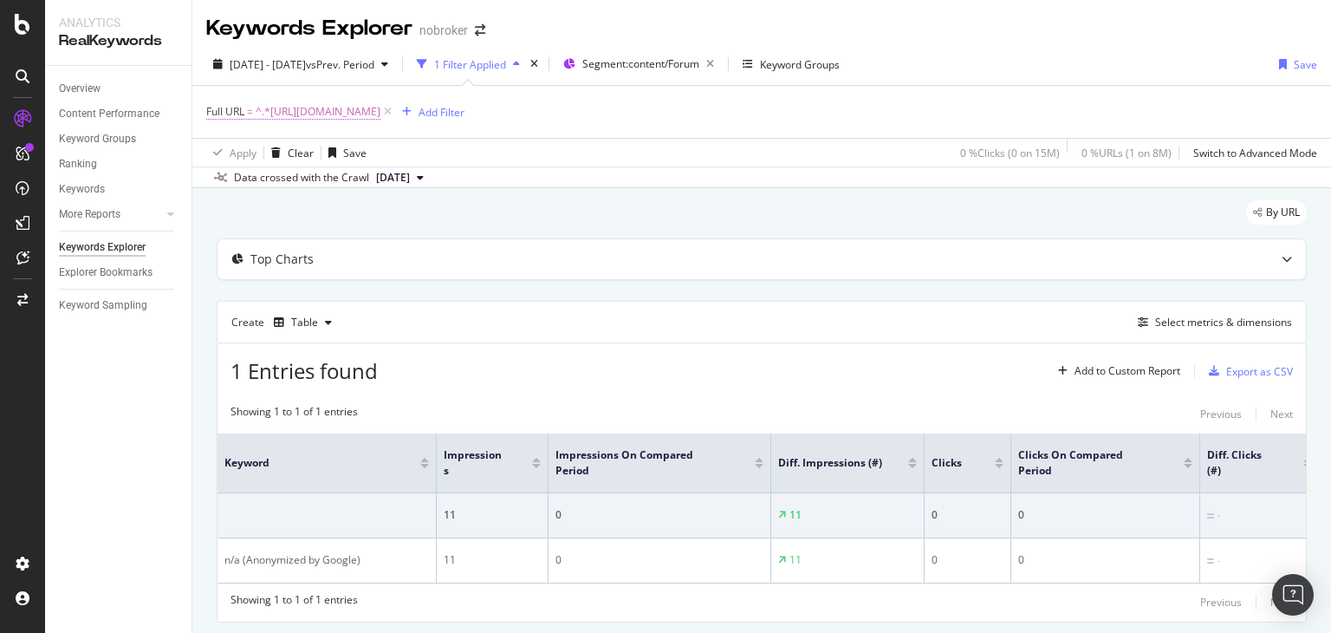
click at [380, 108] on span "^.*[URL][DOMAIN_NAME]" at bounding box center [318, 112] width 125 height 24
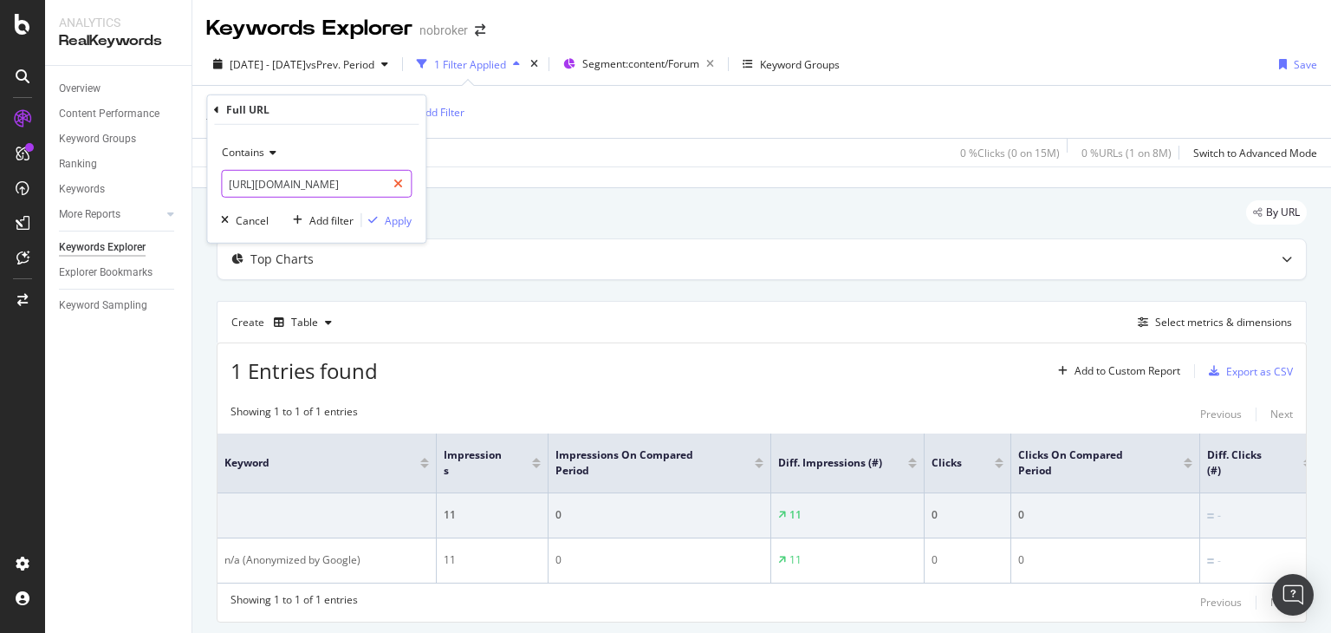
click at [402, 185] on icon at bounding box center [398, 184] width 10 height 12
click at [354, 185] on input "text" at bounding box center [316, 184] width 189 height 28
paste input "[URL][DOMAIN_NAME]"
type input "[URL][DOMAIN_NAME]"
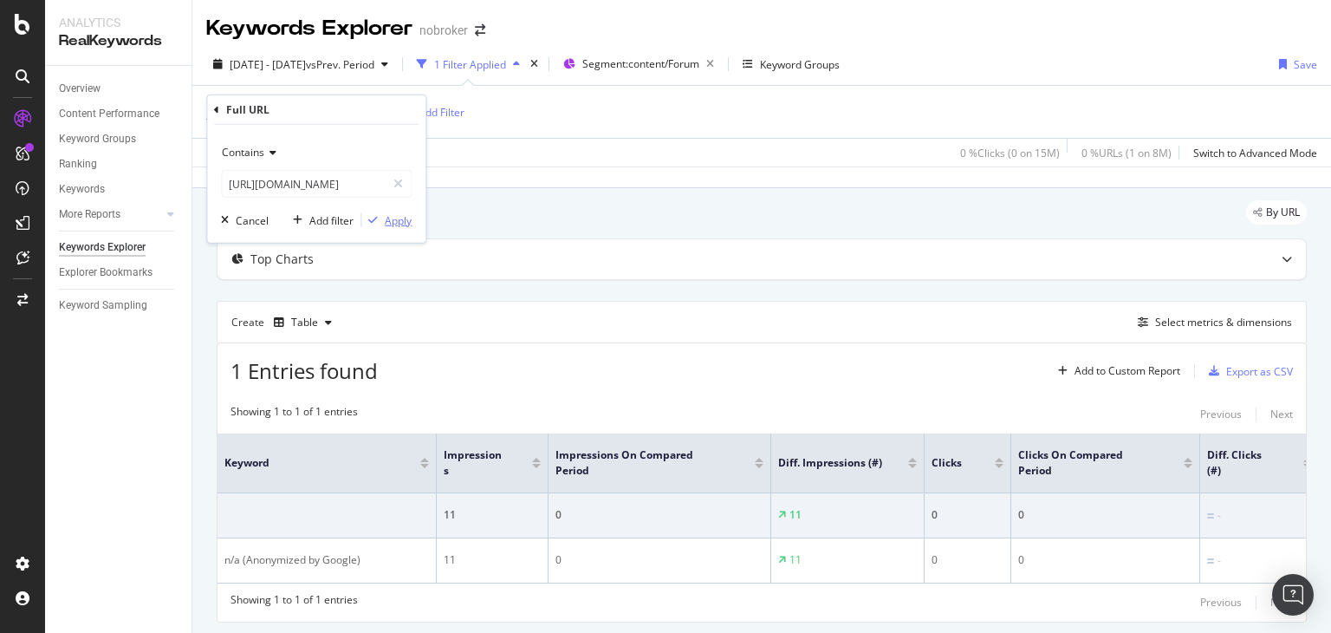
scroll to position [0, 0]
click at [398, 224] on div "Apply" at bounding box center [398, 219] width 27 height 15
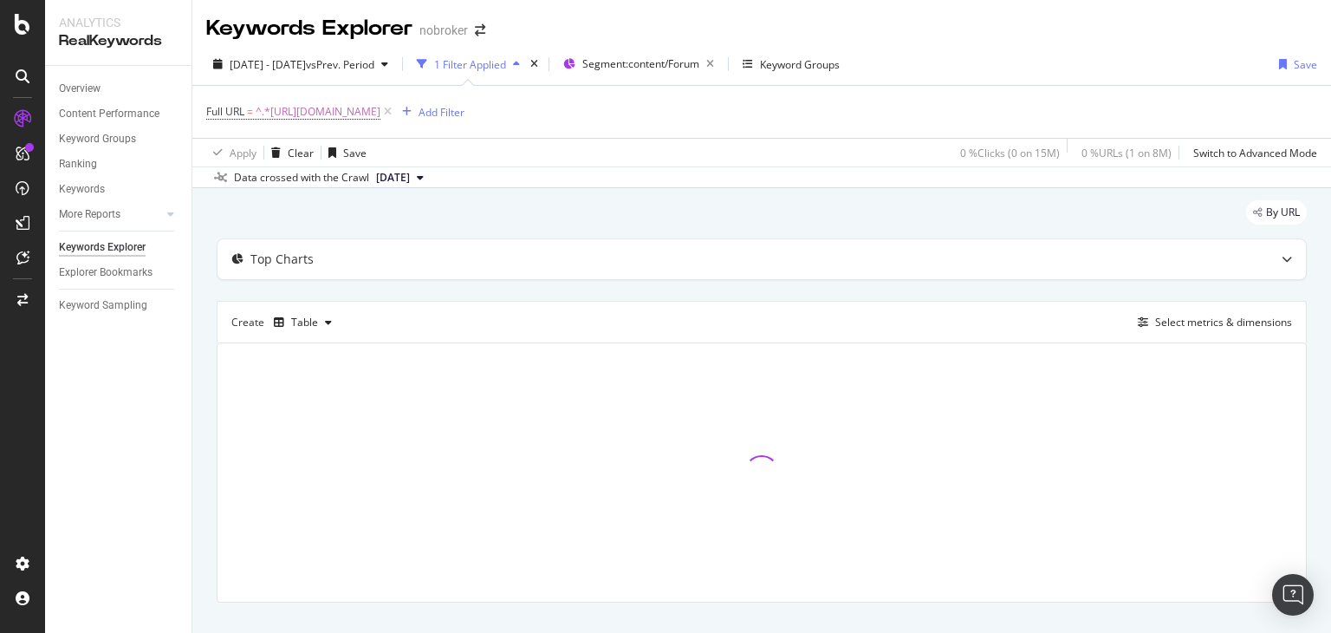
click at [431, 178] on button "[DATE]" at bounding box center [400, 177] width 62 height 21
click at [424, 174] on icon at bounding box center [420, 177] width 7 height 10
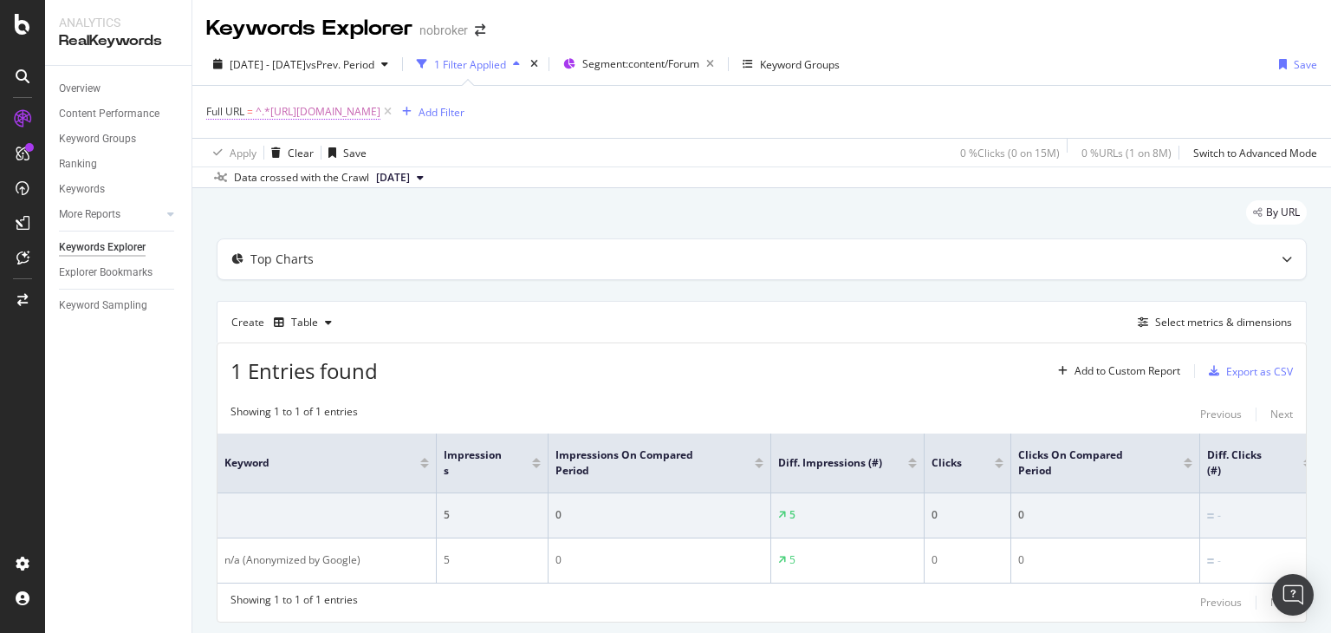
click at [380, 111] on span "^.*[URL][DOMAIN_NAME]" at bounding box center [318, 112] width 125 height 24
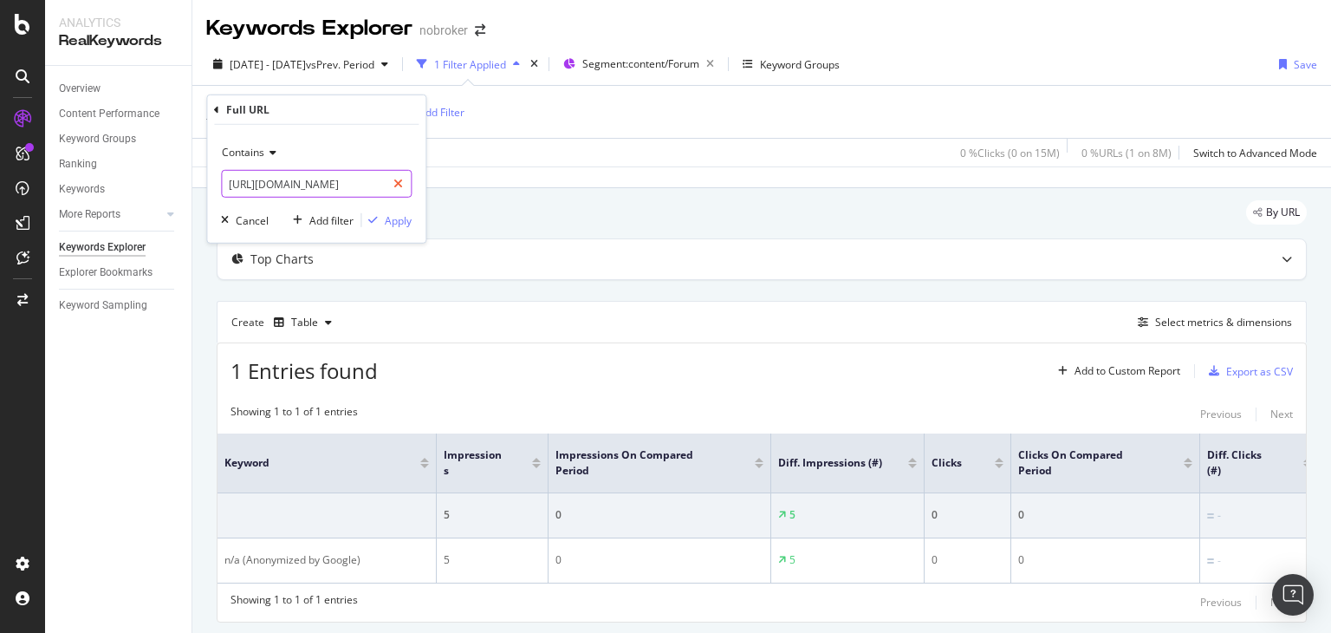
click at [395, 179] on icon at bounding box center [398, 184] width 10 height 12
click at [377, 184] on input "text" at bounding box center [316, 184] width 189 height 28
paste input "[URL][DOMAIN_NAME]"
type input "[URL][DOMAIN_NAME]"
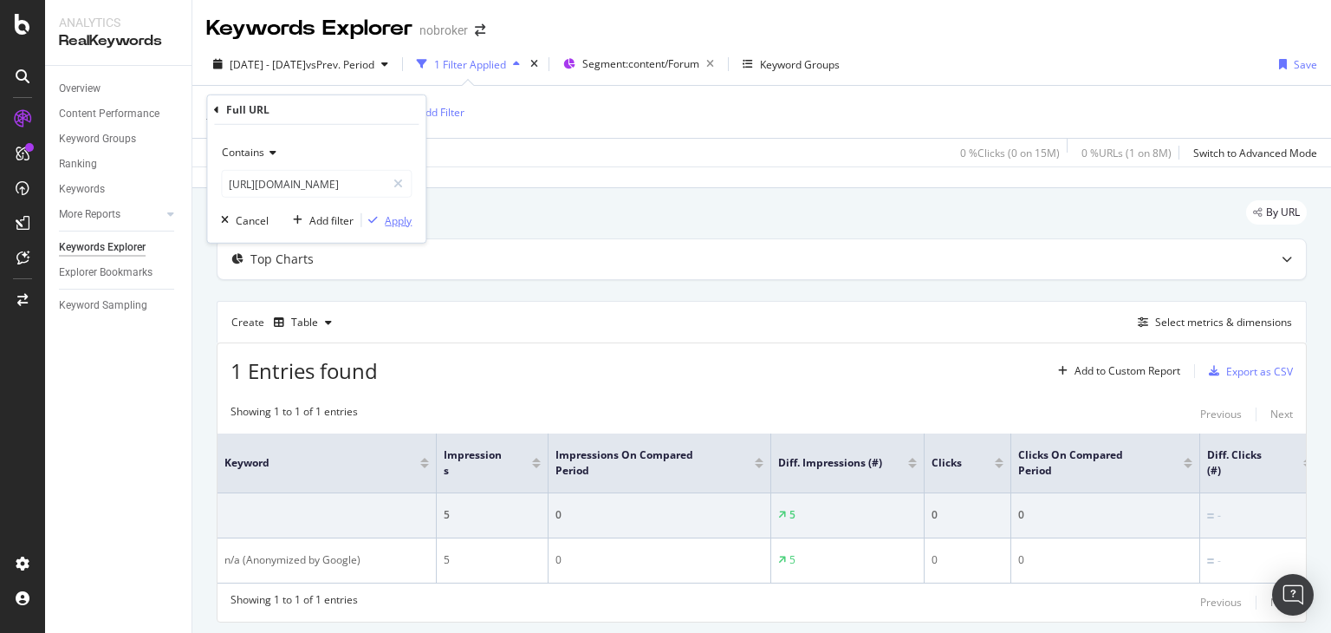
scroll to position [0, 0]
click at [402, 225] on div "Apply" at bounding box center [398, 219] width 27 height 15
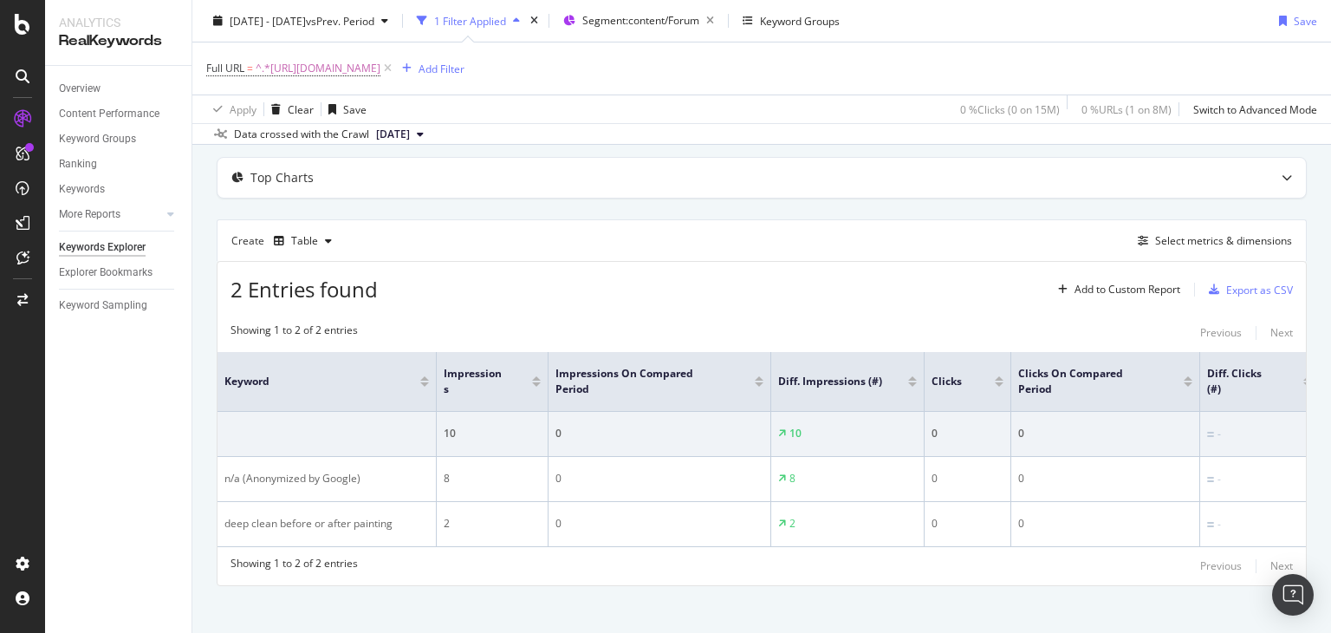
scroll to position [87, 0]
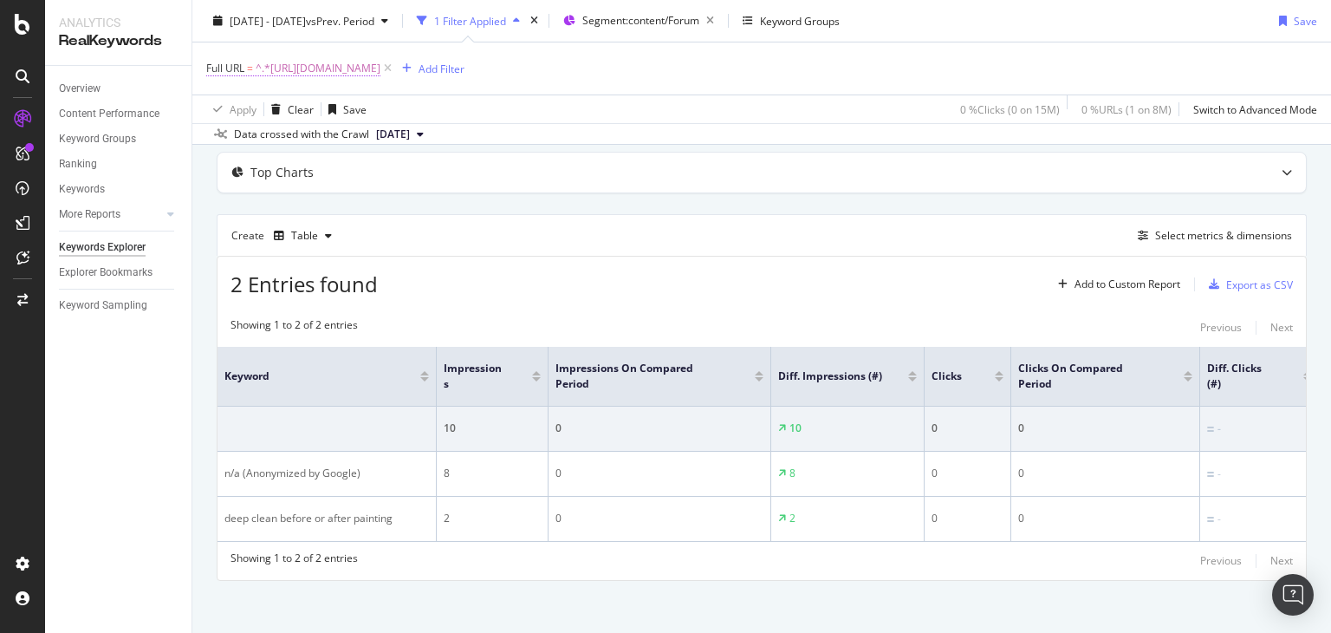
click at [380, 60] on span "^.*[URL][DOMAIN_NAME]" at bounding box center [318, 68] width 125 height 24
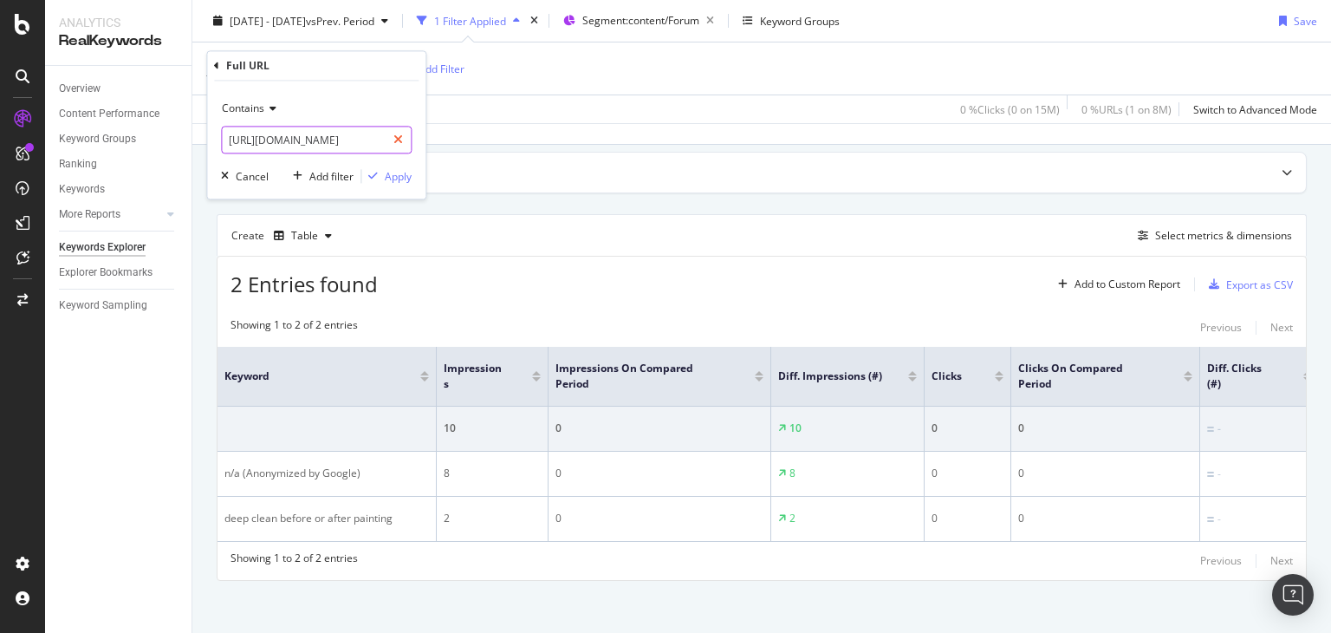
drag, startPoint x: 402, startPoint y: 139, endPoint x: 369, endPoint y: 140, distance: 32.9
click at [401, 139] on icon at bounding box center [398, 140] width 10 height 12
click at [364, 140] on input "text" at bounding box center [316, 141] width 189 height 28
paste input "[URL][DOMAIN_NAME]"
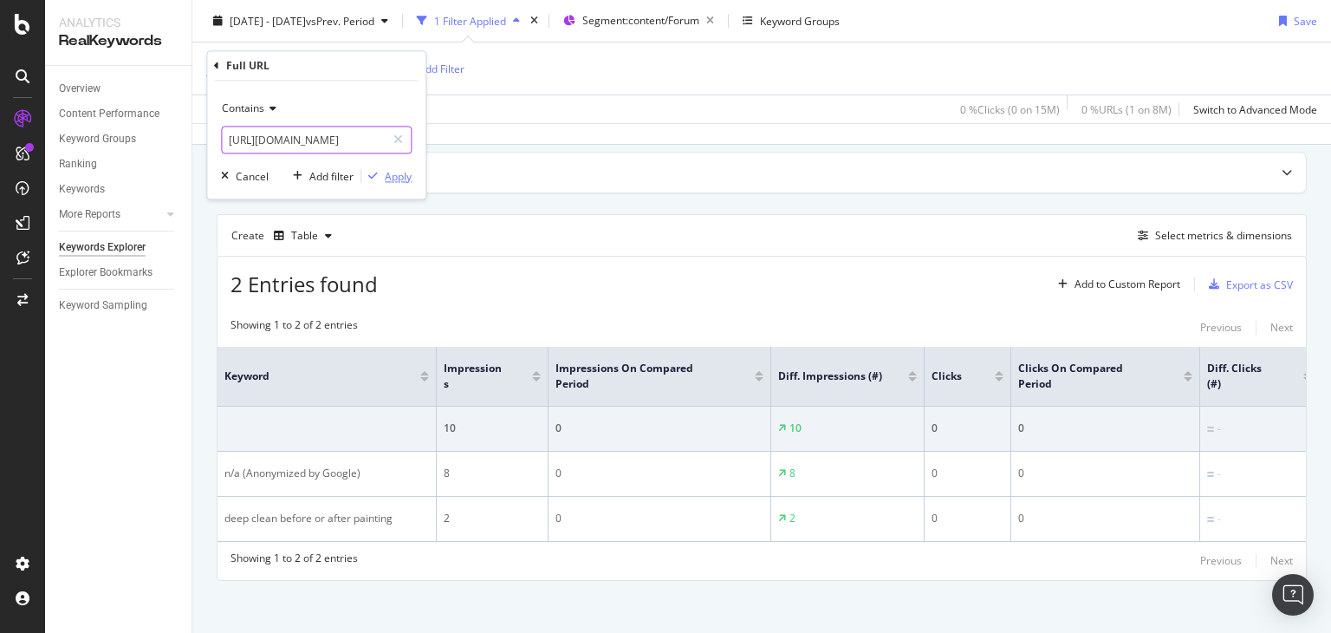
type input "[URL][DOMAIN_NAME]"
click at [398, 178] on div "Apply" at bounding box center [398, 176] width 27 height 15
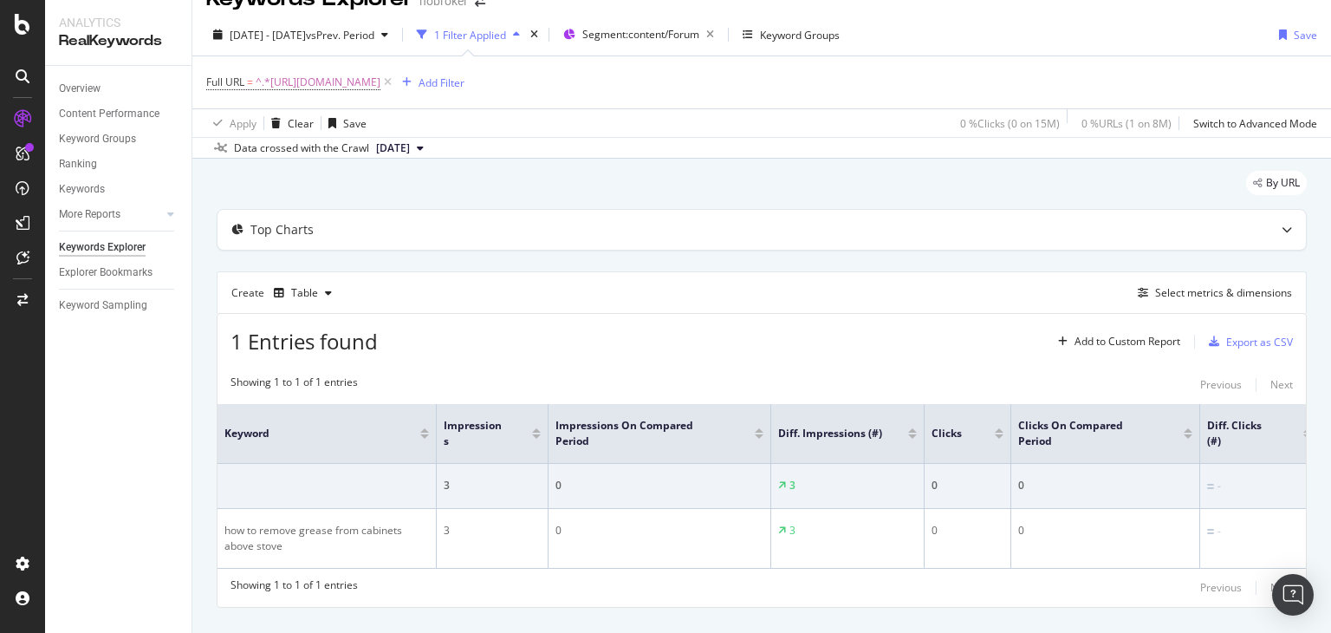
scroll to position [76, 0]
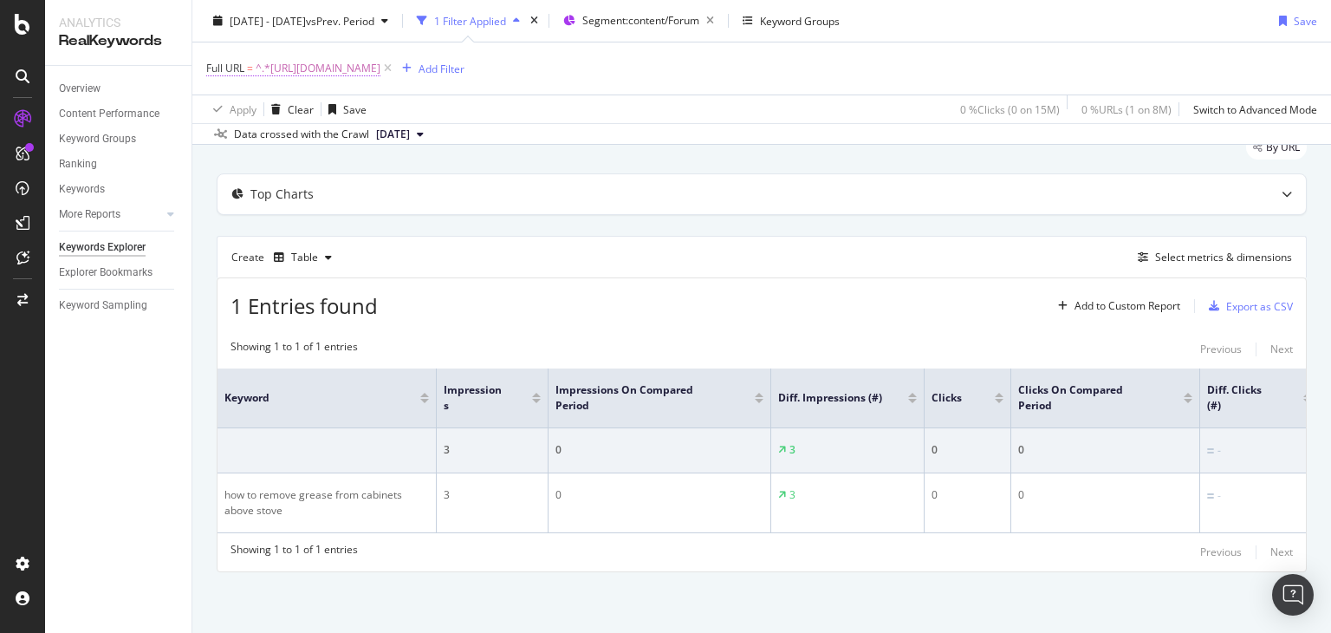
click at [380, 68] on span "^.*[URL][DOMAIN_NAME]" at bounding box center [318, 68] width 125 height 24
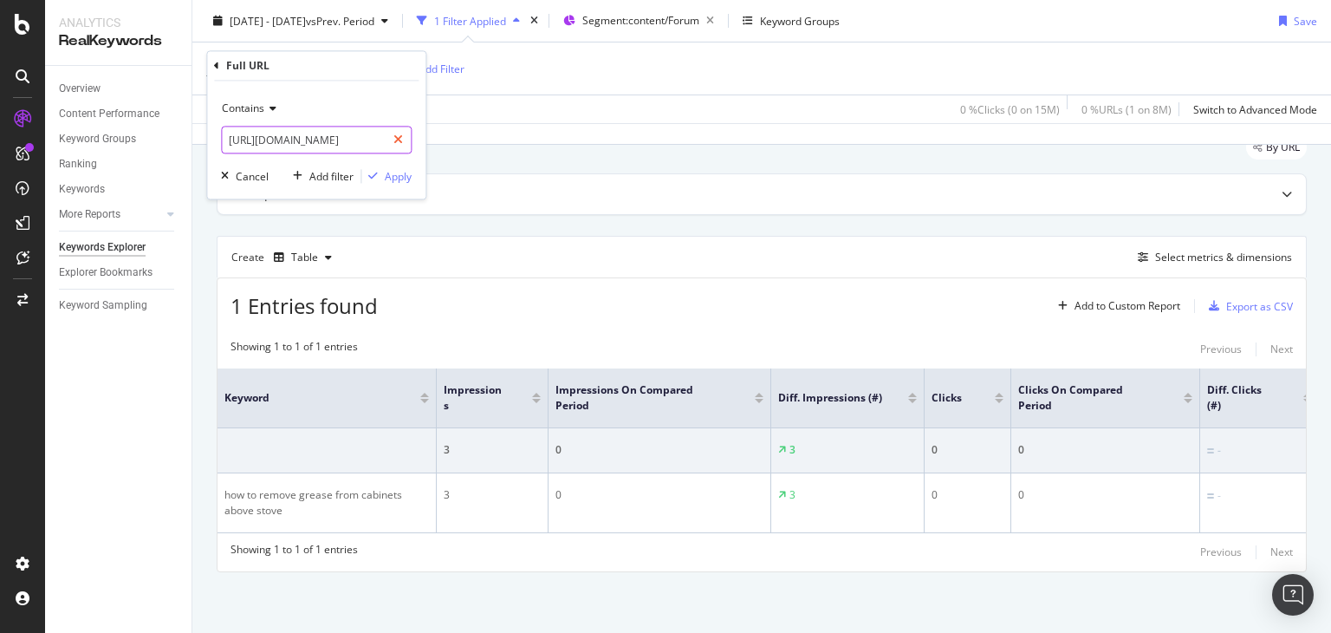
click at [392, 143] on div at bounding box center [398, 141] width 25 height 28
click at [358, 143] on input "text" at bounding box center [316, 141] width 189 height 28
paste input "[URL][DOMAIN_NAME]"
type input "[URL][DOMAIN_NAME]"
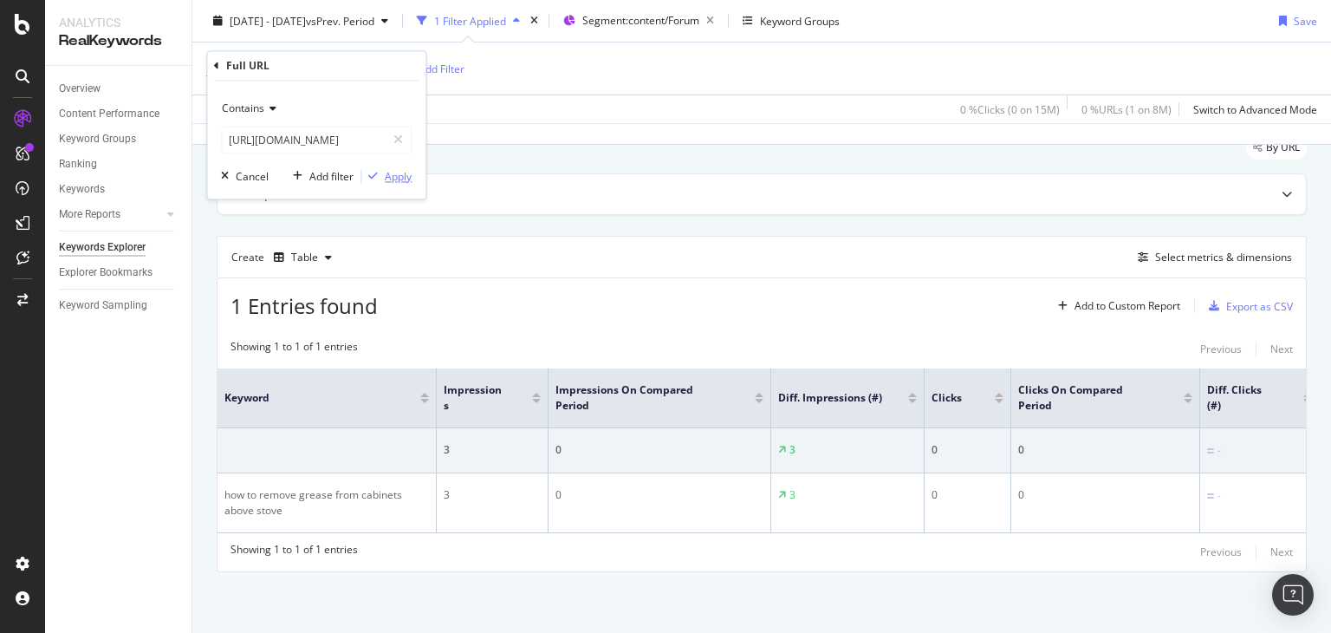
scroll to position [0, 0]
click at [391, 174] on div "Apply" at bounding box center [398, 176] width 27 height 15
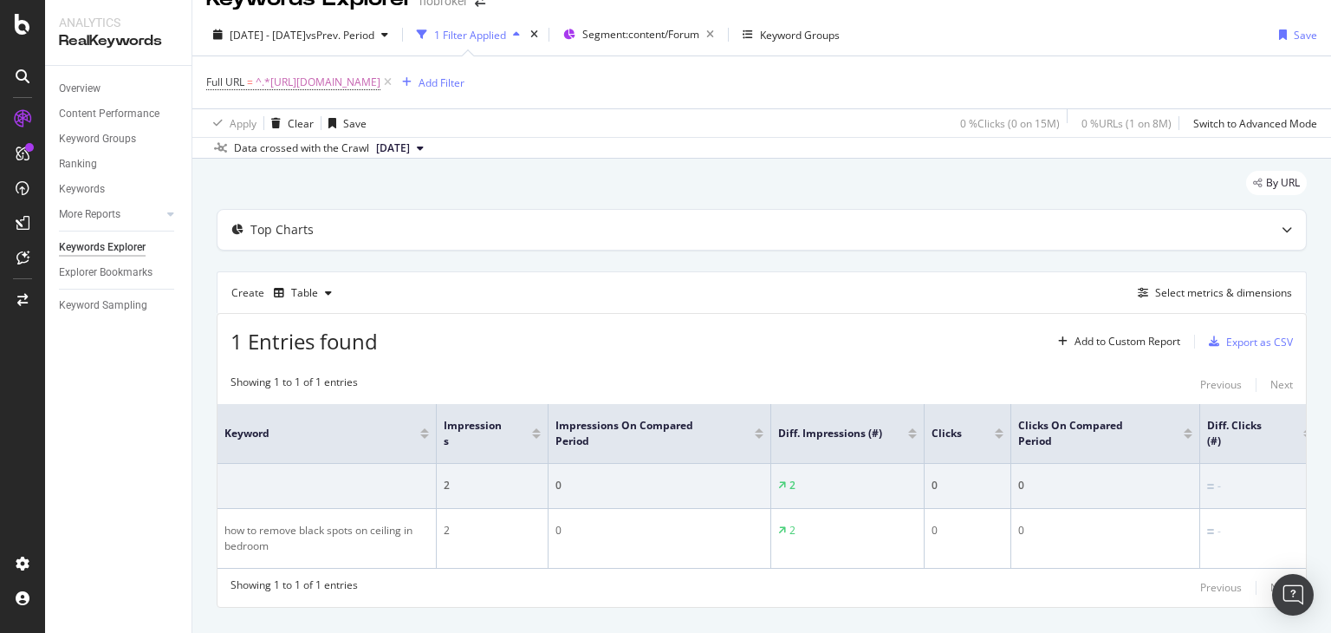
scroll to position [76, 0]
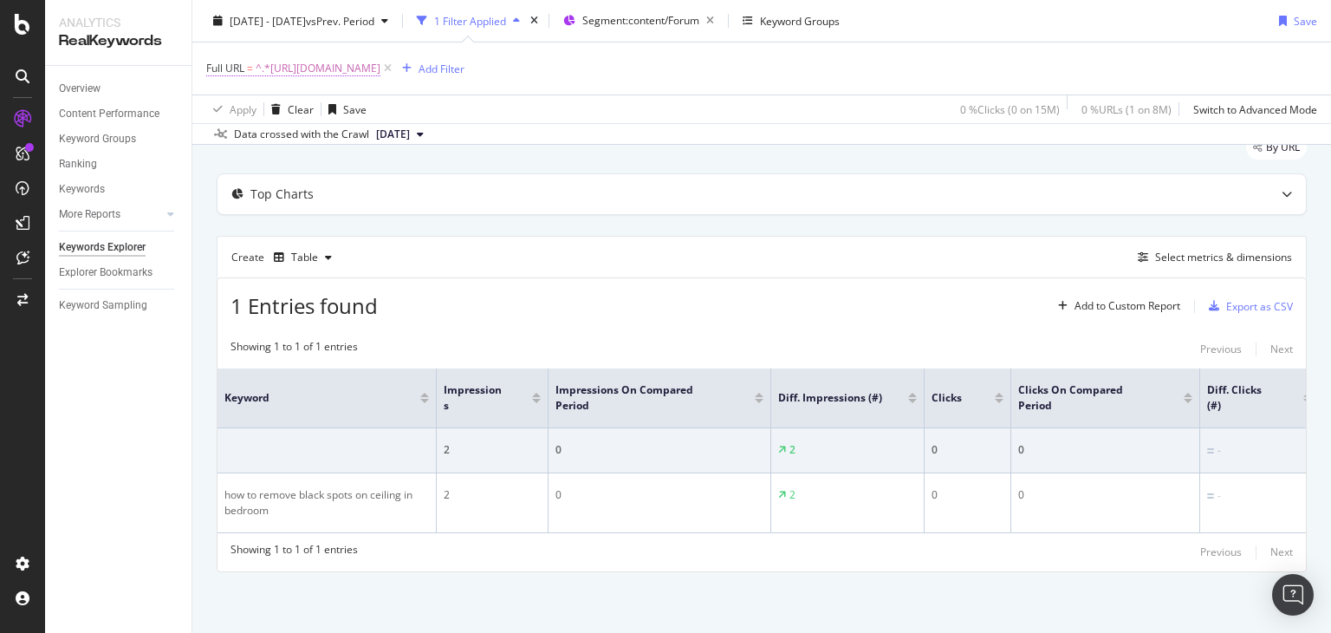
click at [380, 71] on span "^.*[URL][DOMAIN_NAME]" at bounding box center [318, 68] width 125 height 24
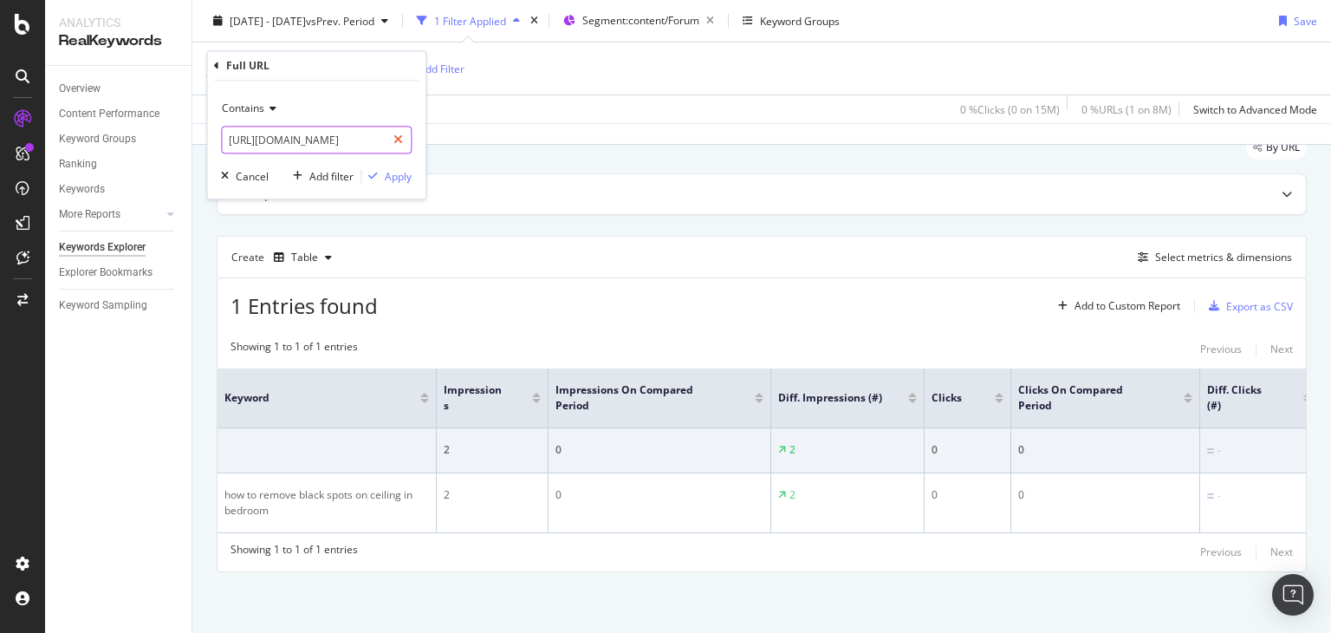
click at [393, 140] on div at bounding box center [398, 141] width 25 height 28
click at [357, 140] on input "text" at bounding box center [316, 141] width 189 height 28
paste input "[URL][DOMAIN_NAME]"
type input "[URL][DOMAIN_NAME]"
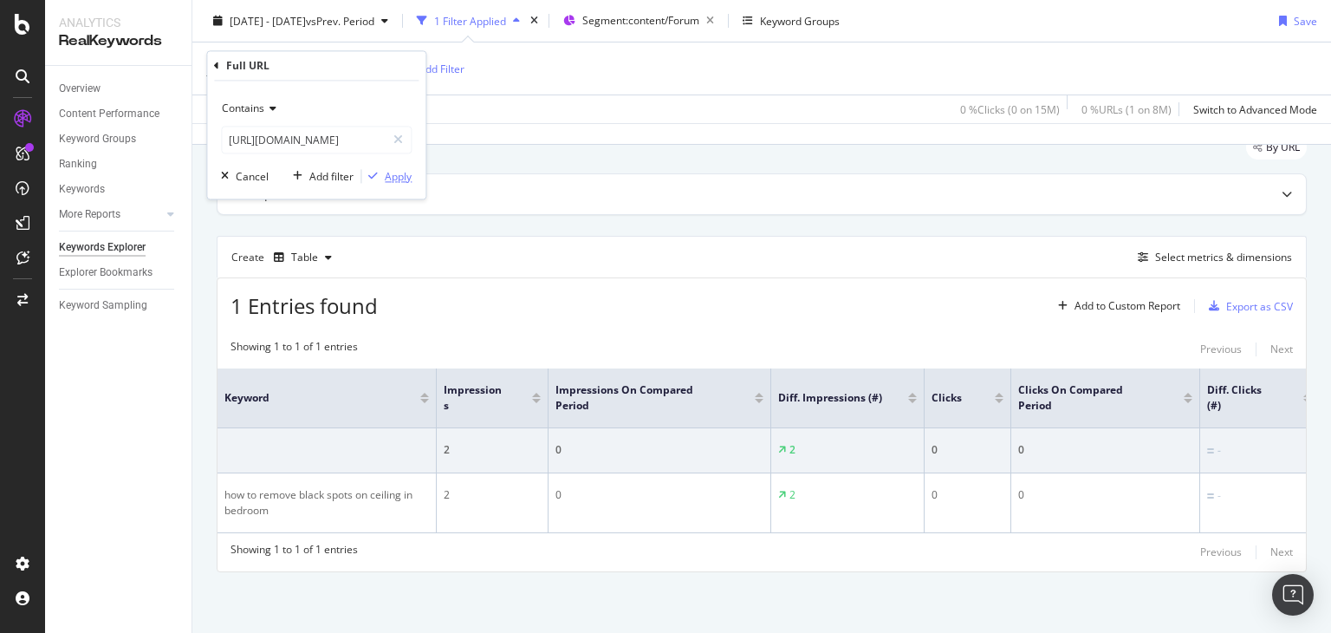
click at [385, 174] on div "Apply" at bounding box center [398, 176] width 27 height 15
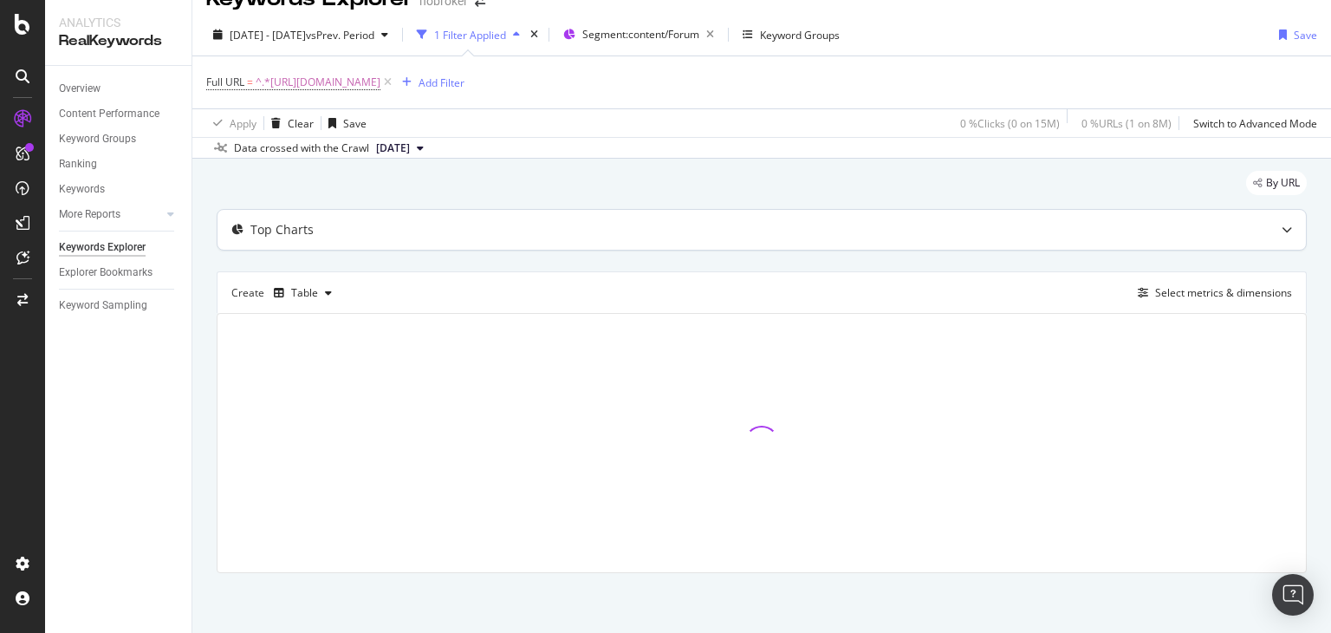
scroll to position [76, 0]
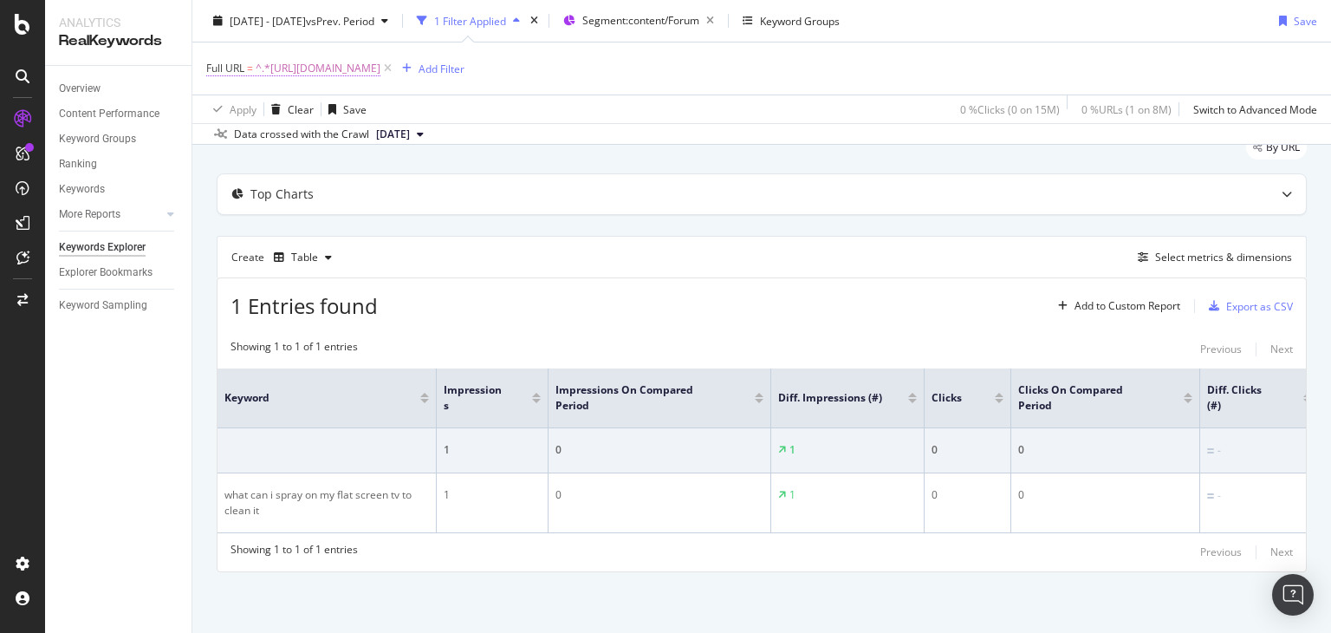
click at [380, 66] on span "^.*[URL][DOMAIN_NAME]" at bounding box center [318, 68] width 125 height 24
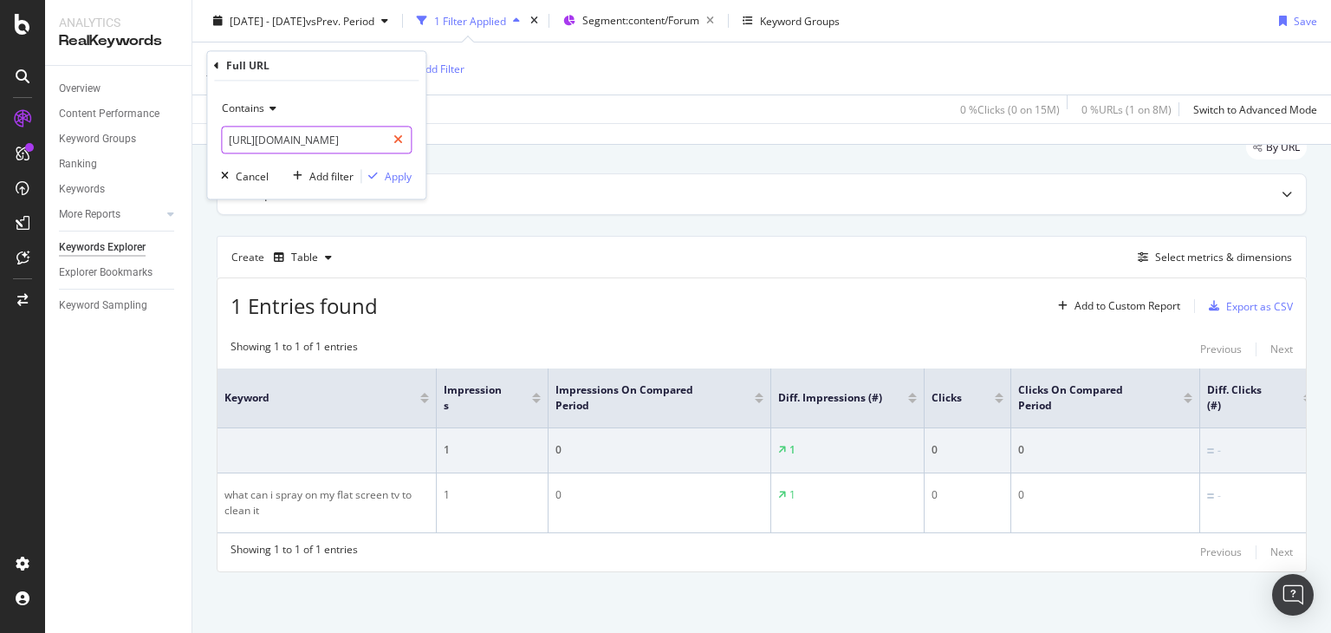
click at [399, 144] on icon at bounding box center [398, 140] width 10 height 12
click at [341, 141] on input "text" at bounding box center [316, 141] width 189 height 28
paste input "[URL][DOMAIN_NAME]"
type input "[URL][DOMAIN_NAME]"
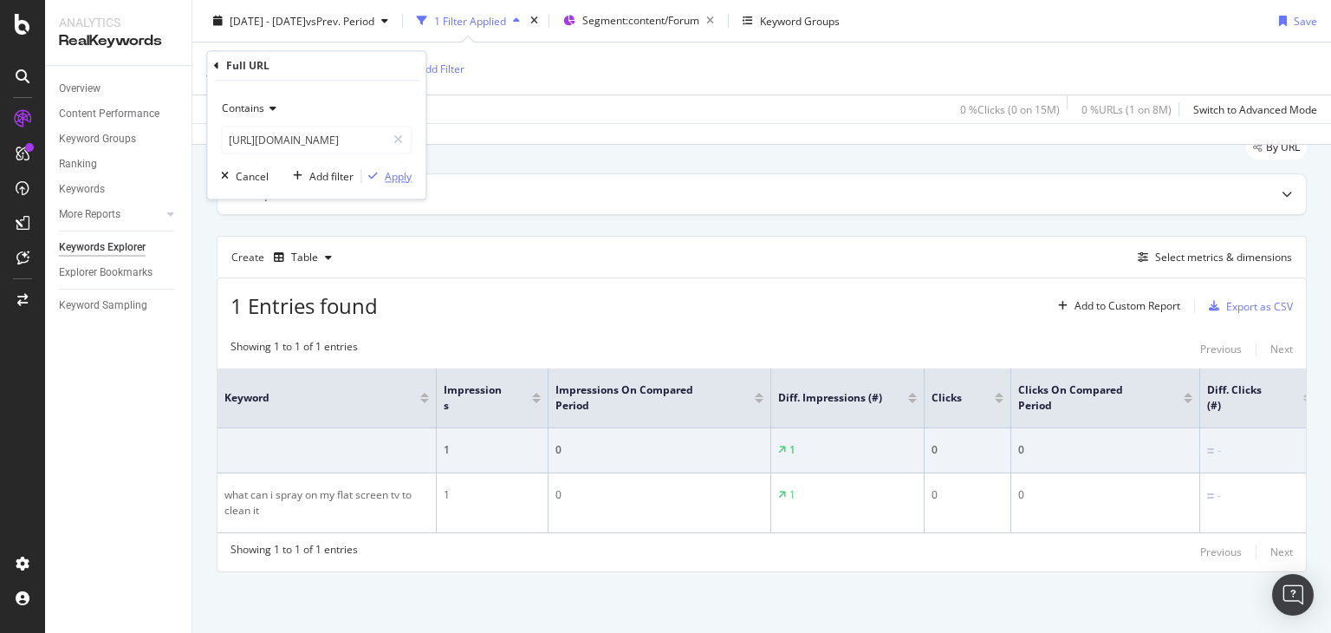
scroll to position [0, 0]
click at [381, 177] on div "button" at bounding box center [372, 177] width 23 height 10
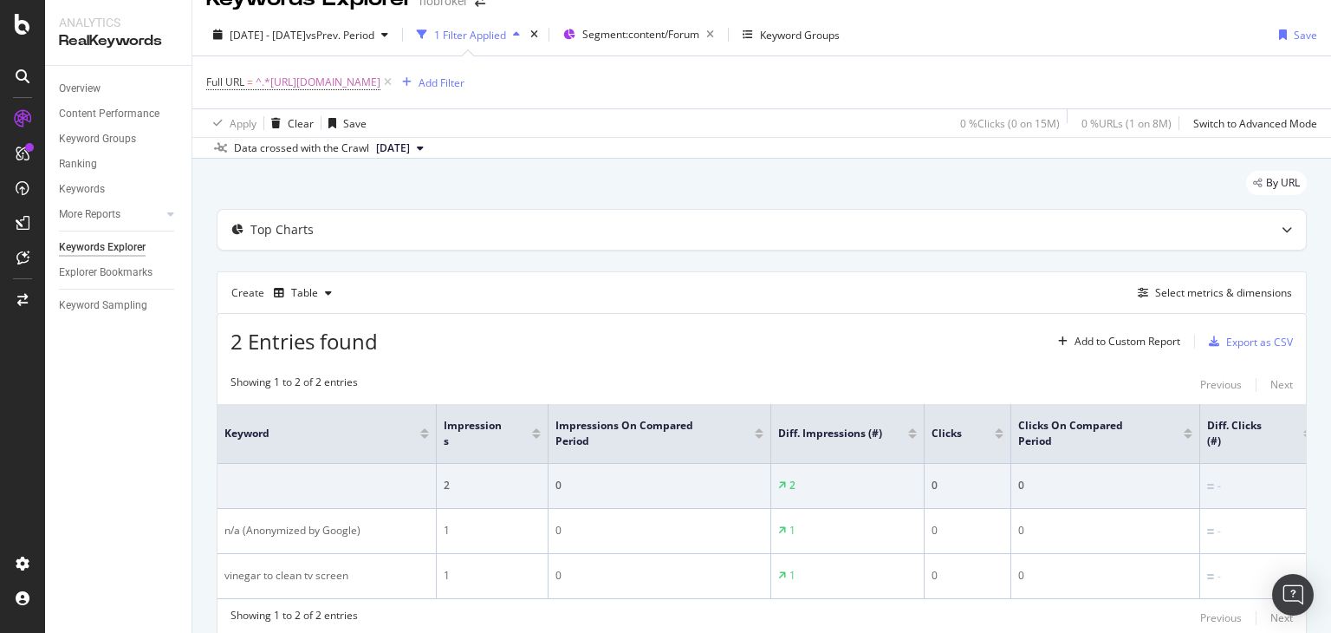
scroll to position [87, 0]
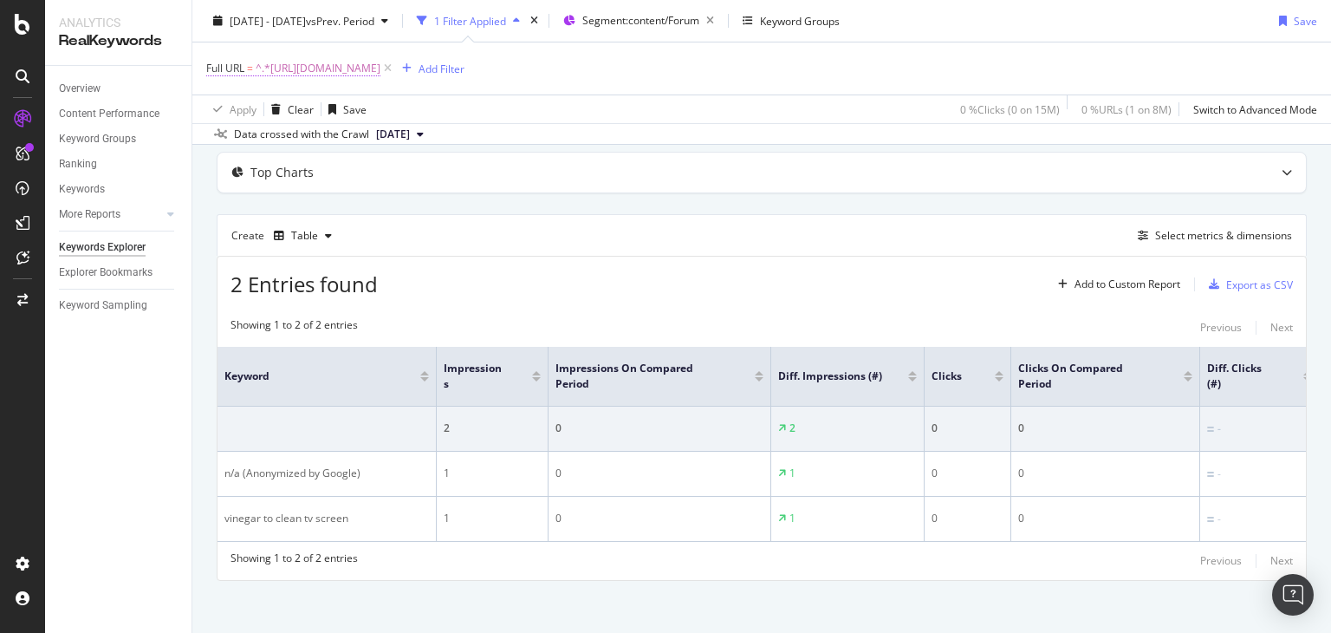
click at [380, 59] on span "^.*[URL][DOMAIN_NAME]" at bounding box center [318, 68] width 125 height 24
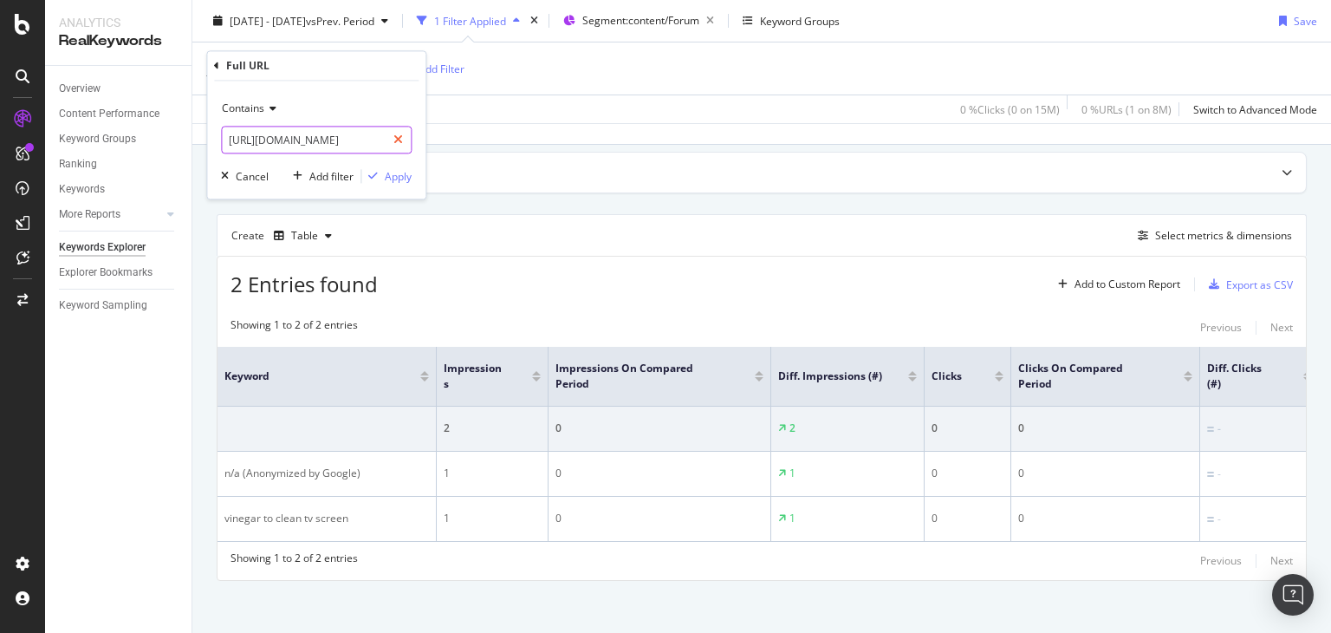
click at [405, 133] on div at bounding box center [398, 141] width 25 height 28
click at [351, 136] on input "text" at bounding box center [316, 141] width 189 height 28
paste input "[URL][DOMAIN_NAME]"
type input "[URL][DOMAIN_NAME]"
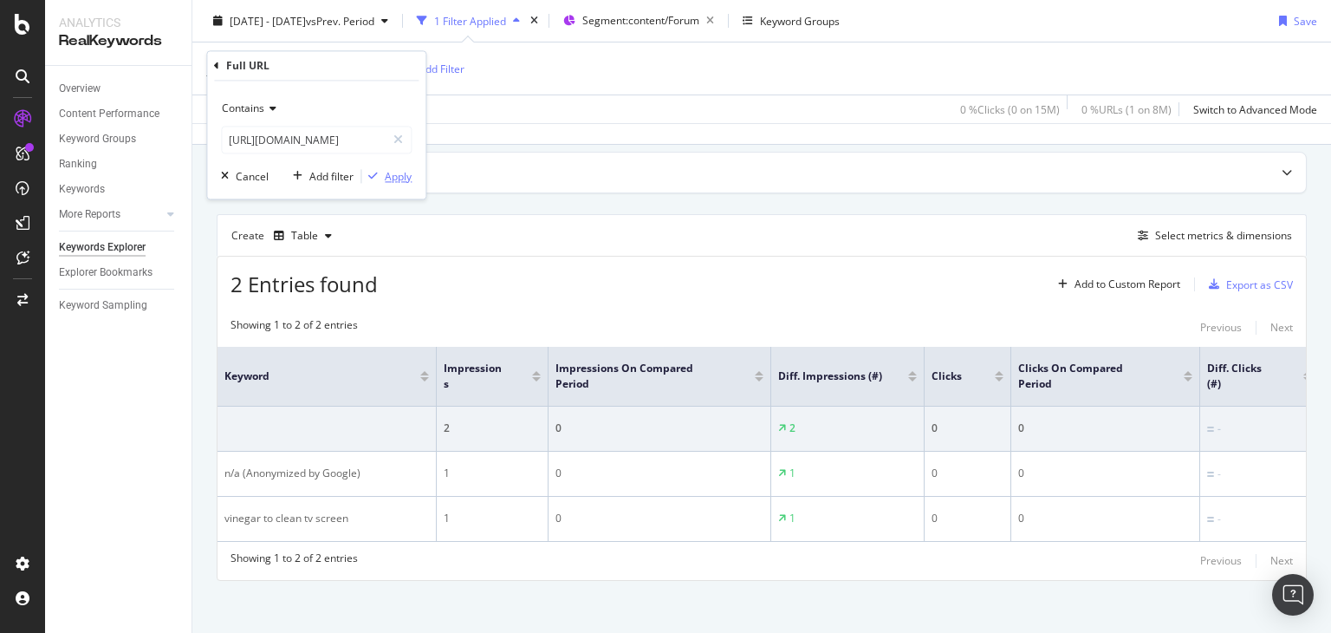
scroll to position [0, 0]
click at [387, 178] on div "Apply" at bounding box center [398, 176] width 27 height 15
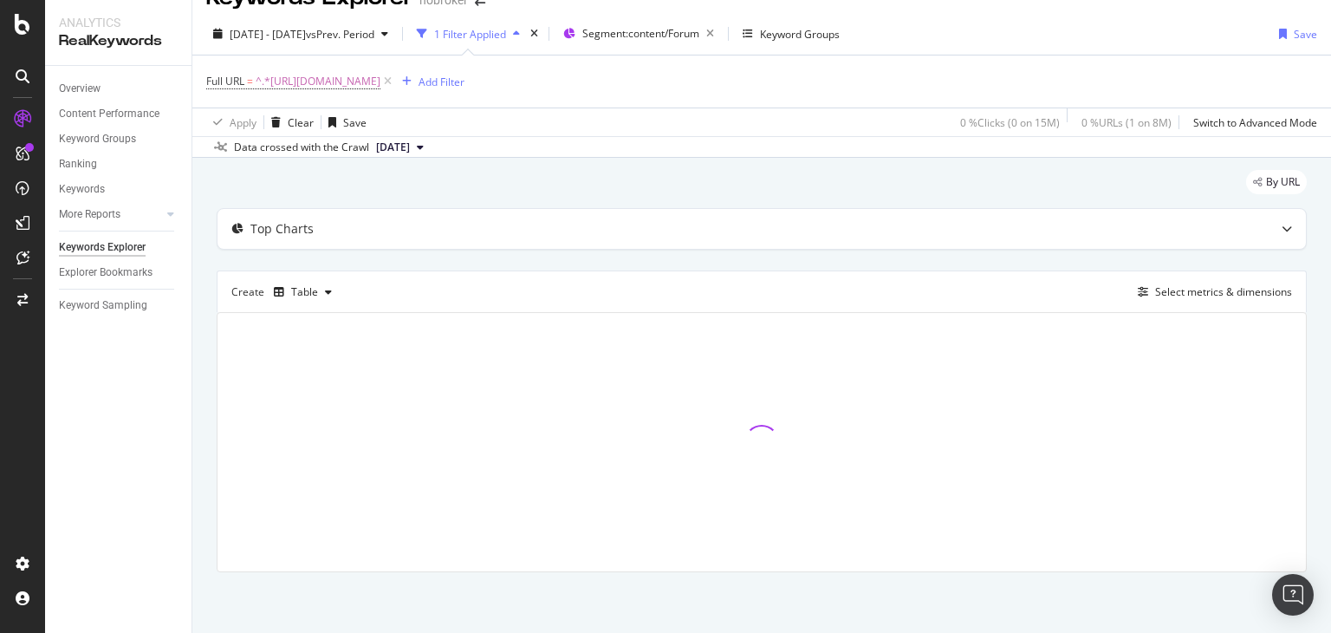
scroll to position [29, 0]
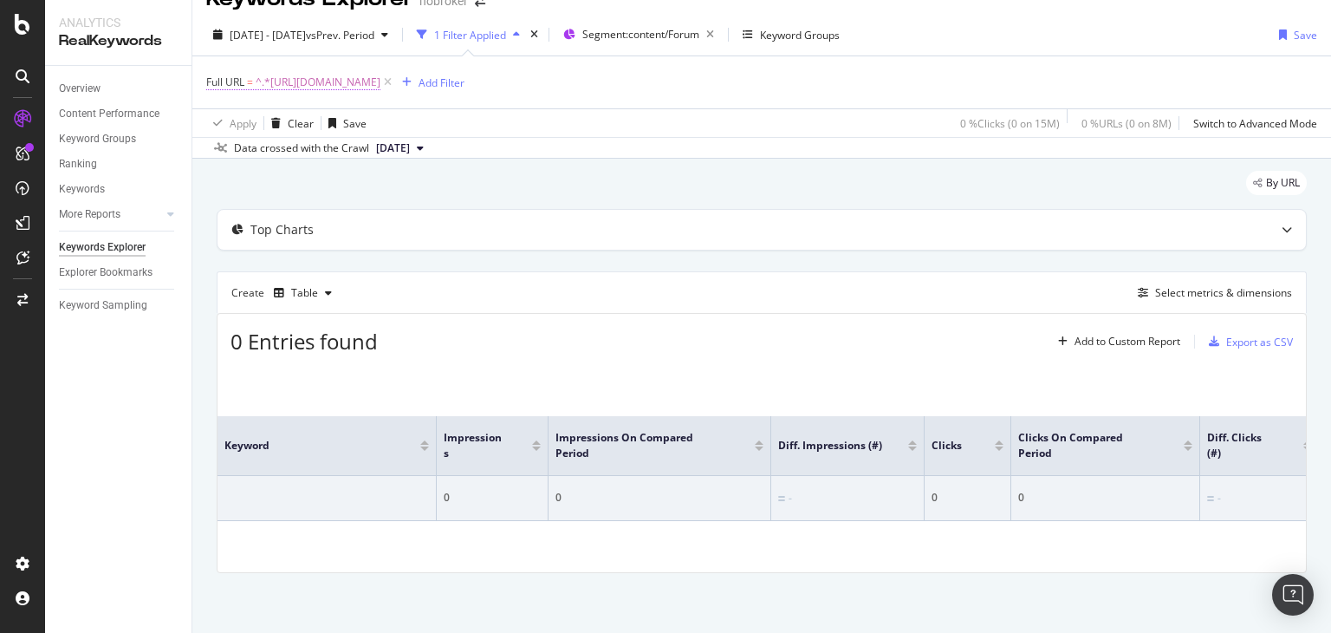
click at [380, 81] on span "^.*[URL][DOMAIN_NAME]" at bounding box center [318, 82] width 125 height 24
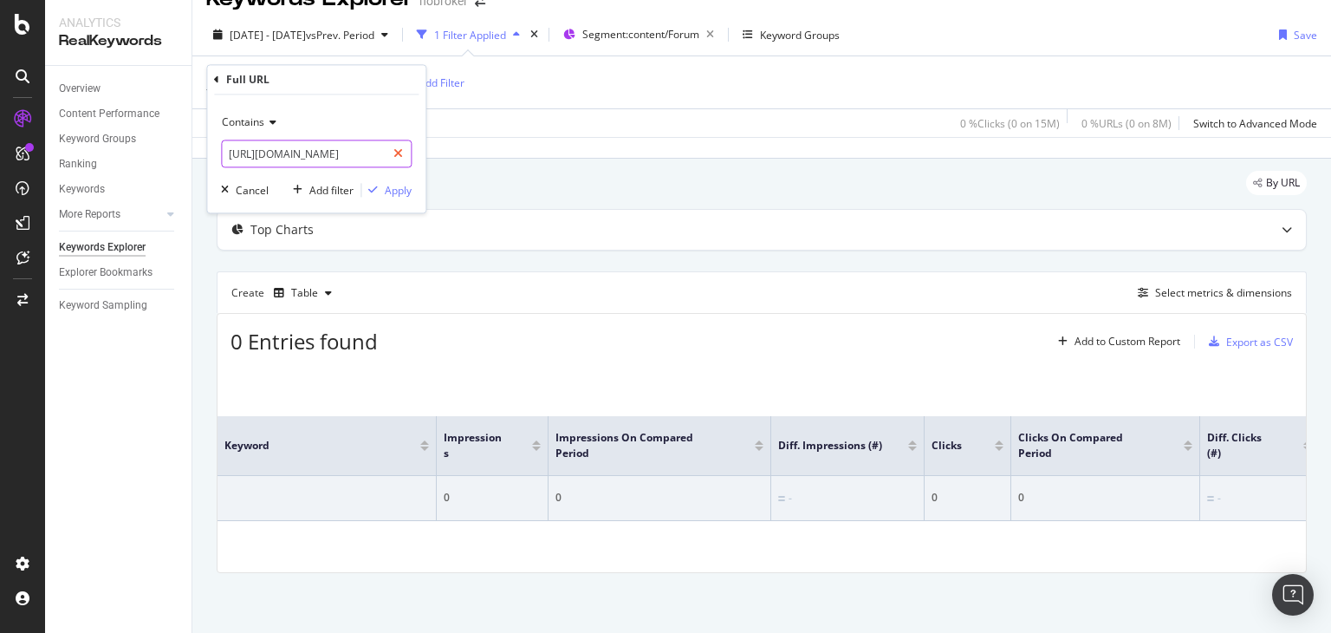
click at [393, 153] on div at bounding box center [398, 154] width 25 height 28
click at [347, 154] on input "text" at bounding box center [316, 154] width 189 height 28
paste input "[URL][DOMAIN_NAME]"
type input "[URL][DOMAIN_NAME]"
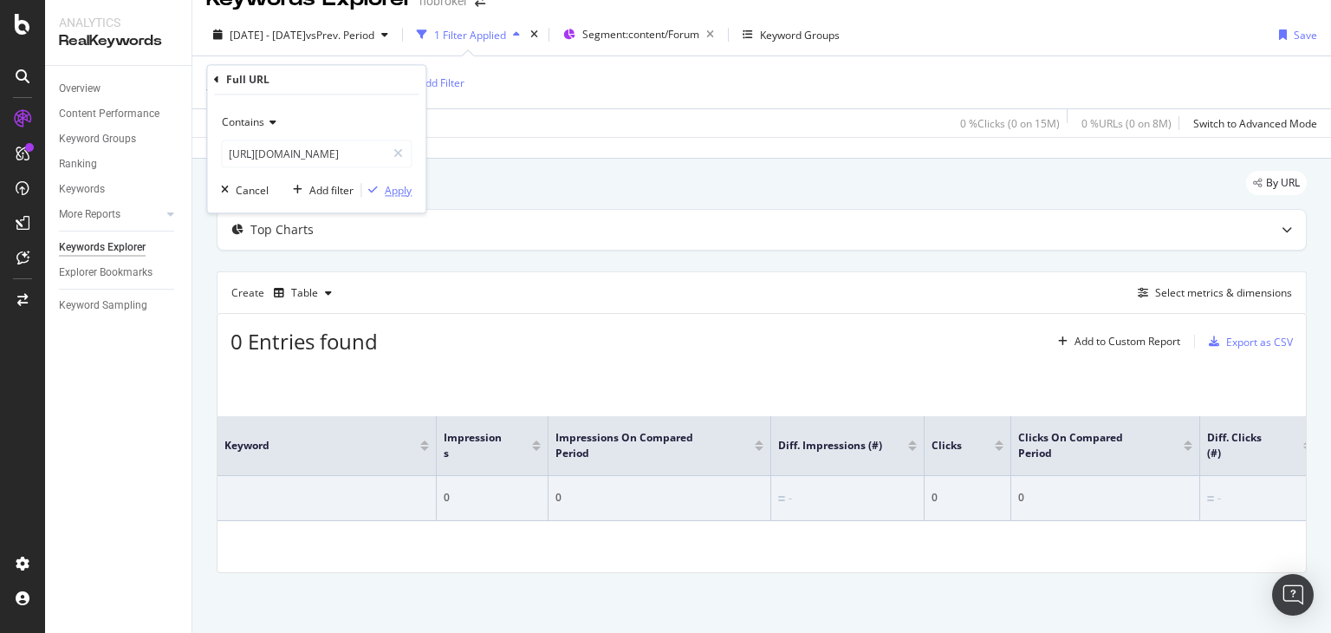
scroll to position [0, 0]
click at [398, 197] on div "Apply" at bounding box center [398, 190] width 27 height 15
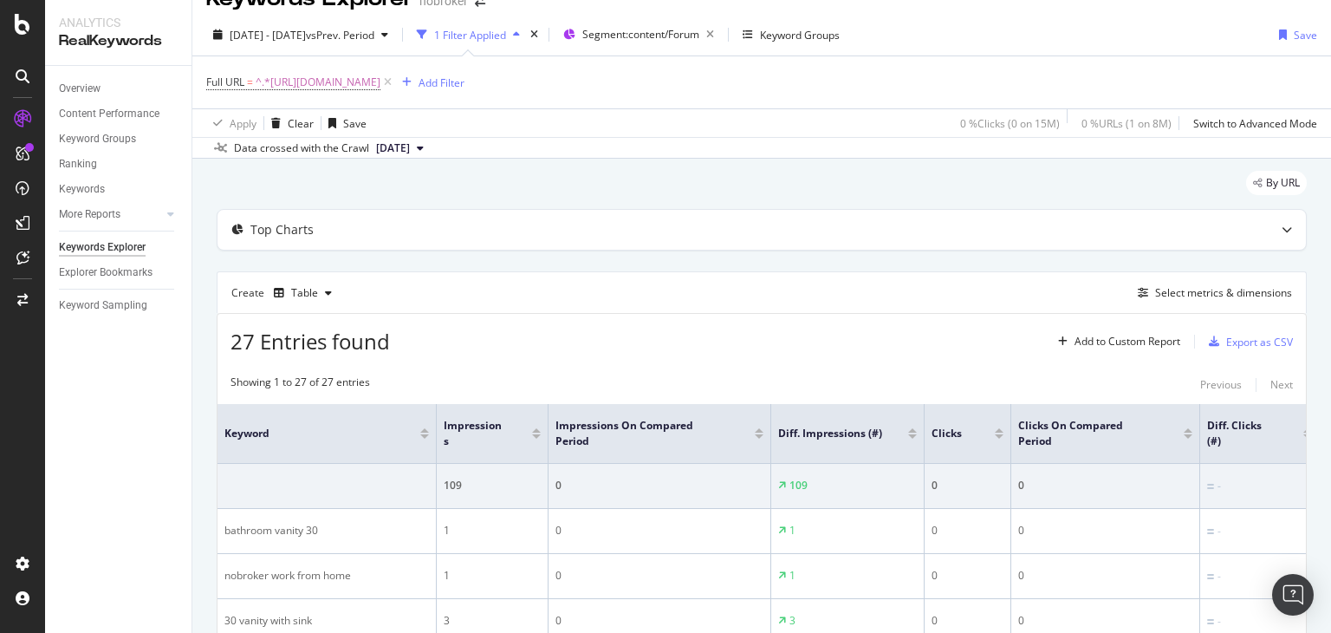
scroll to position [87, 0]
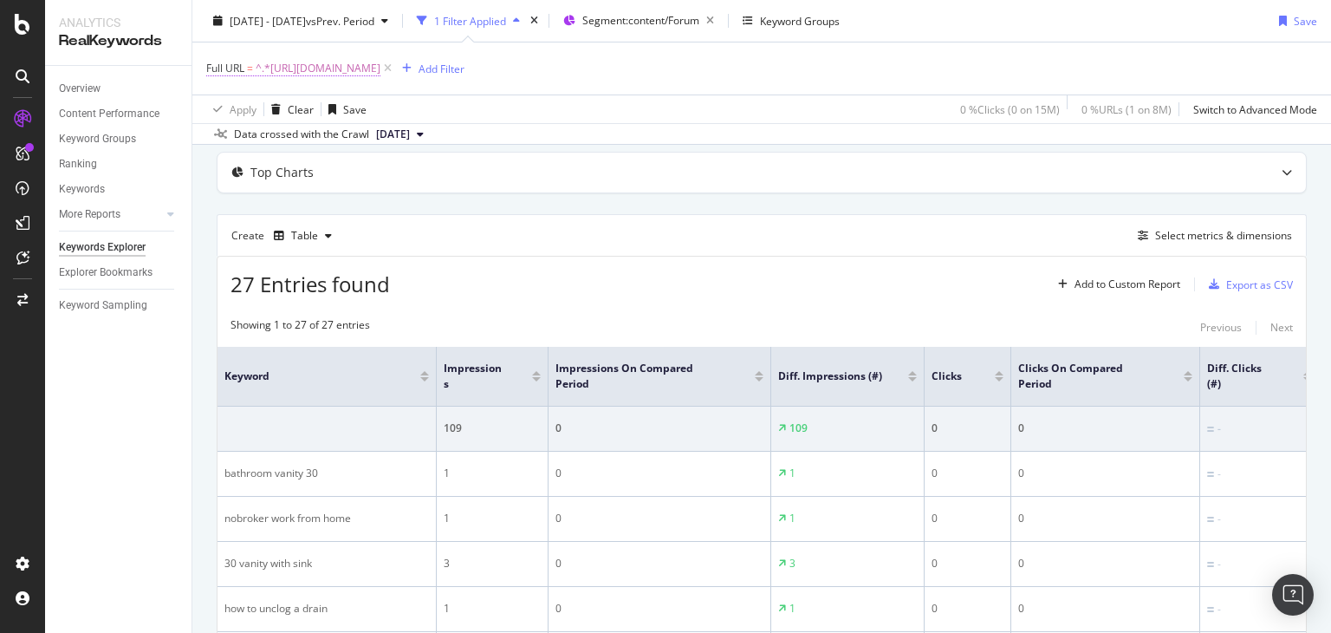
click at [380, 70] on span "^.*[URL][DOMAIN_NAME]" at bounding box center [318, 68] width 125 height 24
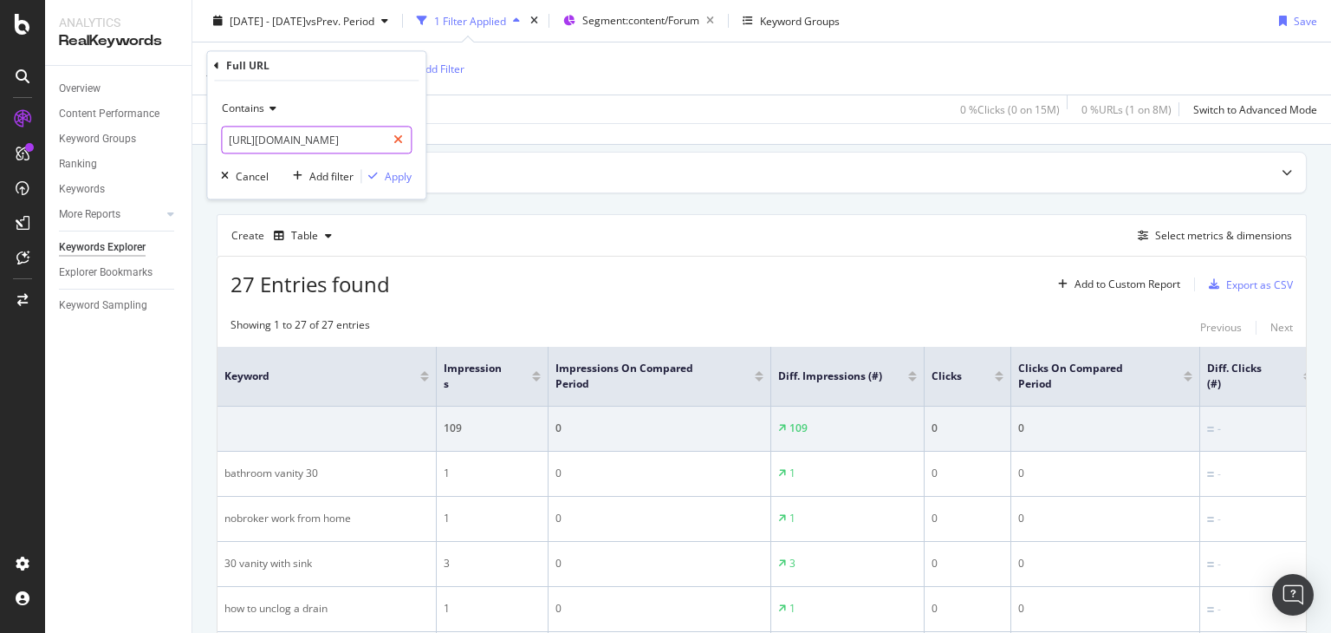
click at [401, 142] on icon at bounding box center [398, 140] width 10 height 12
click at [364, 142] on input "text" at bounding box center [316, 141] width 189 height 28
paste input "[URL][DOMAIN_NAME]"
type input "[URL][DOMAIN_NAME]"
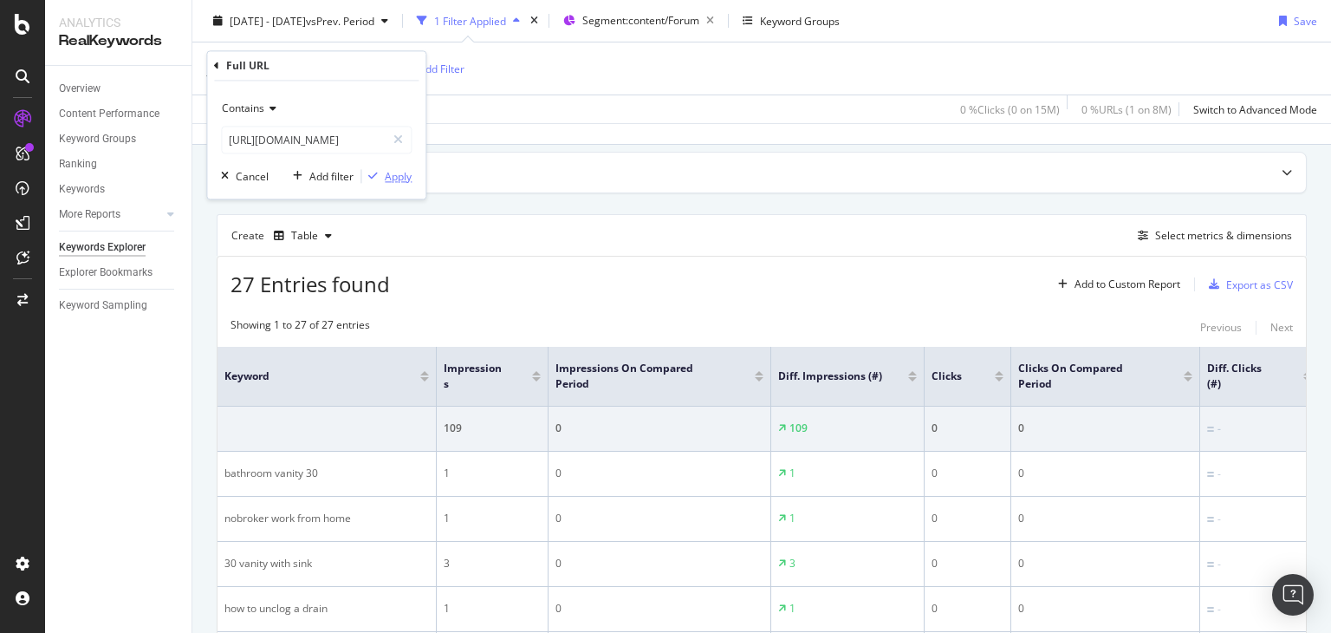
scroll to position [0, 0]
click at [394, 172] on div "Apply" at bounding box center [398, 176] width 27 height 15
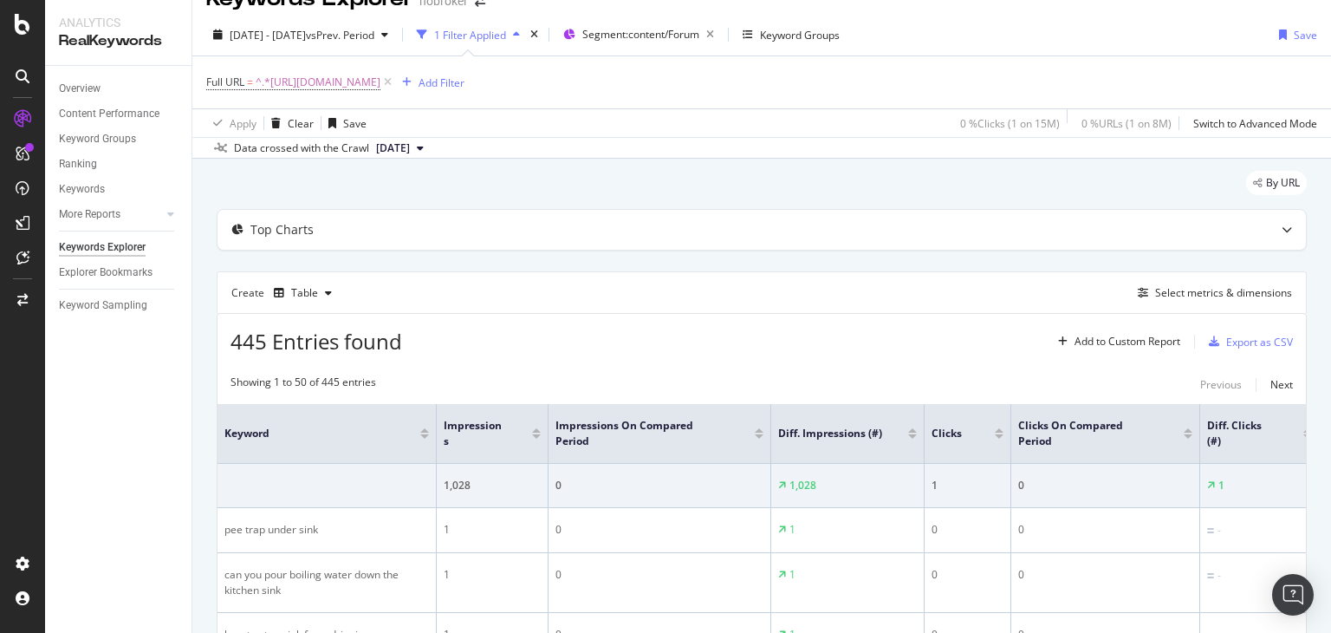
scroll to position [87, 0]
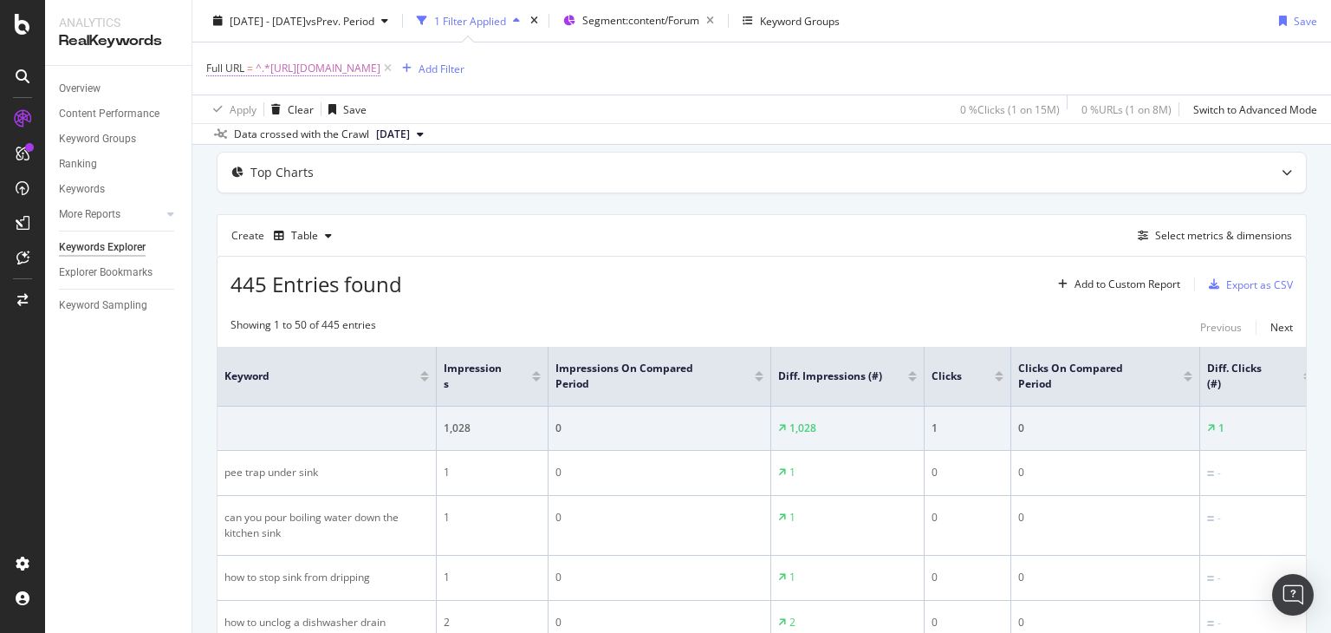
click at [380, 68] on span "^.*[URL][DOMAIN_NAME]" at bounding box center [318, 68] width 125 height 24
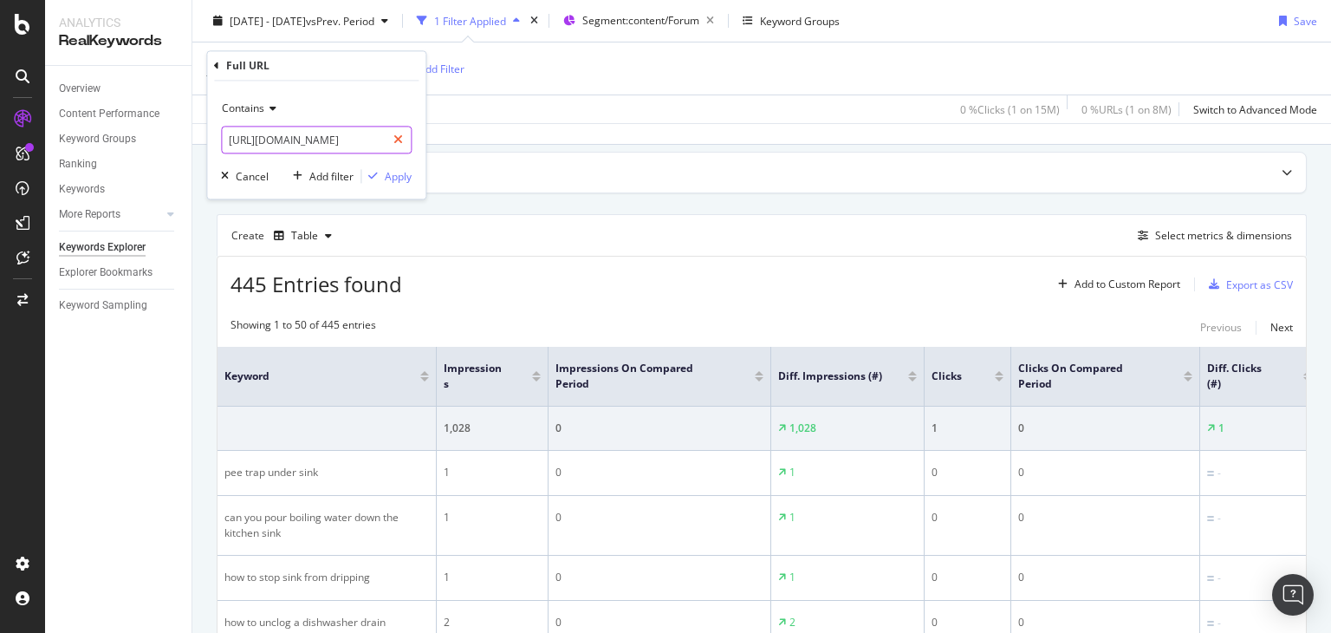
click at [399, 140] on icon at bounding box center [398, 140] width 10 height 12
click at [349, 141] on input "text" at bounding box center [316, 141] width 189 height 28
paste input "[URL][DOMAIN_NAME]"
type input "[URL][DOMAIN_NAME]"
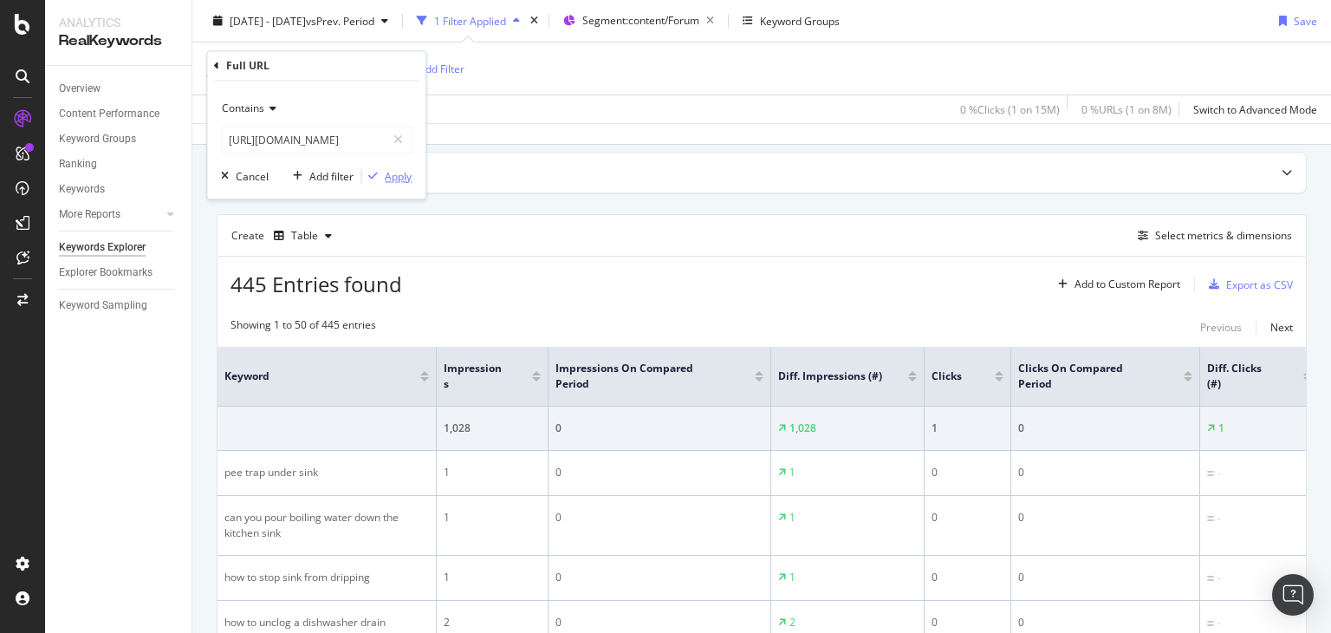
scroll to position [0, 0]
click at [399, 174] on div "Apply" at bounding box center [398, 176] width 27 height 15
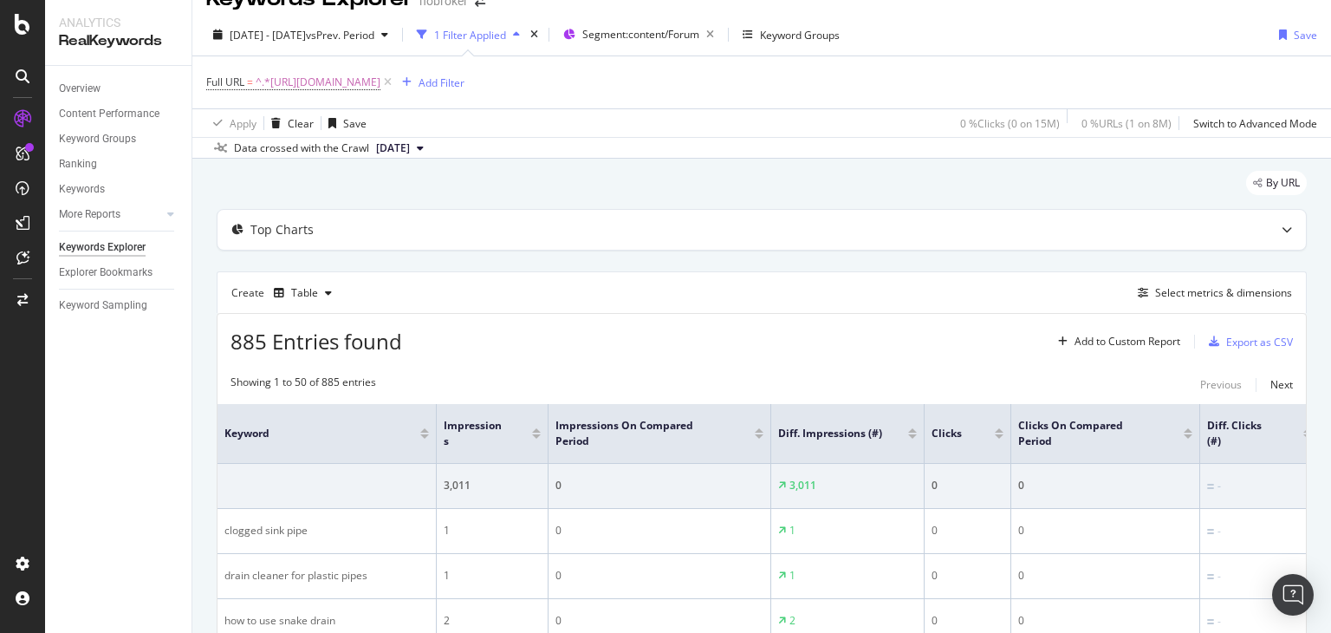
scroll to position [87, 0]
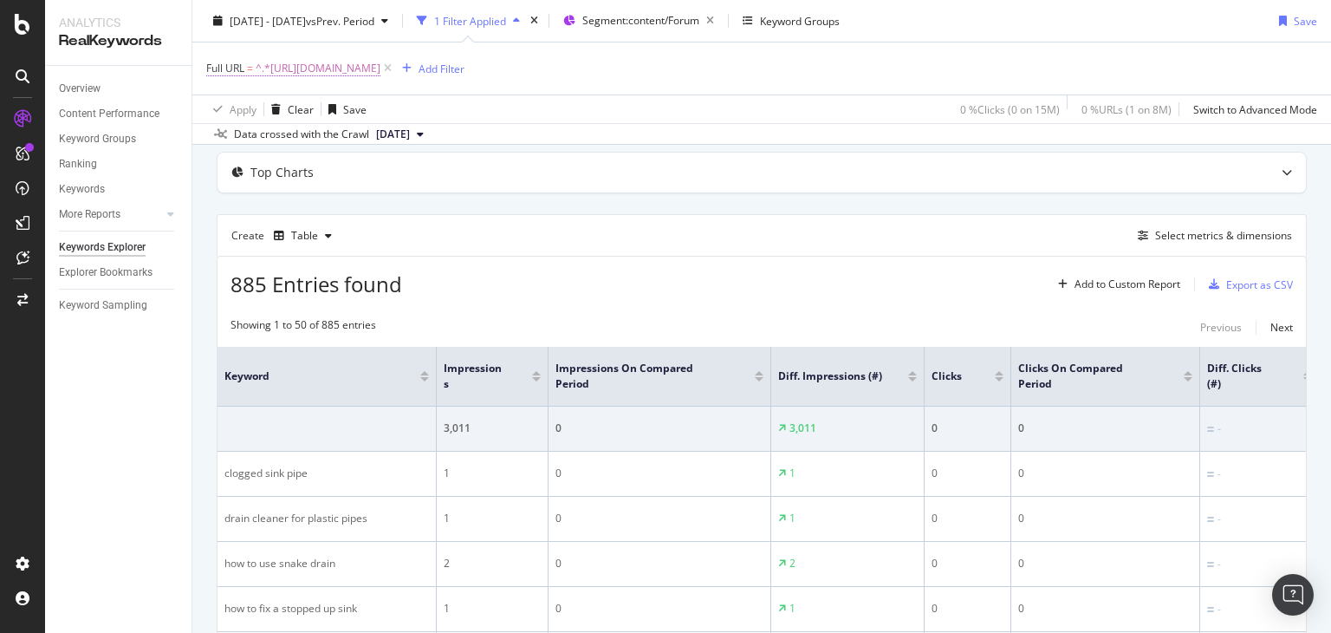
click at [380, 72] on span "^.*[URL][DOMAIN_NAME]" at bounding box center [318, 68] width 125 height 24
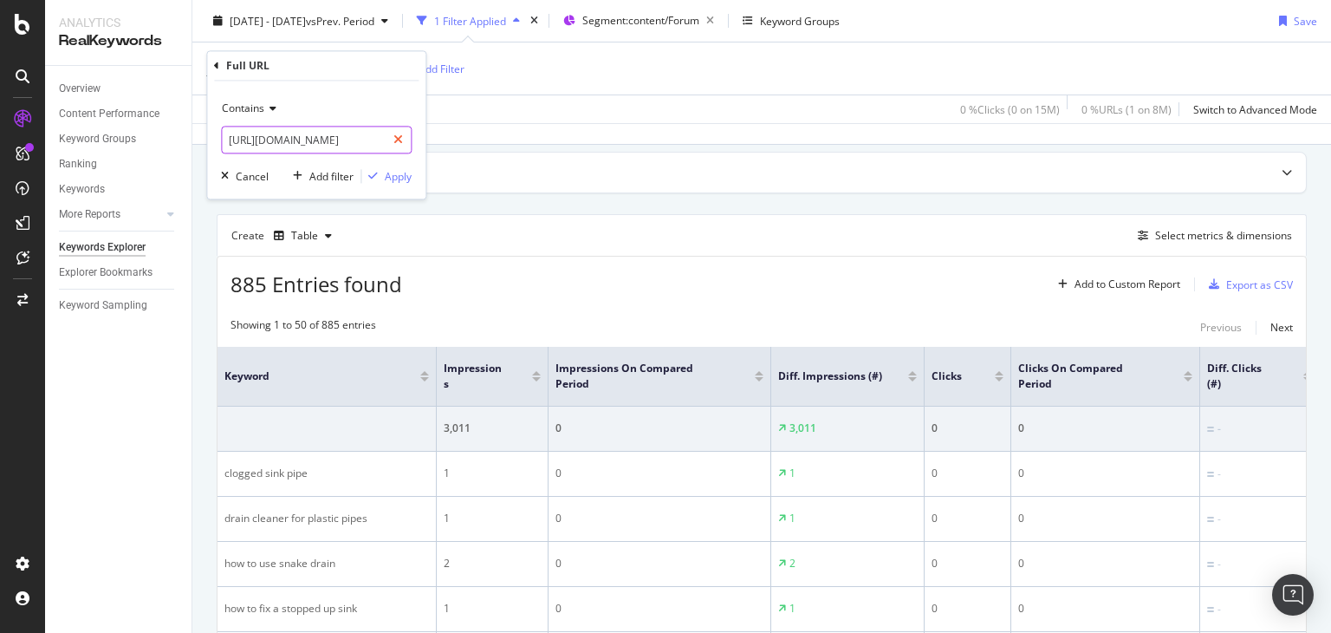
click at [402, 140] on icon at bounding box center [398, 140] width 10 height 12
click at [383, 139] on input "text" at bounding box center [316, 141] width 189 height 28
paste input "[URL][DOMAIN_NAME]"
type input "[URL][DOMAIN_NAME]"
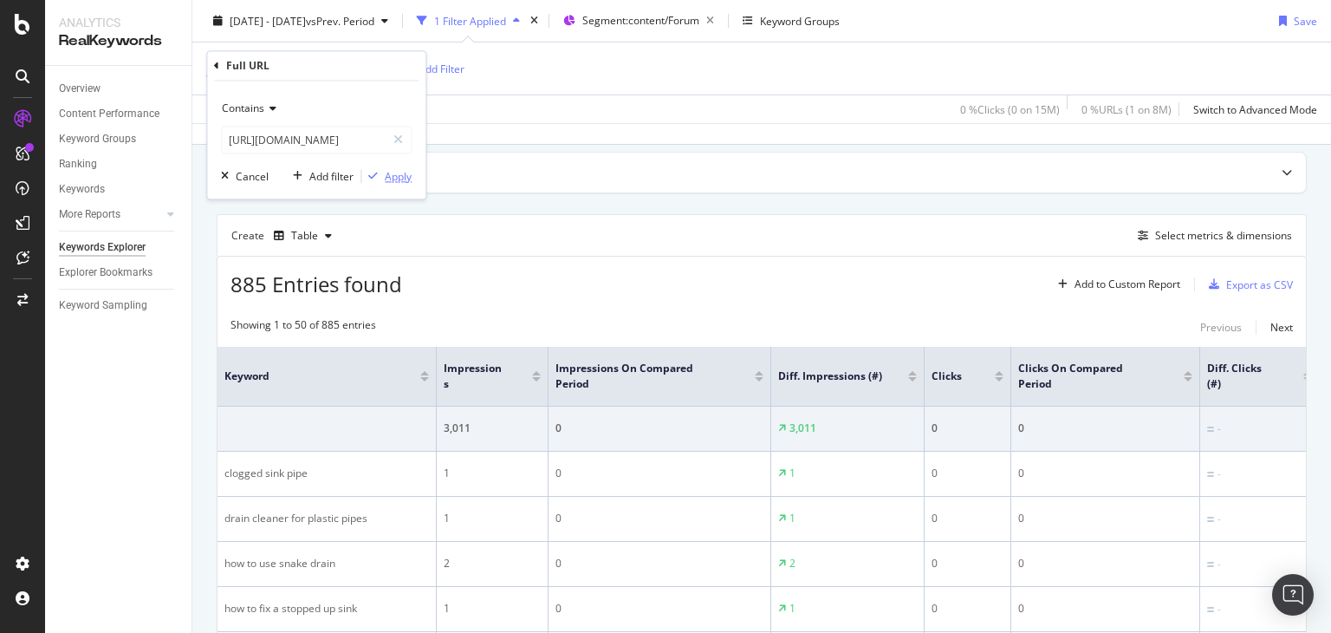
click at [388, 178] on div "Apply" at bounding box center [398, 176] width 27 height 15
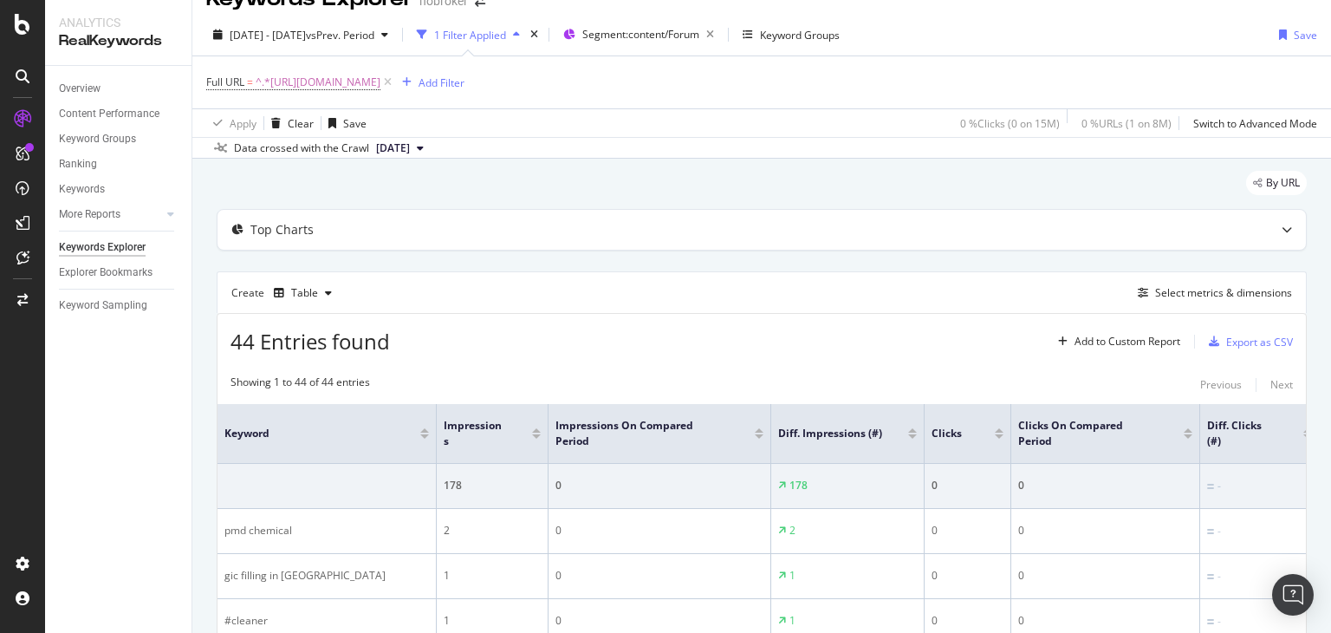
scroll to position [87, 0]
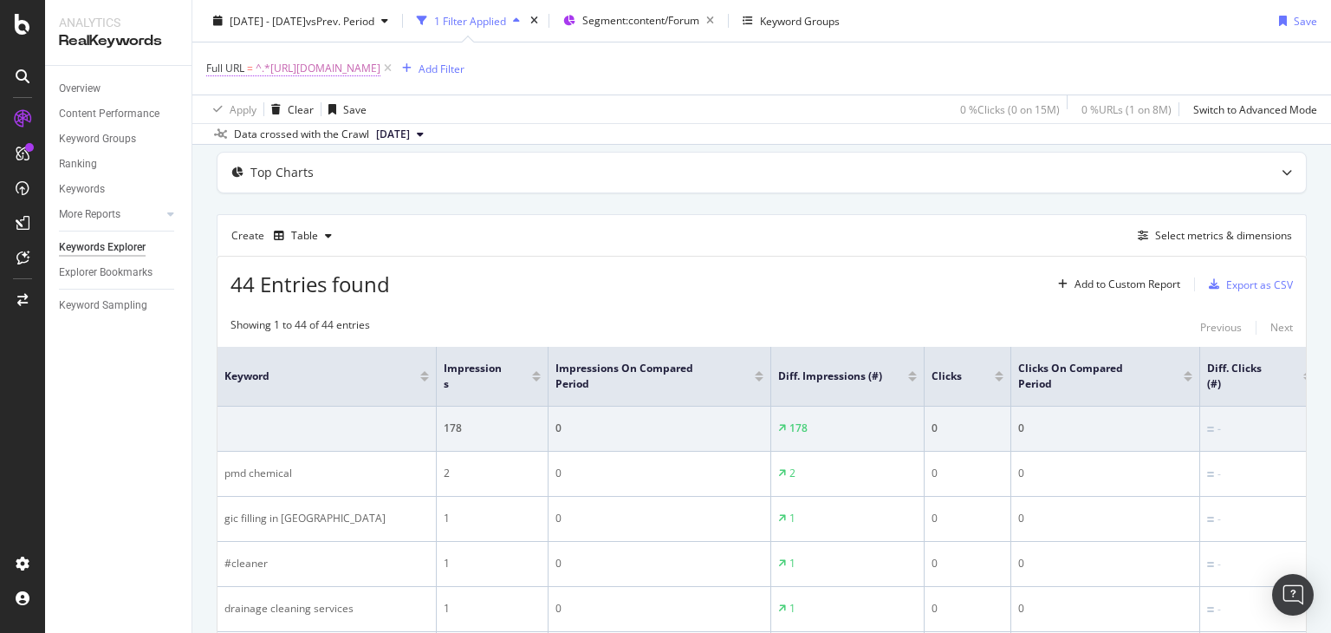
click at [380, 63] on span "^.*[URL][DOMAIN_NAME]" at bounding box center [318, 68] width 125 height 24
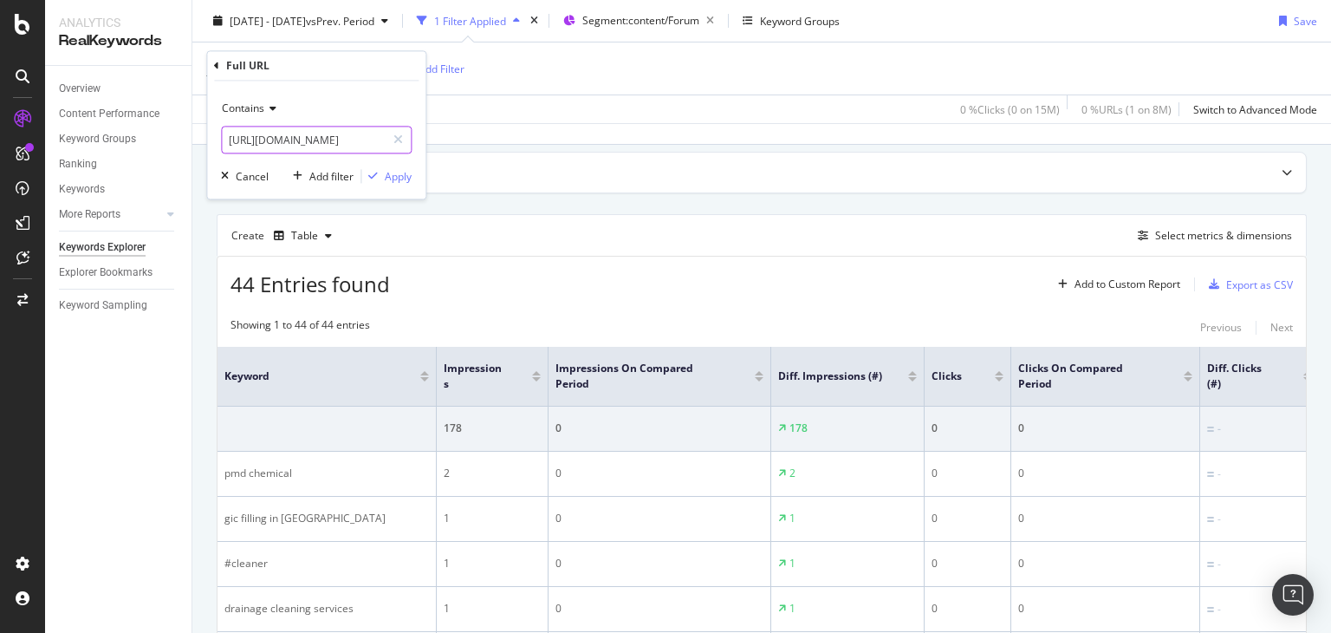
click at [399, 139] on icon at bounding box center [398, 140] width 10 height 12
click at [353, 140] on input "text" at bounding box center [316, 141] width 189 height 28
paste input "[URL][DOMAIN_NAME]"
type input "[URL][DOMAIN_NAME]"
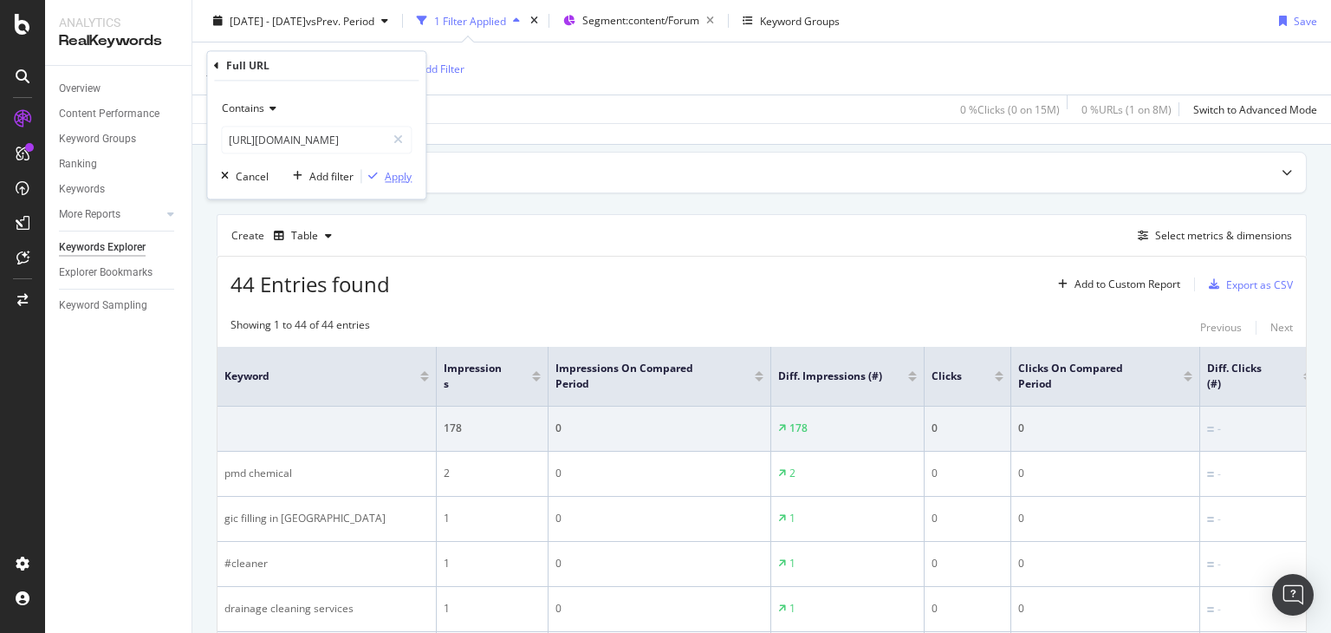
click at [397, 178] on div "Apply" at bounding box center [398, 176] width 27 height 15
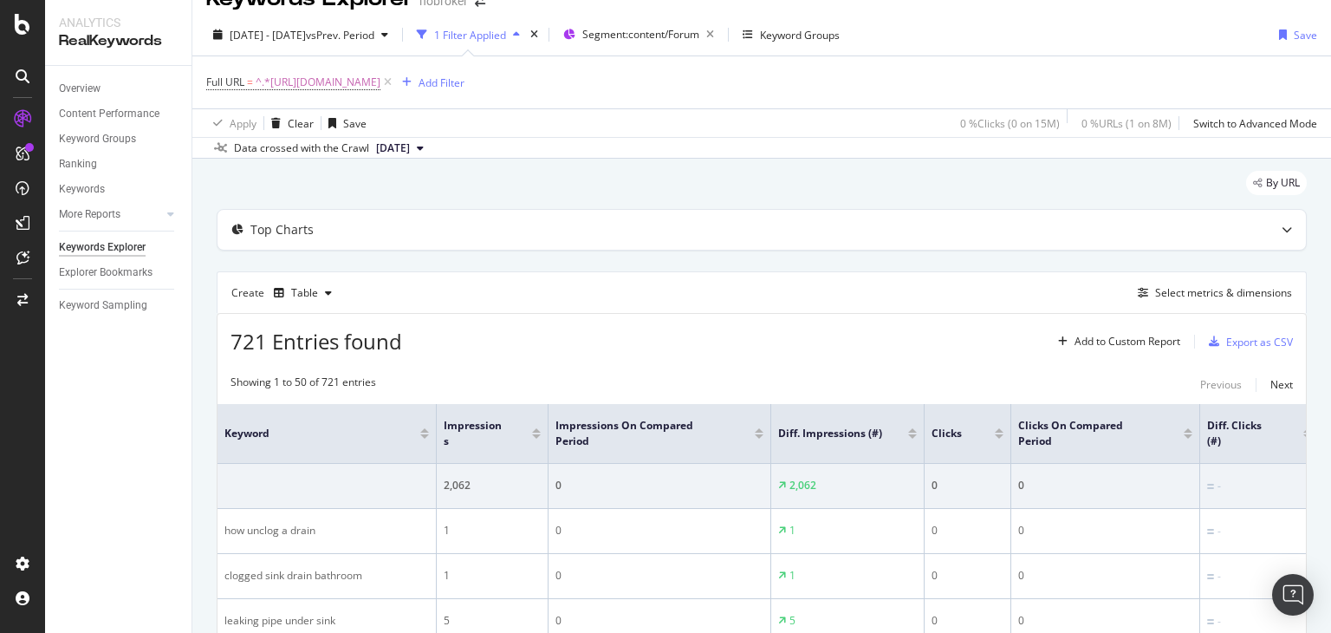
scroll to position [87, 0]
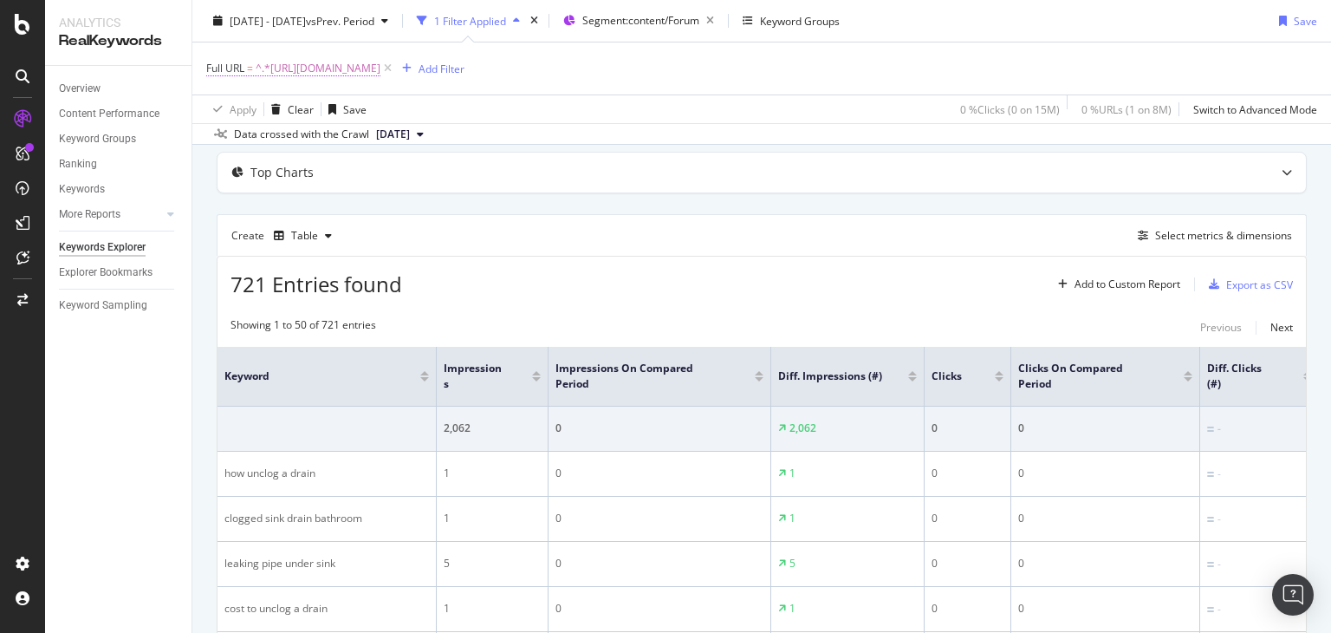
click at [380, 72] on span "^.*[URL][DOMAIN_NAME]" at bounding box center [318, 68] width 125 height 24
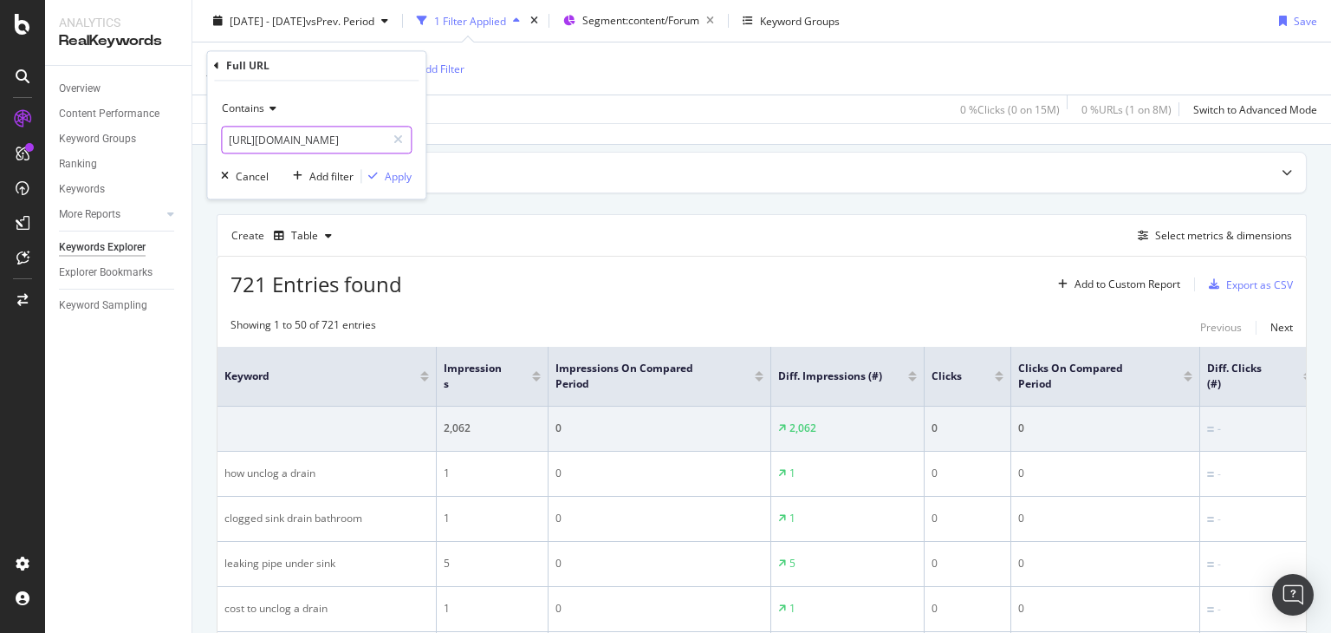
drag, startPoint x: 400, startPoint y: 136, endPoint x: 359, endPoint y: 140, distance: 41.8
click at [399, 136] on icon at bounding box center [398, 140] width 10 height 12
click at [316, 147] on input "text" at bounding box center [316, 141] width 189 height 28
paste input "[URL][DOMAIN_NAME]"
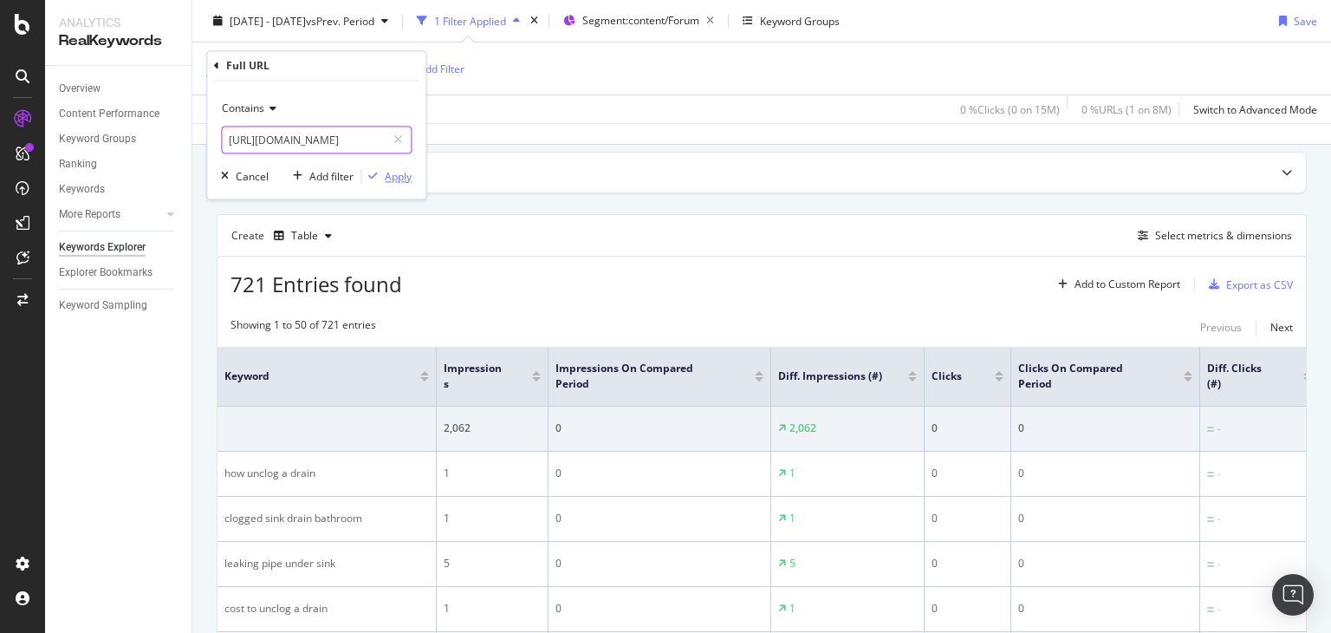
type input "[URL][DOMAIN_NAME]"
click at [379, 173] on div "button" at bounding box center [372, 177] width 23 height 10
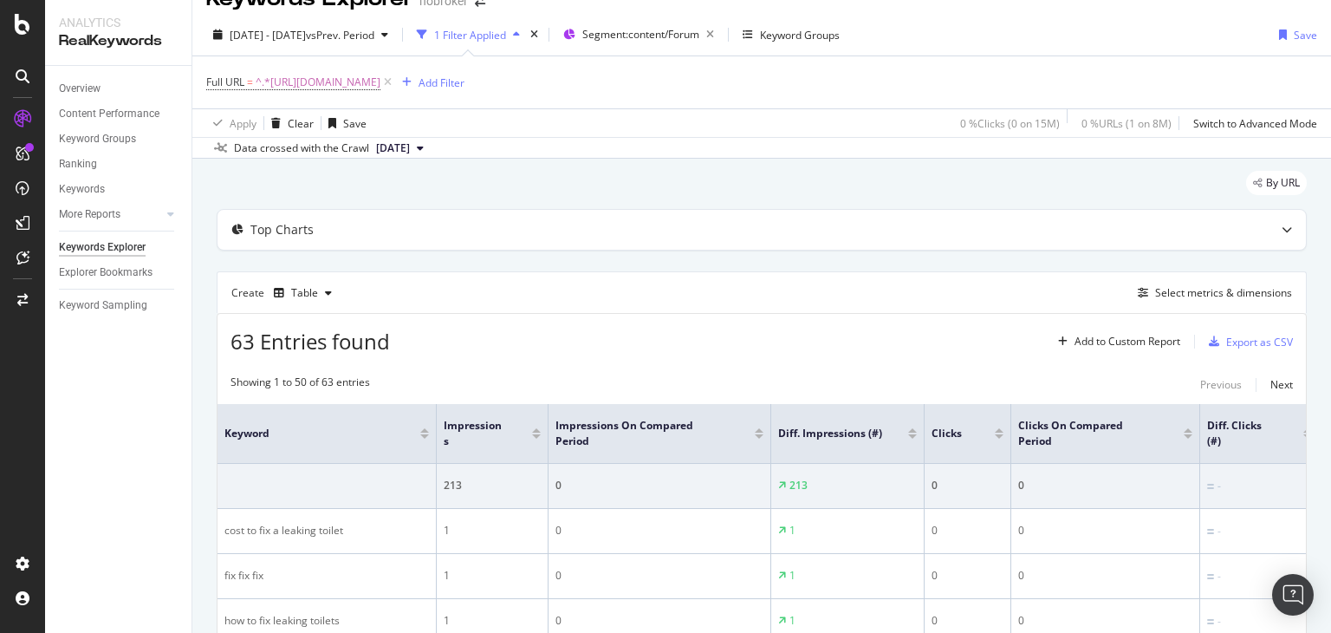
scroll to position [87, 0]
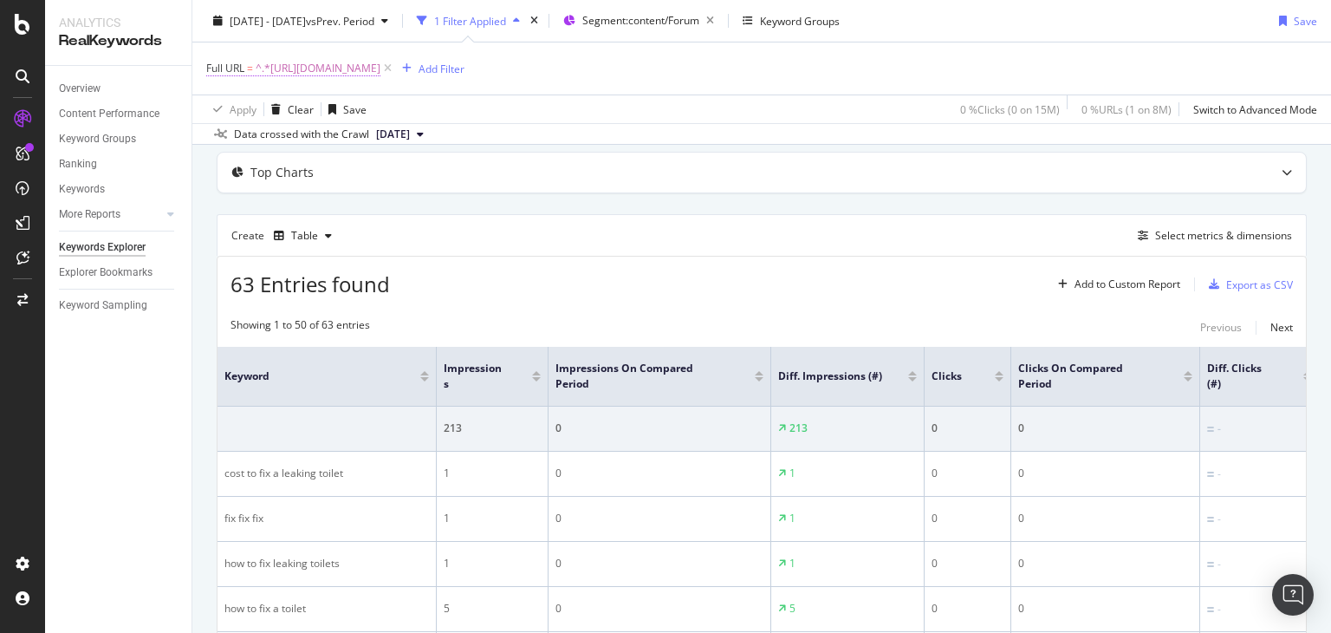
click at [380, 63] on span "^.*[URL][DOMAIN_NAME]" at bounding box center [318, 68] width 125 height 24
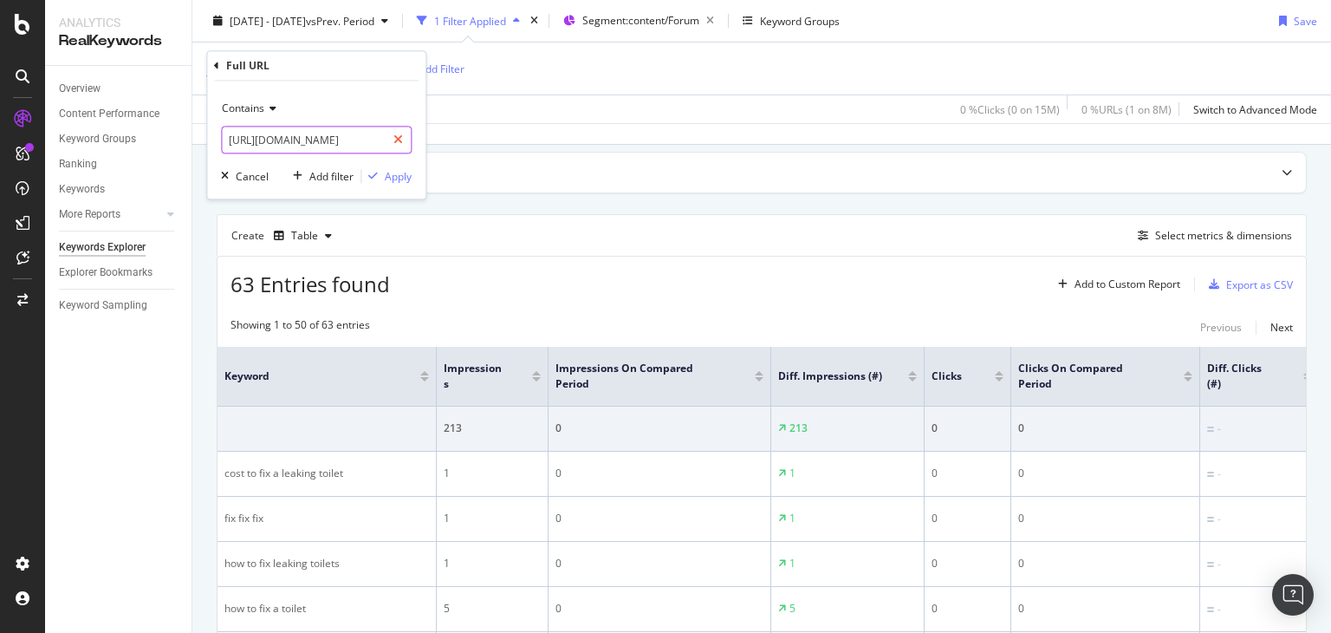
click at [398, 129] on div at bounding box center [398, 141] width 25 height 28
click at [368, 140] on input "text" at bounding box center [316, 141] width 189 height 28
paste input "[URL][DOMAIN_NAME]"
type input "[URL][DOMAIN_NAME]"
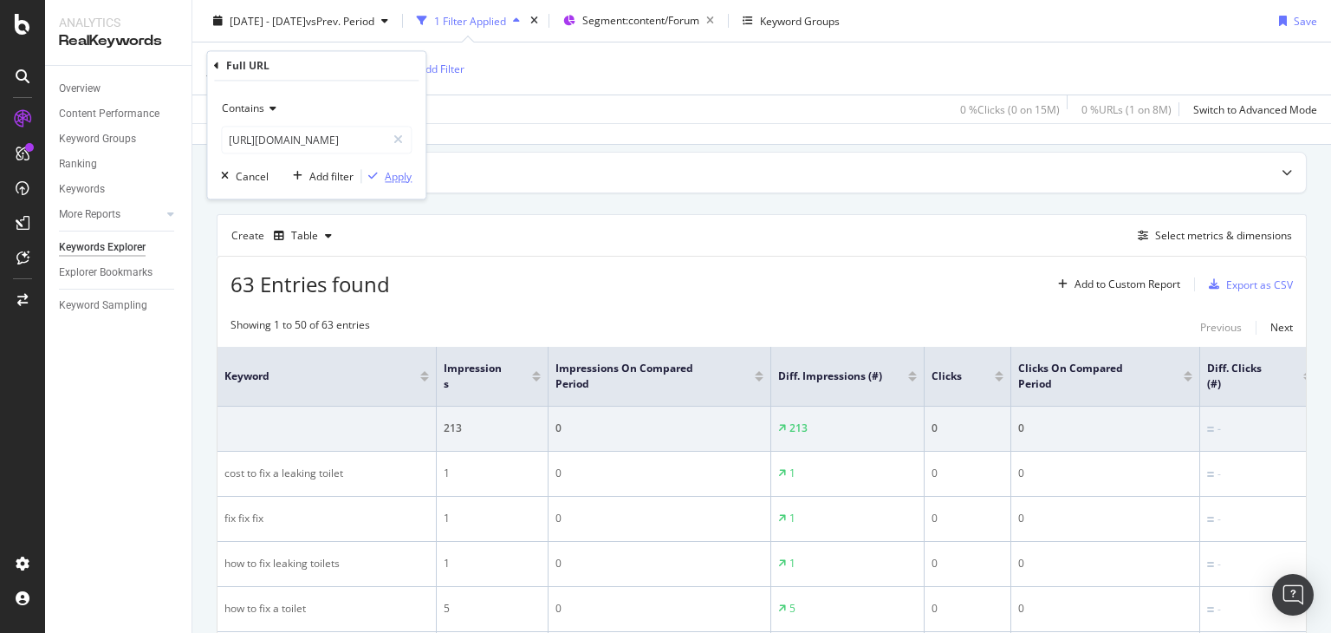
scroll to position [0, 0]
click at [399, 179] on div "Apply" at bounding box center [398, 176] width 27 height 15
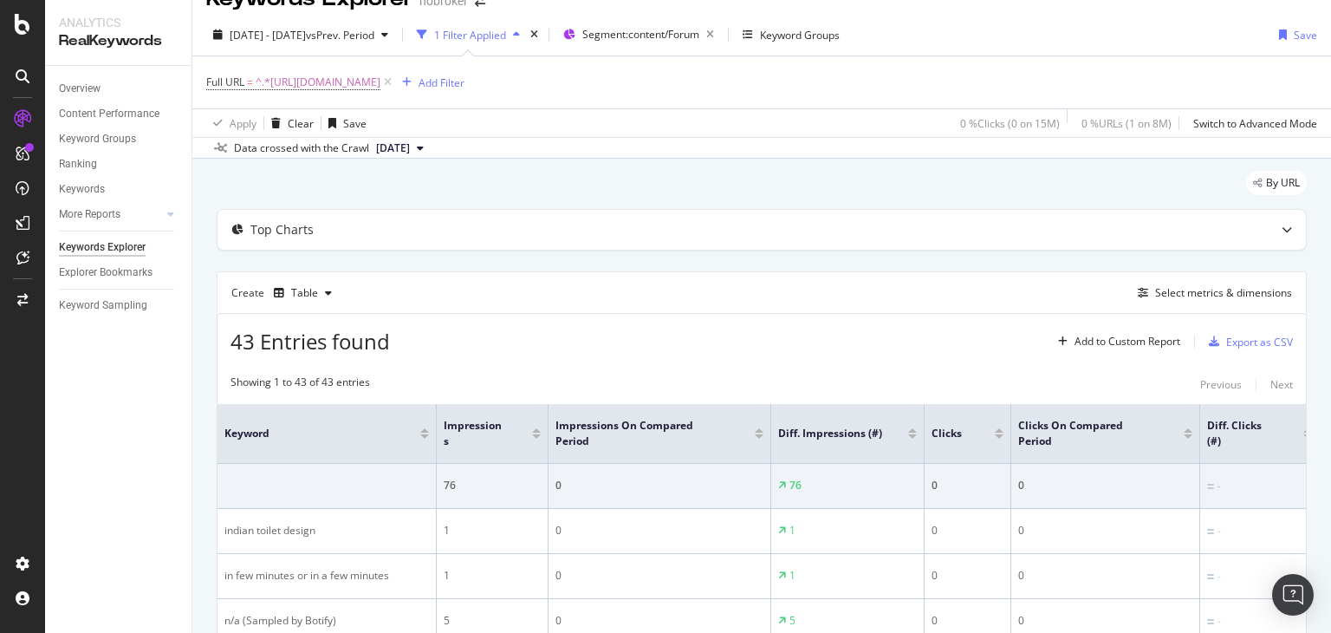
scroll to position [87, 0]
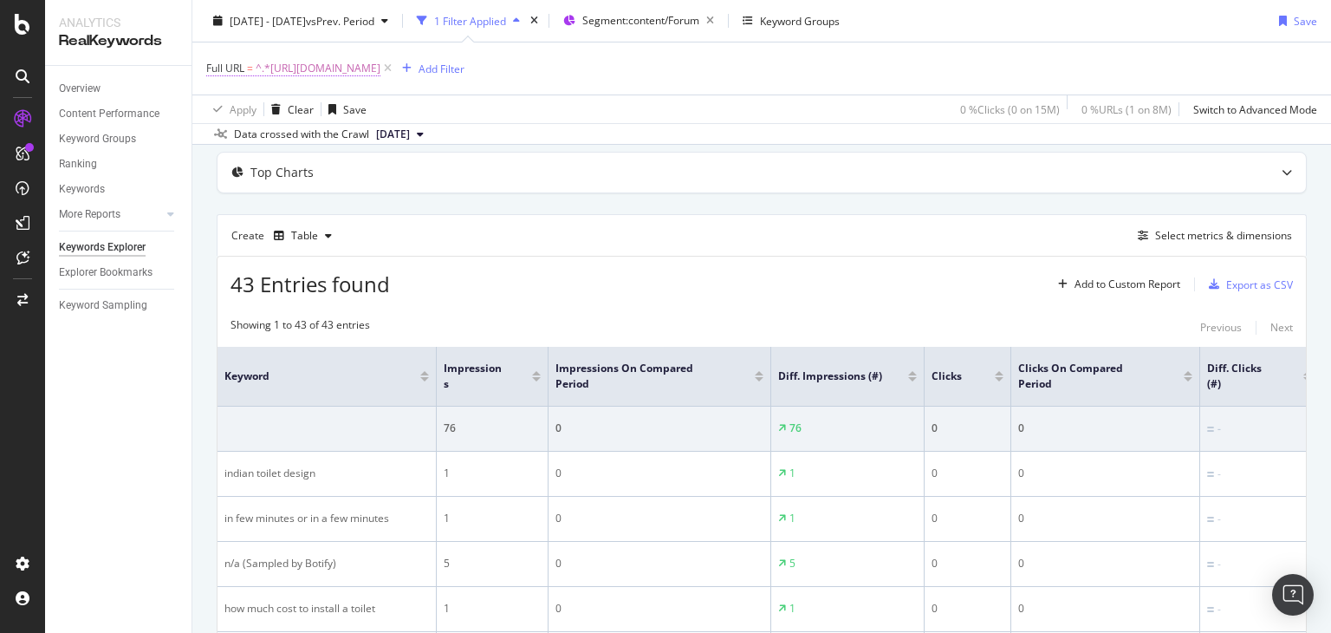
click at [380, 71] on span "^.*[URL][DOMAIN_NAME]" at bounding box center [318, 68] width 125 height 24
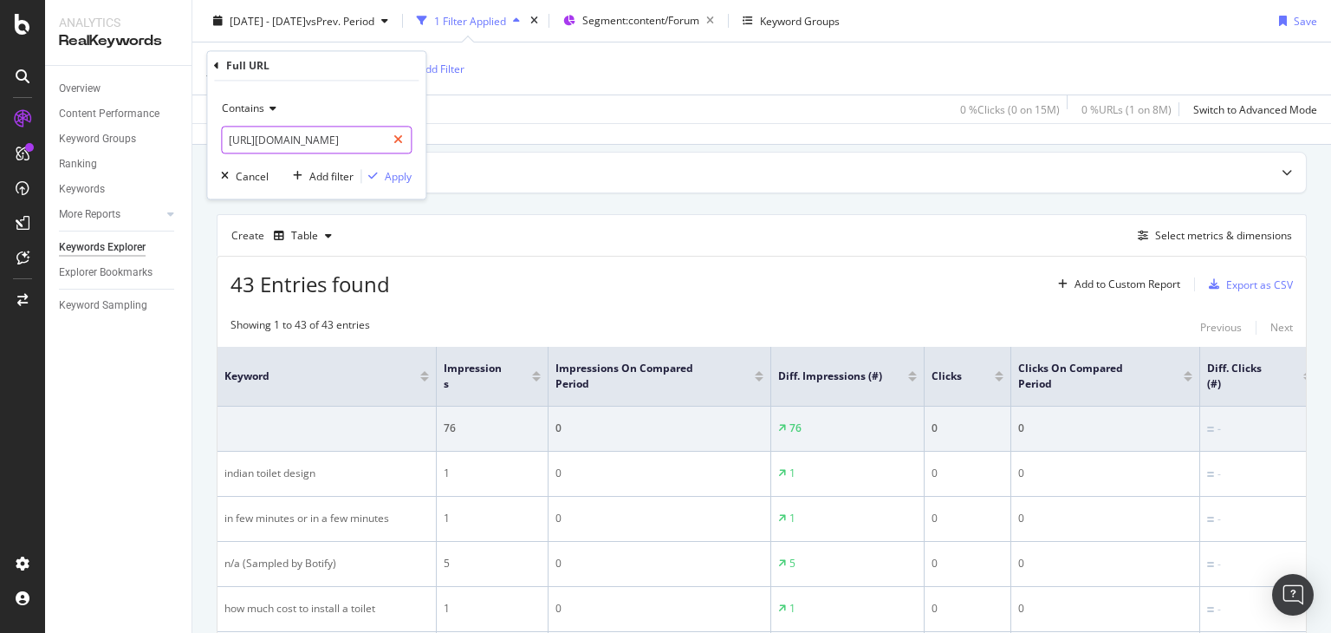
click at [399, 137] on icon at bounding box center [398, 140] width 10 height 12
click at [322, 139] on input "text" at bounding box center [316, 141] width 189 height 28
paste input "[URL][DOMAIN_NAME]"
type input "[URL][DOMAIN_NAME]"
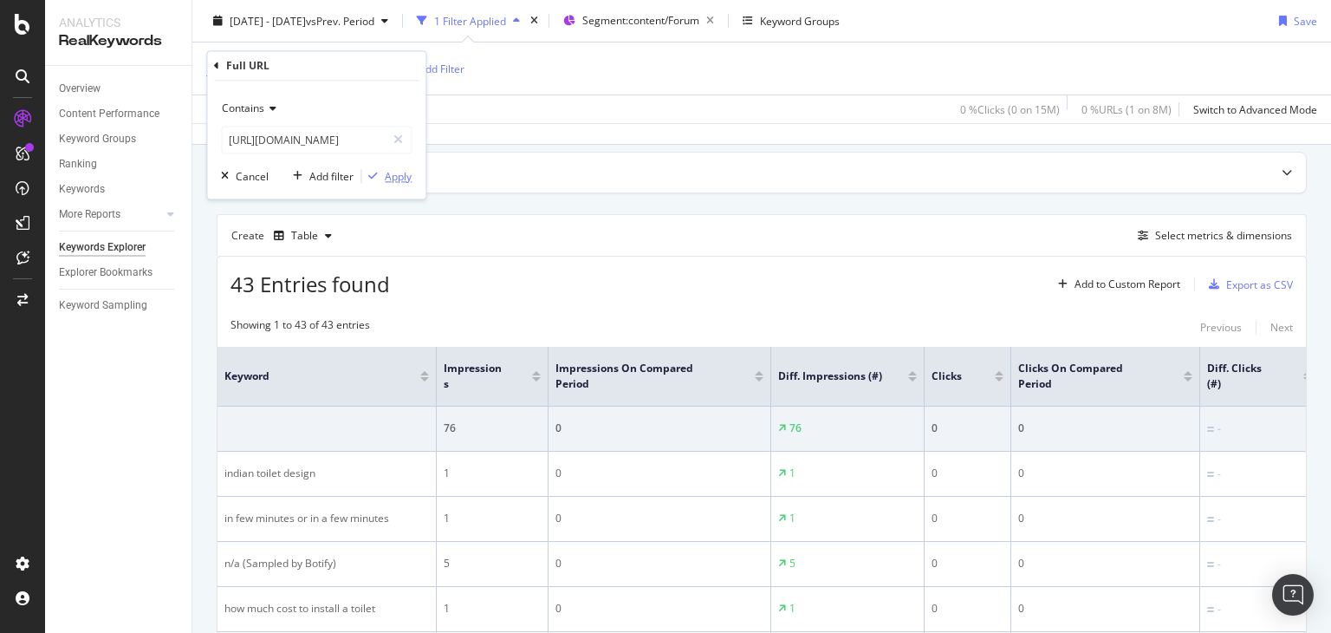
click at [394, 173] on div "Apply" at bounding box center [398, 176] width 27 height 15
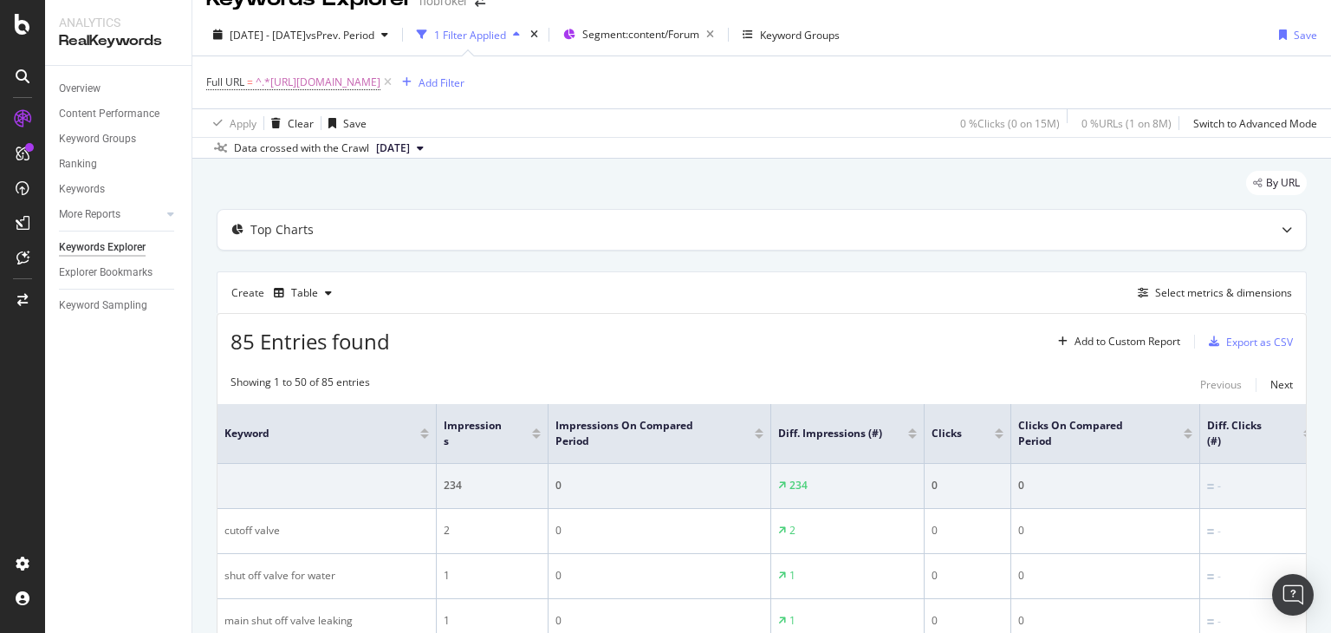
scroll to position [87, 0]
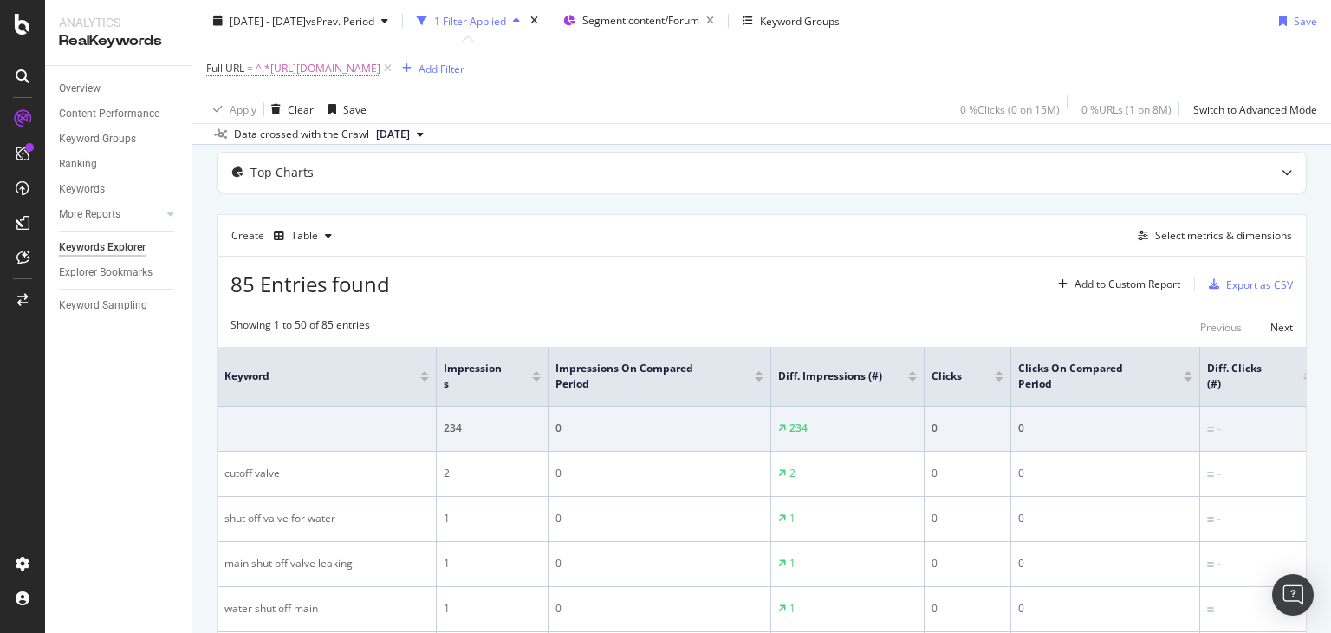
click at [380, 67] on span "^.*[URL][DOMAIN_NAME]" at bounding box center [318, 68] width 125 height 24
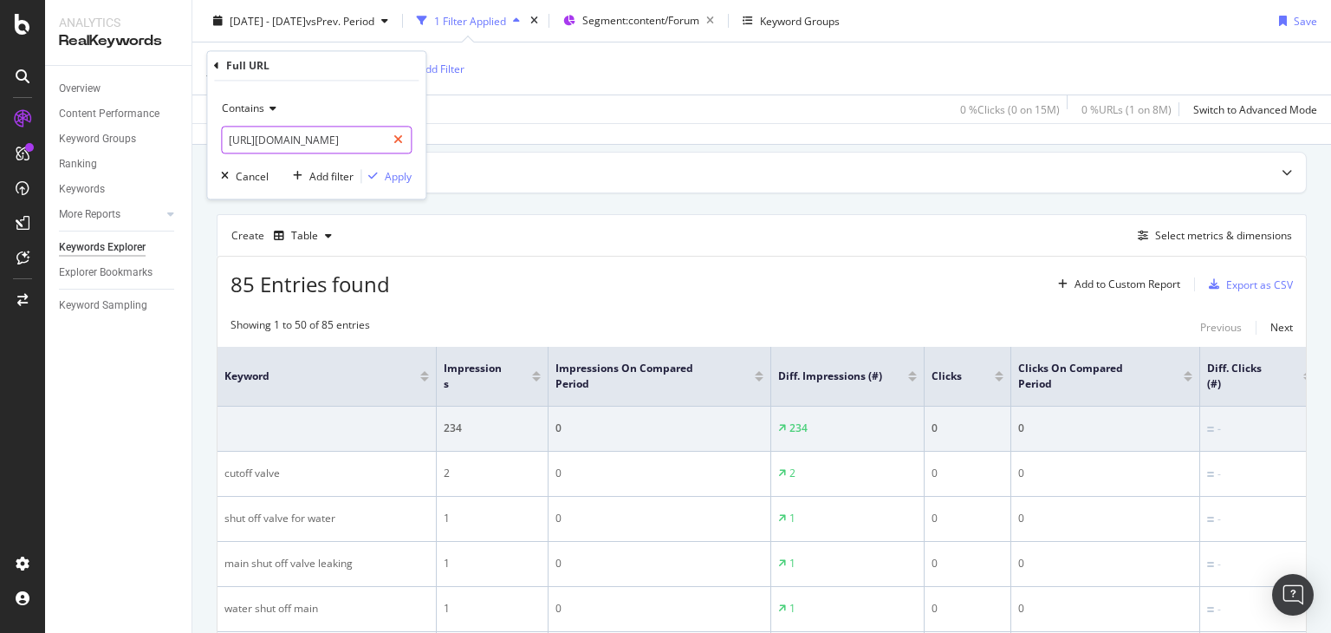
click at [399, 136] on icon at bounding box center [398, 140] width 10 height 12
click at [335, 145] on input "text" at bounding box center [316, 141] width 189 height 28
paste input "[URL][DOMAIN_NAME]"
type input "[URL][DOMAIN_NAME]"
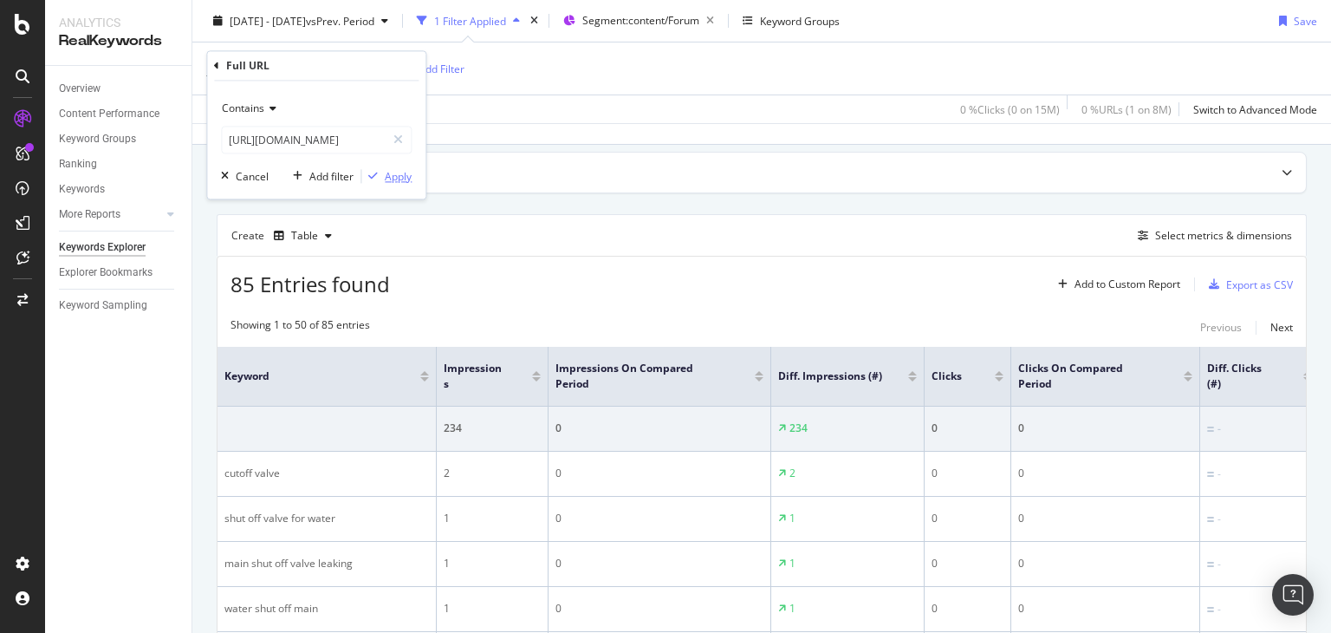
scroll to position [0, 0]
click at [373, 176] on icon "button" at bounding box center [373, 177] width 10 height 10
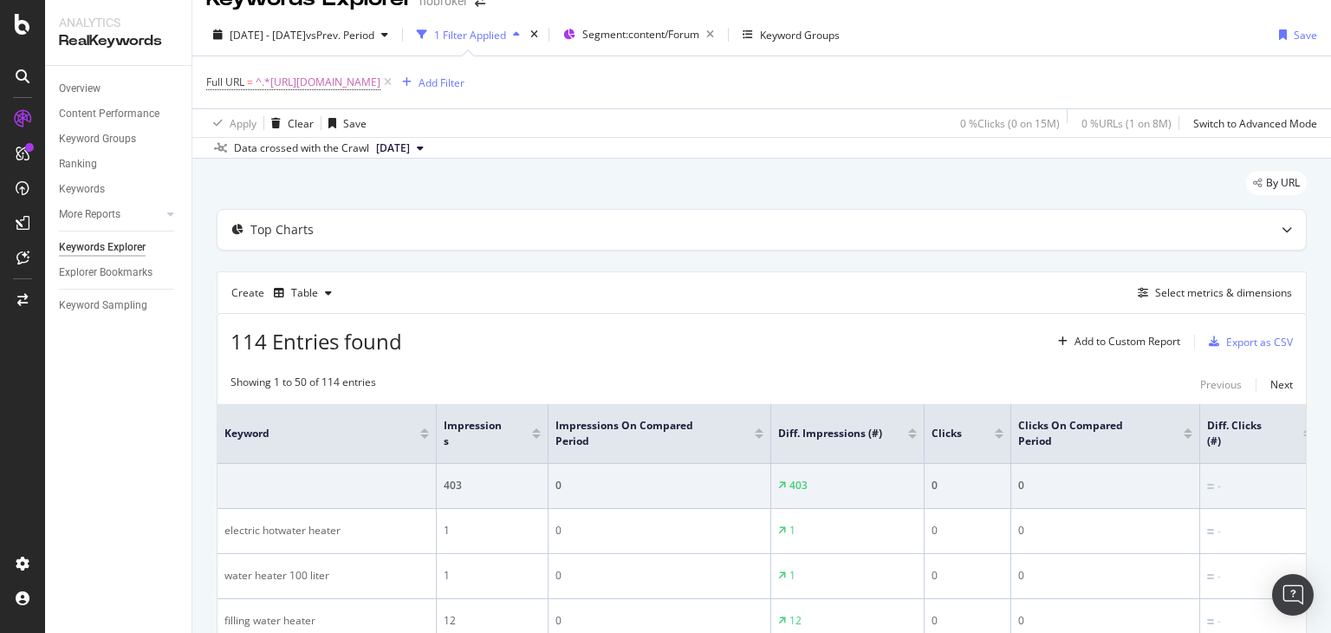
scroll to position [87, 0]
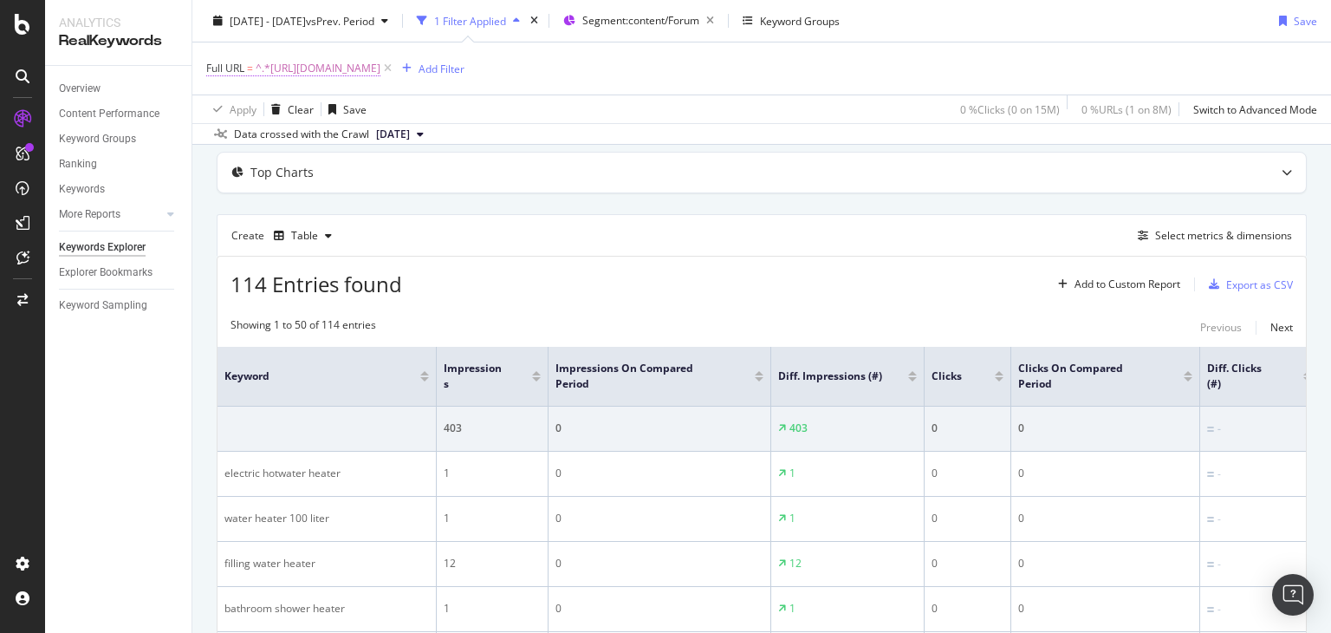
click at [380, 67] on span "^.*[URL][DOMAIN_NAME]" at bounding box center [318, 68] width 125 height 24
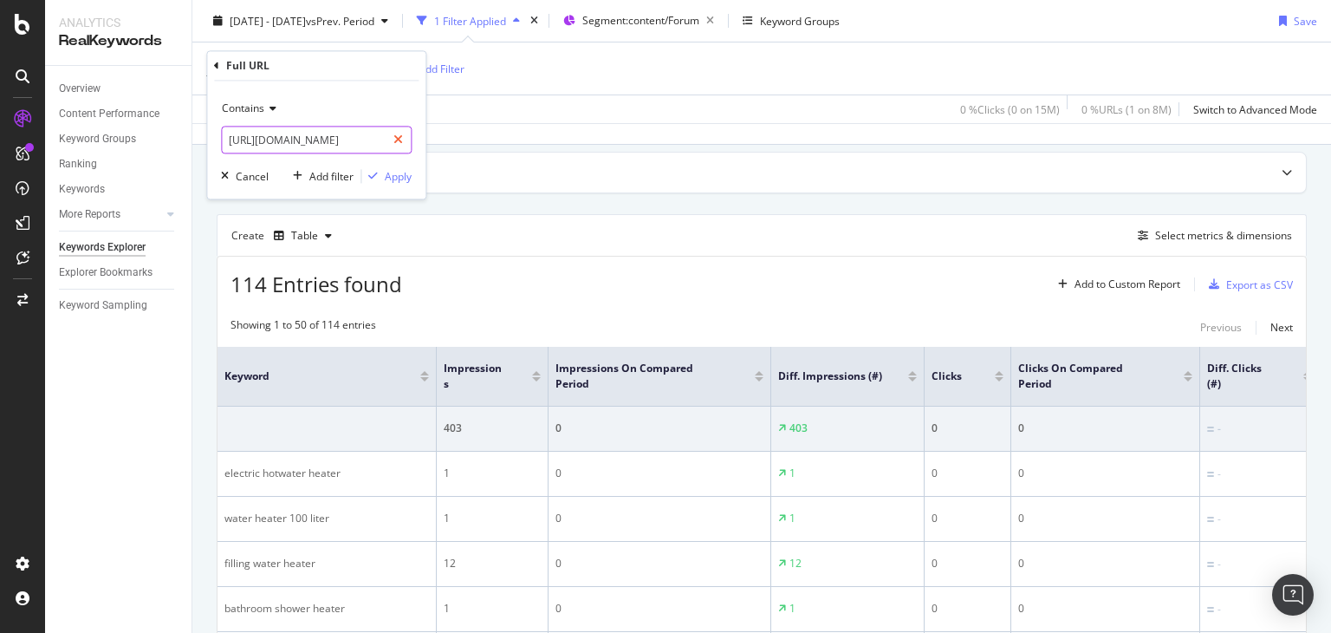
click at [393, 138] on div at bounding box center [398, 141] width 25 height 28
click at [350, 146] on input "text" at bounding box center [316, 141] width 189 height 28
paste input "[URL][DOMAIN_NAME]"
type input "[URL][DOMAIN_NAME]"
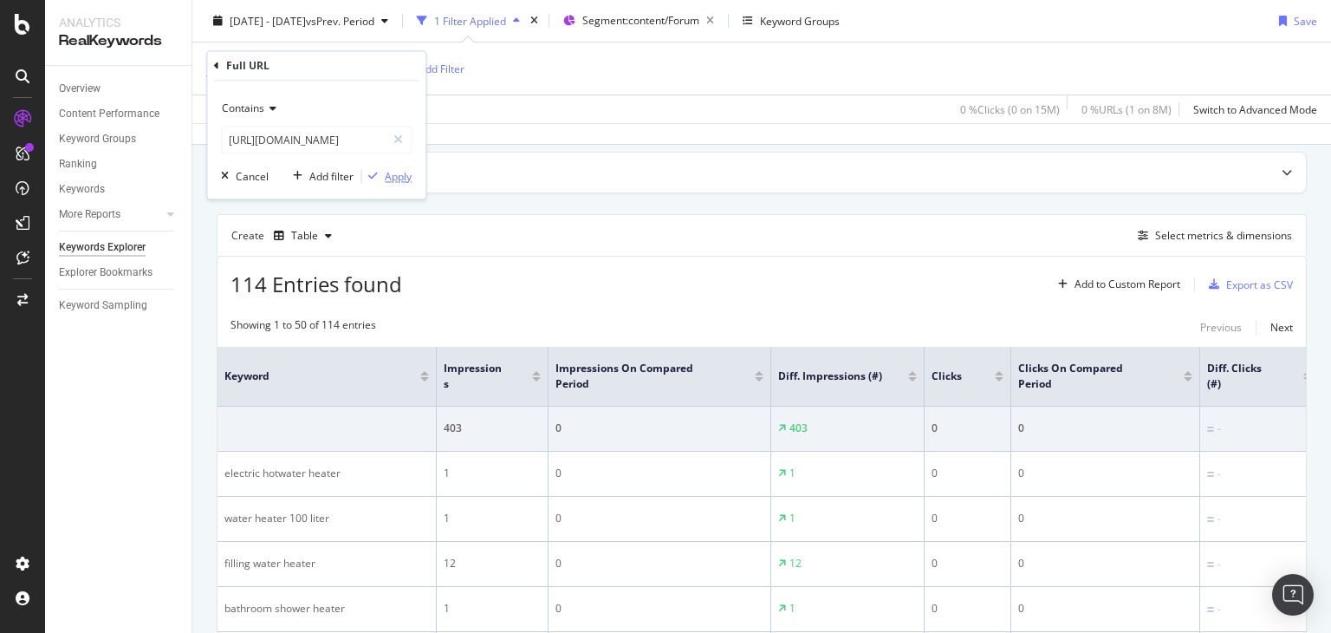
click at [383, 178] on div "button" at bounding box center [372, 177] width 23 height 10
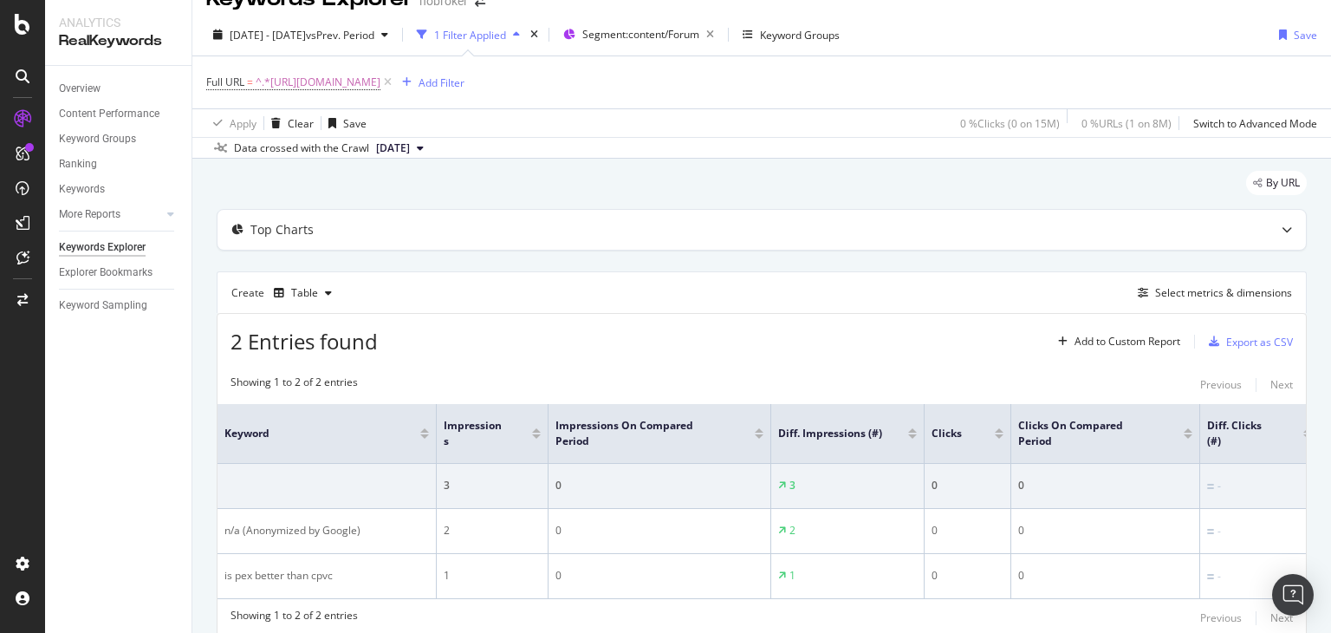
scroll to position [87, 0]
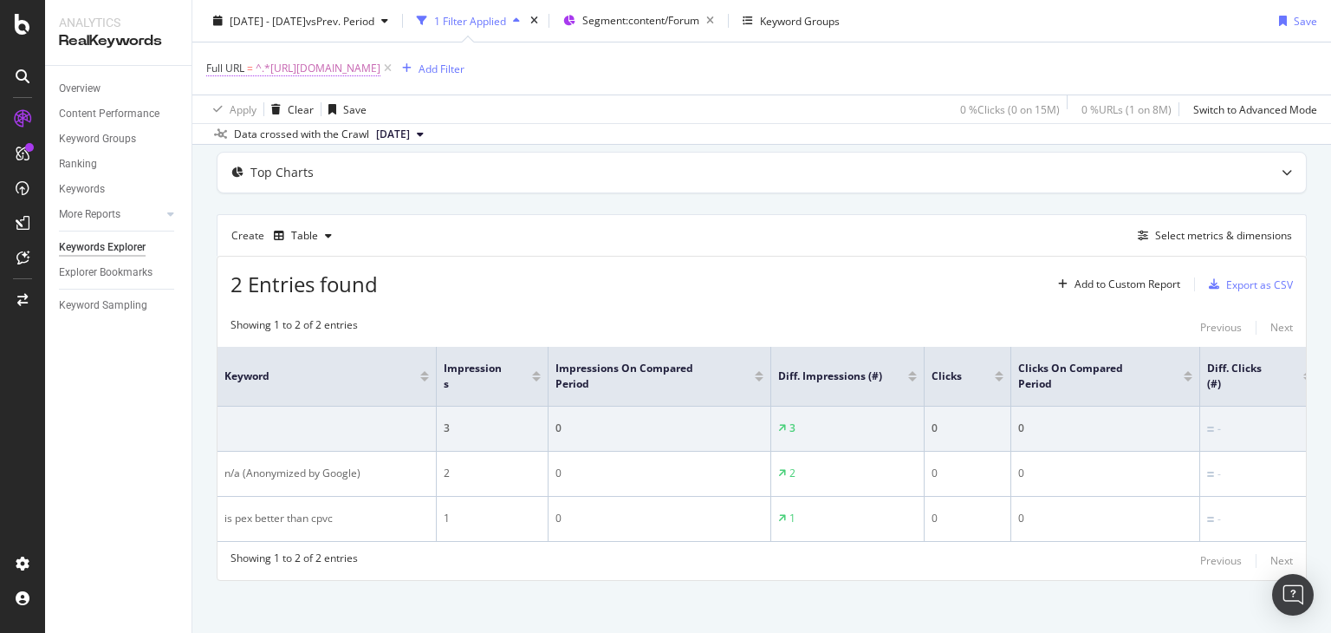
click at [380, 79] on span "^.*[URL][DOMAIN_NAME]" at bounding box center [318, 68] width 125 height 24
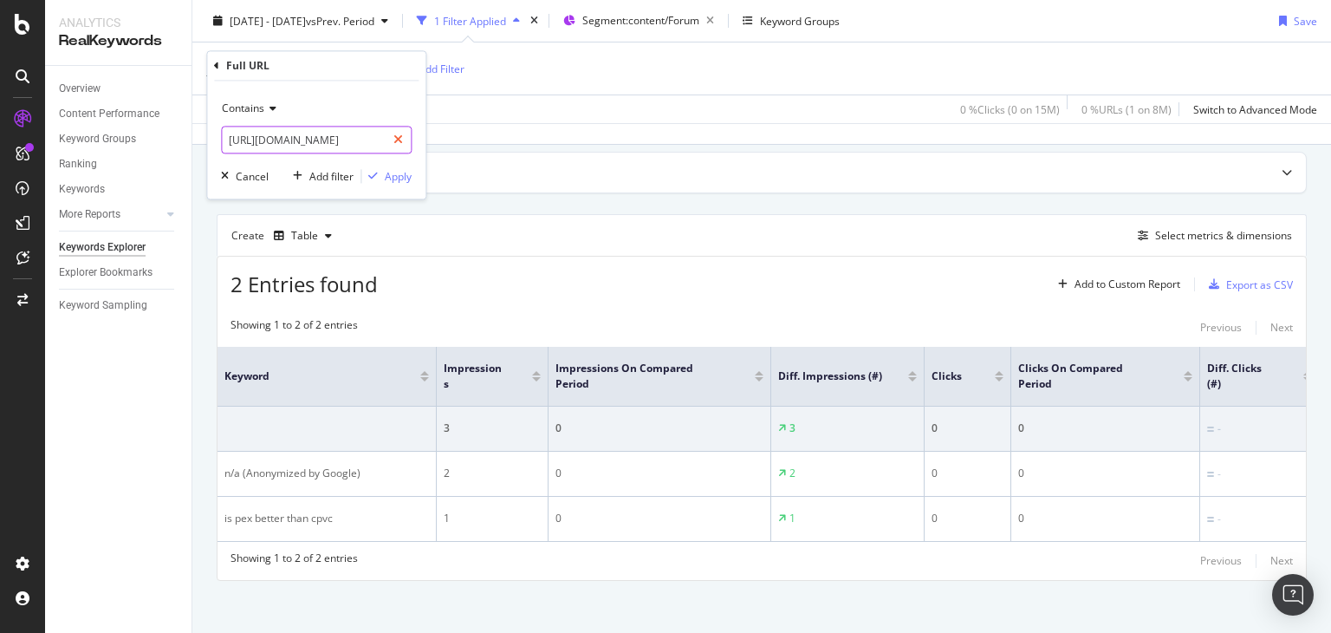
click at [404, 135] on div at bounding box center [398, 141] width 25 height 28
click at [341, 136] on input "text" at bounding box center [316, 141] width 189 height 28
paste input "[URL][DOMAIN_NAME]"
type input "[URL][DOMAIN_NAME]"
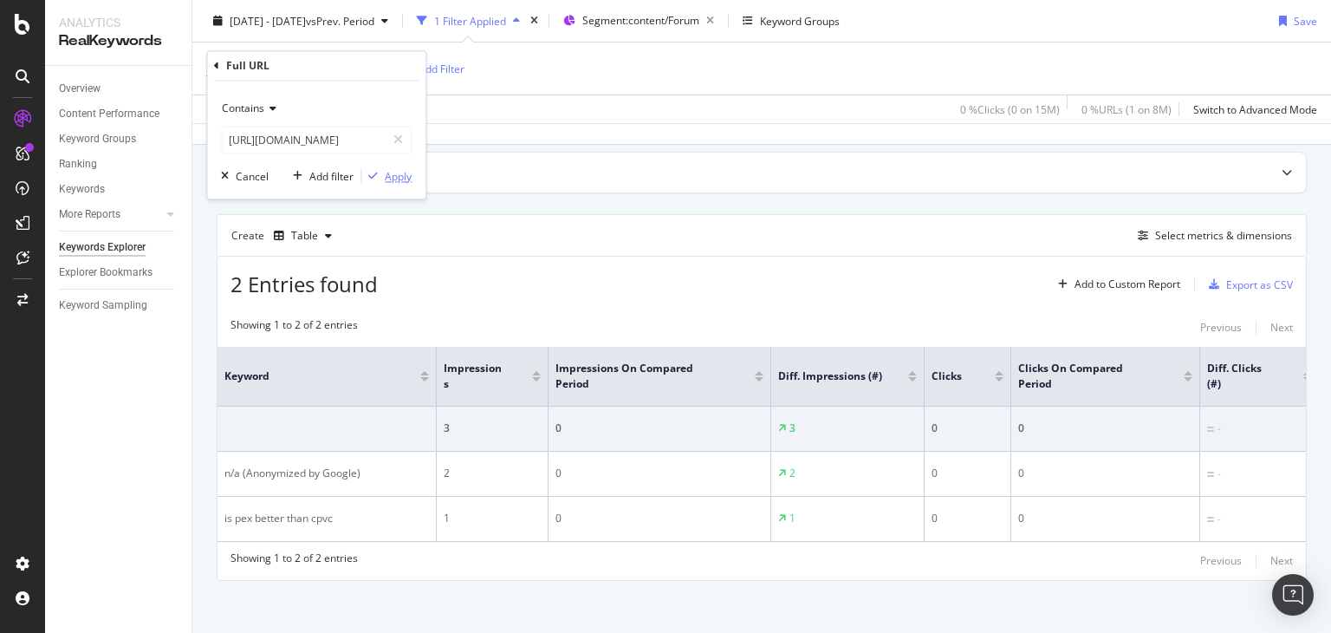
scroll to position [0, 0]
click at [379, 174] on div "button" at bounding box center [372, 177] width 23 height 10
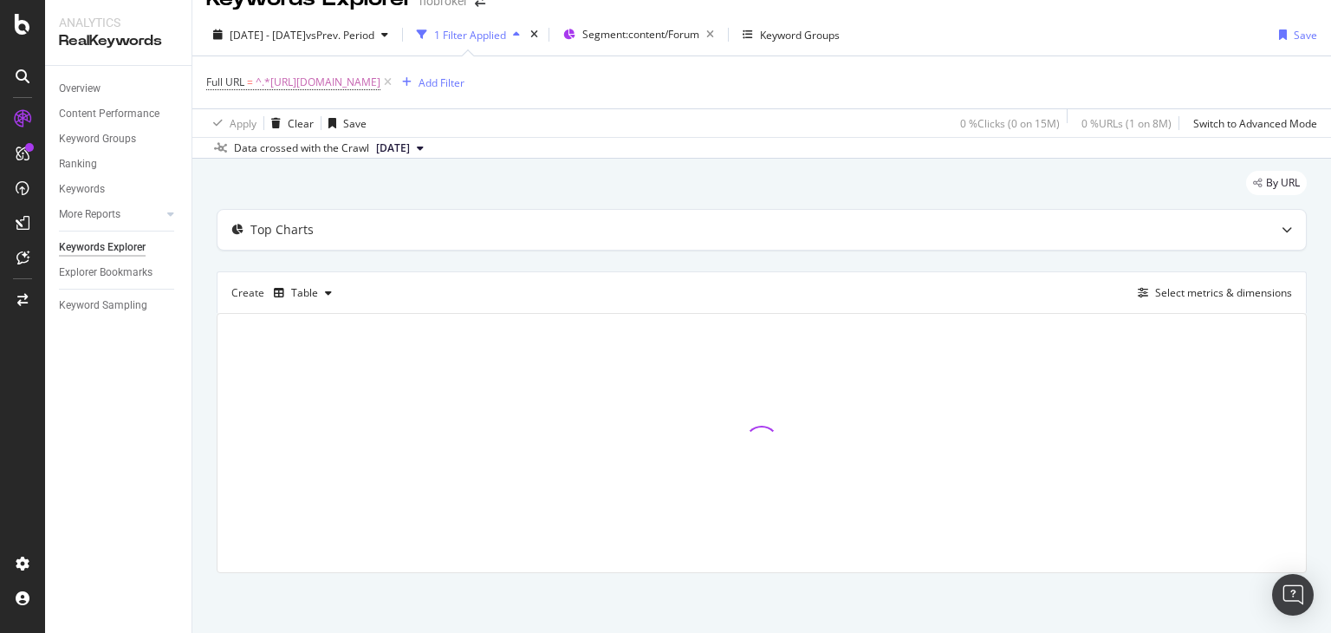
scroll to position [87, 0]
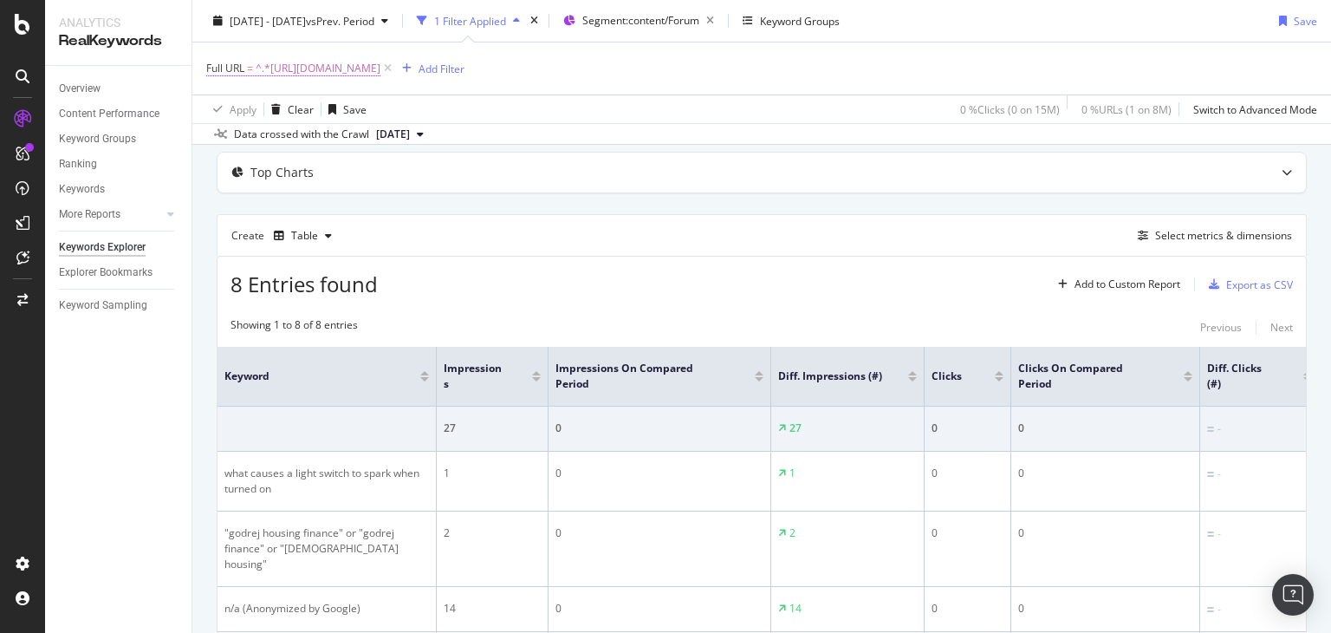
click at [380, 70] on span "^.*[URL][DOMAIN_NAME]" at bounding box center [318, 68] width 125 height 24
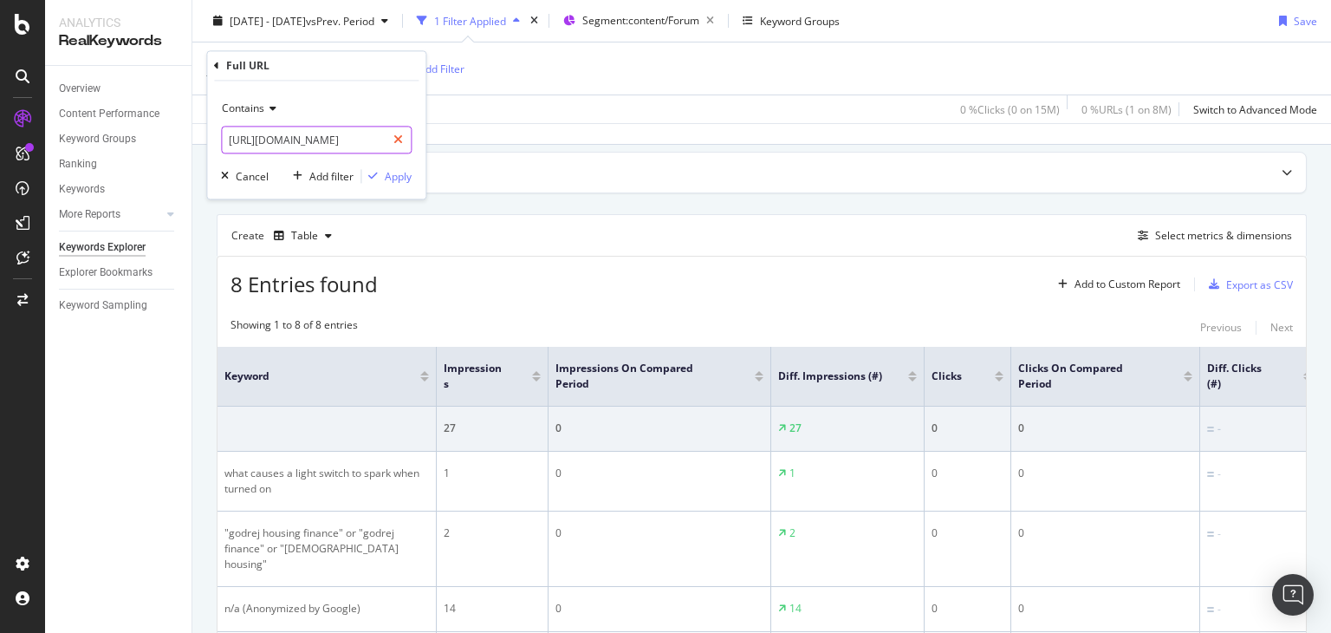
click at [398, 139] on icon at bounding box center [398, 140] width 10 height 12
click at [343, 140] on input "text" at bounding box center [316, 141] width 189 height 28
paste input "[URL][DOMAIN_NAME]"
type input "[URL][DOMAIN_NAME]"
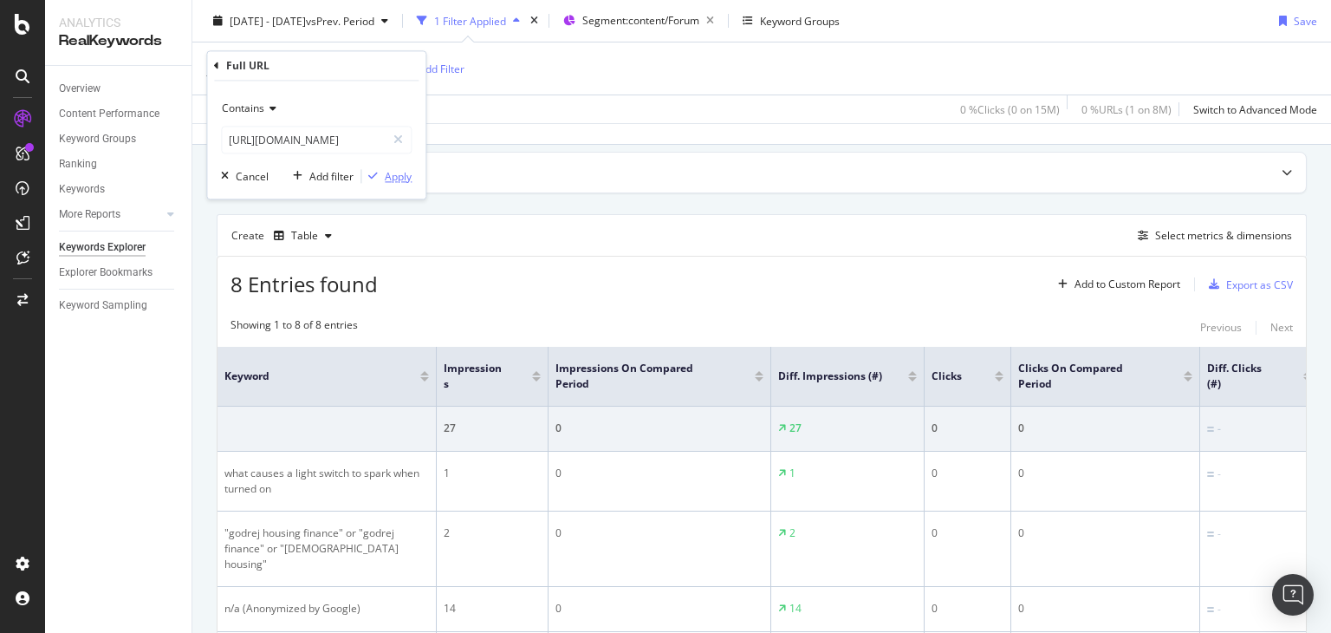
scroll to position [0, 0]
click at [393, 178] on div "Apply" at bounding box center [398, 176] width 27 height 15
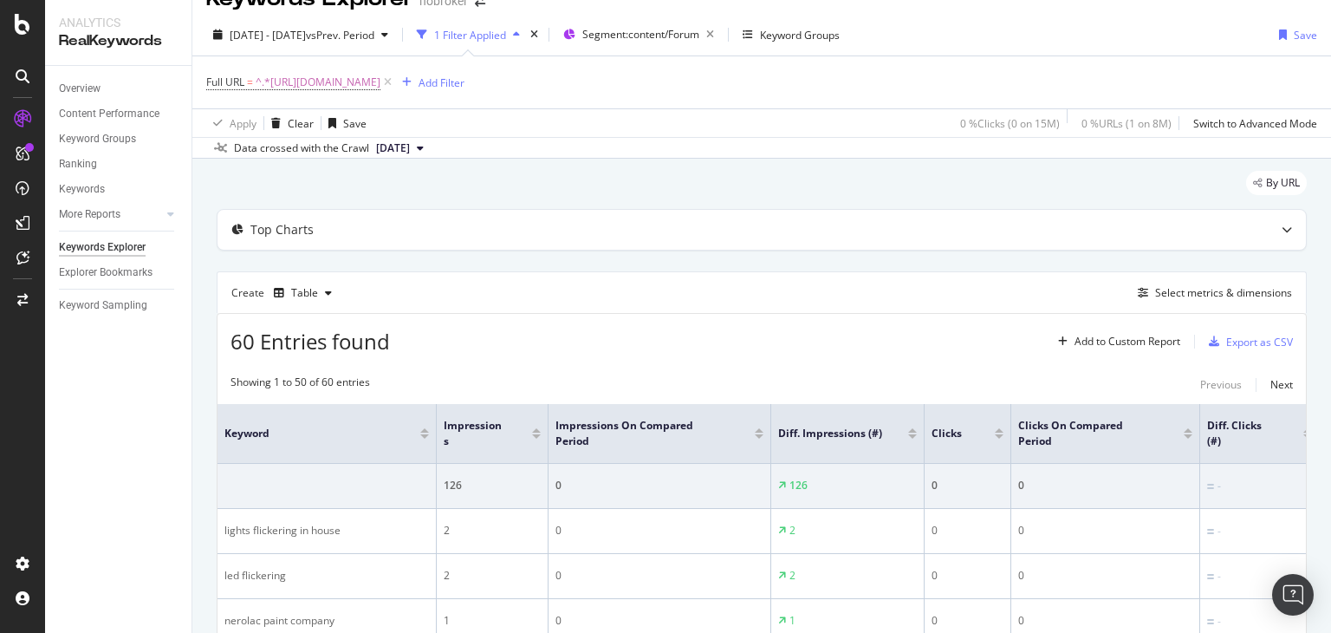
scroll to position [87, 0]
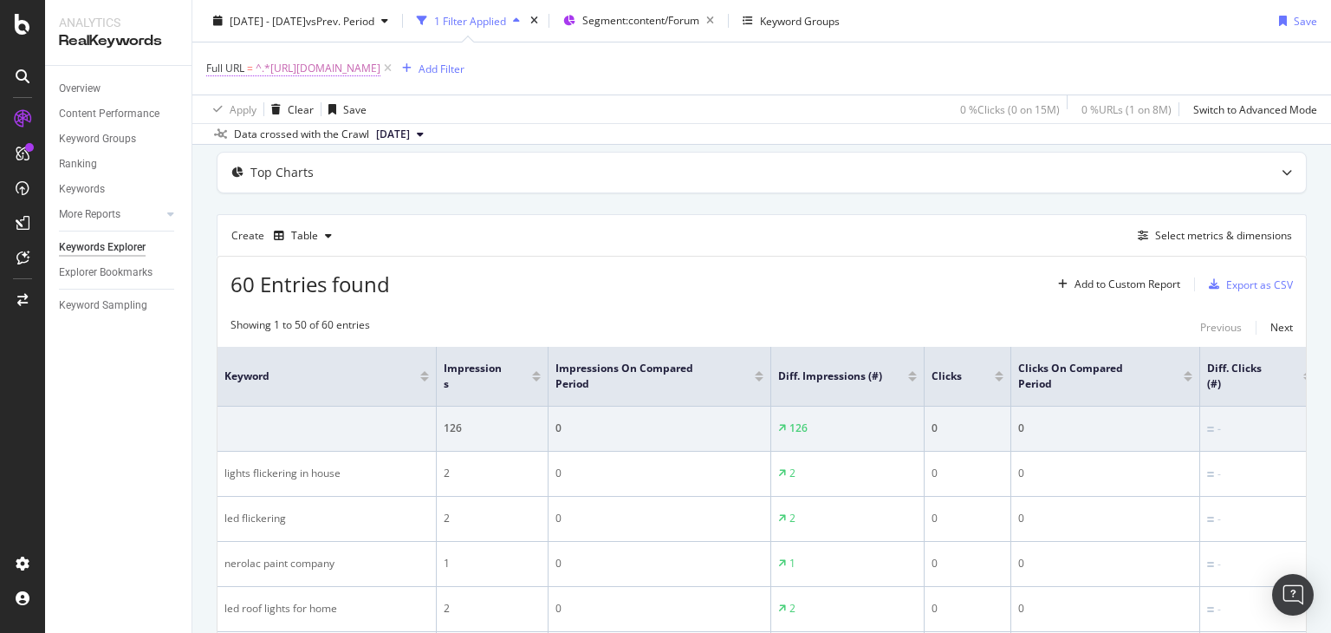
click at [380, 62] on span "^.*[URL][DOMAIN_NAME]" at bounding box center [318, 68] width 125 height 24
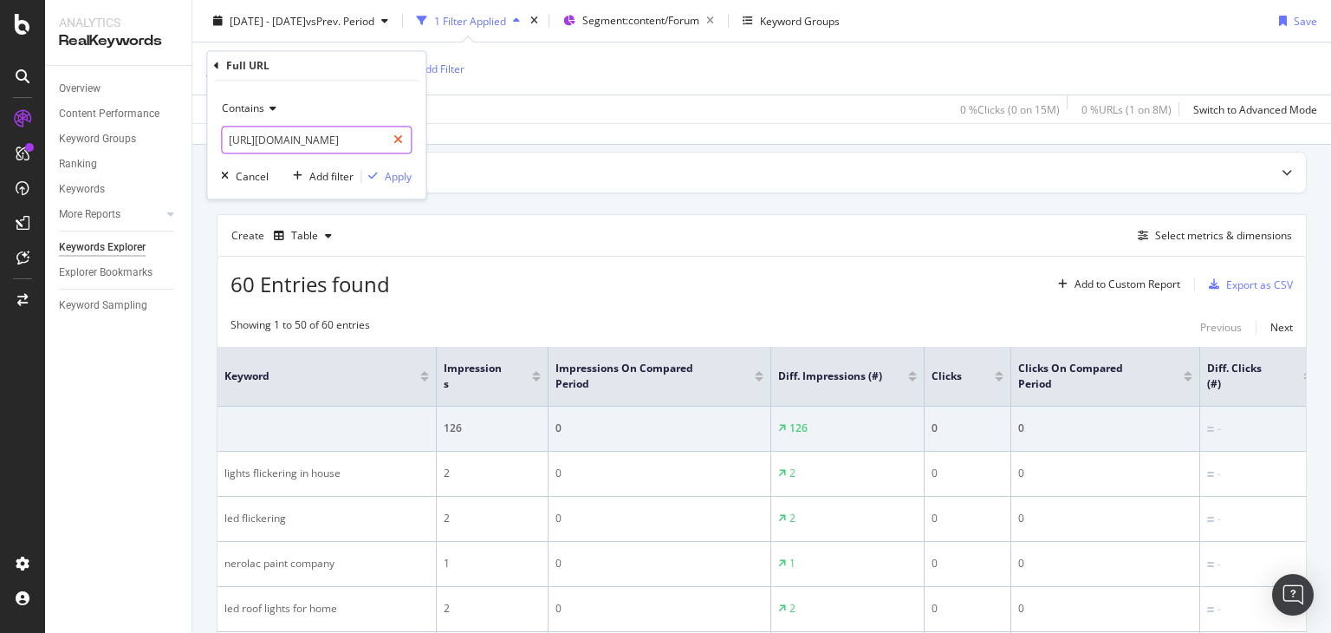
click at [398, 136] on icon at bounding box center [398, 140] width 10 height 12
click at [335, 140] on input "text" at bounding box center [316, 141] width 189 height 28
paste input "[URL][DOMAIN_NAME]"
type input "[URL][DOMAIN_NAME]"
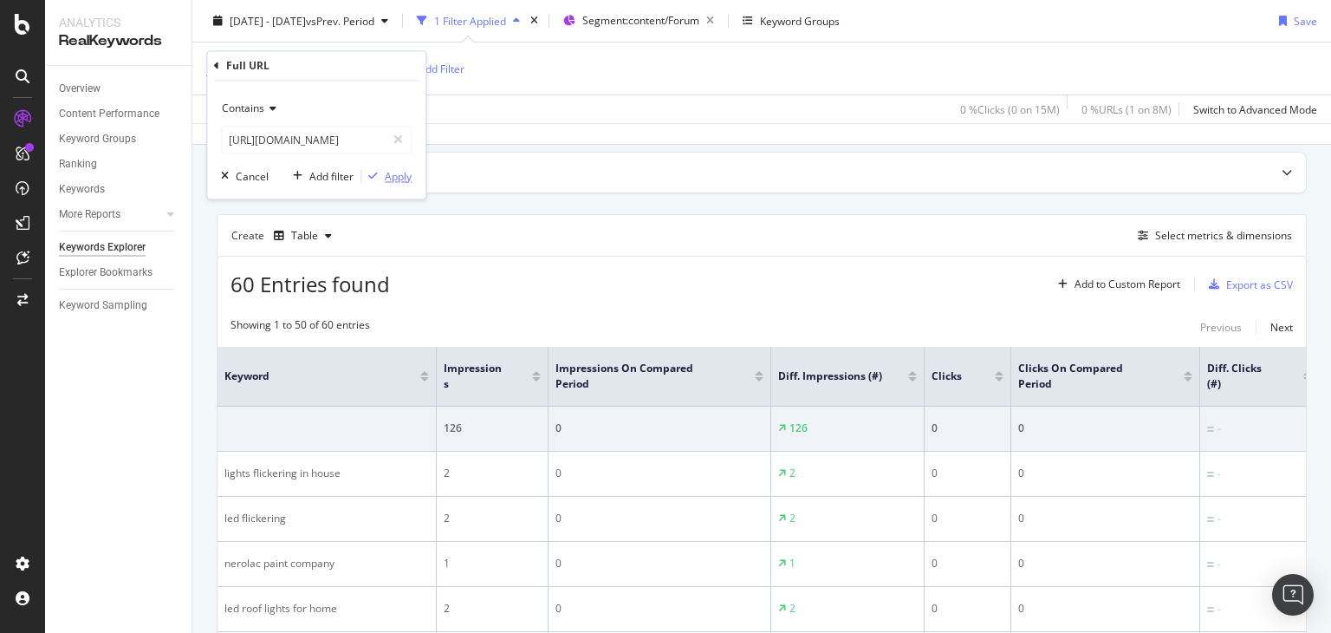
scroll to position [0, 0]
click at [397, 174] on div "Apply" at bounding box center [398, 176] width 27 height 15
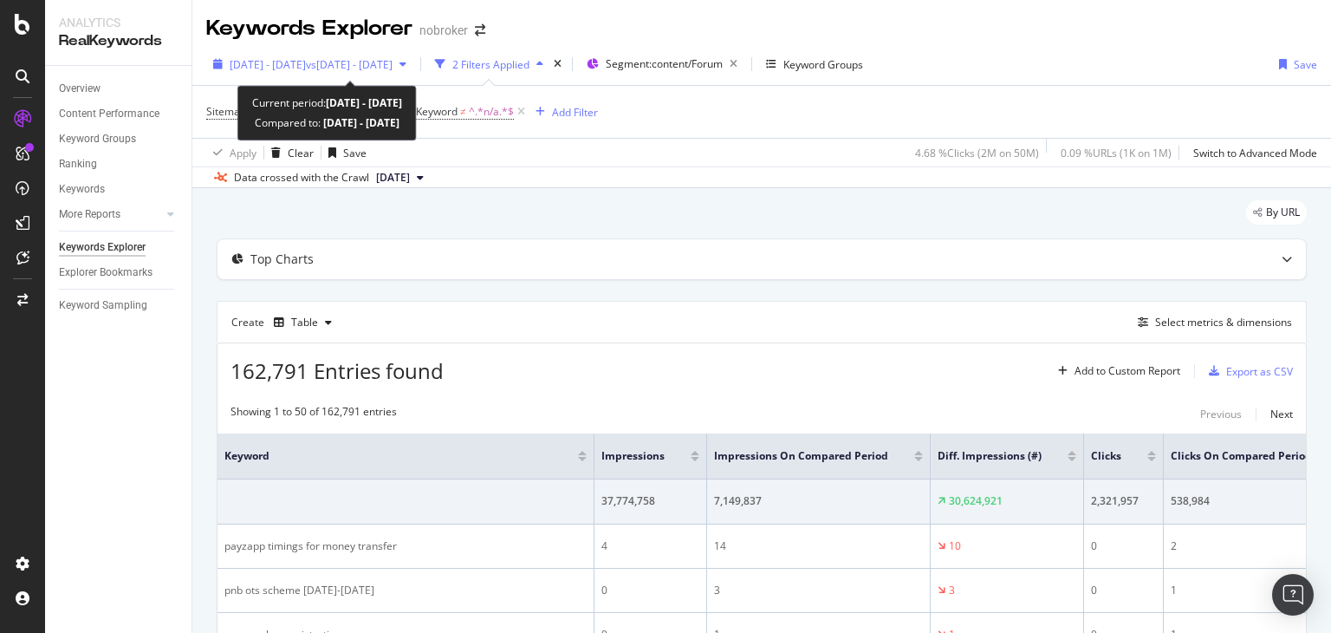
click at [271, 68] on span "2023 Jan. 1st - Dec. 31st" at bounding box center [268, 64] width 76 height 15
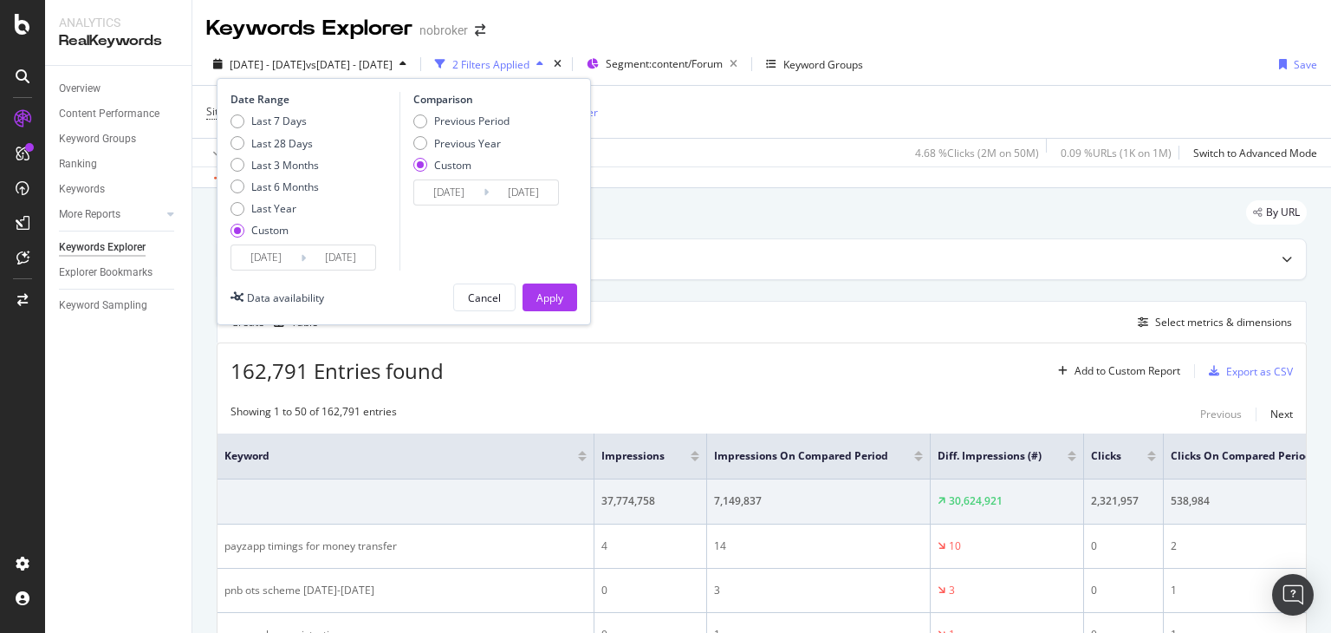
click at [285, 260] on input "2023/01/01" at bounding box center [265, 257] width 69 height 24
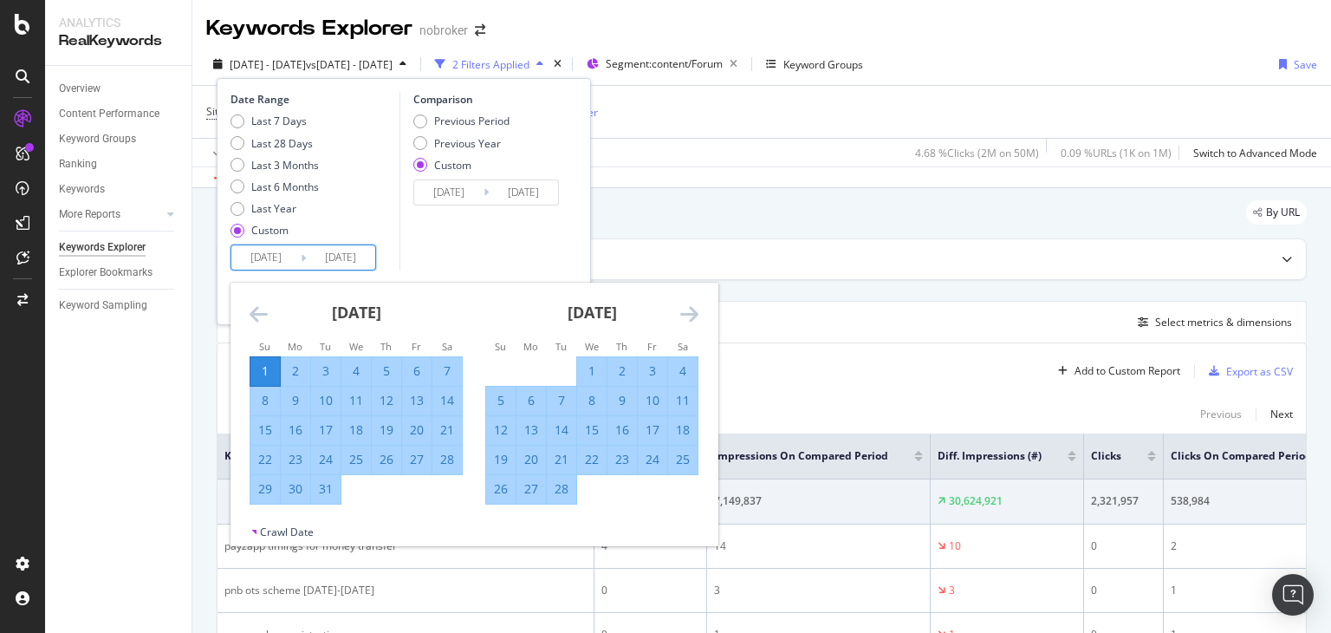
click at [262, 368] on div "1" at bounding box center [264, 370] width 29 height 17
type input "2023/01/01"
click at [262, 368] on span "162,791 Entries found" at bounding box center [336, 370] width 213 height 29
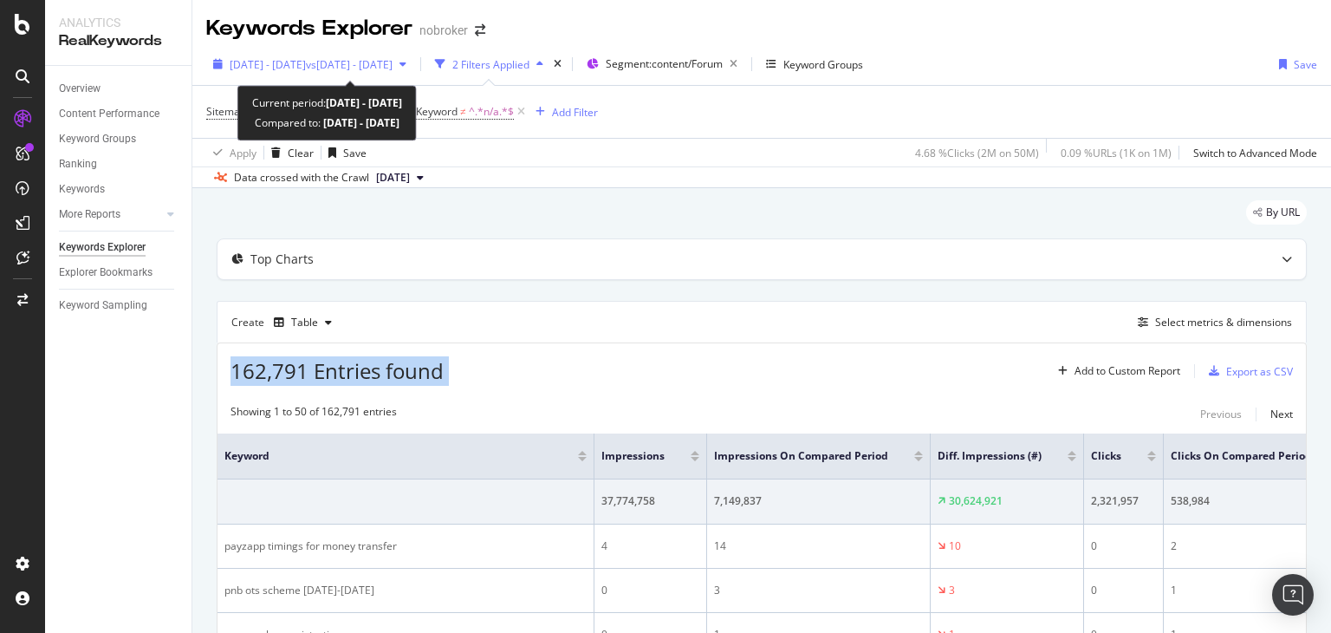
click at [299, 67] on span "2023 Jan. 1st - Dec. 31st" at bounding box center [268, 64] width 76 height 15
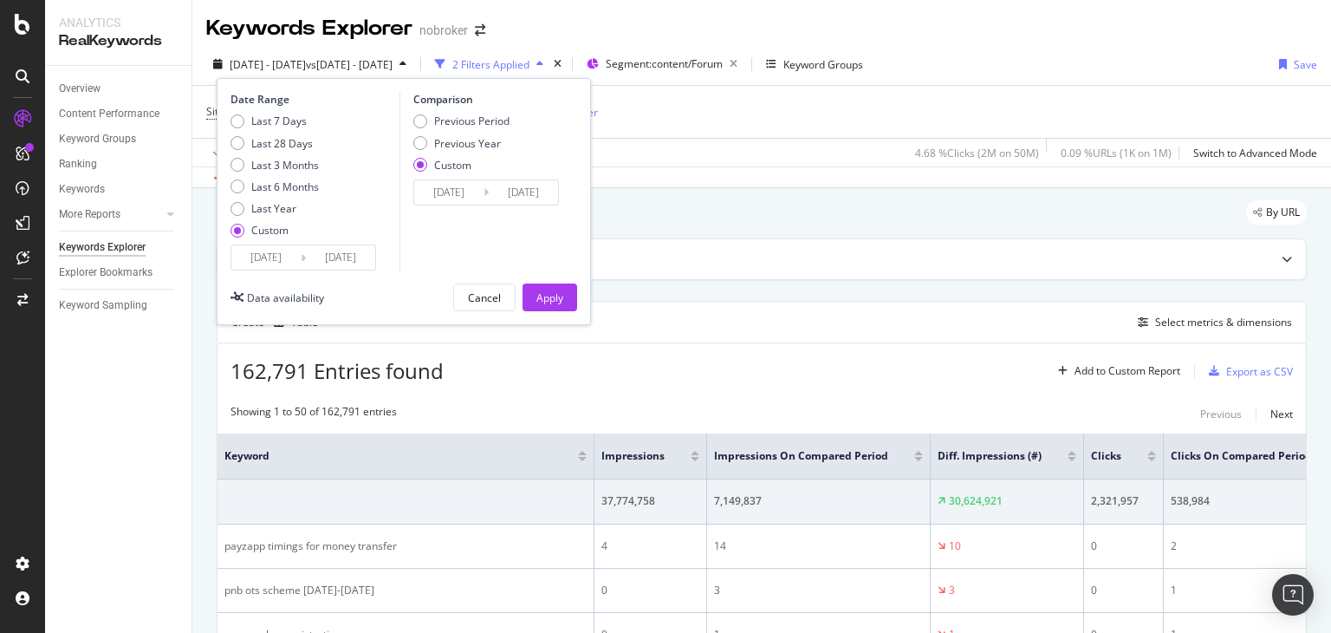
click at [272, 258] on input "2023/01/01" at bounding box center [265, 257] width 69 height 24
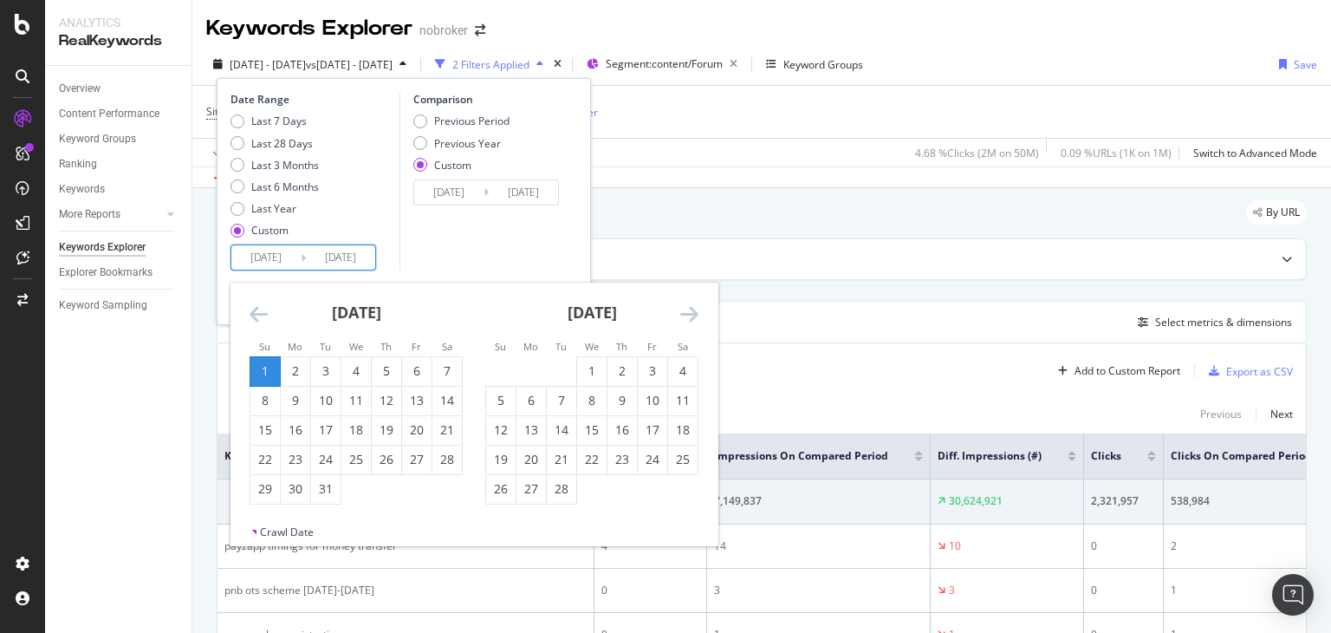
click at [260, 307] on icon "Move backward to switch to the previous month." at bounding box center [259, 313] width 18 height 21
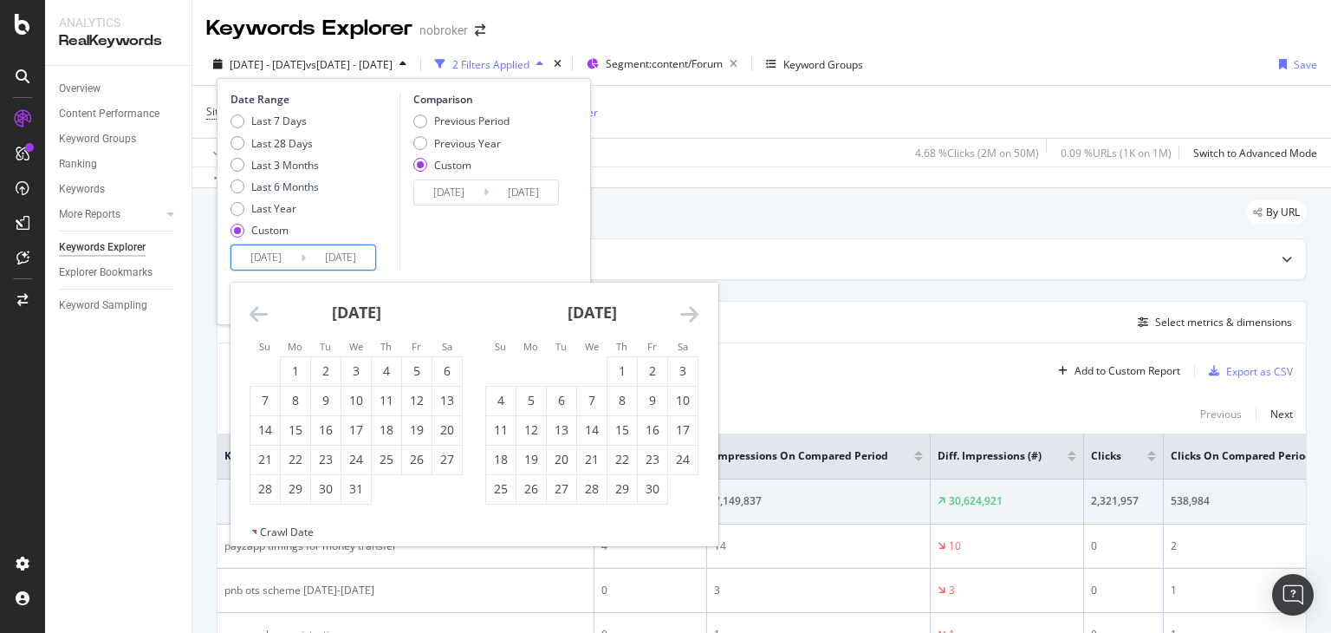
click at [260, 307] on icon "Move backward to switch to the previous month." at bounding box center [259, 313] width 18 height 21
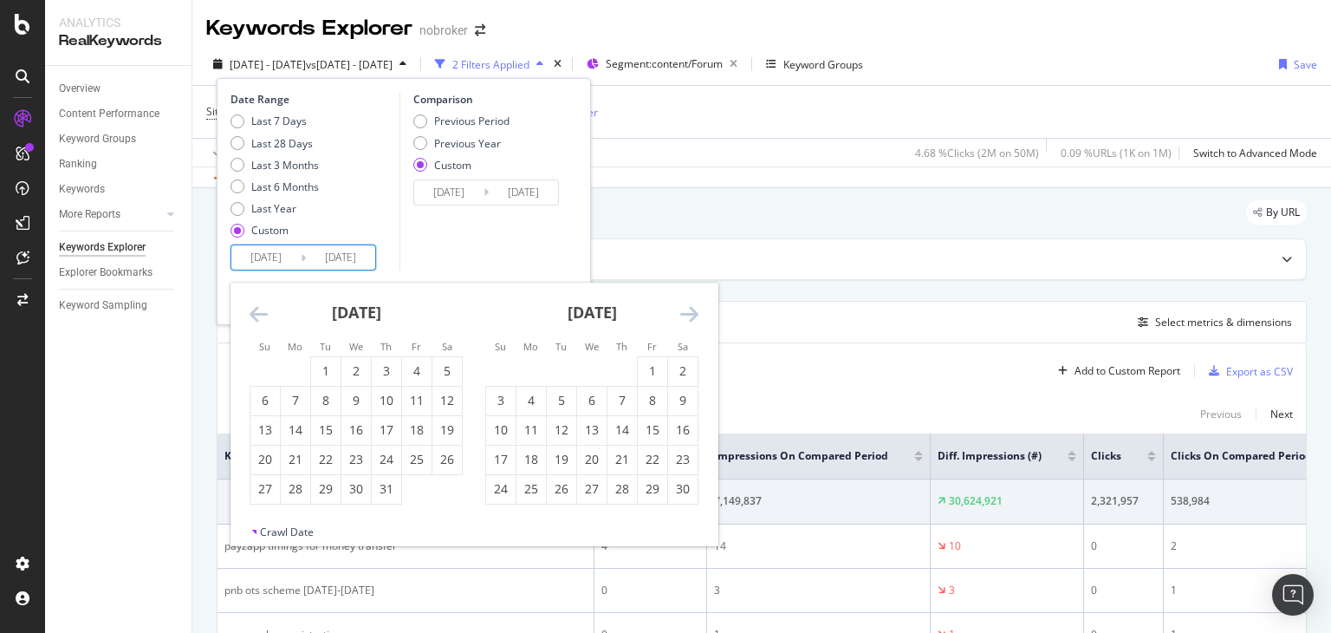
click at [260, 307] on icon "Move backward to switch to the previous month." at bounding box center [259, 313] width 18 height 21
click at [449, 374] on div "1" at bounding box center [446, 370] width 29 height 17
type input "2022/01/01"
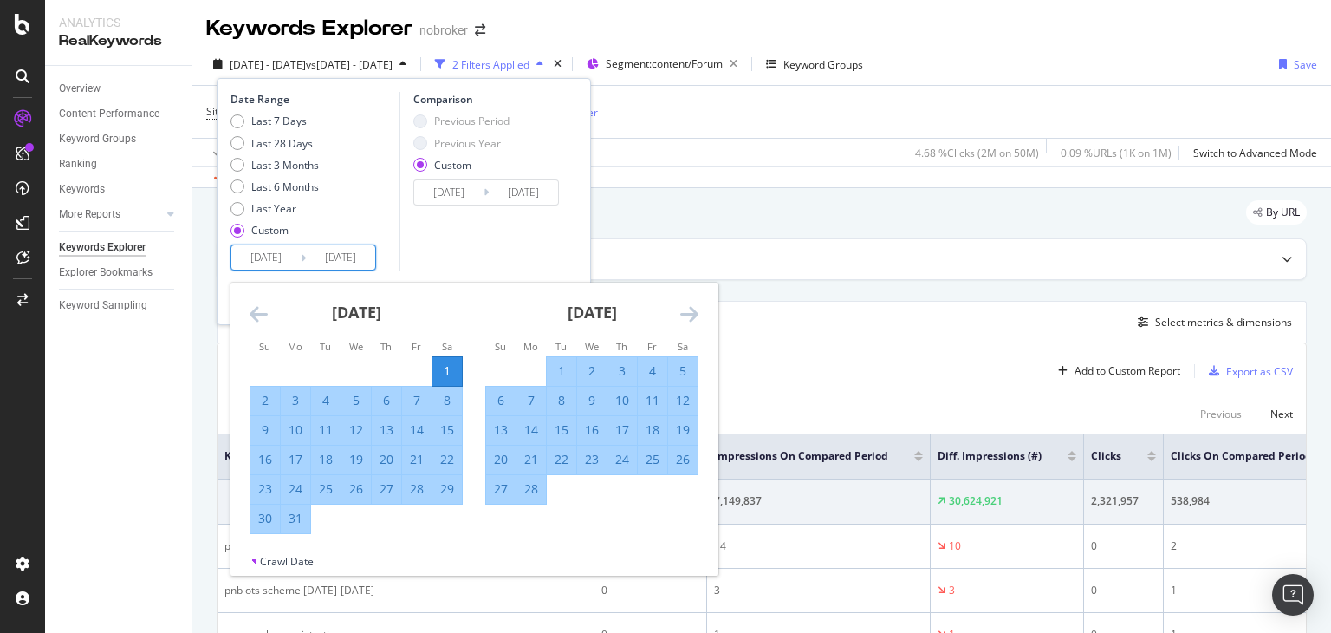
click at [300, 524] on div "31" at bounding box center [295, 517] width 29 height 17
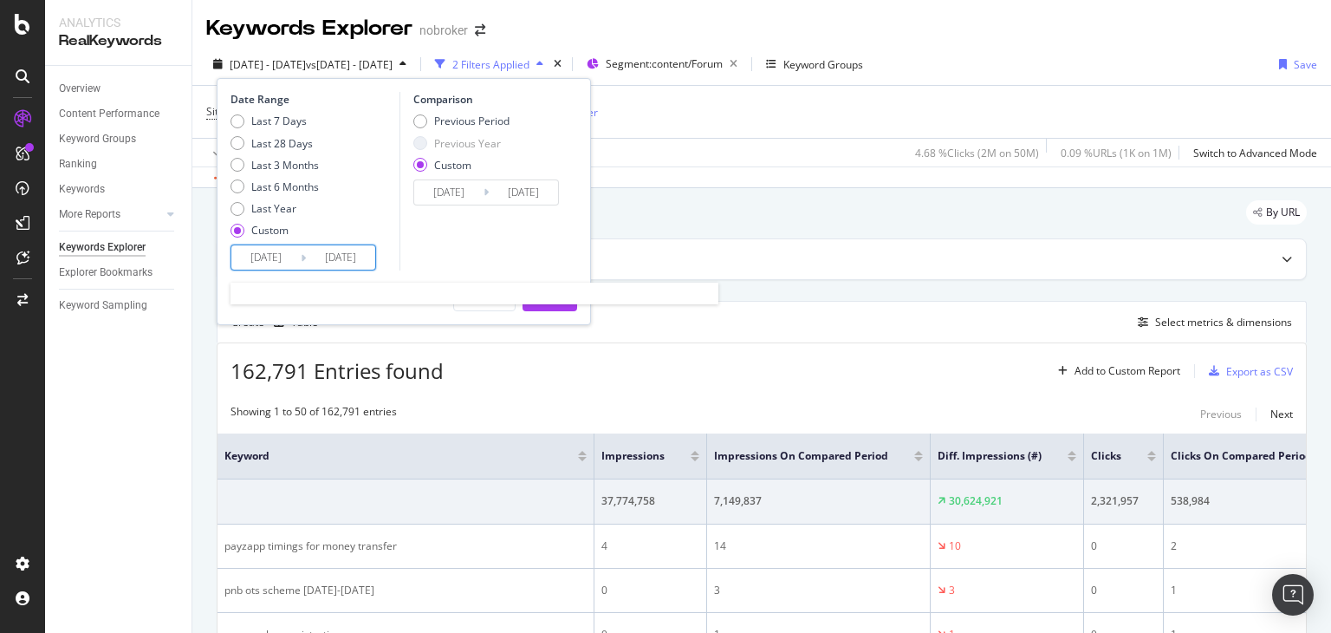
click at [281, 258] on input "2022/01/01" at bounding box center [265, 257] width 69 height 24
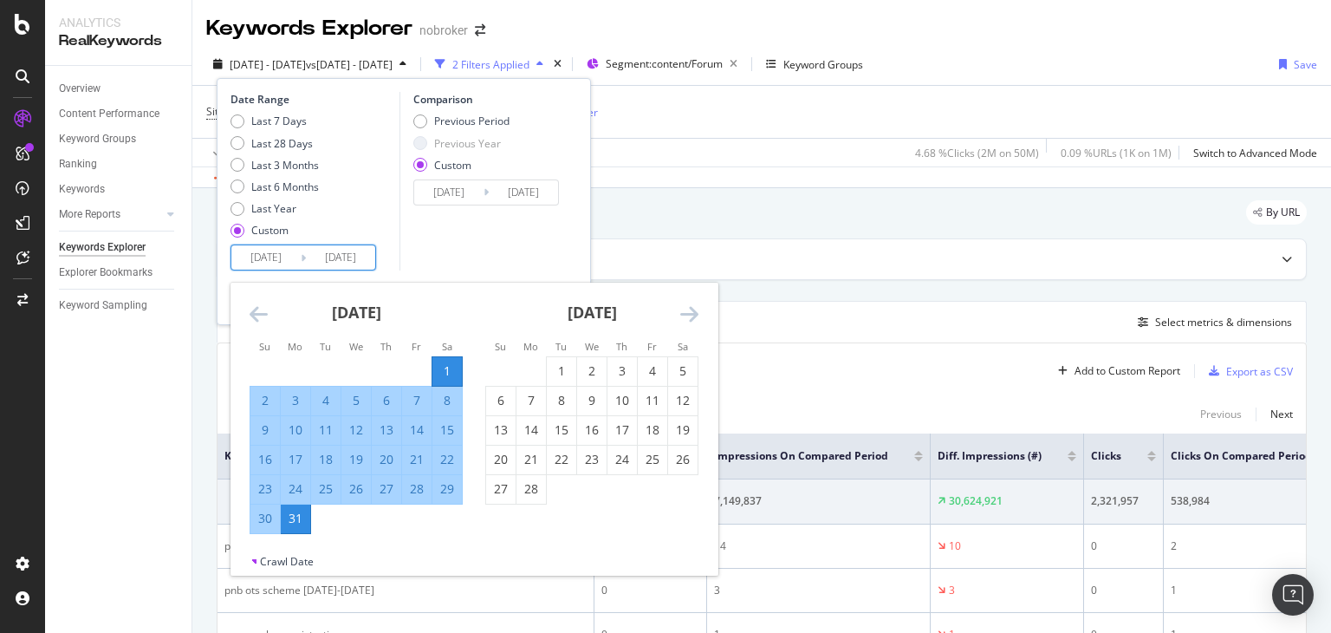
click at [377, 220] on div "Last 7 Days Last 28 Days Last 3 Months Last 6 Months Last Year Custom" at bounding box center [312, 179] width 165 height 131
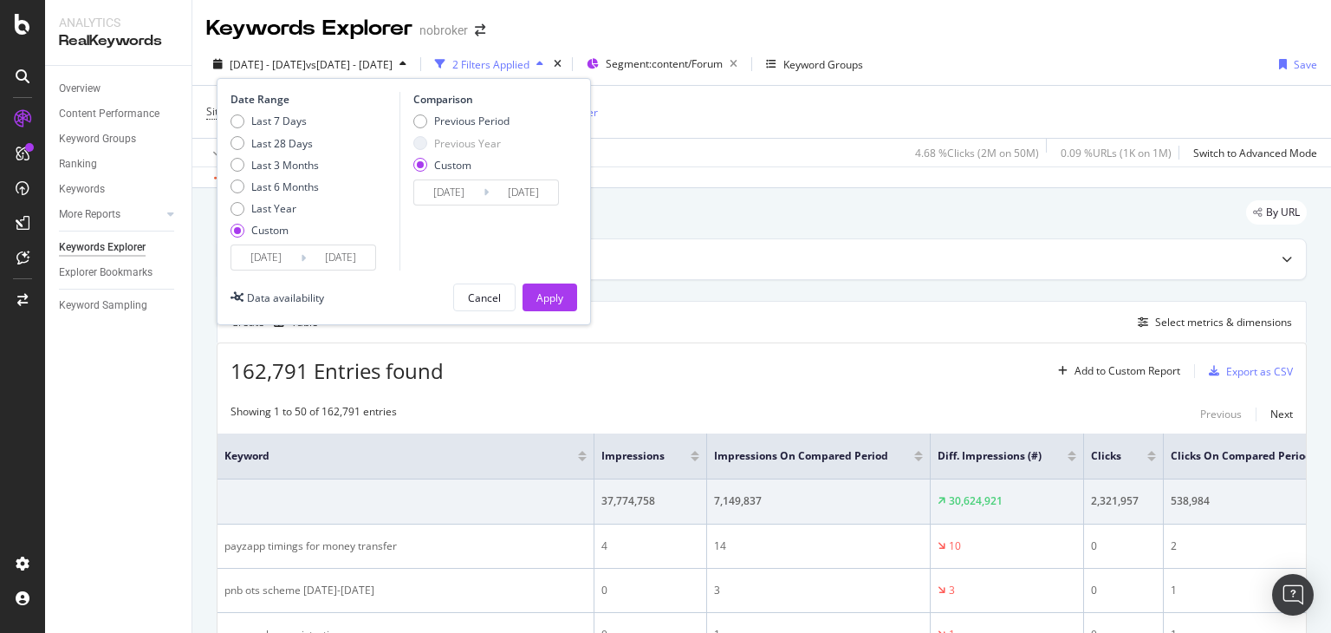
click at [470, 196] on input "2022/01/01" at bounding box center [448, 192] width 69 height 24
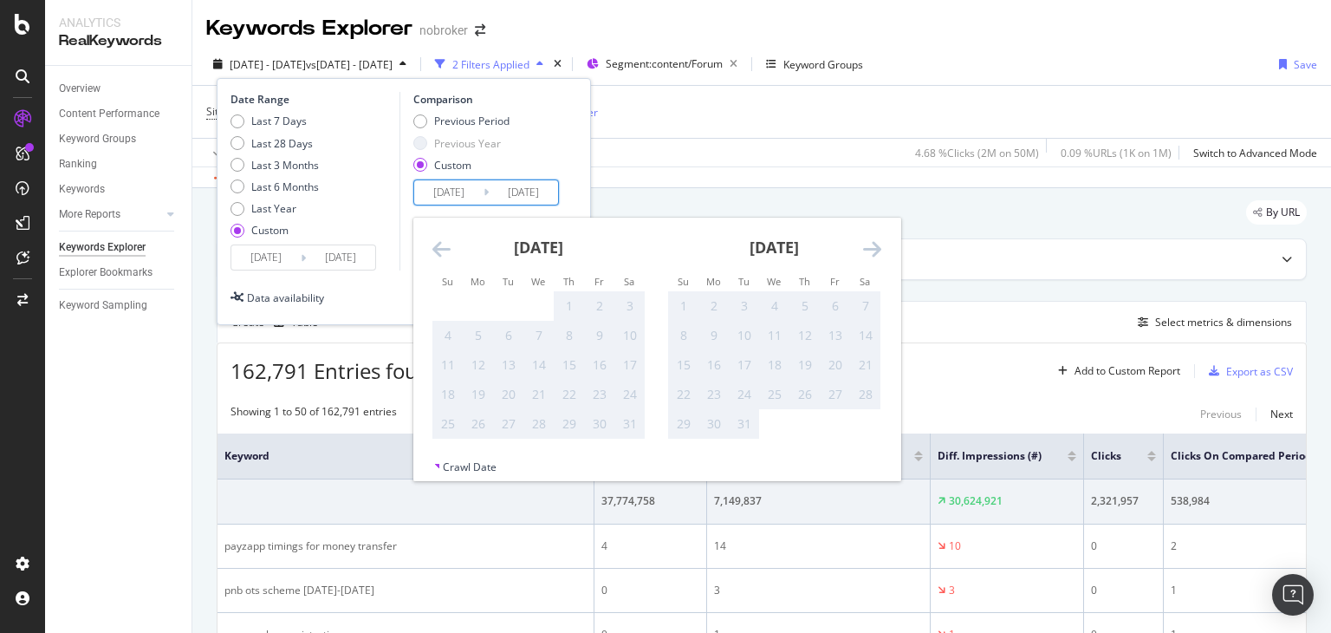
click at [866, 245] on icon "Move forward to switch to the next month." at bounding box center [872, 248] width 18 height 21
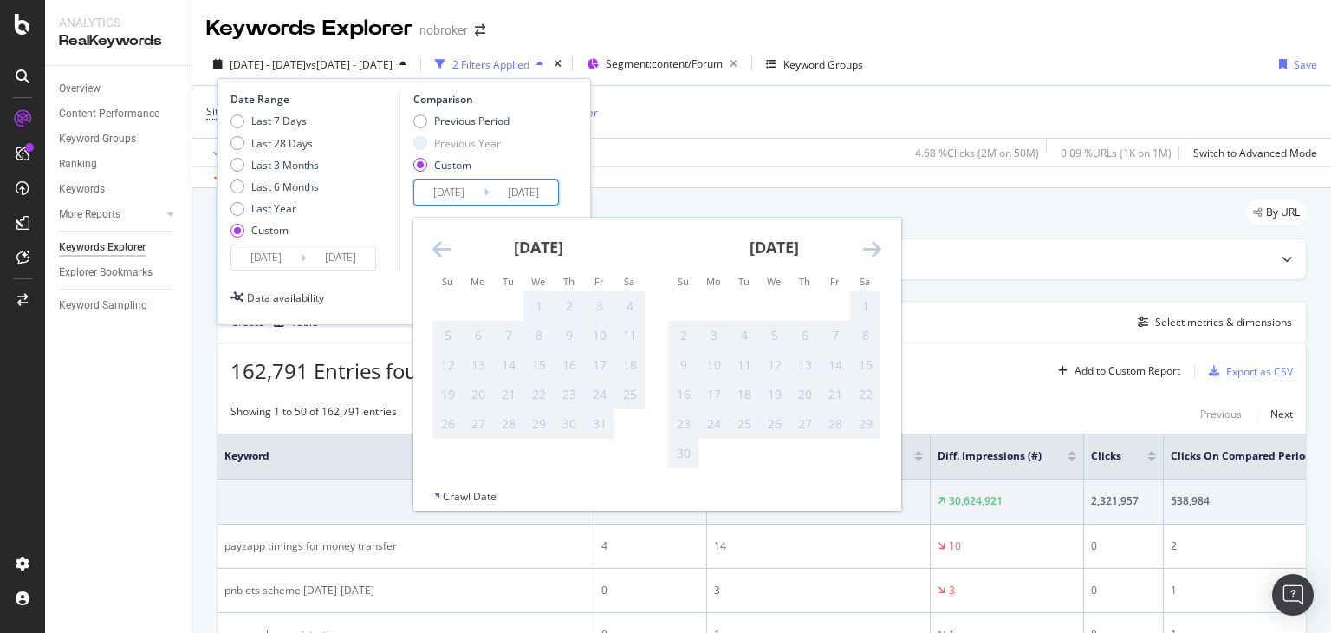
click at [866, 245] on icon "Move forward to switch to the next month." at bounding box center [872, 248] width 18 height 21
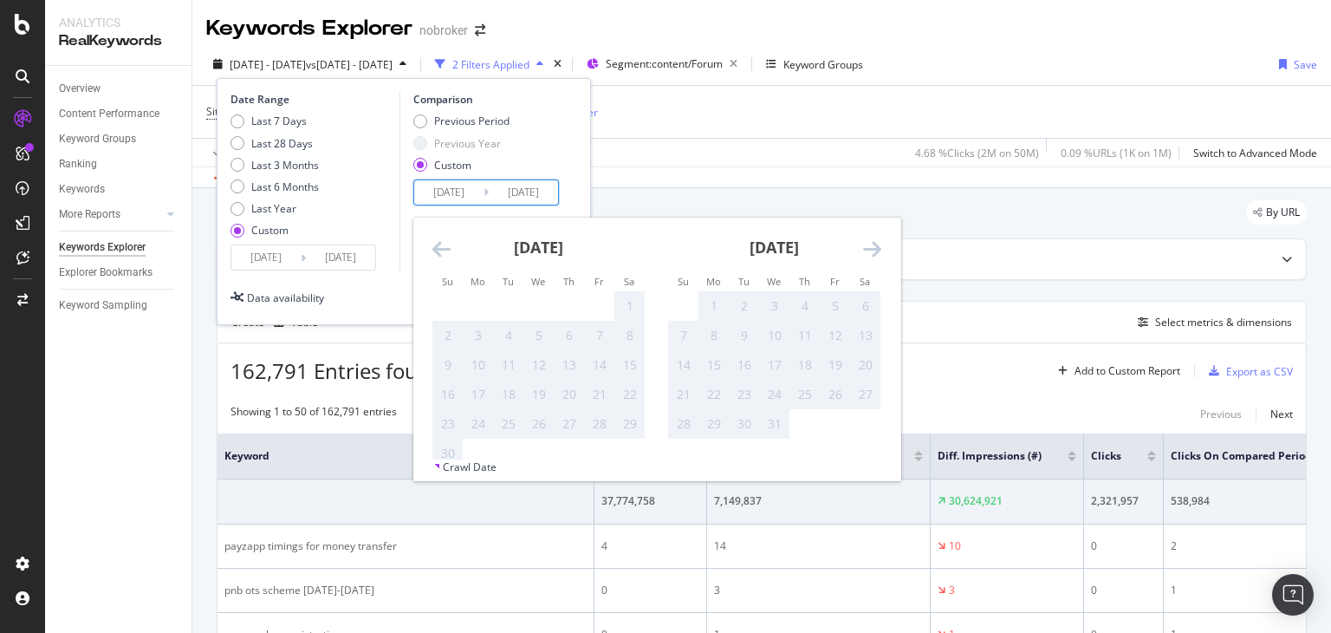
click at [866, 245] on icon "Move forward to switch to the next month." at bounding box center [872, 248] width 18 height 21
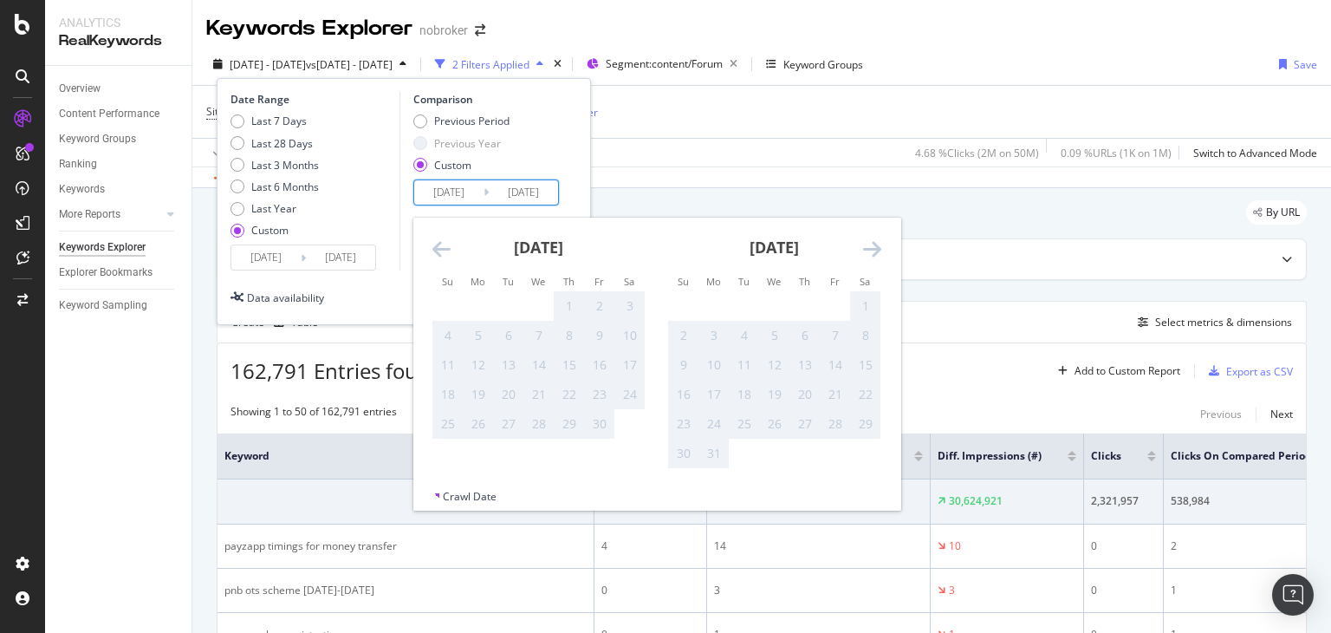
click at [866, 245] on icon "Move forward to switch to the next month." at bounding box center [872, 248] width 18 height 21
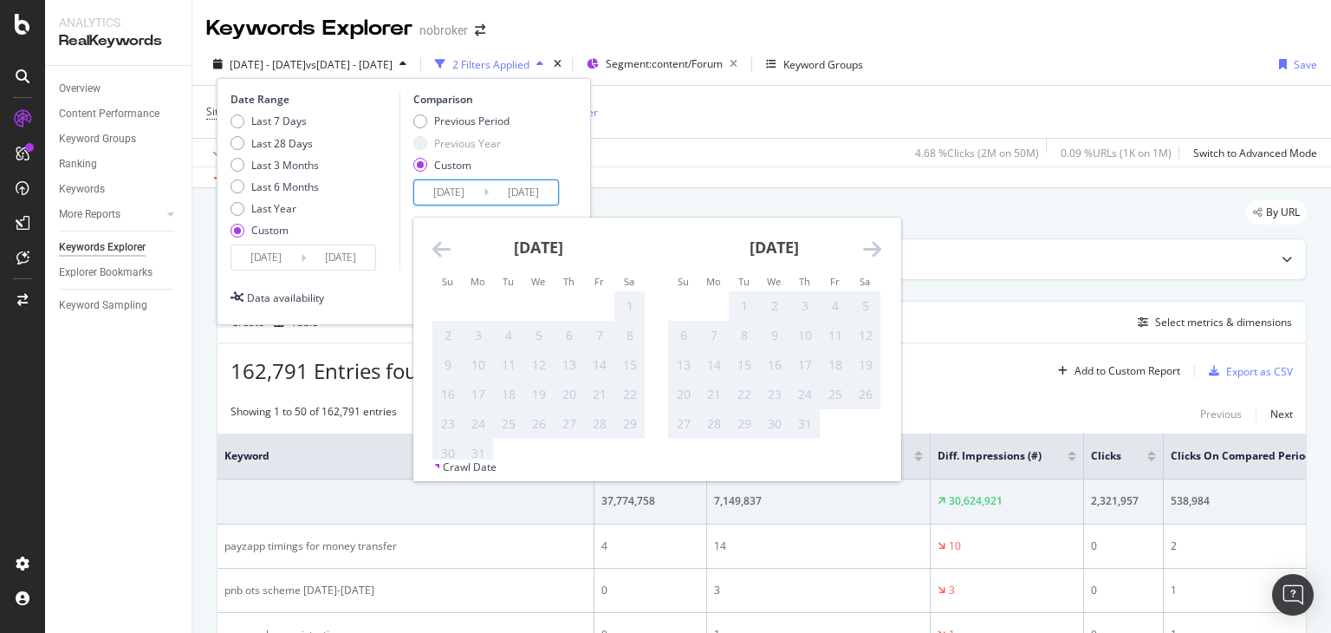
click at [866, 245] on icon "Move forward to switch to the next month." at bounding box center [872, 248] width 18 height 21
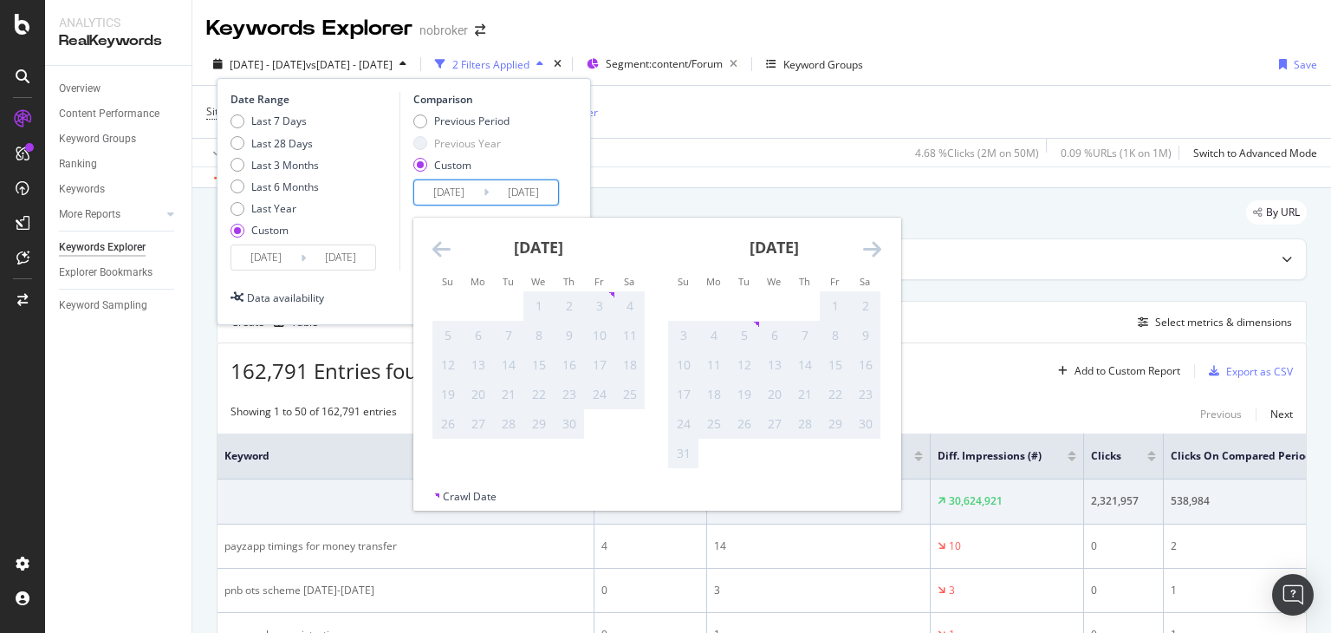
click at [866, 245] on icon "Move forward to switch to the next month." at bounding box center [872, 248] width 18 height 21
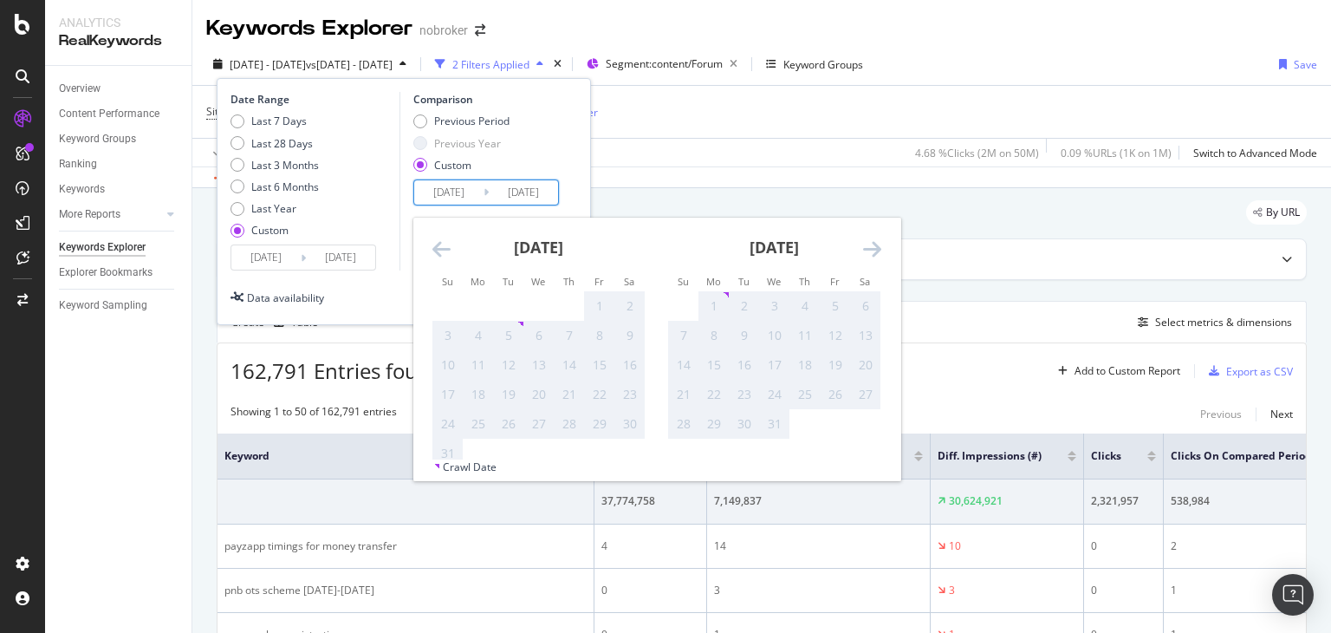
click at [402, 226] on div "Comparison Previous Period Previous Year Custom 2022/01/01 Navigate forward to …" at bounding box center [481, 181] width 165 height 178
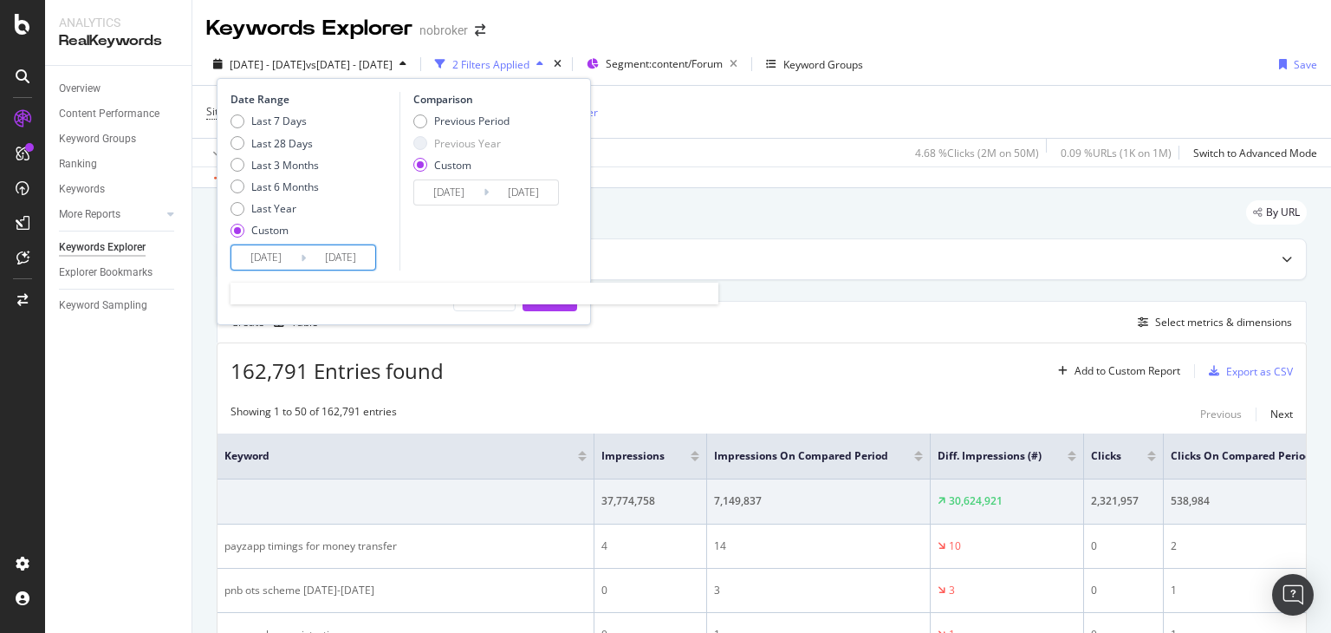
click at [281, 264] on input "2022/01/01" at bounding box center [265, 257] width 69 height 24
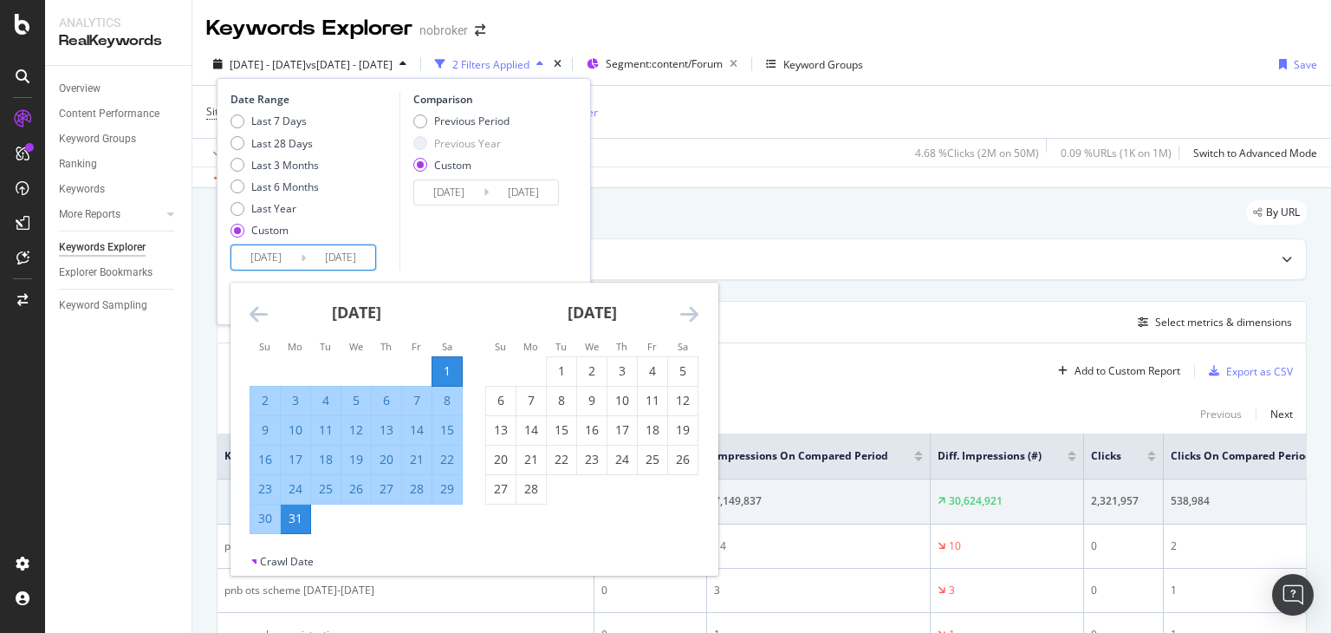
click at [440, 361] on div "1" at bounding box center [446, 371] width 29 height 29
type input "2022/01/01"
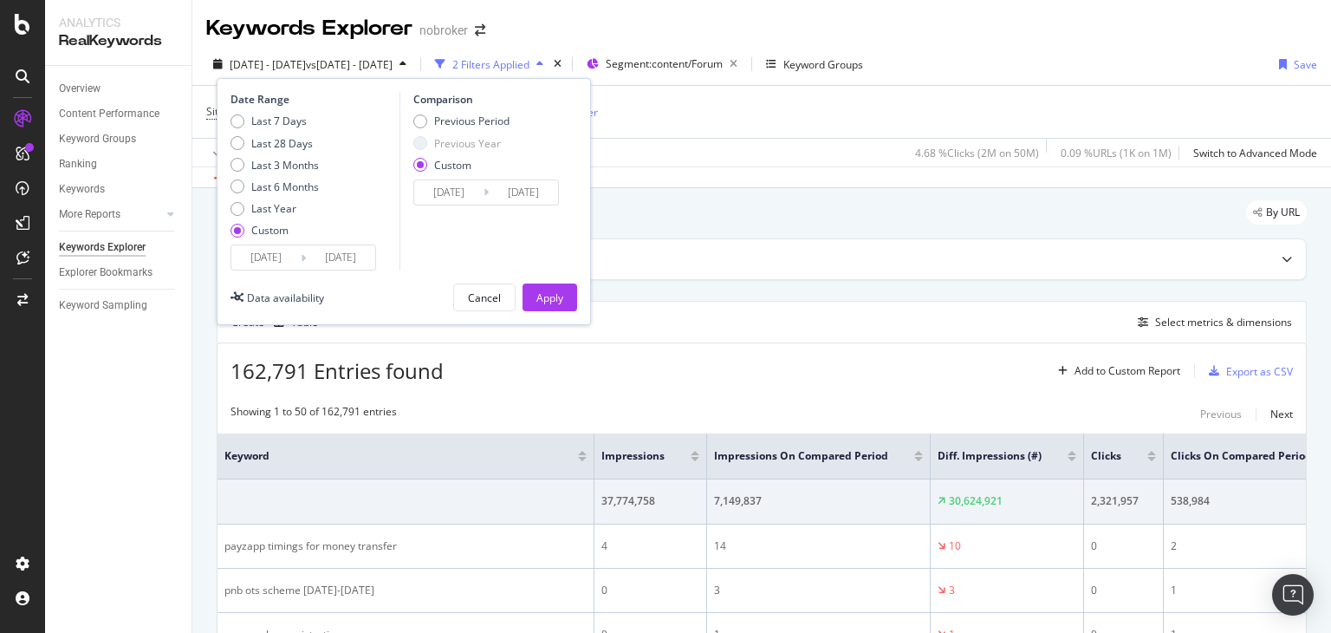
click at [289, 261] on input "2022/01/01" at bounding box center [265, 257] width 69 height 24
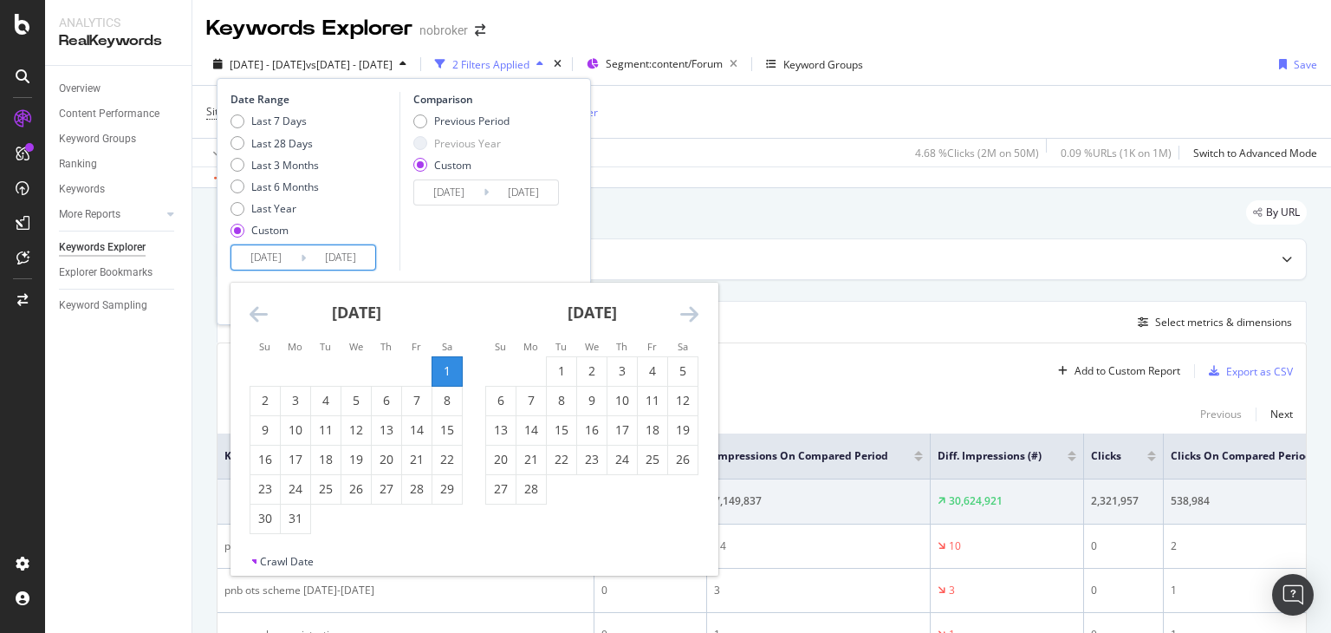
click at [686, 309] on icon "Move forward to switch to the next month." at bounding box center [689, 313] width 18 height 21
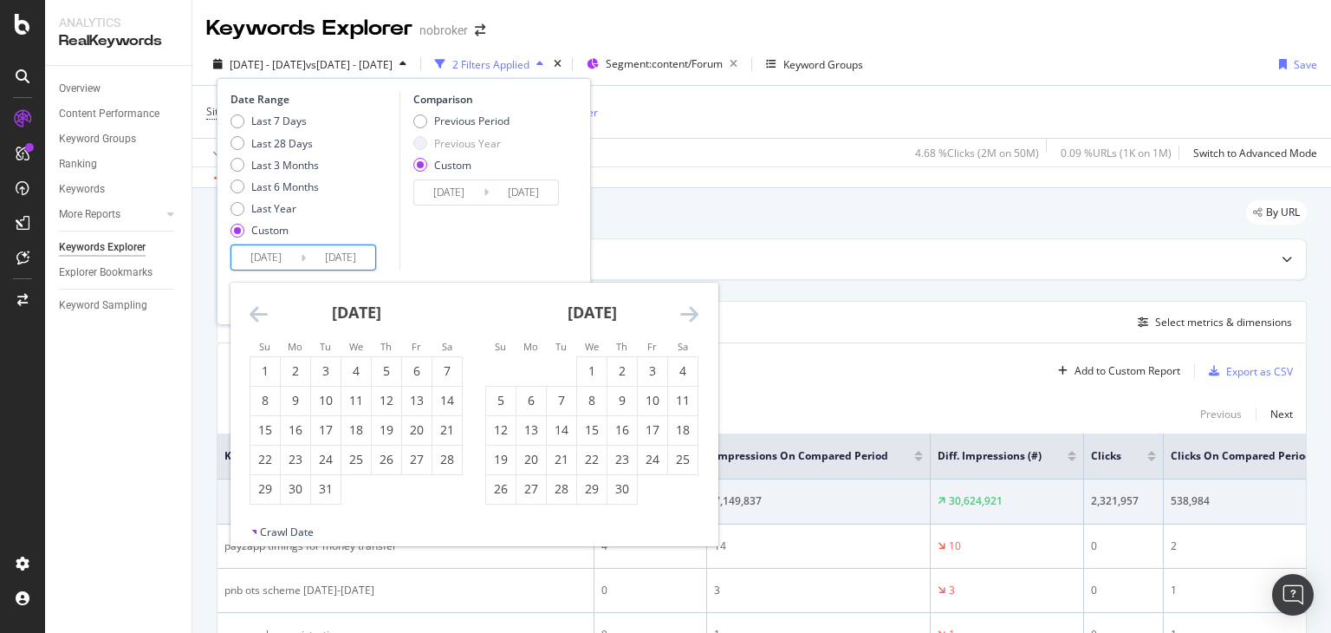
click at [686, 309] on icon "Move forward to switch to the next month." at bounding box center [689, 313] width 18 height 21
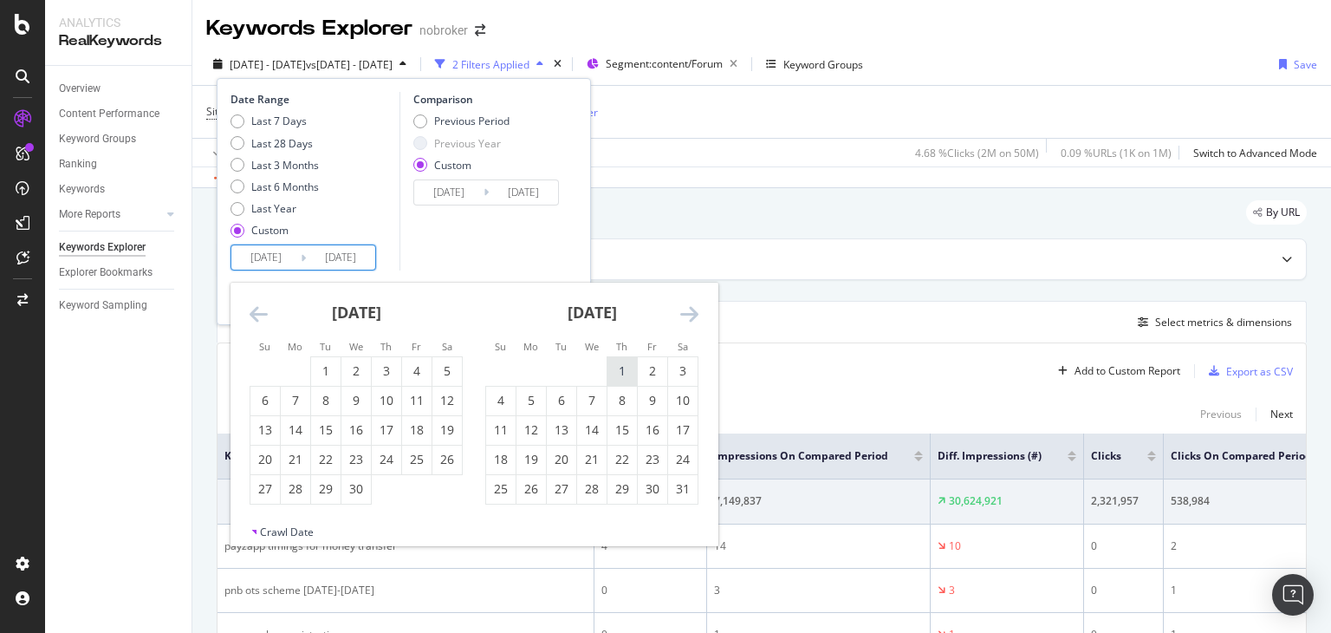
click at [625, 365] on div "1" at bounding box center [621, 370] width 29 height 17
type input "2022/12/01"
click at [676, 488] on div "31" at bounding box center [682, 488] width 29 height 17
type input "2022/12/31"
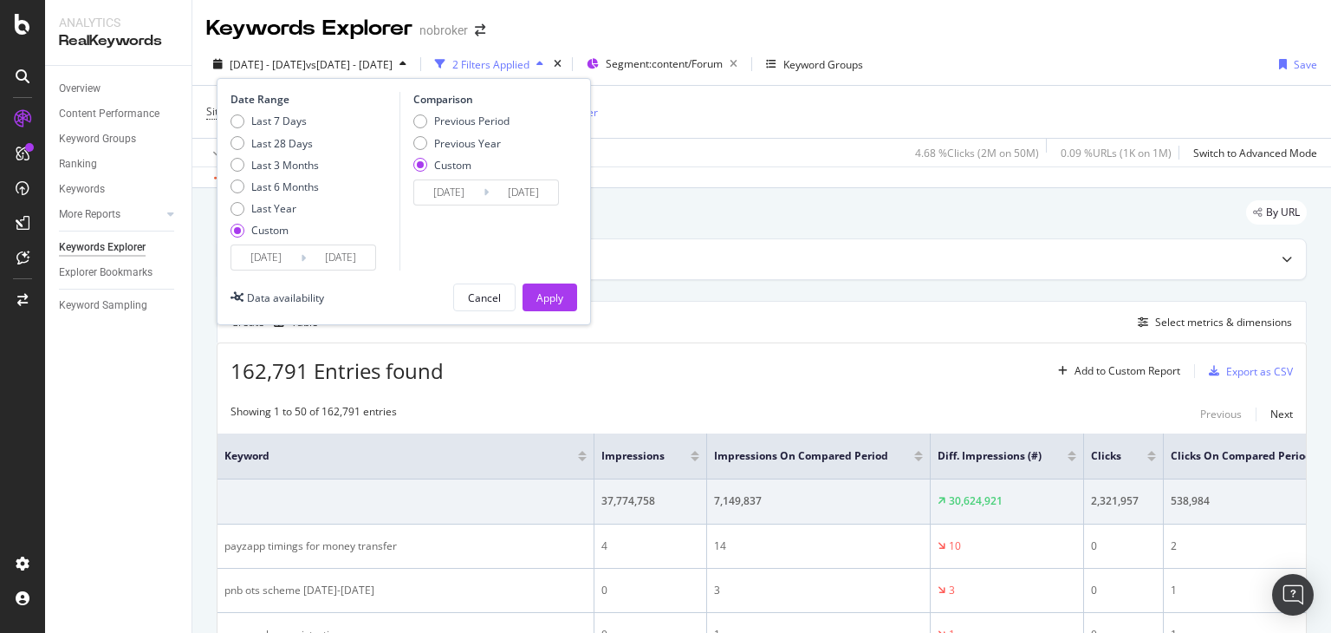
click at [470, 198] on input "2022/01/01" at bounding box center [448, 192] width 69 height 24
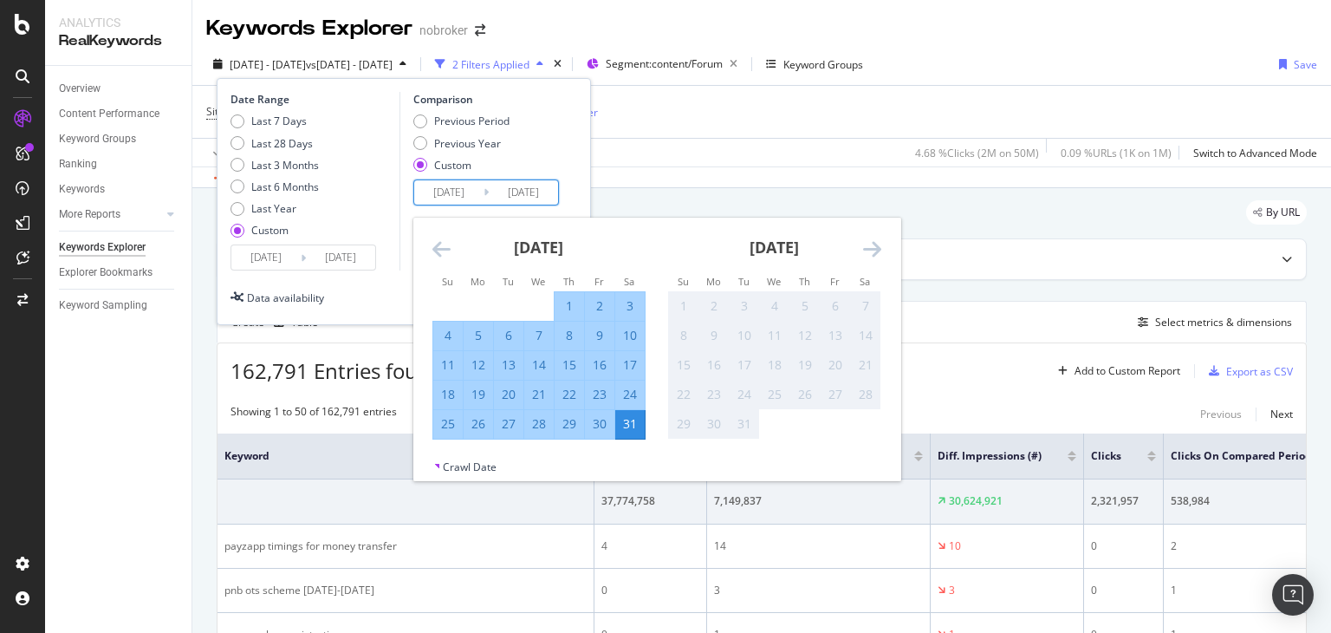
click at [438, 247] on icon "Move backward to switch to the previous month." at bounding box center [441, 248] width 18 height 21
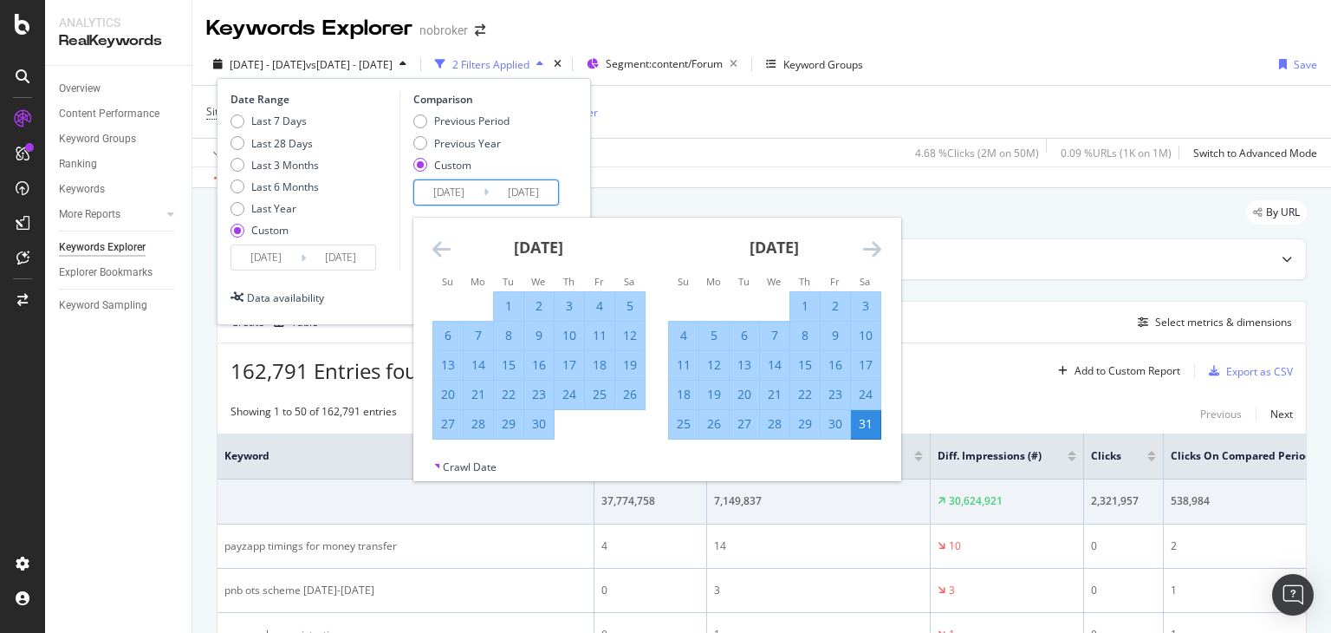
click at [438, 247] on icon "Move backward to switch to the previous month." at bounding box center [441, 248] width 18 height 21
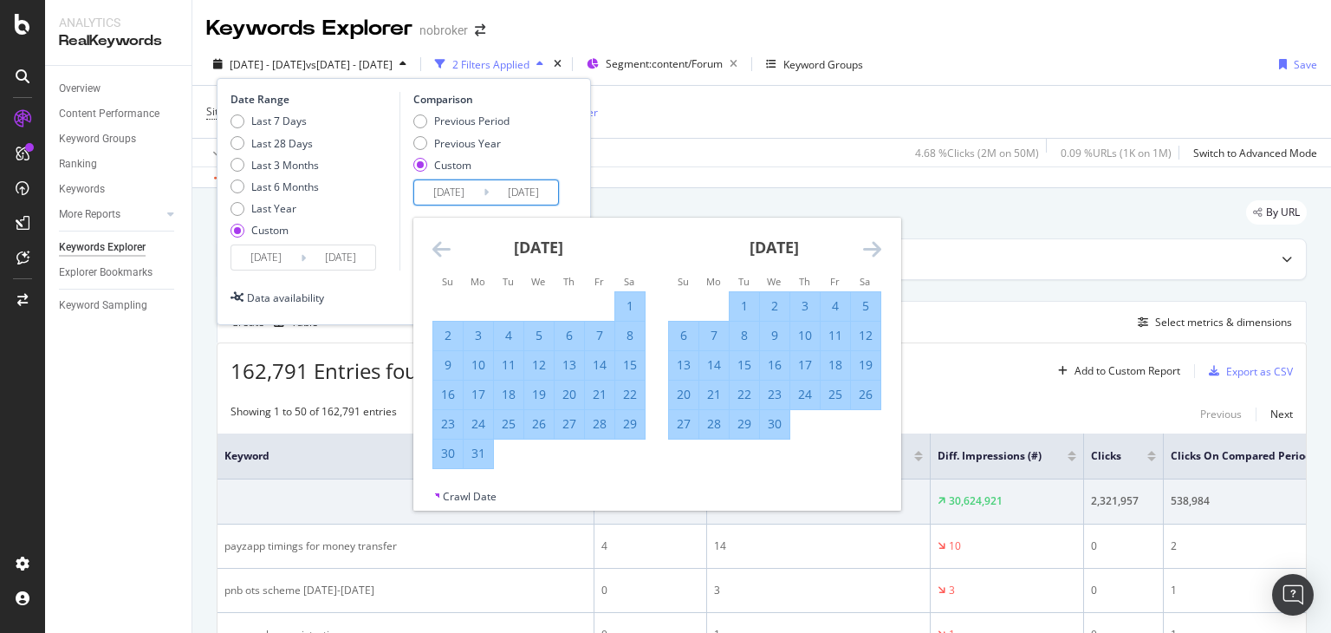
click at [438, 247] on icon "Move backward to switch to the previous month." at bounding box center [441, 248] width 18 height 21
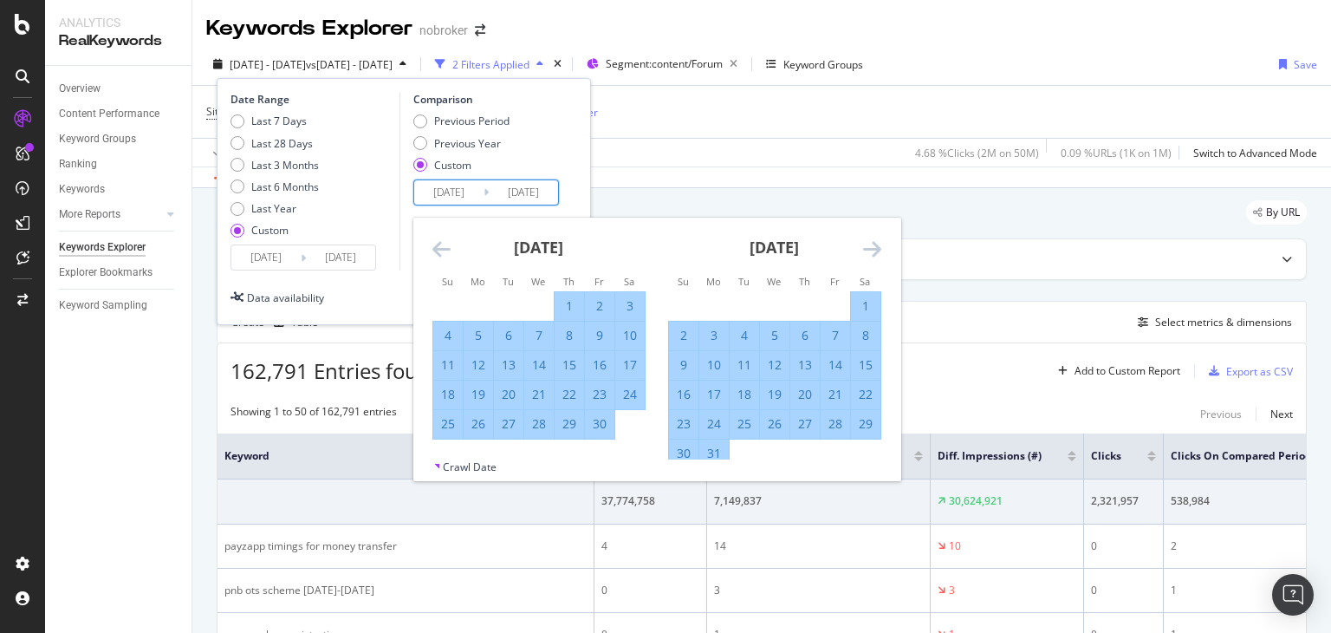
click at [438, 247] on icon "Move backward to switch to the previous month." at bounding box center [441, 248] width 18 height 21
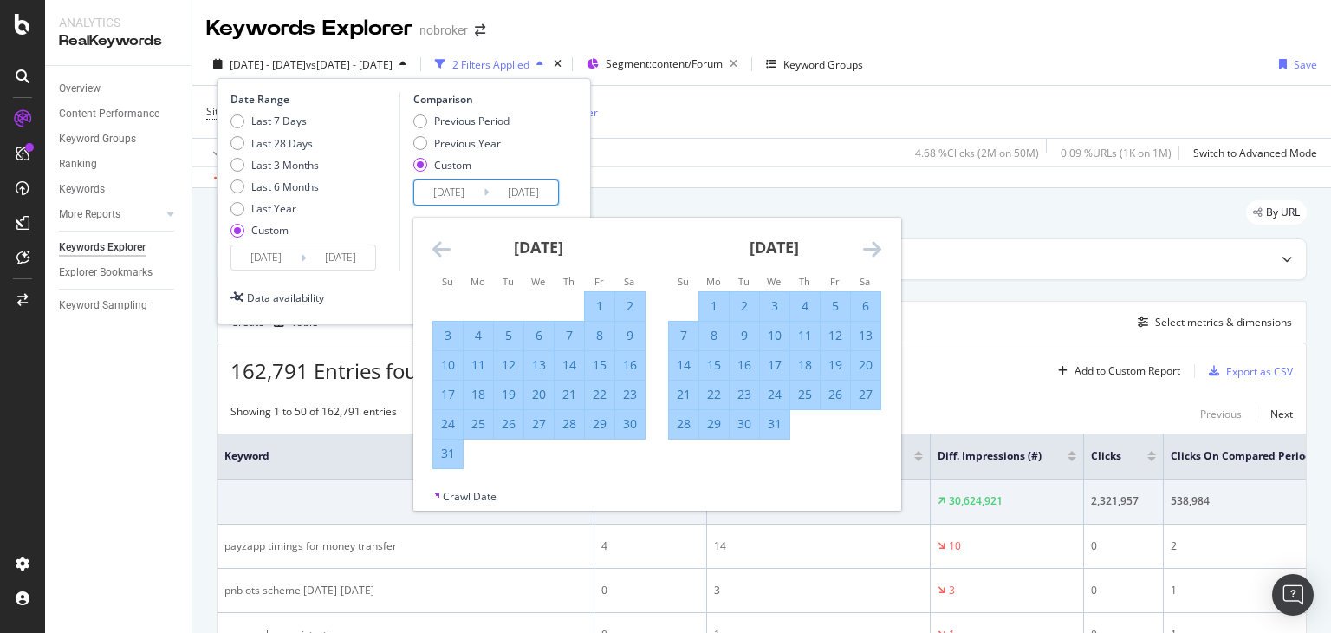
click at [438, 247] on icon "Move backward to switch to the previous month." at bounding box center [441, 248] width 18 height 21
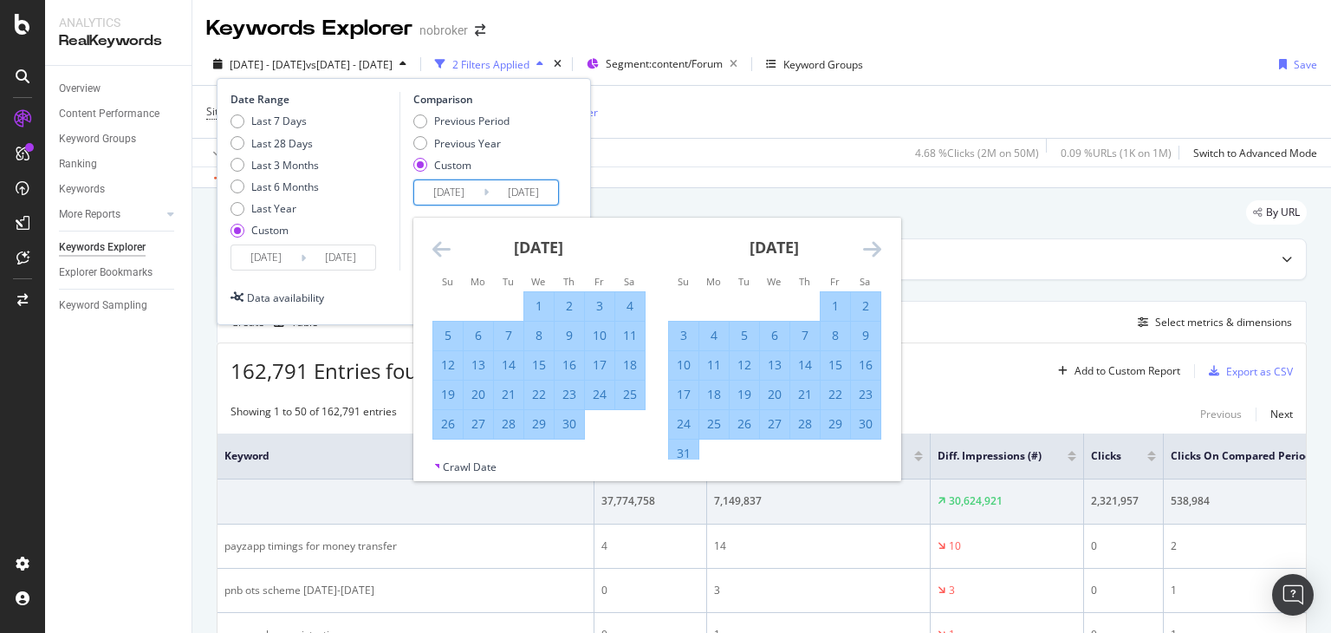
click at [438, 247] on icon "Move backward to switch to the previous month." at bounding box center [441, 248] width 18 height 21
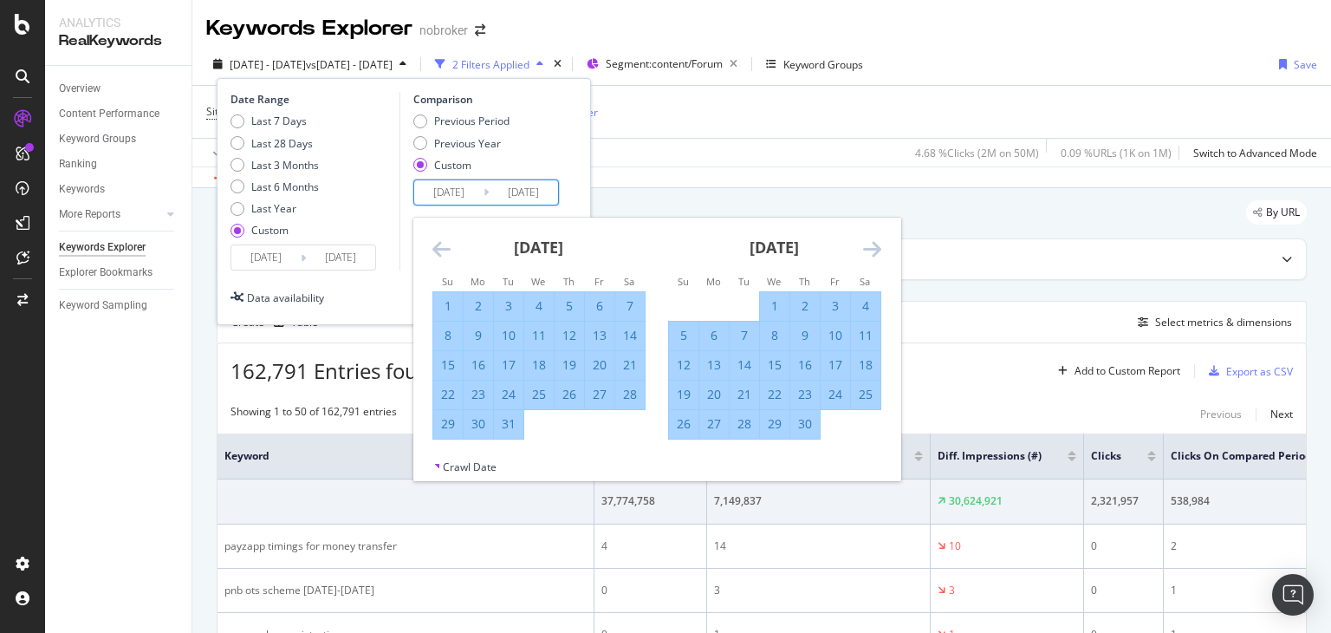
click at [438, 247] on icon "Move backward to switch to the previous month." at bounding box center [441, 248] width 18 height 21
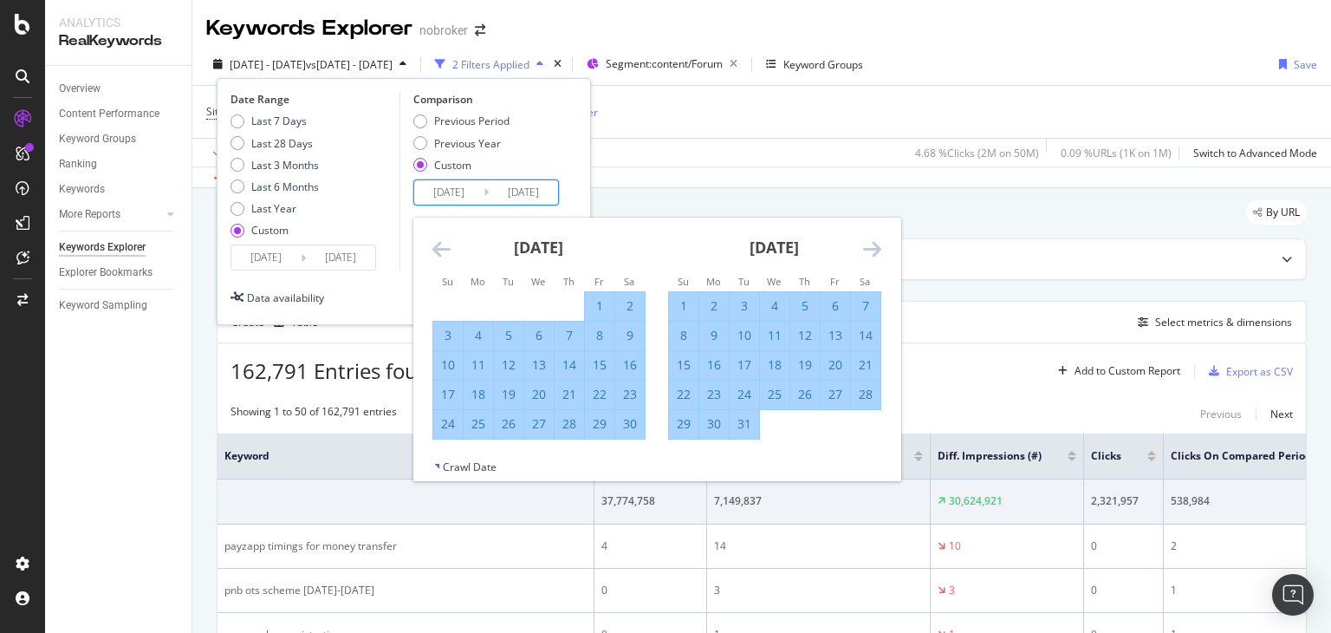
click at [438, 247] on icon "Move backward to switch to the previous month." at bounding box center [441, 248] width 18 height 21
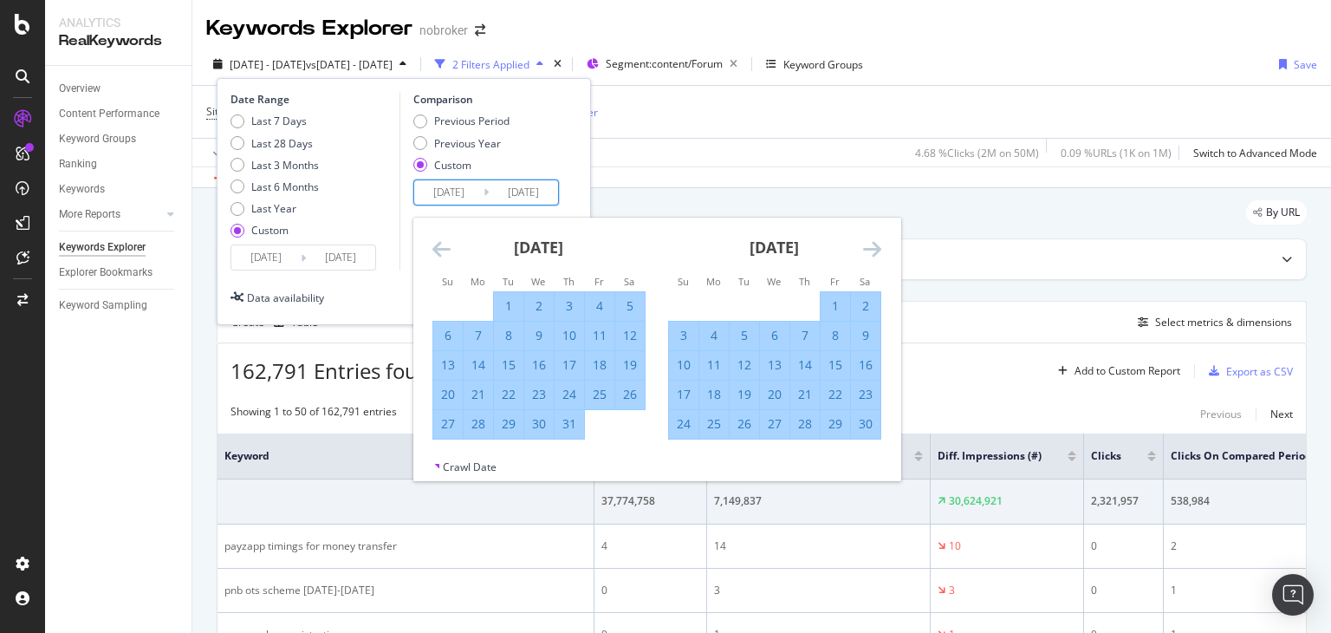
click at [438, 247] on icon "Move backward to switch to the previous month." at bounding box center [441, 248] width 18 height 21
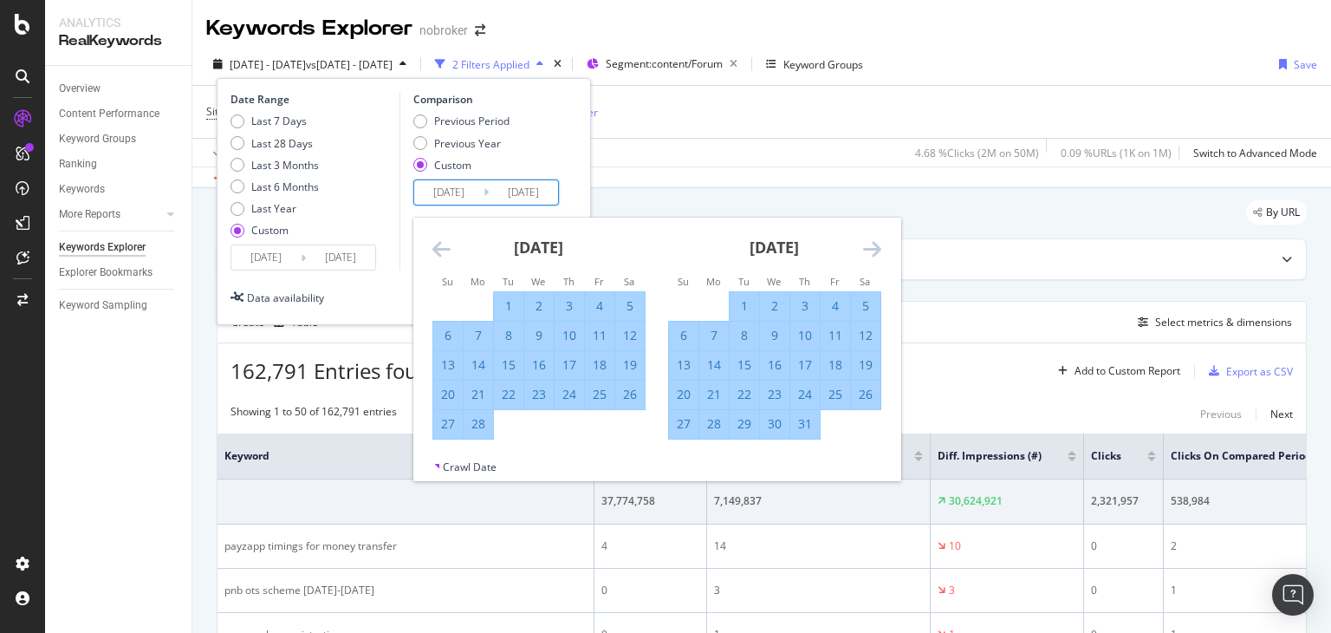
click at [438, 247] on icon "Move backward to switch to the previous month." at bounding box center [441, 248] width 18 height 21
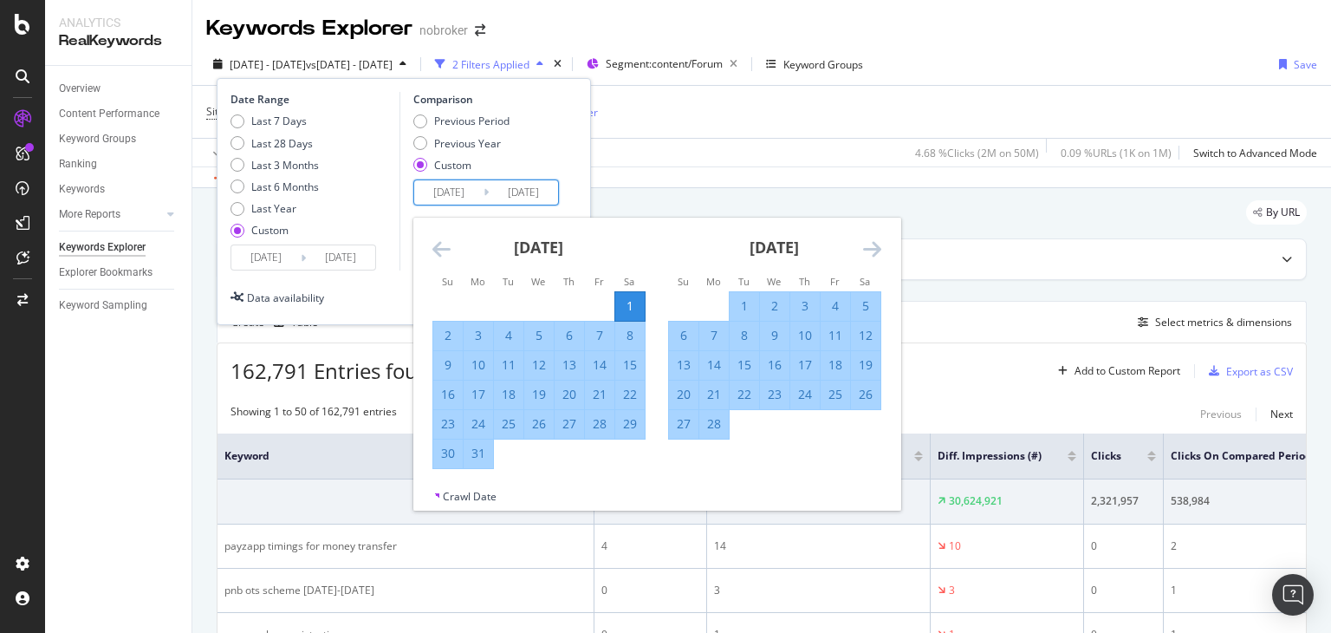
click at [633, 306] on div "1" at bounding box center [629, 305] width 29 height 17
click at [479, 450] on div "31" at bounding box center [478, 453] width 29 height 17
type input "2022/01/31"
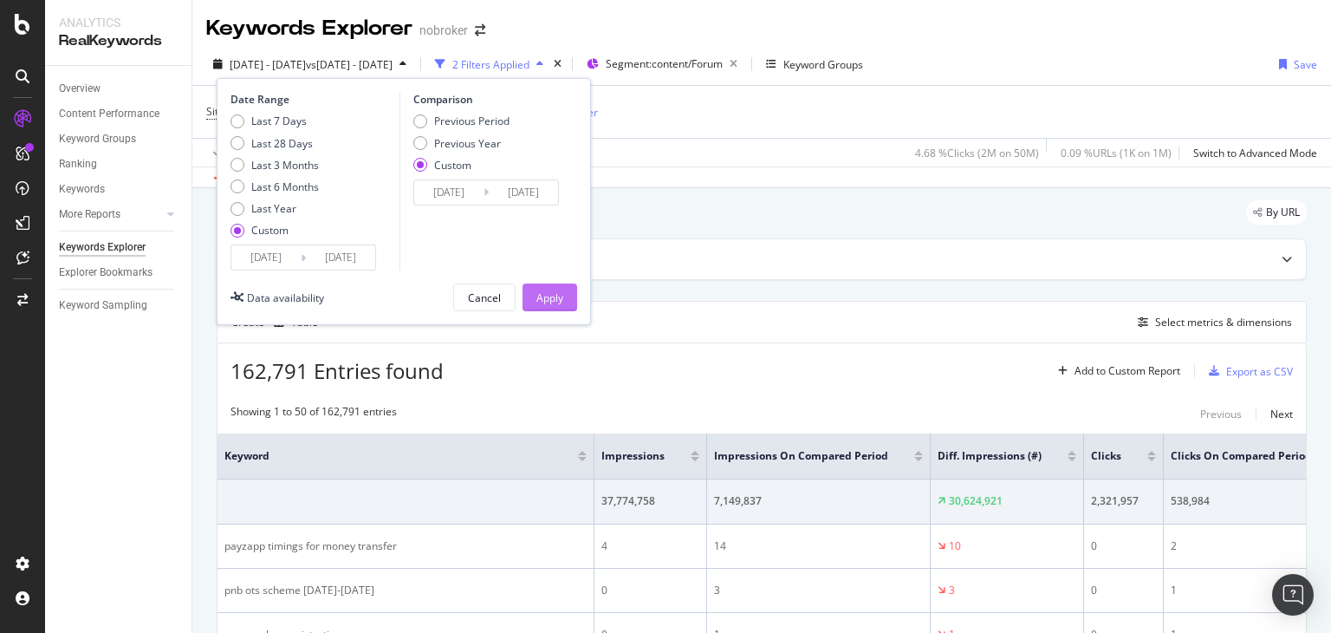
click at [545, 295] on div "Apply" at bounding box center [549, 297] width 27 height 15
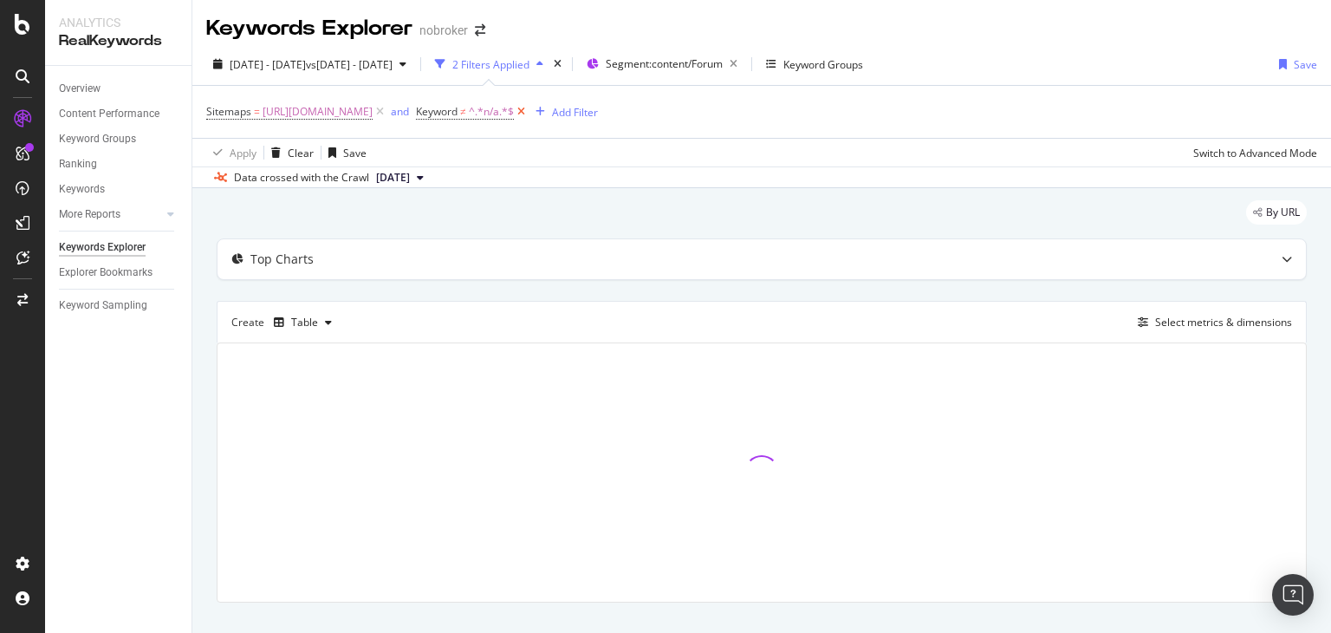
click at [529, 115] on icon at bounding box center [521, 111] width 15 height 17
click at [373, 115] on span "https://www.nobroker.in/forum/sitemap-index/?id=banking.xml" at bounding box center [318, 112] width 110 height 24
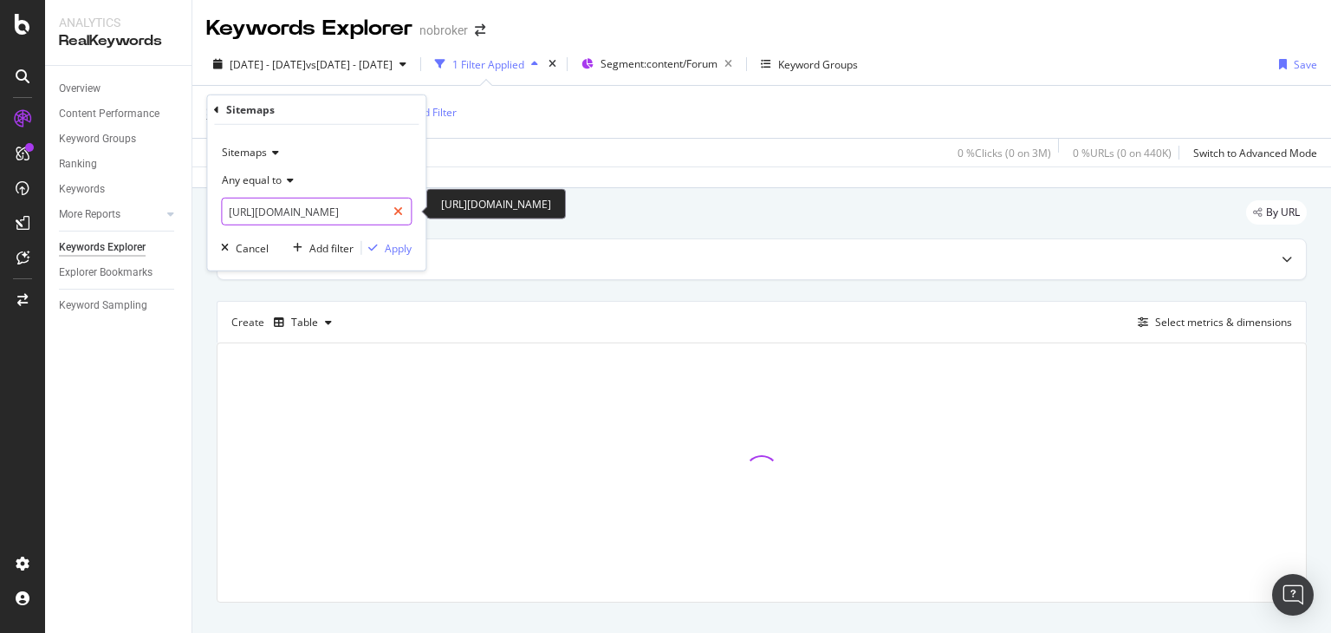
click at [394, 209] on icon at bounding box center [398, 211] width 10 height 12
click at [333, 212] on input "text" at bounding box center [316, 212] width 189 height 28
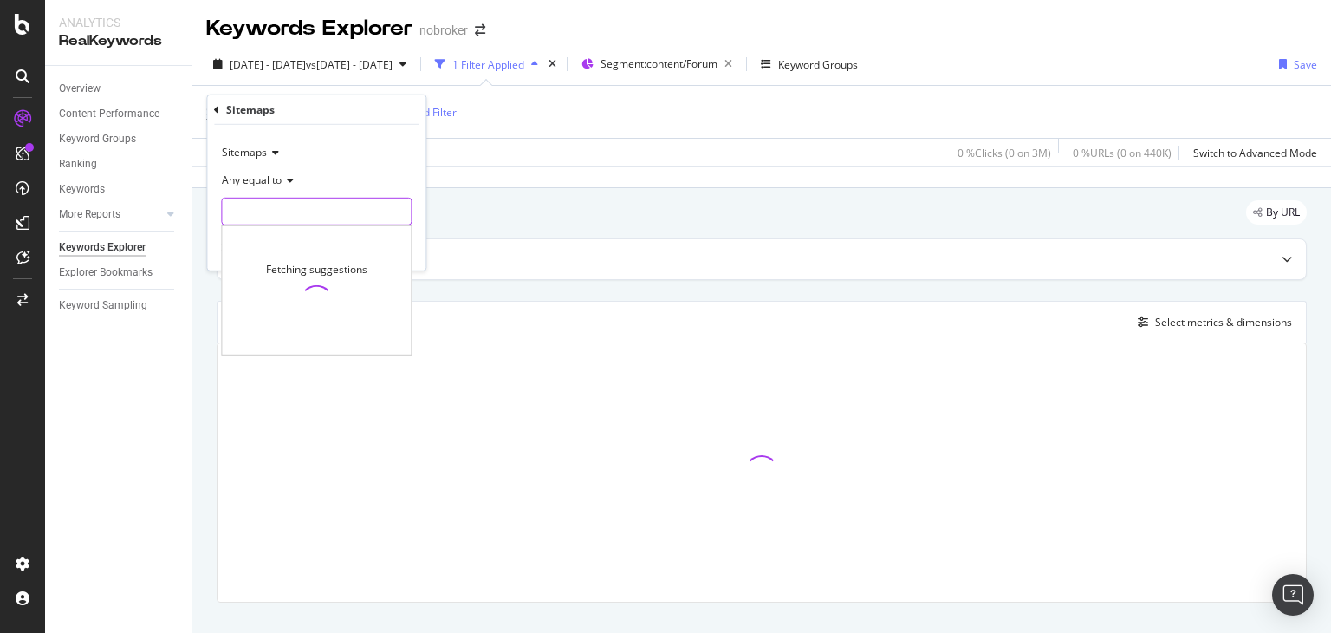
paste input "https://www.nobroker.in/forum/sitemap-index/?id=banking.xml"
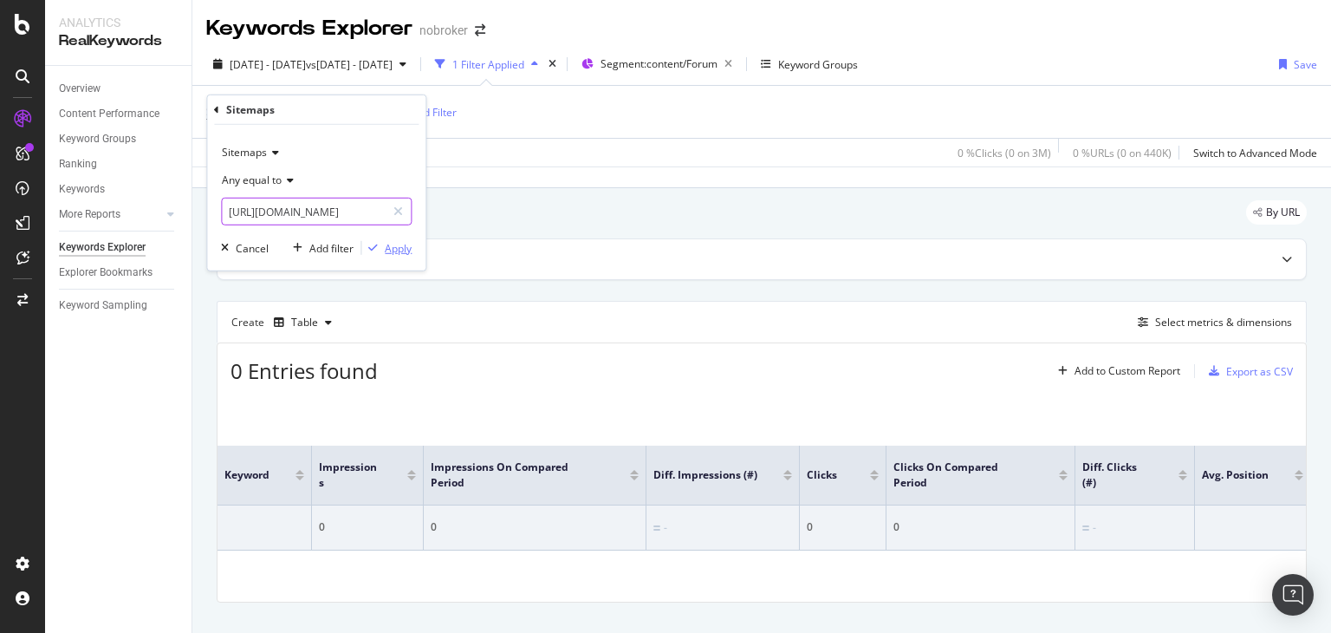
type input "https://www.nobroker.in/forum/sitemap-index/?id=banking.xml"
click at [392, 250] on div "Apply" at bounding box center [398, 247] width 27 height 15
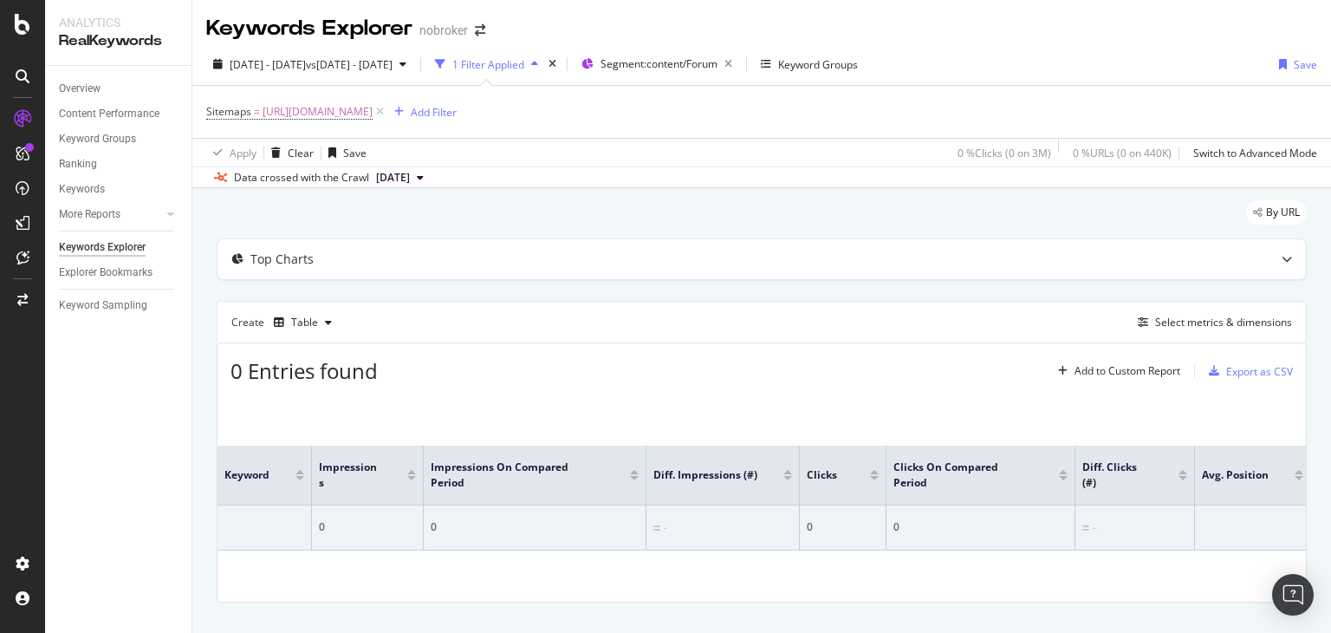
click at [424, 177] on icon at bounding box center [420, 177] width 7 height 10
click at [423, 240] on div "[DATE]" at bounding box center [397, 236] width 49 height 16
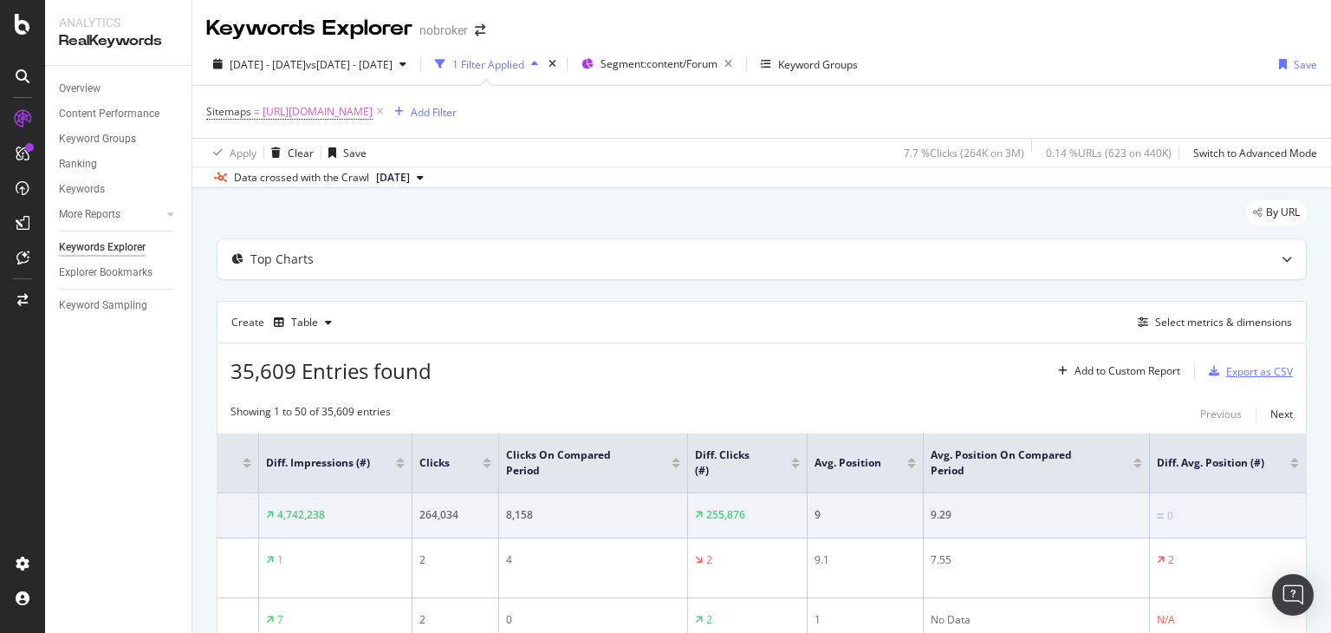
click at [1226, 369] on div "Export as CSV" at bounding box center [1259, 371] width 67 height 15
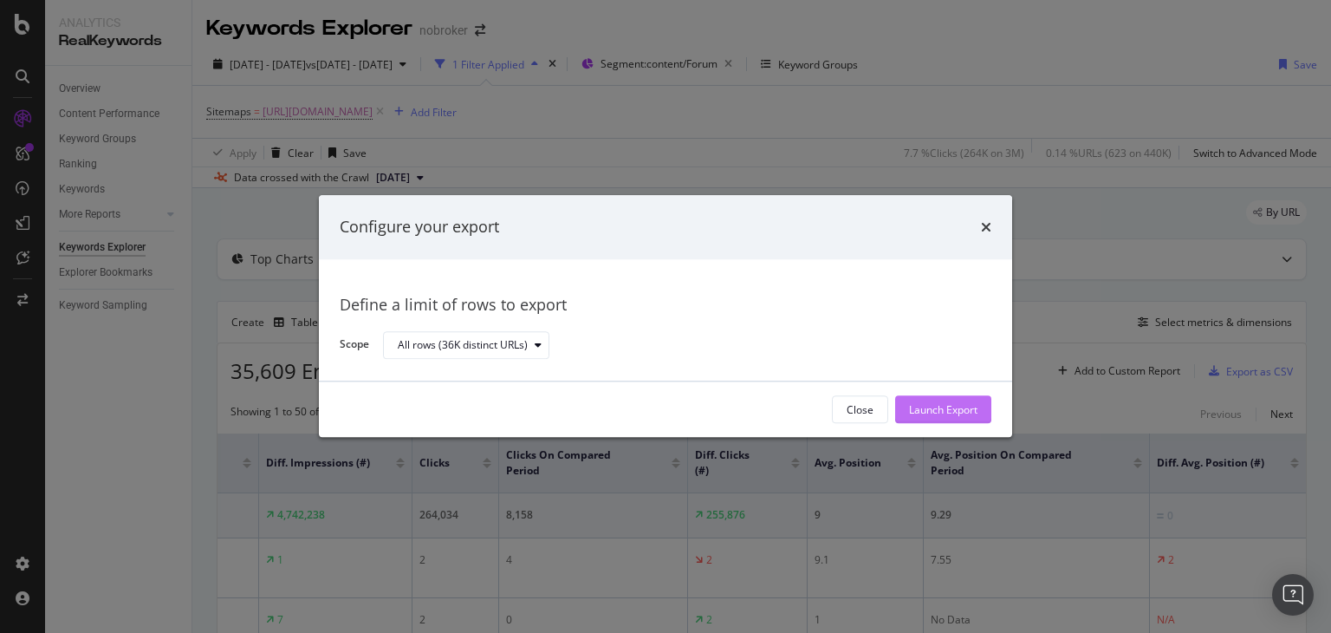
click at [942, 412] on div "Launch Export" at bounding box center [943, 409] width 68 height 15
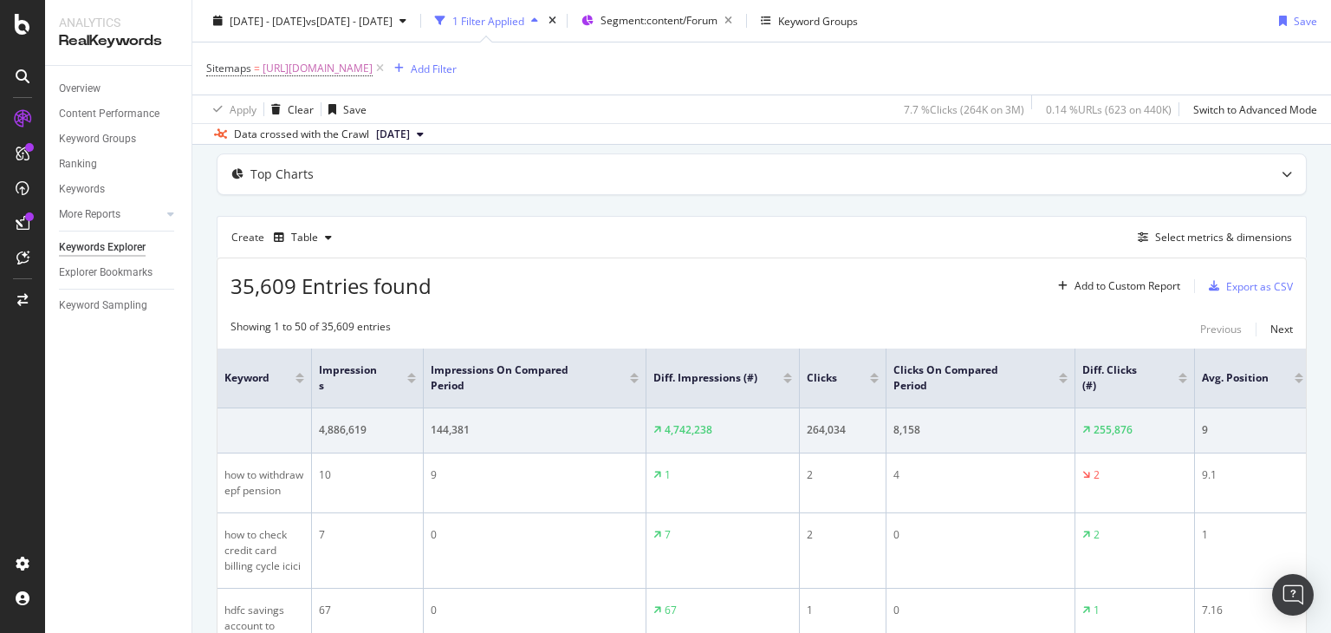
scroll to position [87, 0]
